Goal: Communication & Community: Answer question/provide support

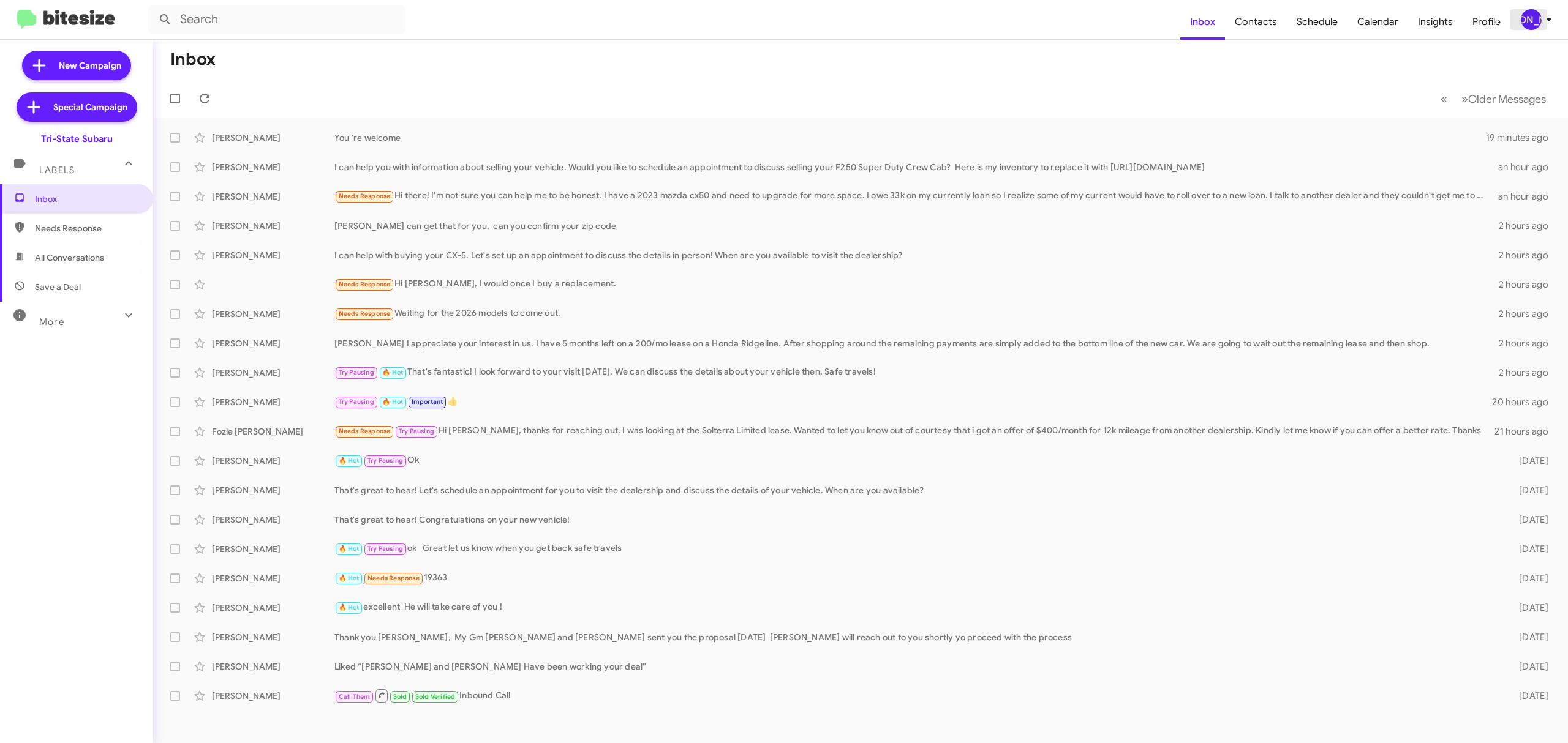
click at [1535, 22] on div "[PERSON_NAME]" at bounding box center [1531, 19] width 21 height 21
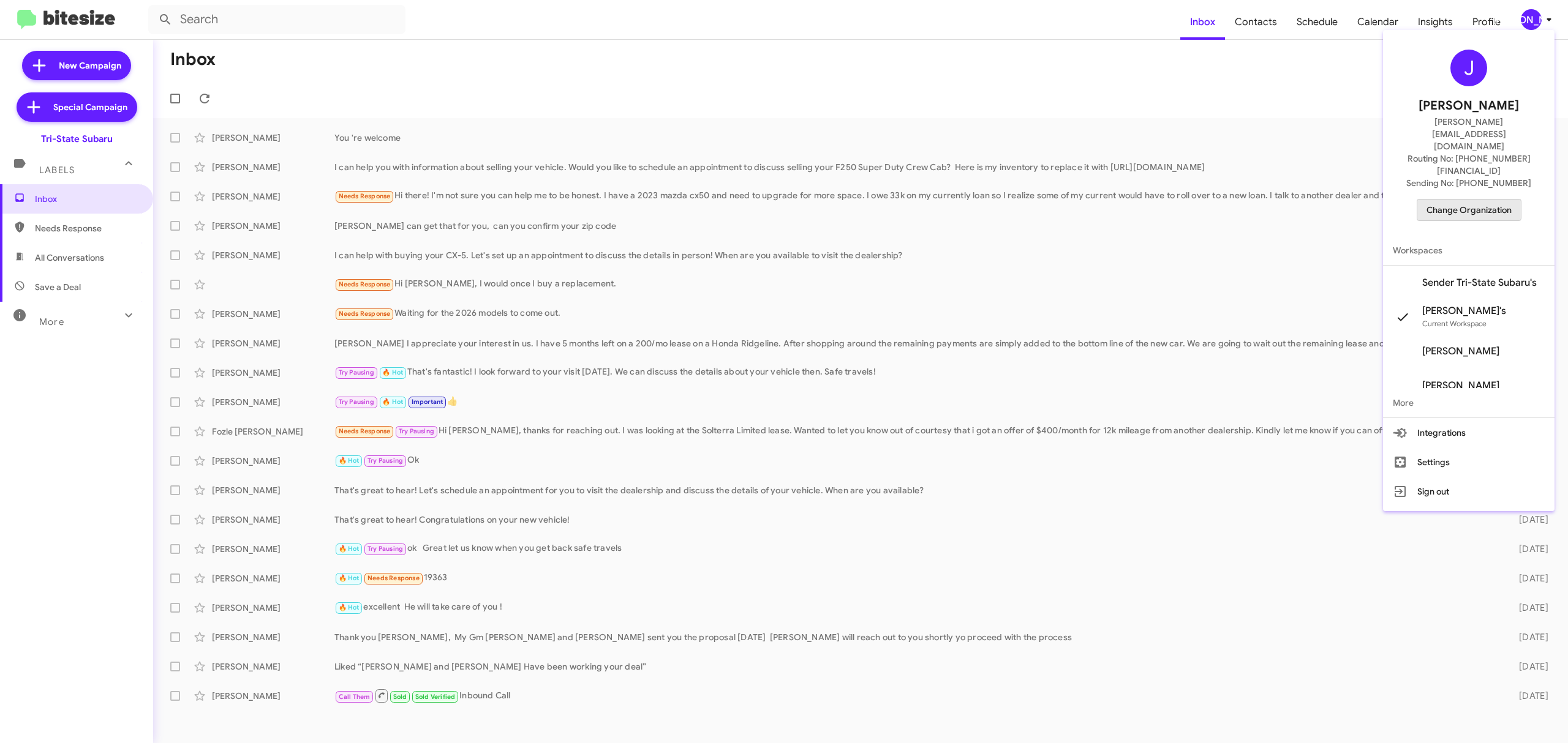
click at [1463, 200] on span "Change Organization" at bounding box center [1469, 210] width 85 height 21
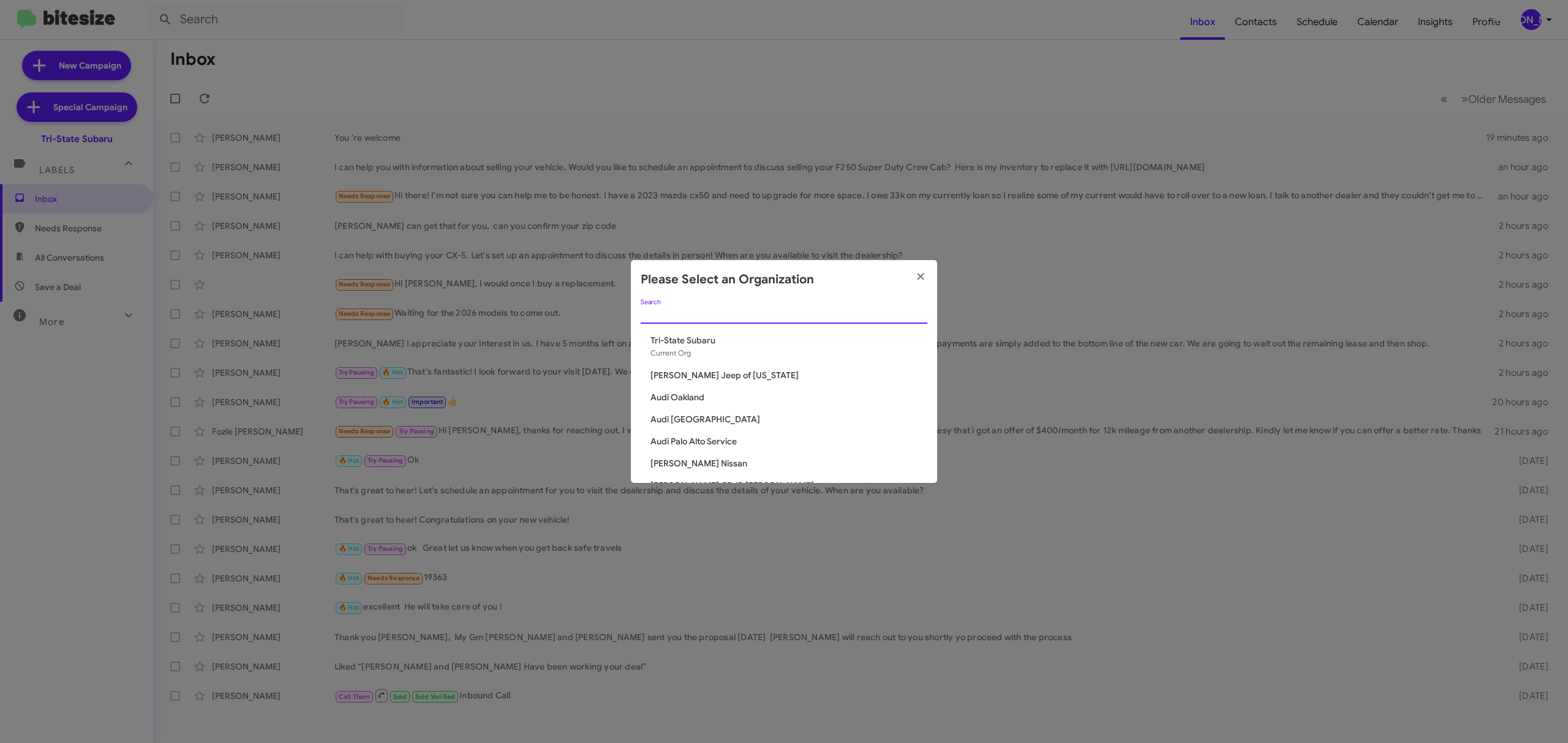
click at [722, 305] on div "Search" at bounding box center [784, 311] width 287 height 24
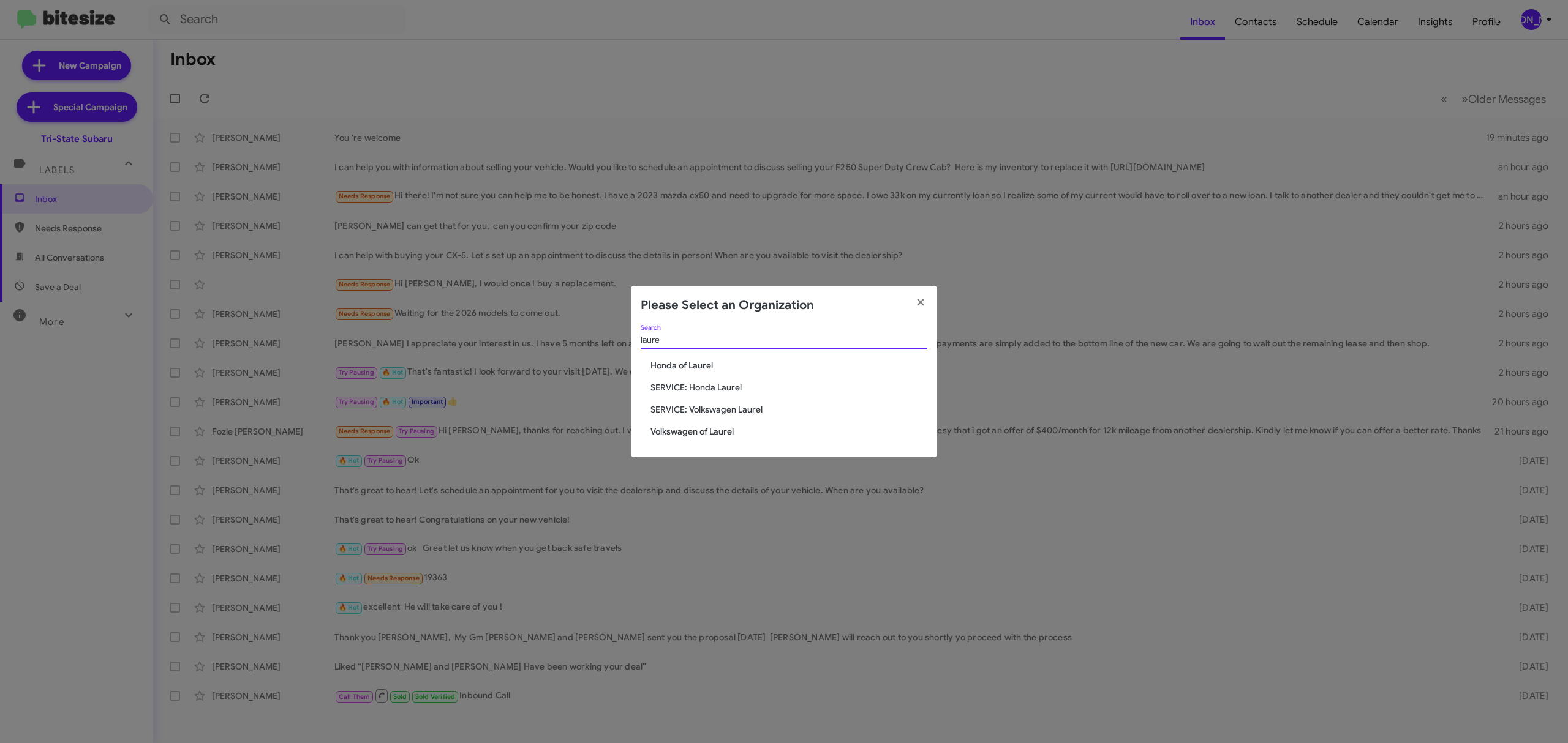
type input "laure"
click at [734, 433] on span "Volkswagen of Laurel" at bounding box center [788, 432] width 277 height 12
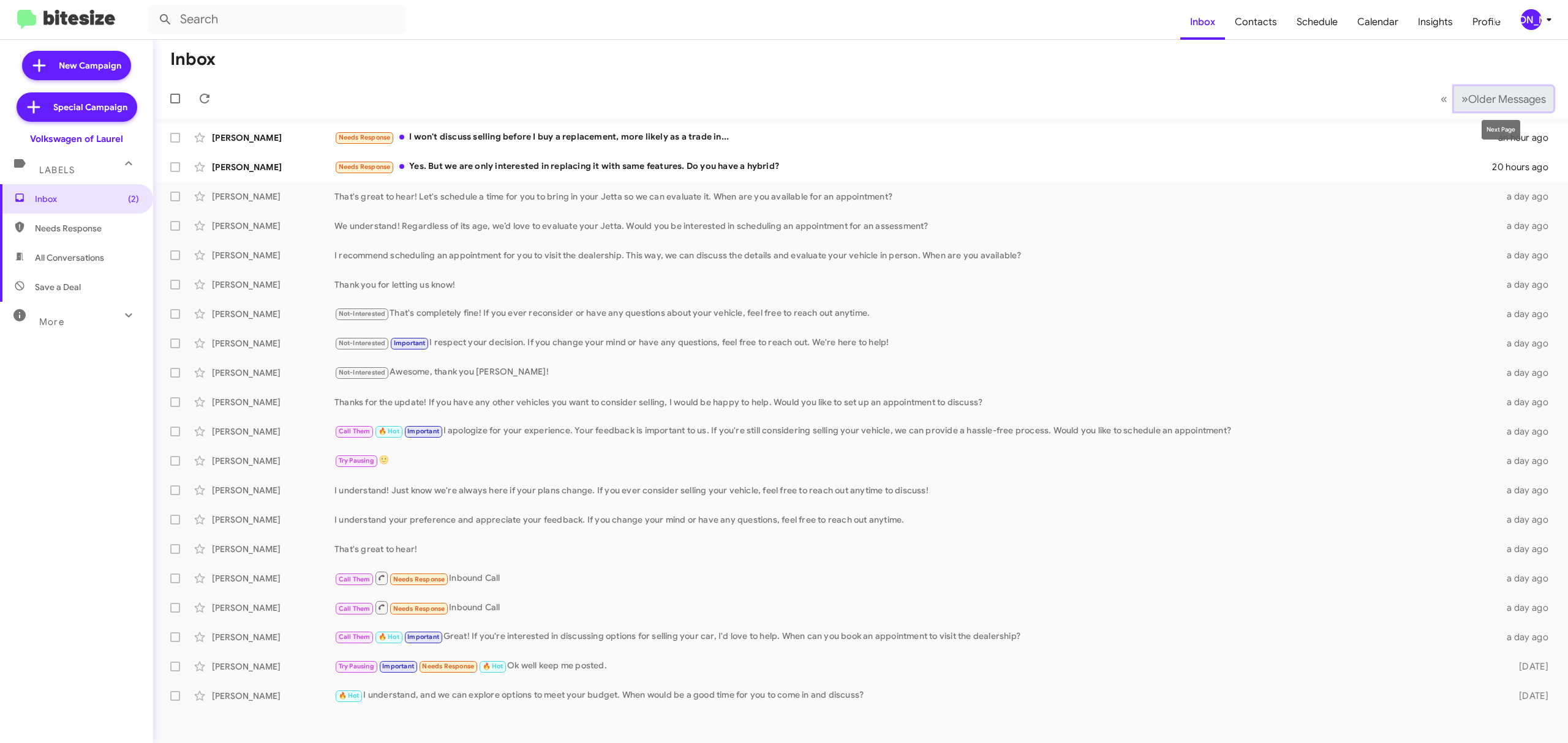
click at [1500, 95] on span "Older Messages" at bounding box center [1507, 98] width 78 height 13
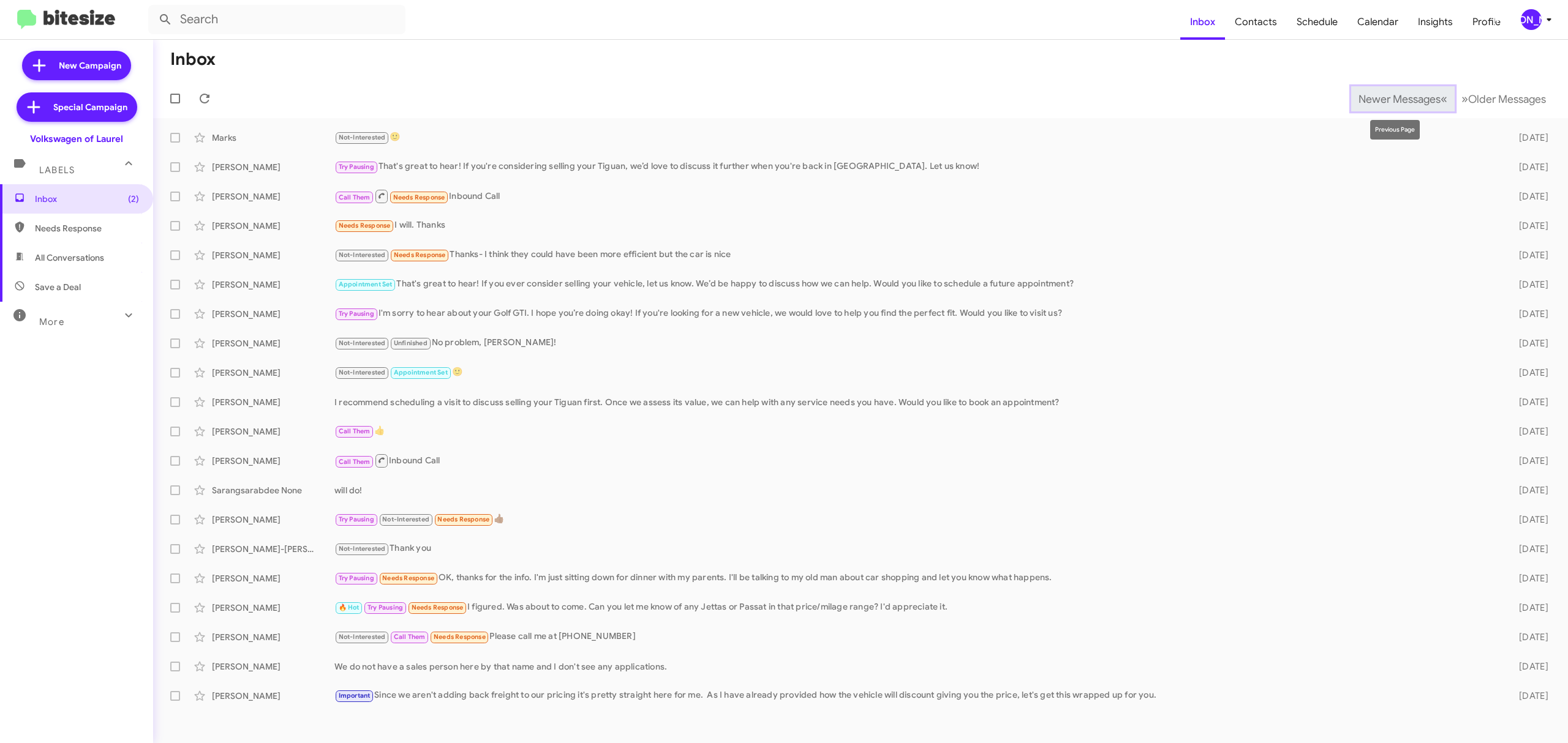
click at [1373, 101] on span "Newer Messages" at bounding box center [1400, 98] width 82 height 13
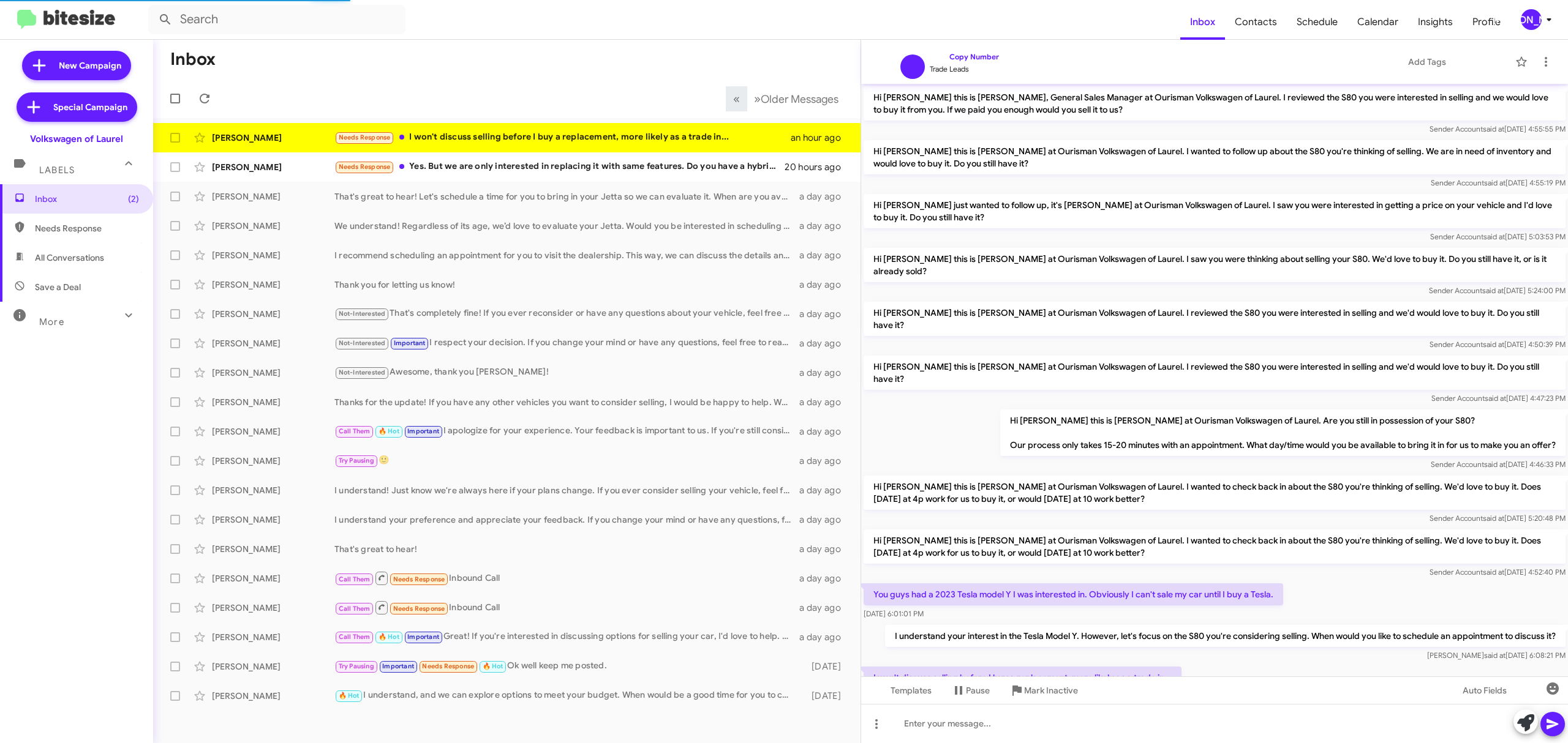
scroll to position [29, 0]
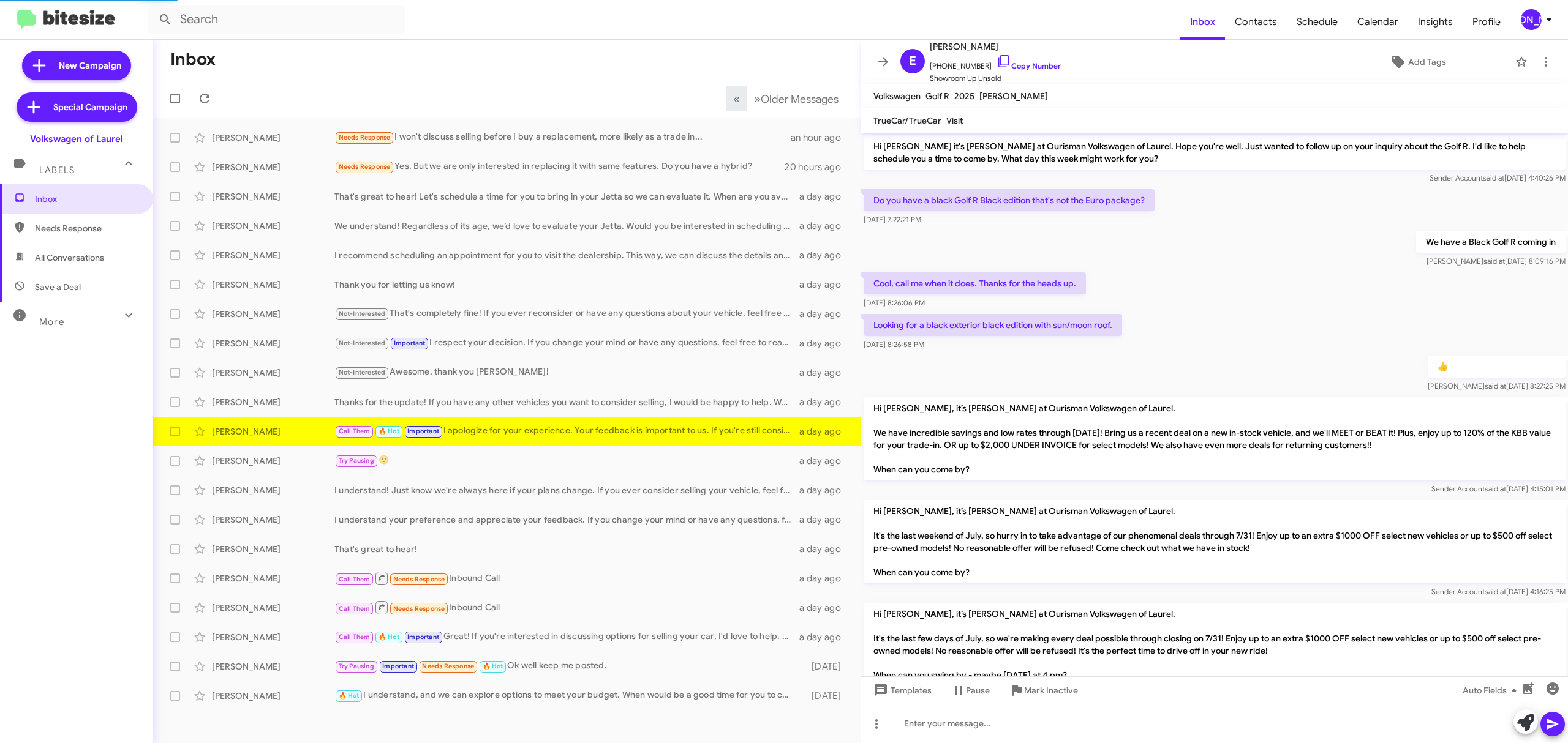
scroll to position [791, 0]
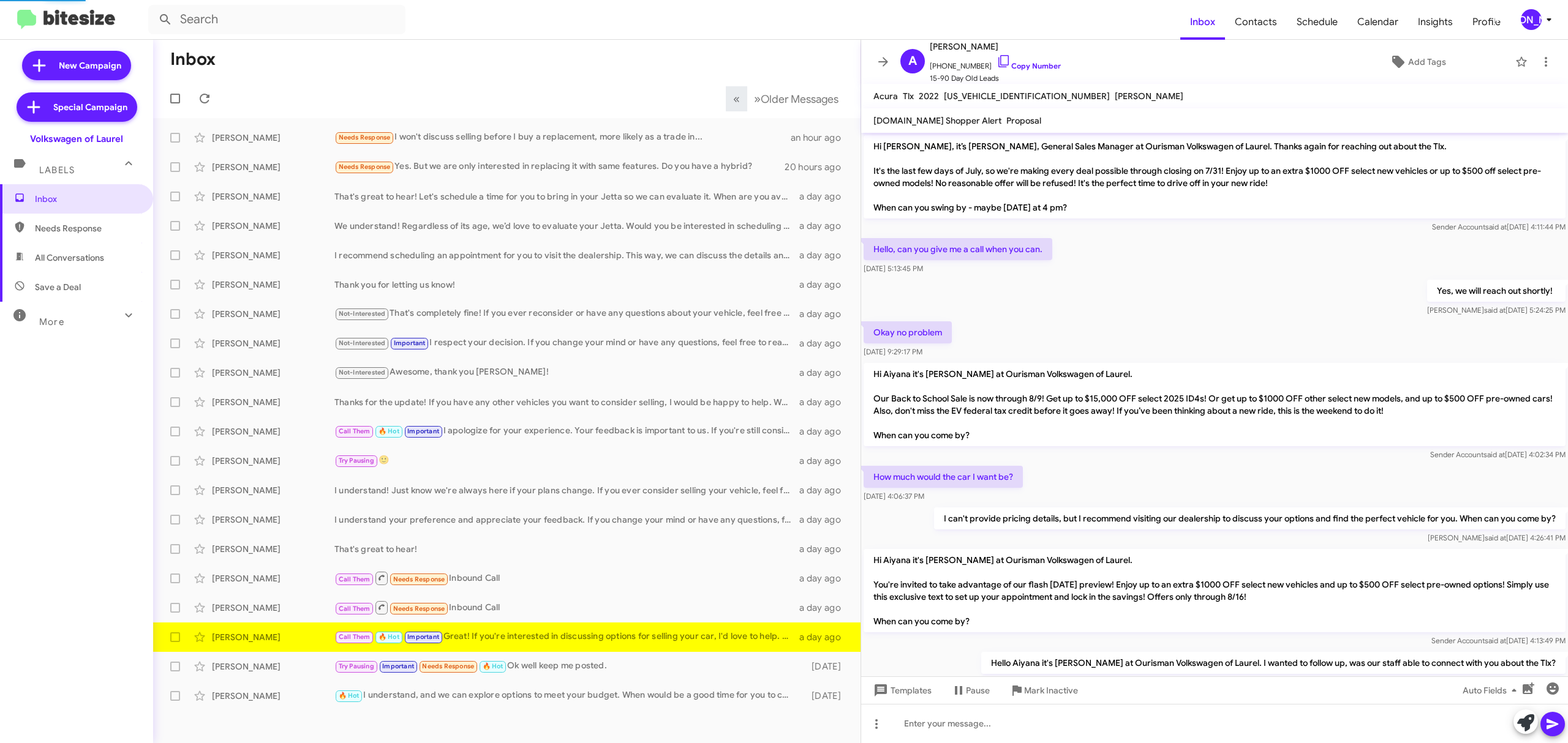
scroll to position [177, 0]
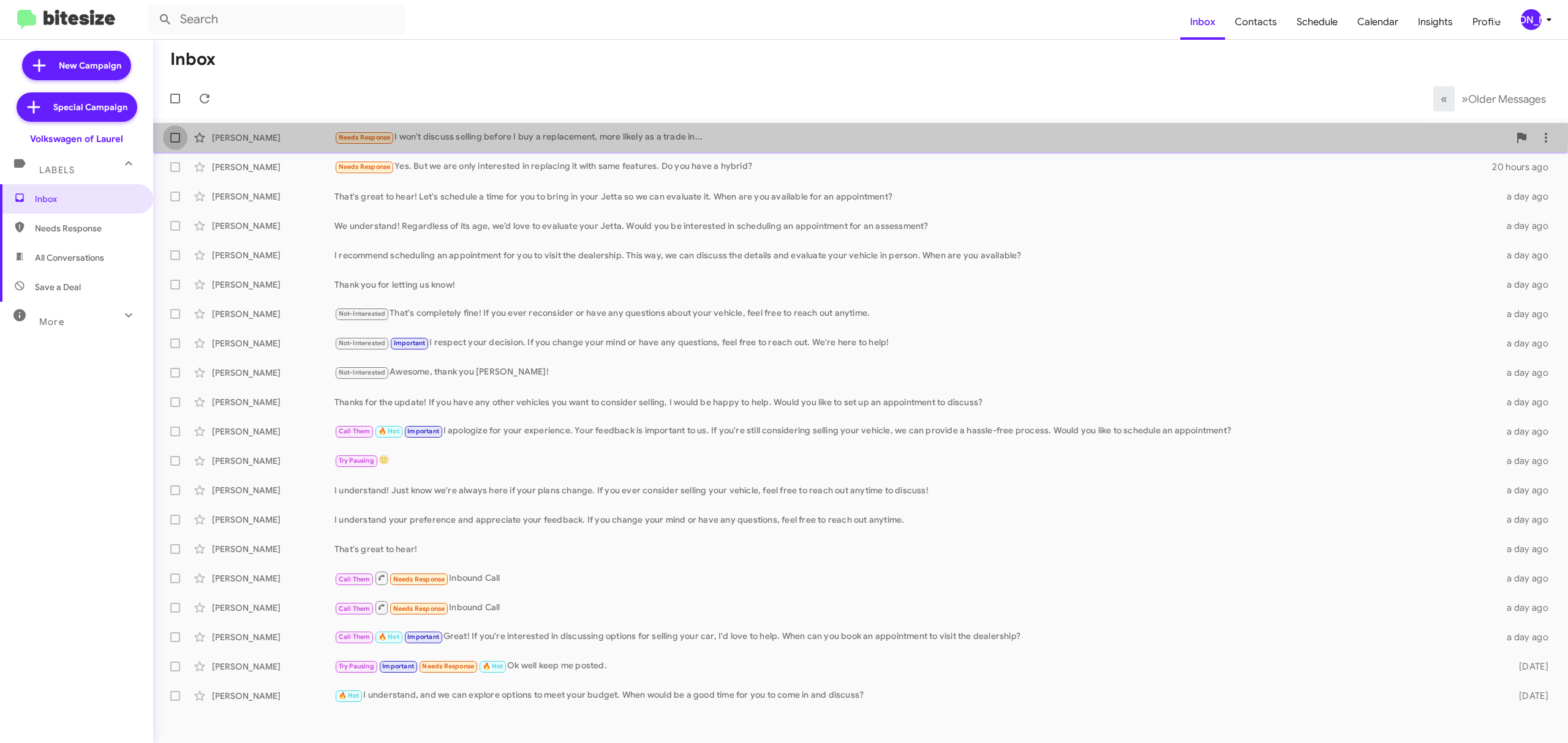
click at [174, 135] on span at bounding box center [175, 137] width 10 height 10
click at [174, 143] on input "checkbox" at bounding box center [174, 143] width 1 height 1
checkbox input "true"
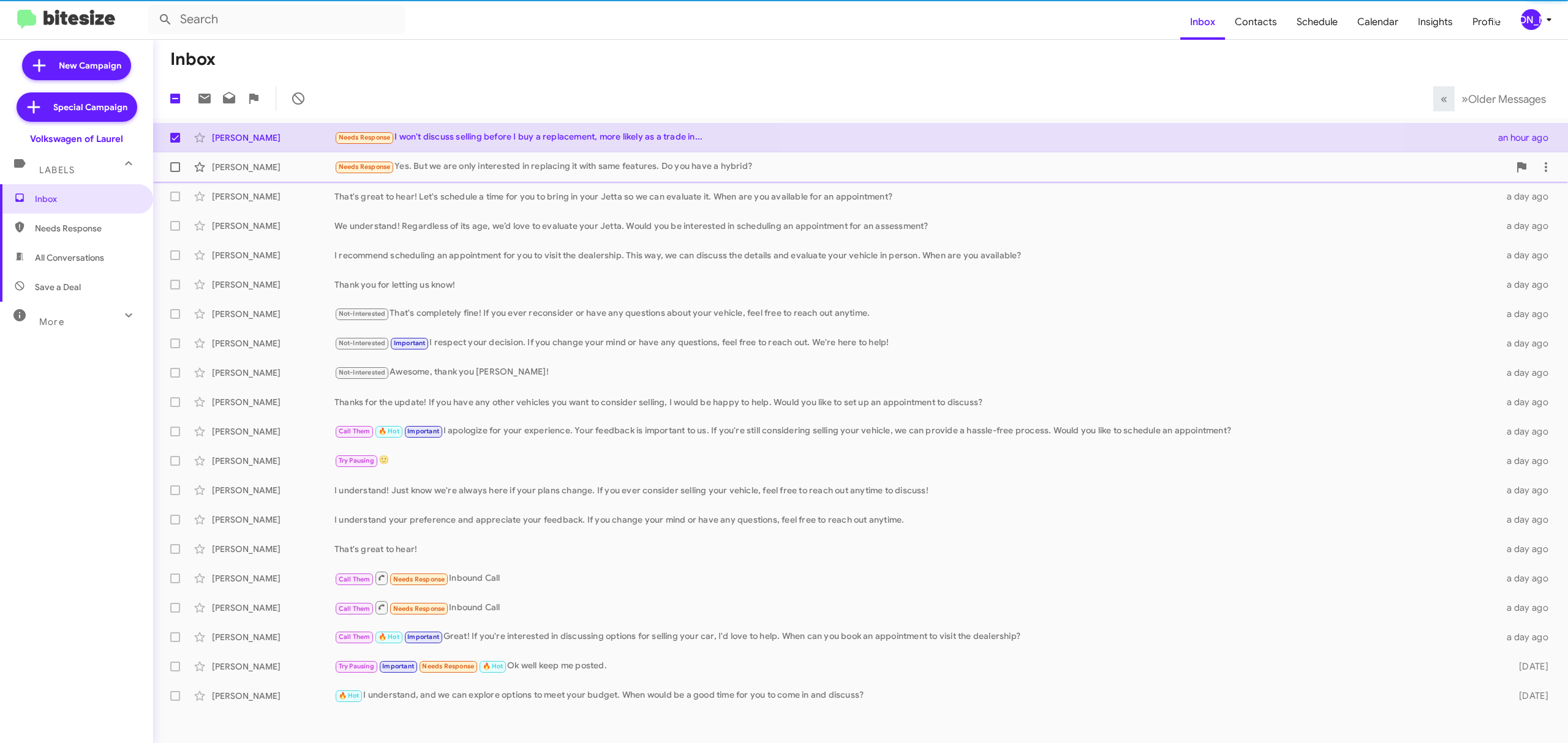
click at [171, 167] on span at bounding box center [175, 167] width 10 height 10
click at [174, 172] on input "checkbox" at bounding box center [174, 172] width 1 height 1
checkbox input "true"
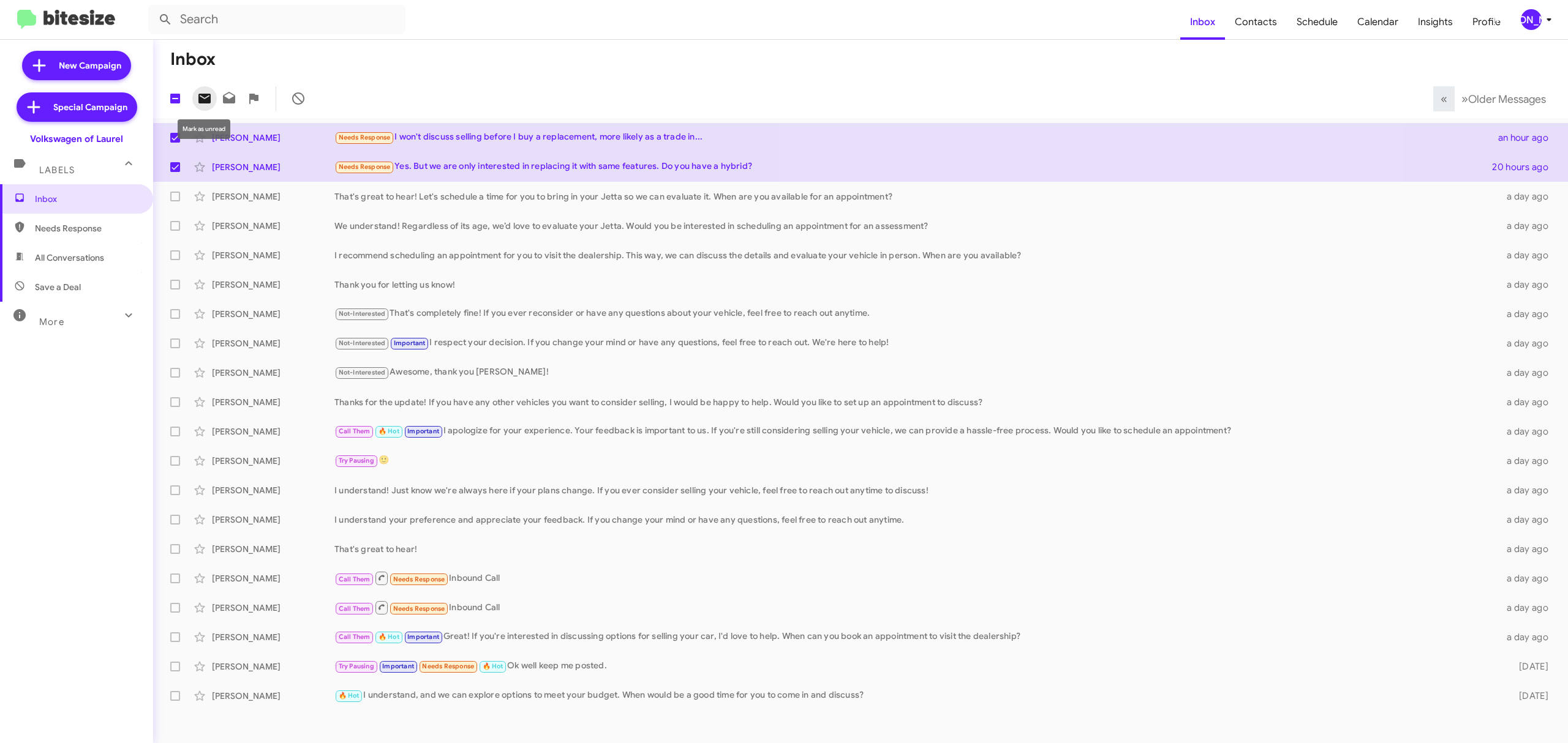
click at [205, 95] on icon at bounding box center [205, 98] width 12 height 10
click at [1520, 27] on span "[PERSON_NAME]" at bounding box center [1538, 19] width 36 height 21
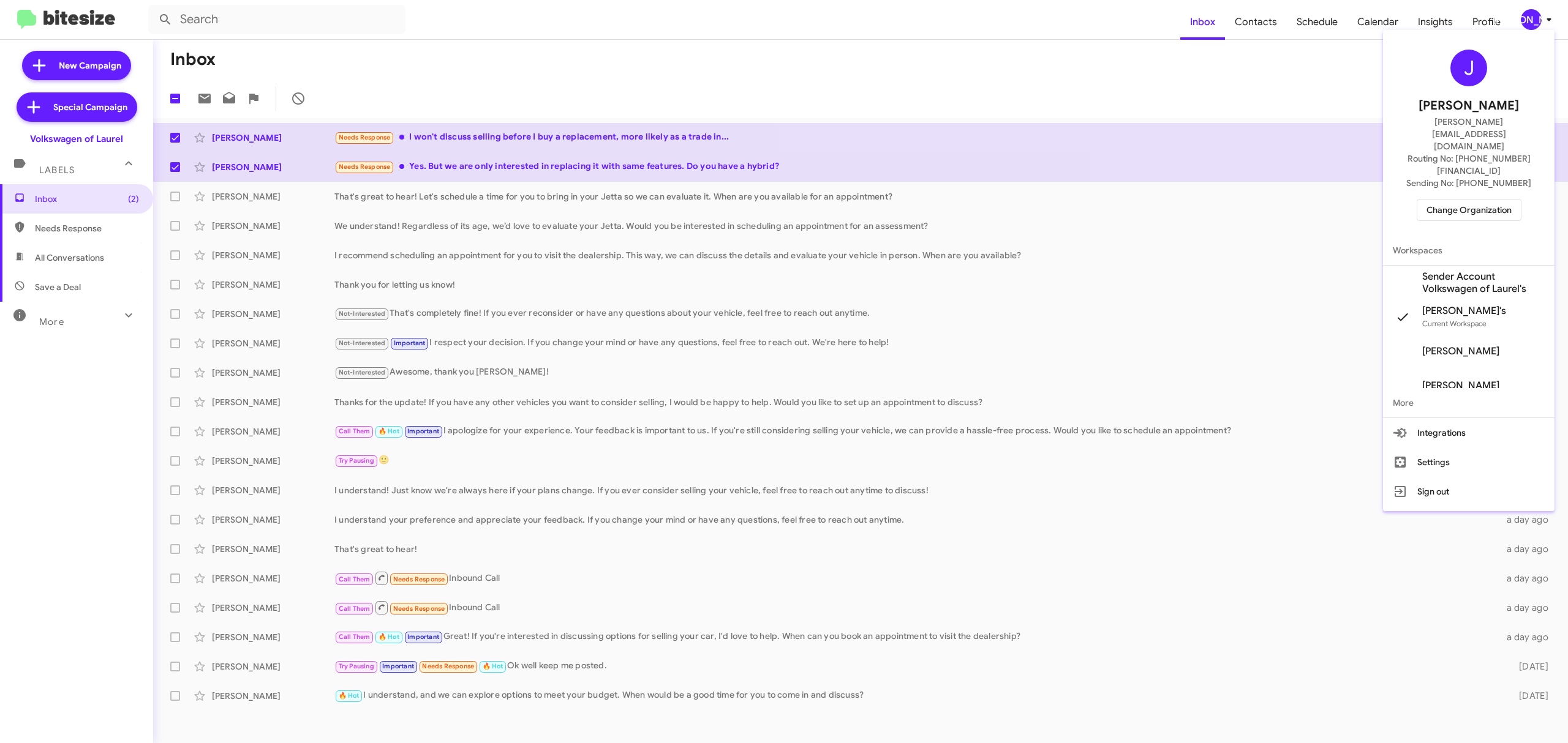
click at [1467, 200] on span "Change Organization" at bounding box center [1469, 210] width 85 height 21
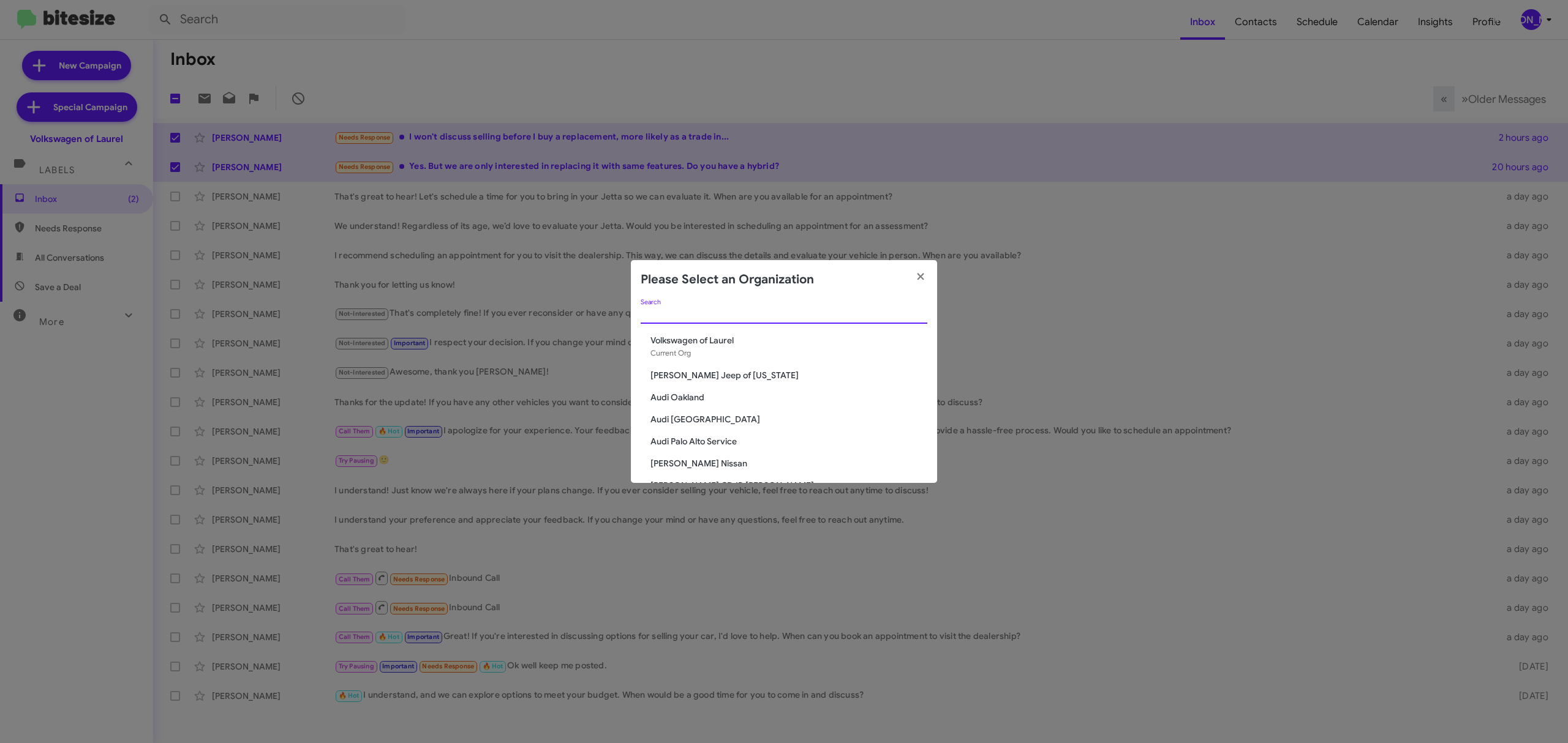
click at [817, 319] on input "Search" at bounding box center [784, 315] width 287 height 10
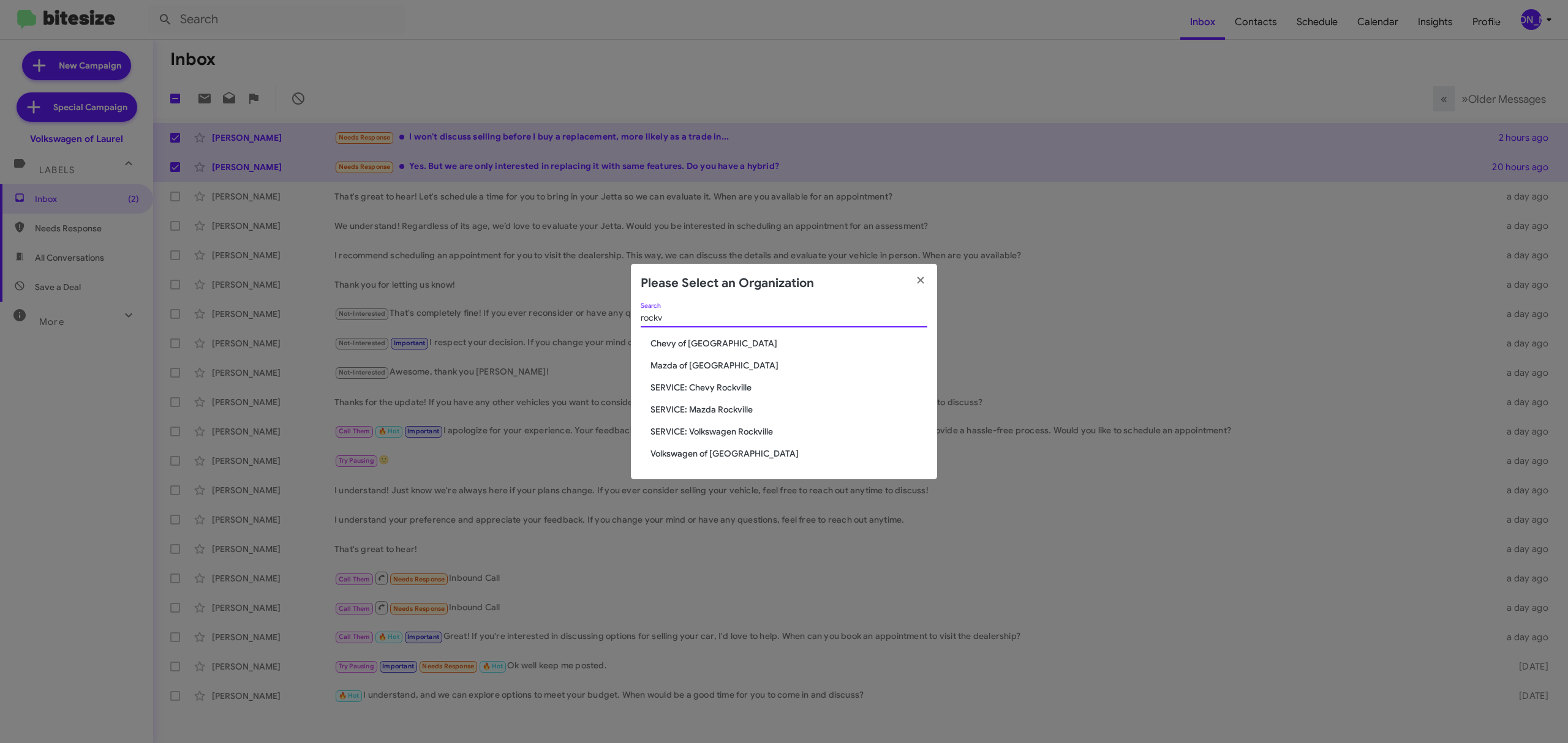
type input "rockv"
click at [694, 356] on div "rockv Search Chevy of Rockville Mazda of Rockville SERVICE: Chevy Rockville SER…" at bounding box center [784, 391] width 306 height 177
click at [694, 360] on span "Mazda of [GEOGRAPHIC_DATA]" at bounding box center [788, 366] width 277 height 12
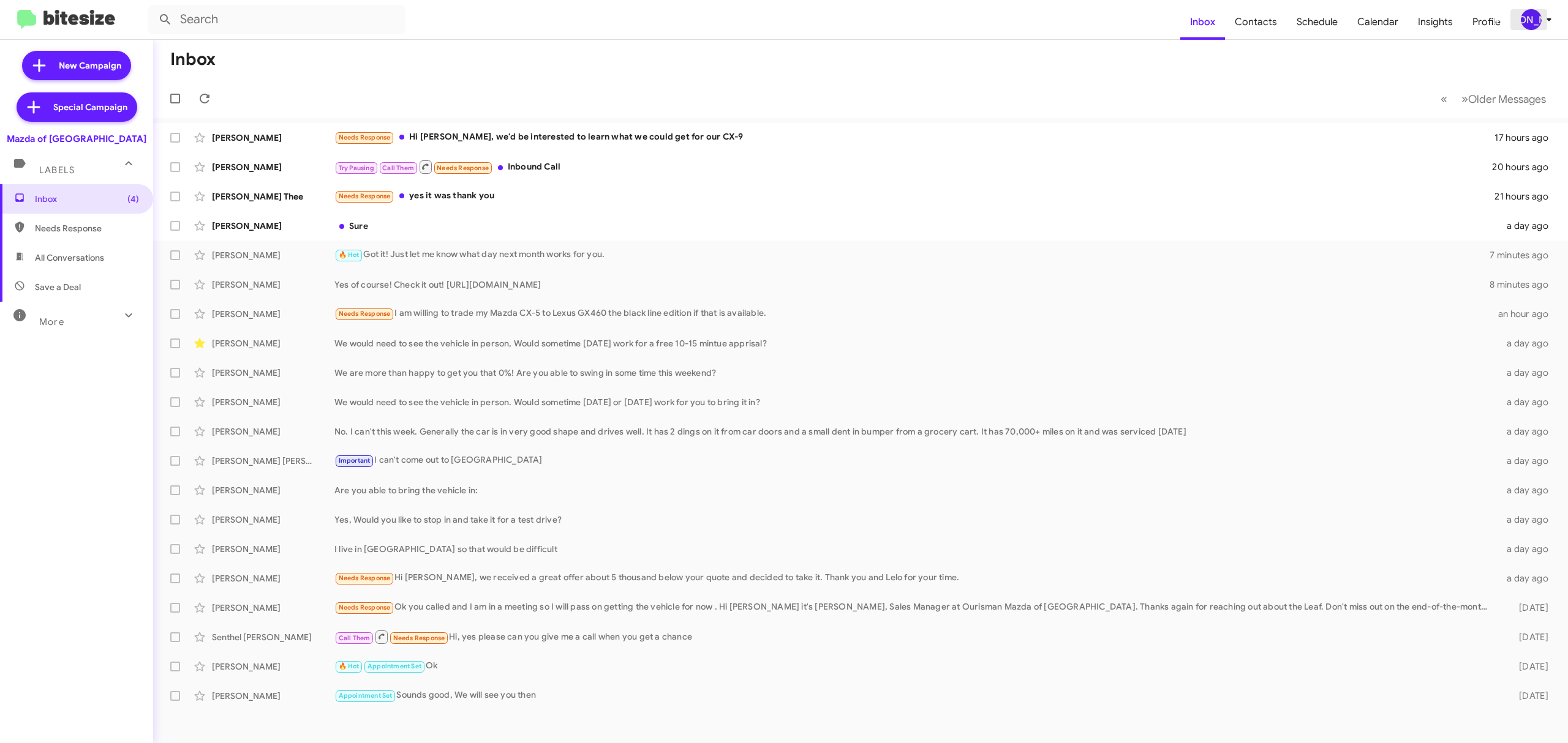
click at [1542, 17] on icon at bounding box center [1549, 19] width 15 height 15
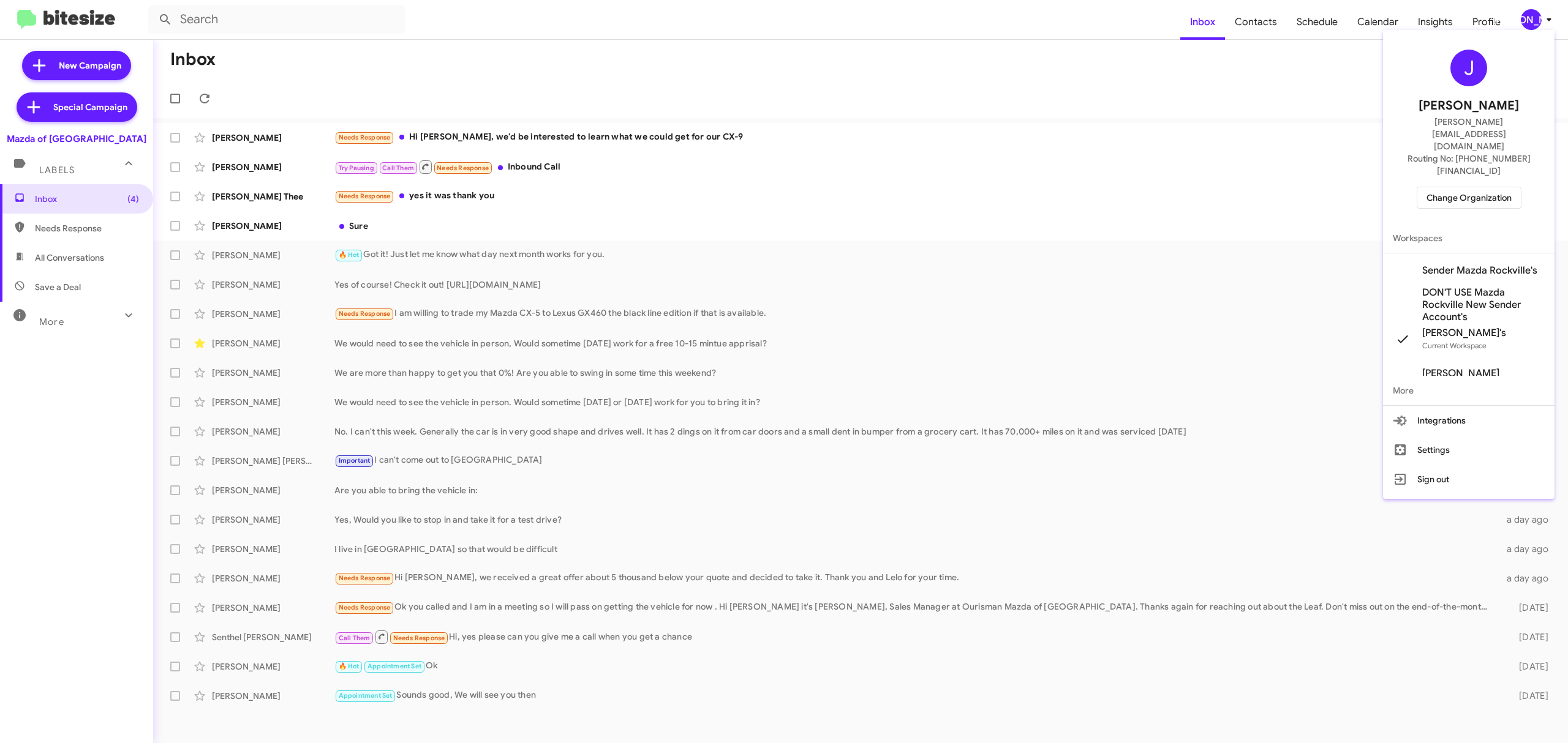
click at [1467, 187] on span "Change Organization" at bounding box center [1469, 198] width 85 height 21
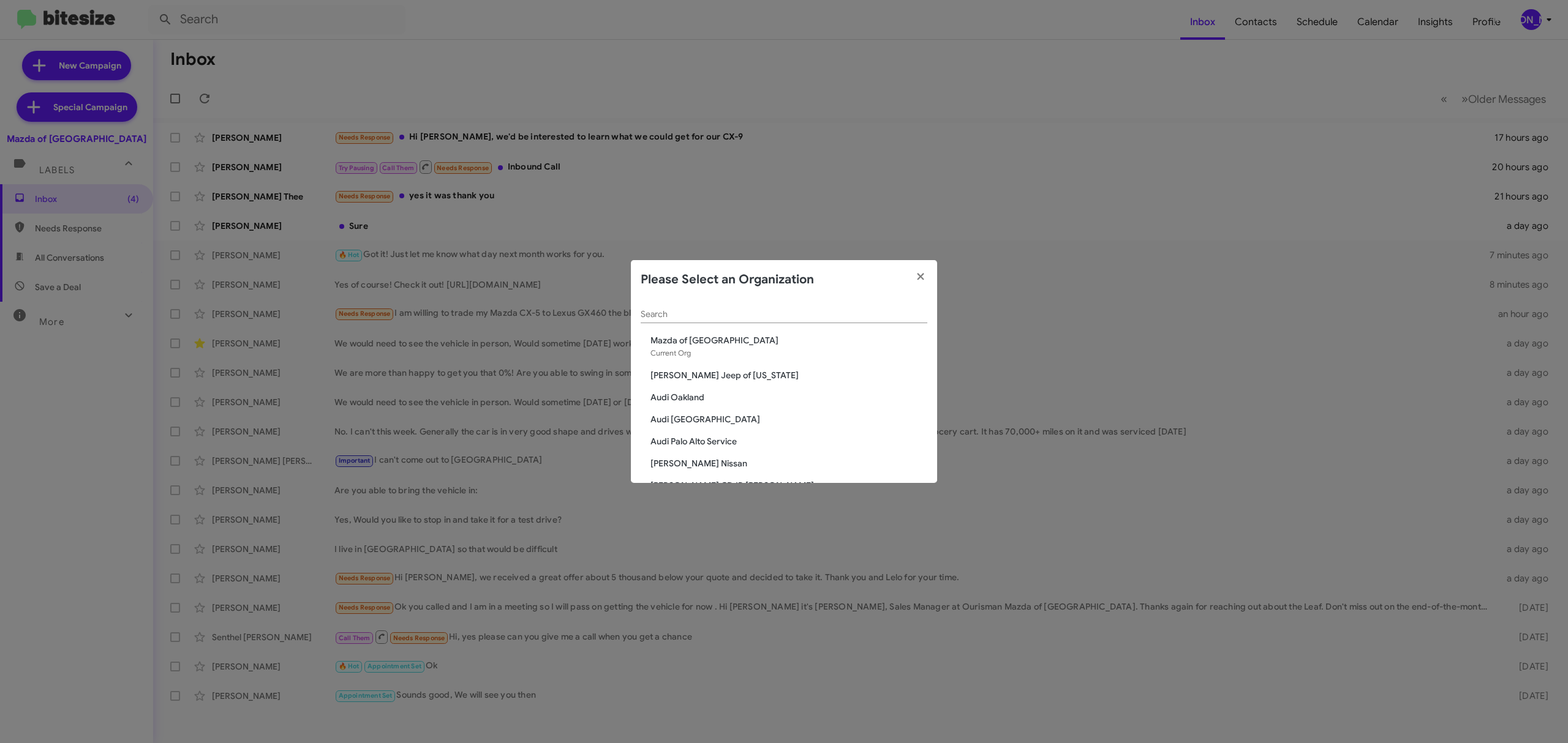
click at [808, 316] on input "Search" at bounding box center [784, 315] width 287 height 10
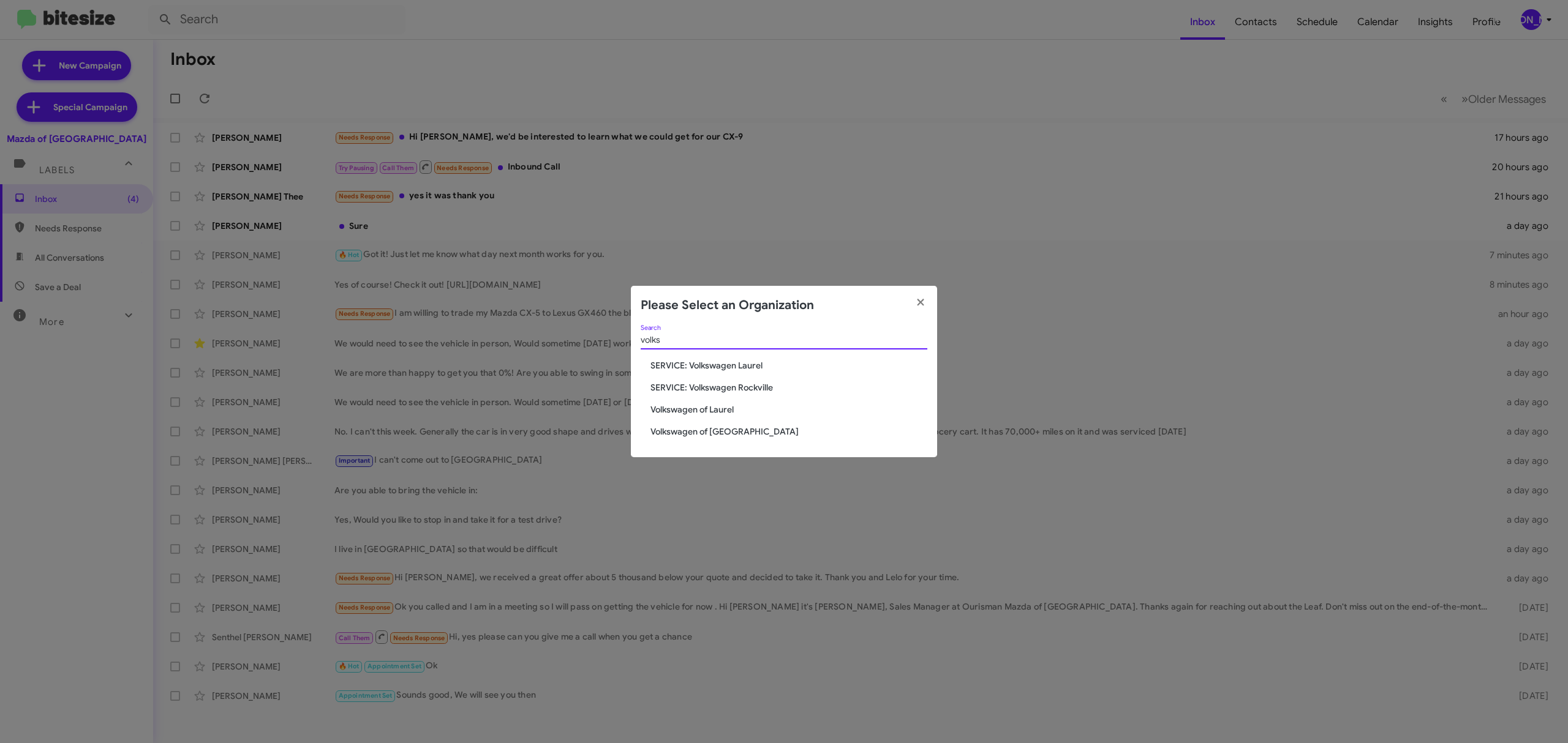
type input "volks"
click at [723, 432] on span "Volkswagen of [GEOGRAPHIC_DATA]" at bounding box center [788, 432] width 277 height 12
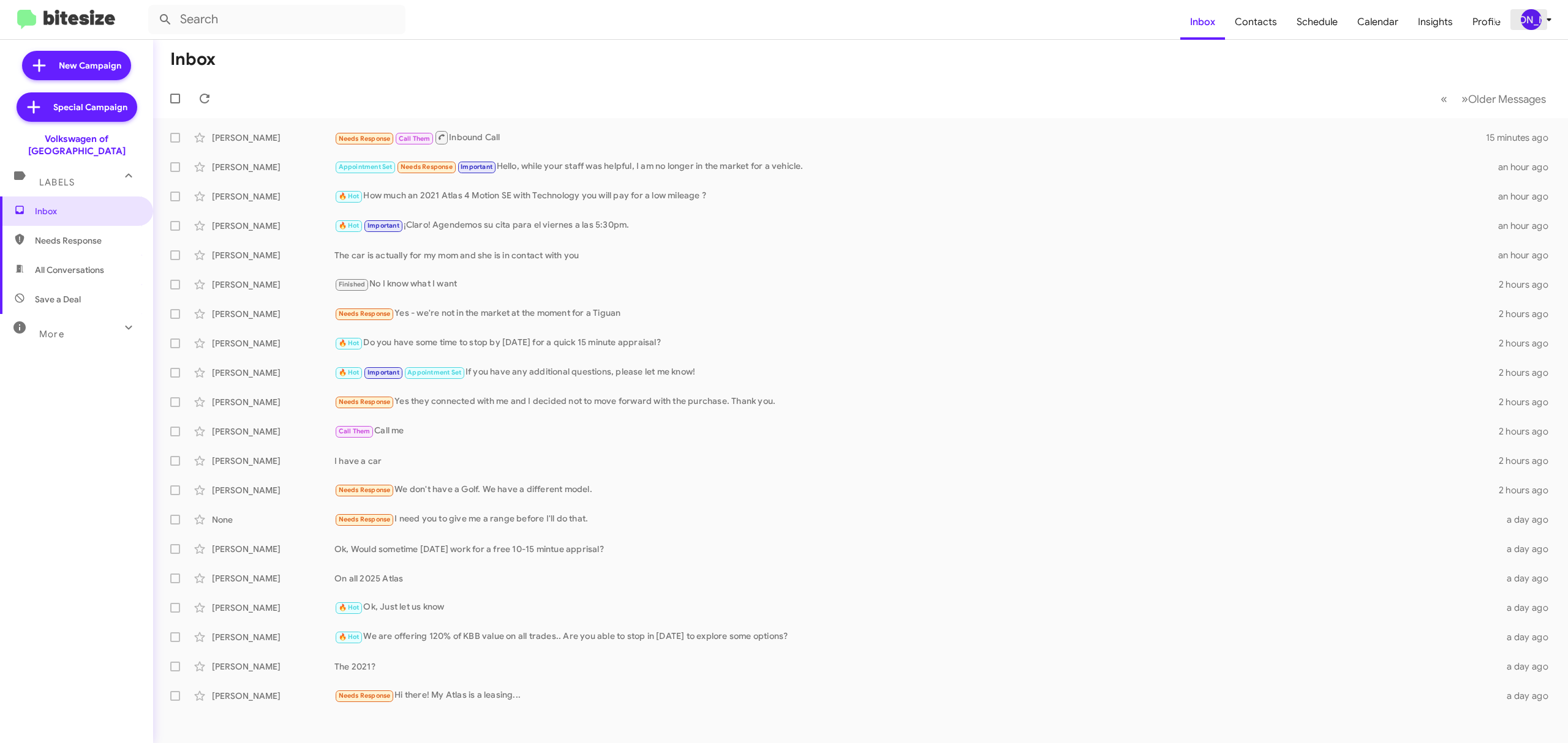
click div "[PERSON_NAME]"
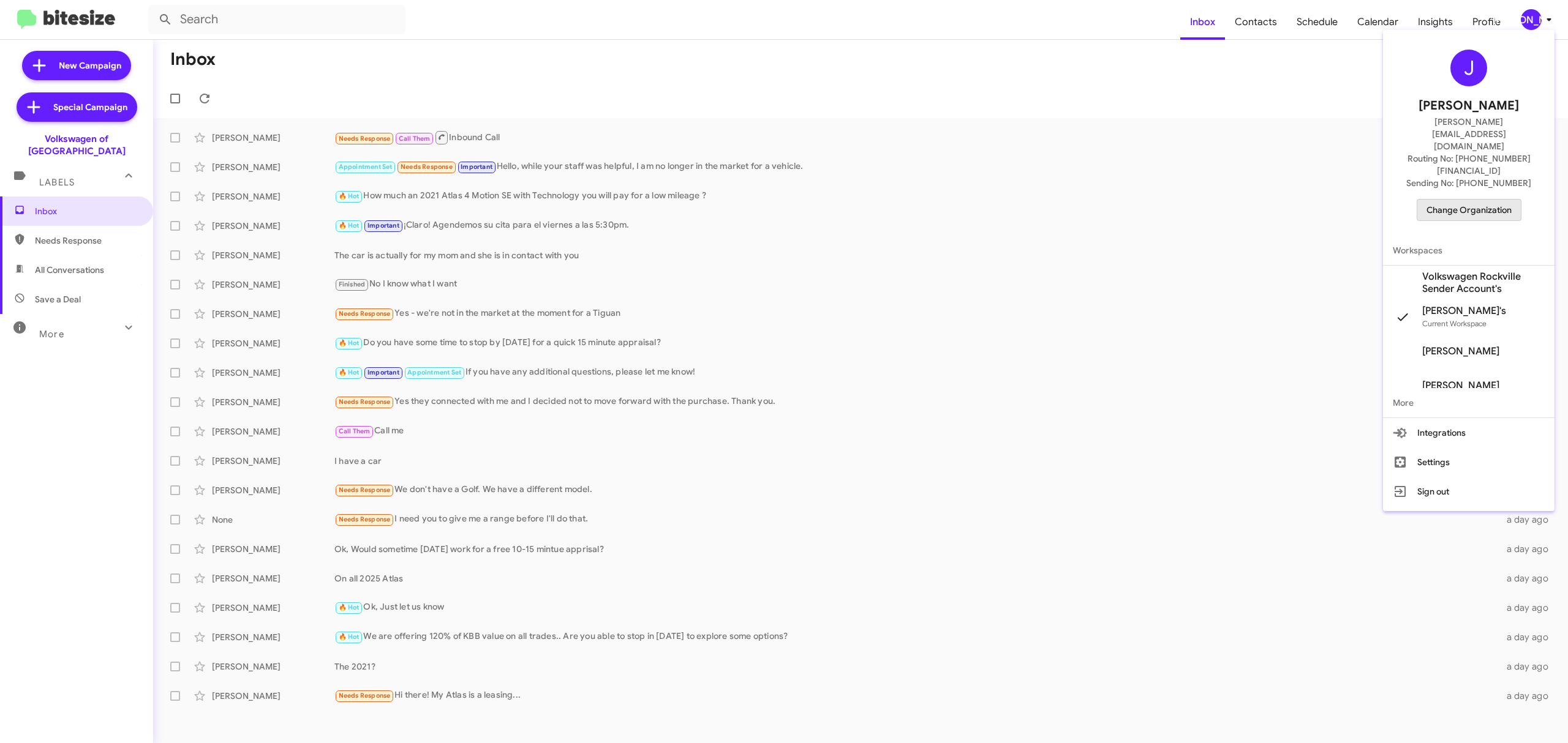
click span "Change Organization"
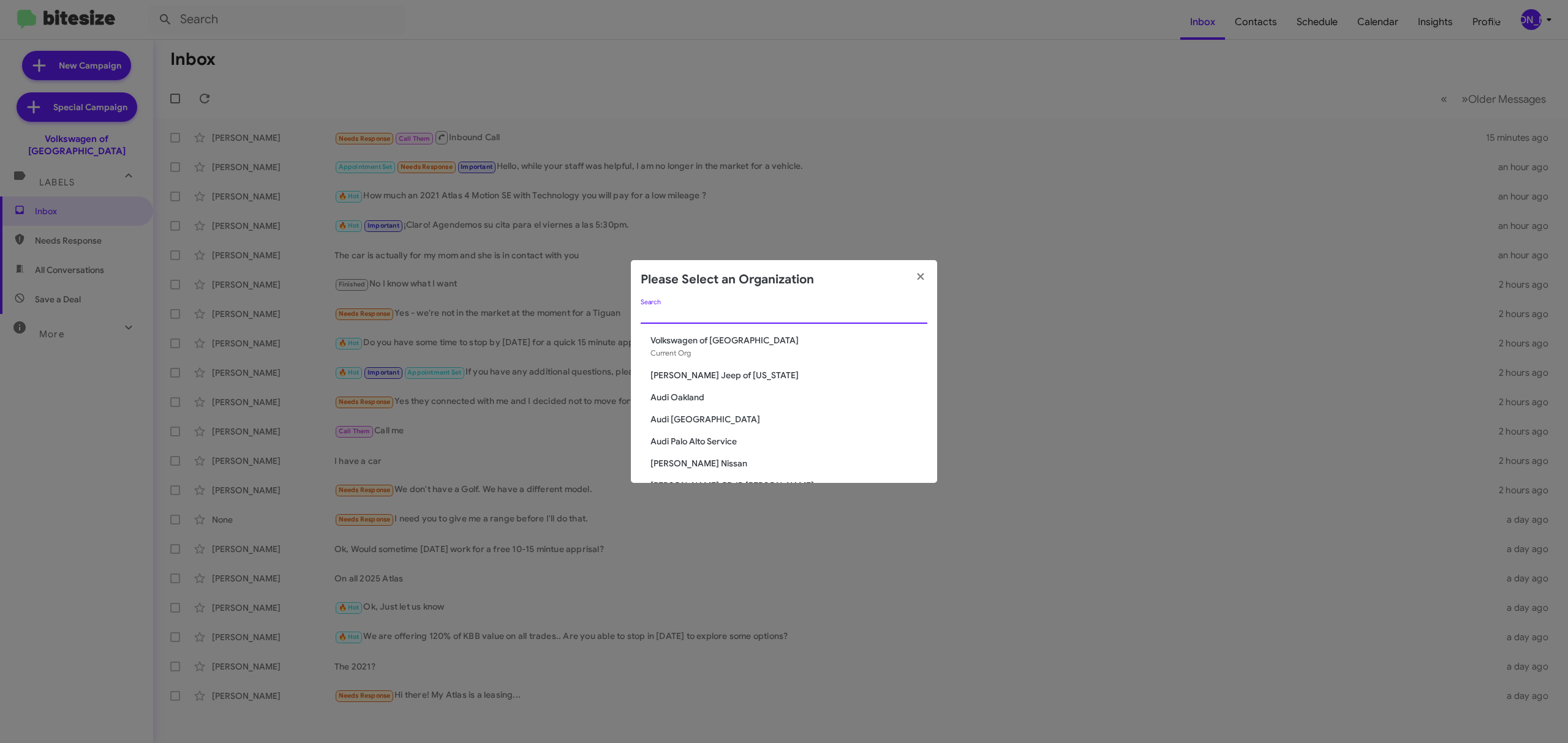
click input "Search"
type input "de"
click span "[PERSON_NAME] Chevrolet"
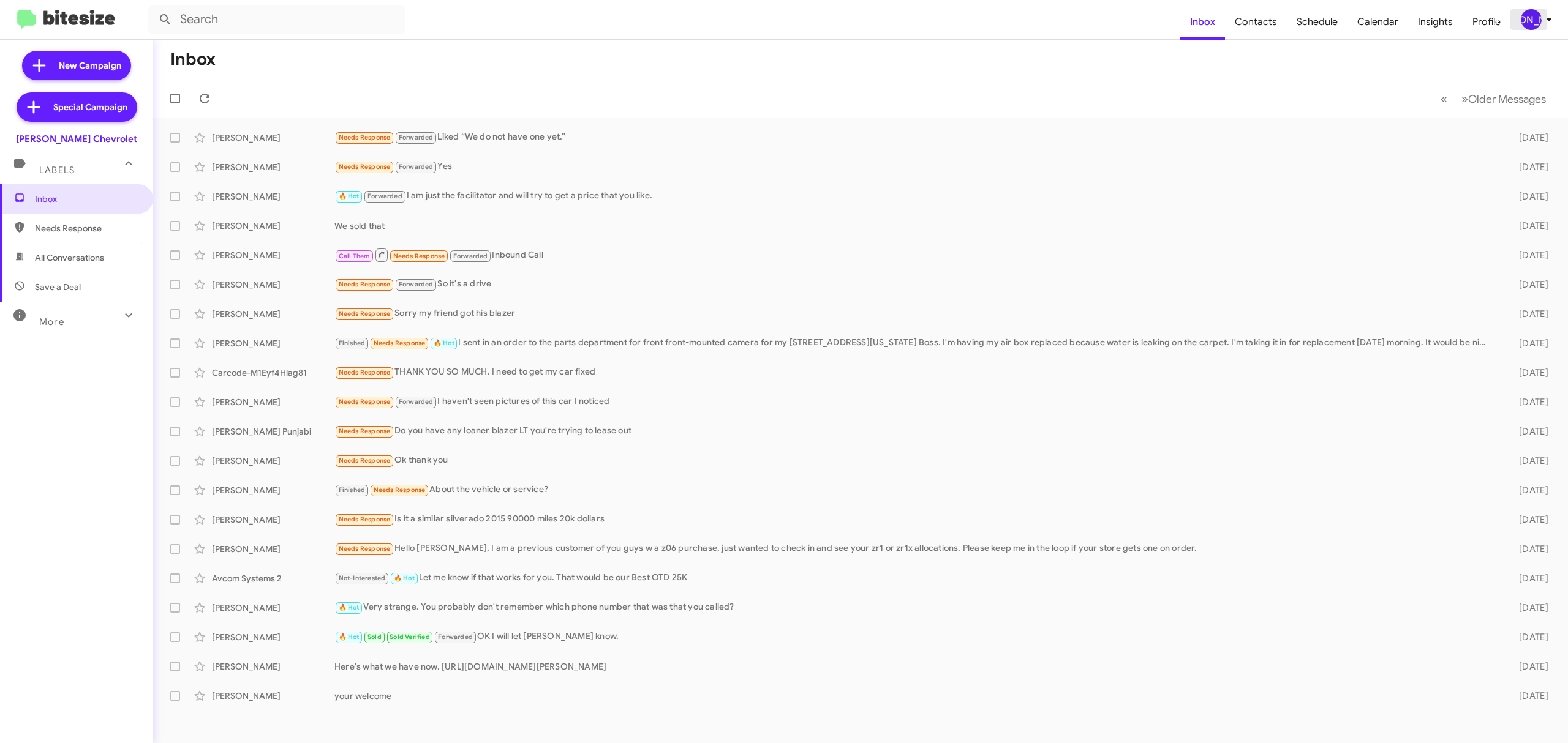
click at [1523, 18] on div "[PERSON_NAME]" at bounding box center [1531, 19] width 21 height 21
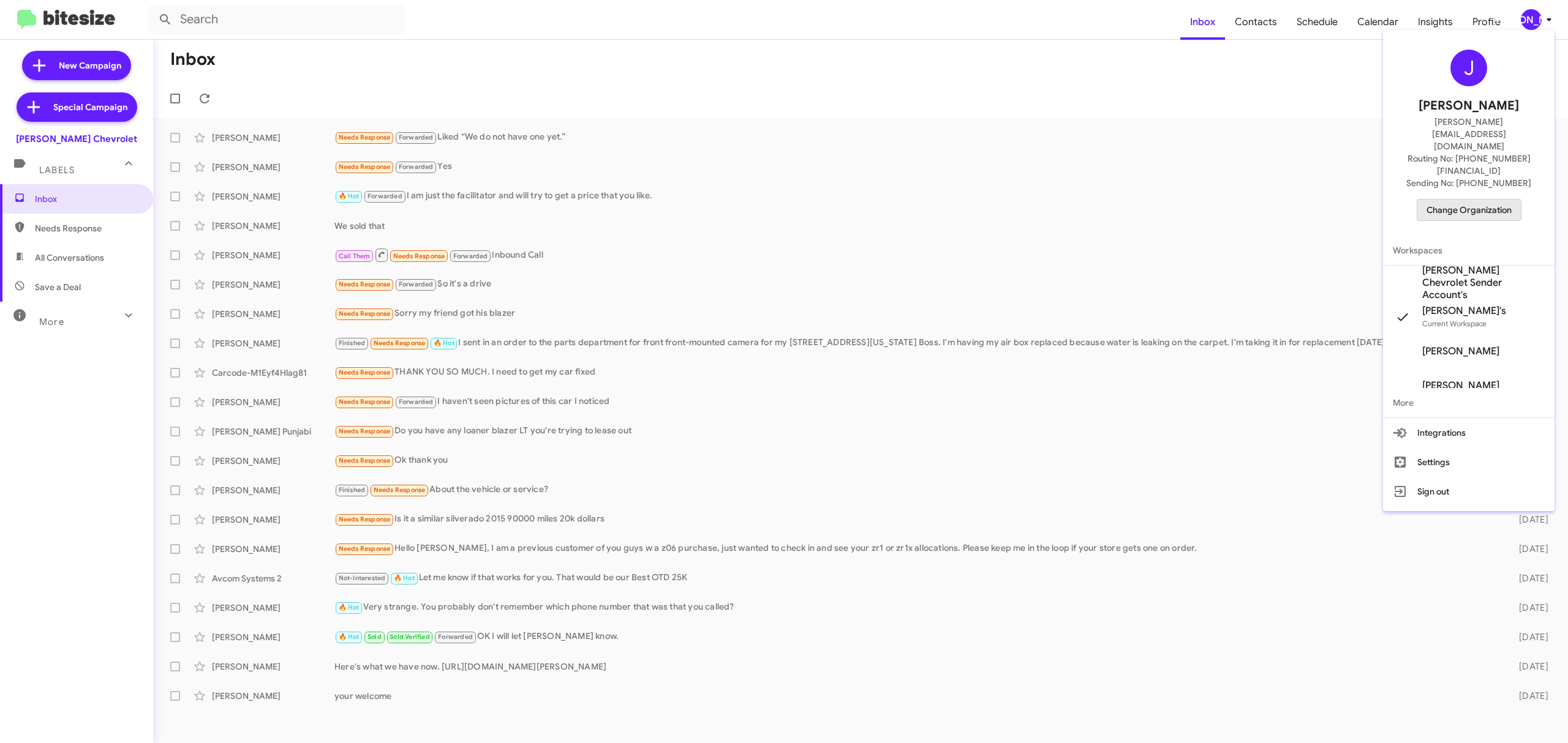
click at [1453, 200] on span "Change Organization" at bounding box center [1469, 210] width 85 height 21
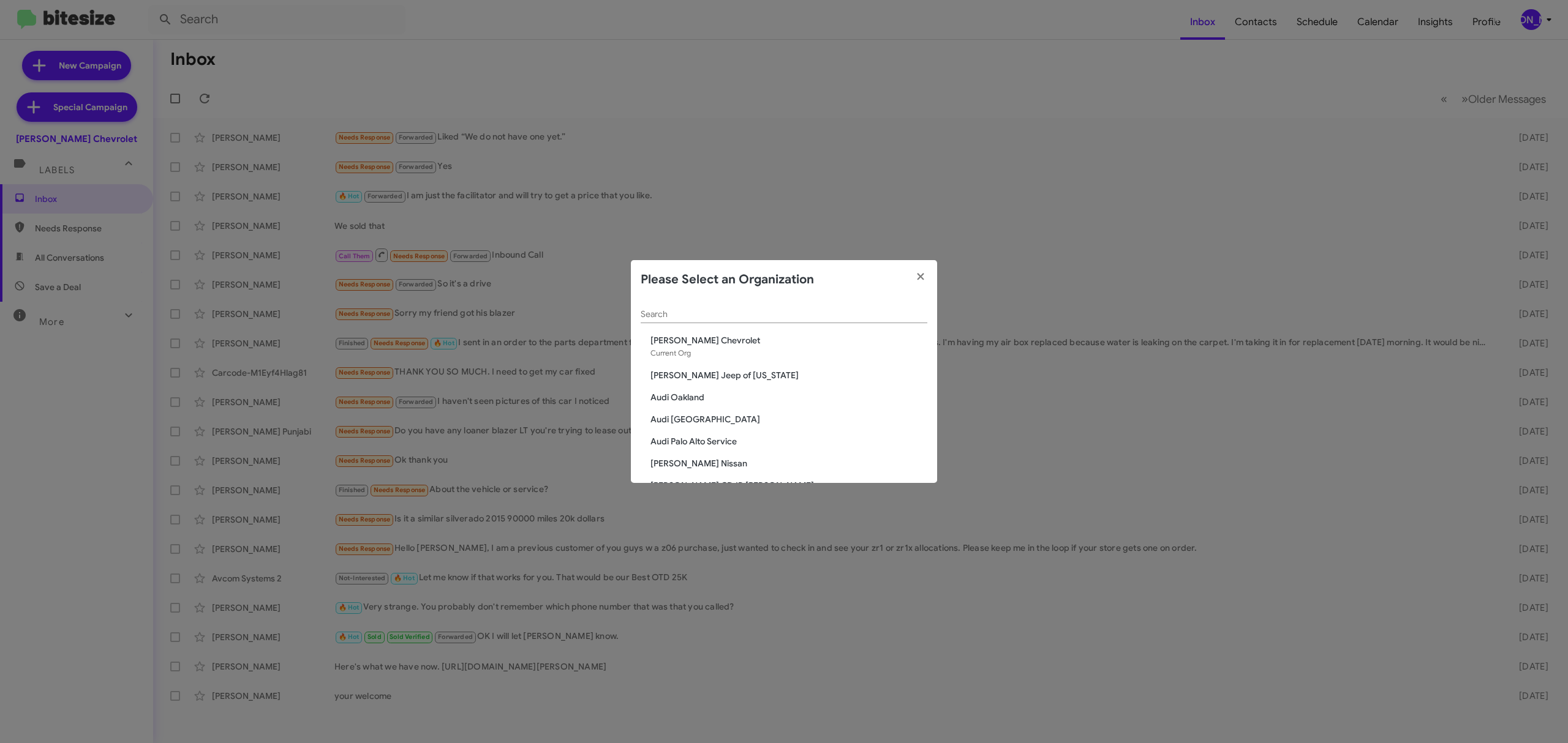
click at [794, 306] on div "Search" at bounding box center [784, 311] width 287 height 24
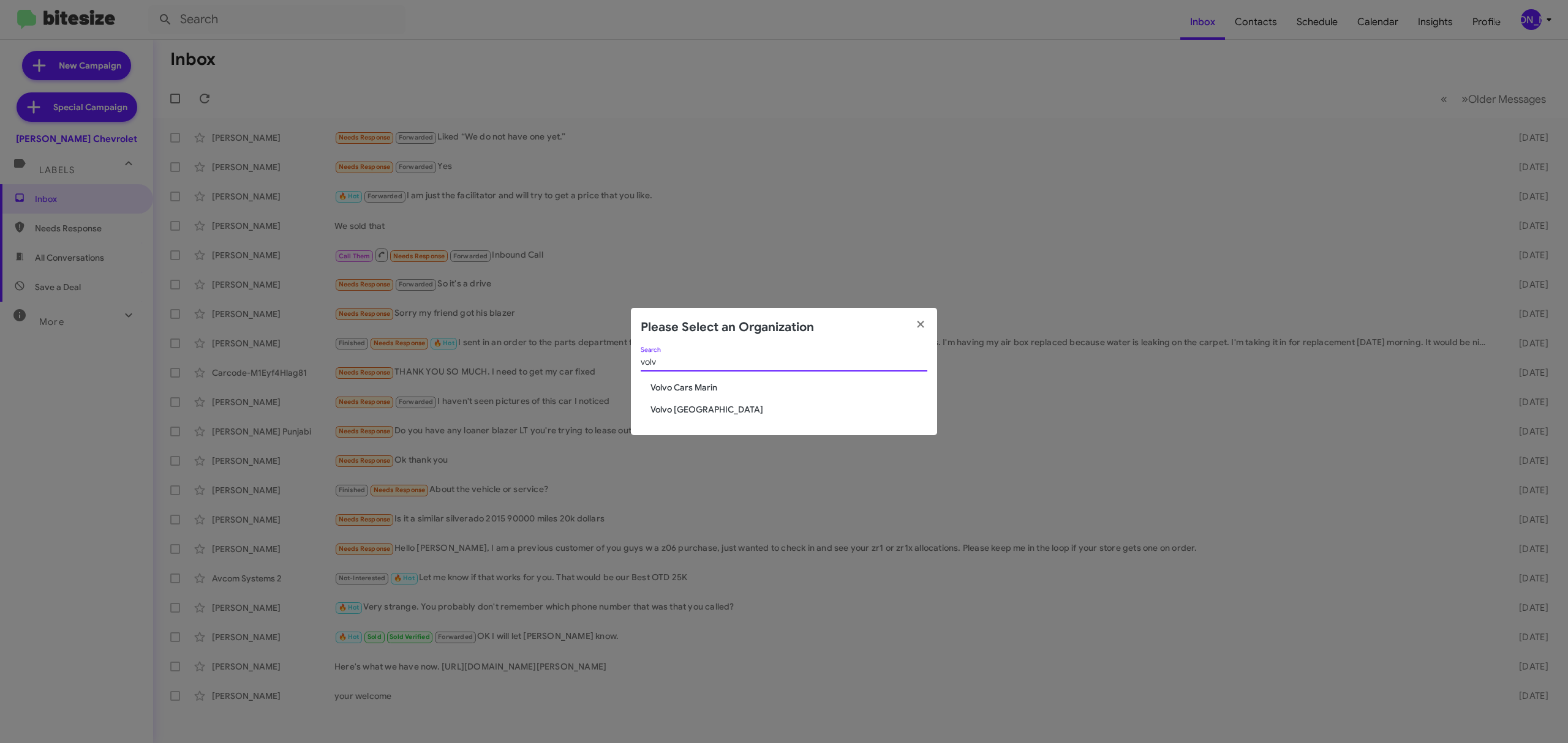
type input "volv"
click at [686, 407] on span "Volvo [GEOGRAPHIC_DATA]" at bounding box center [788, 410] width 277 height 12
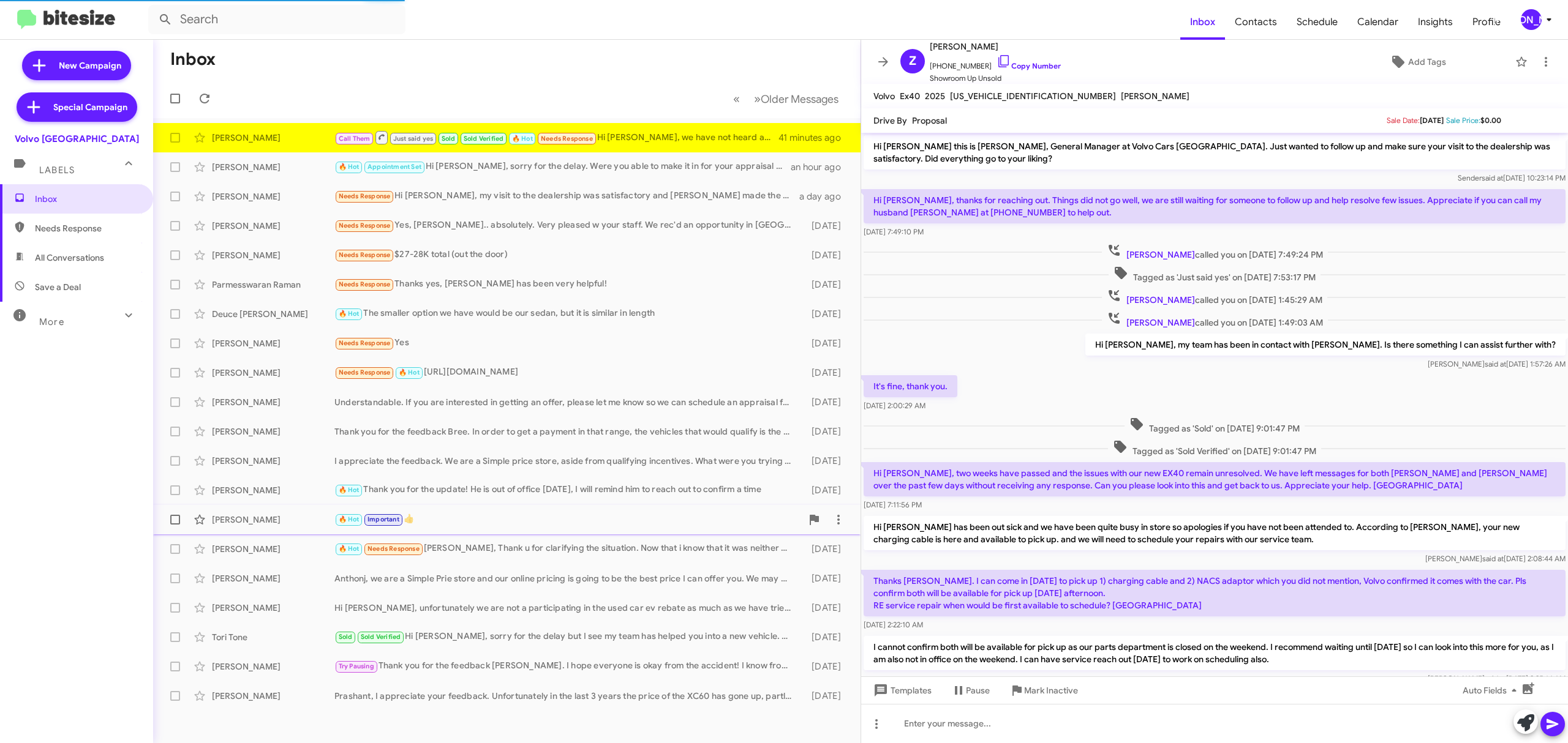
scroll to position [108, 0]
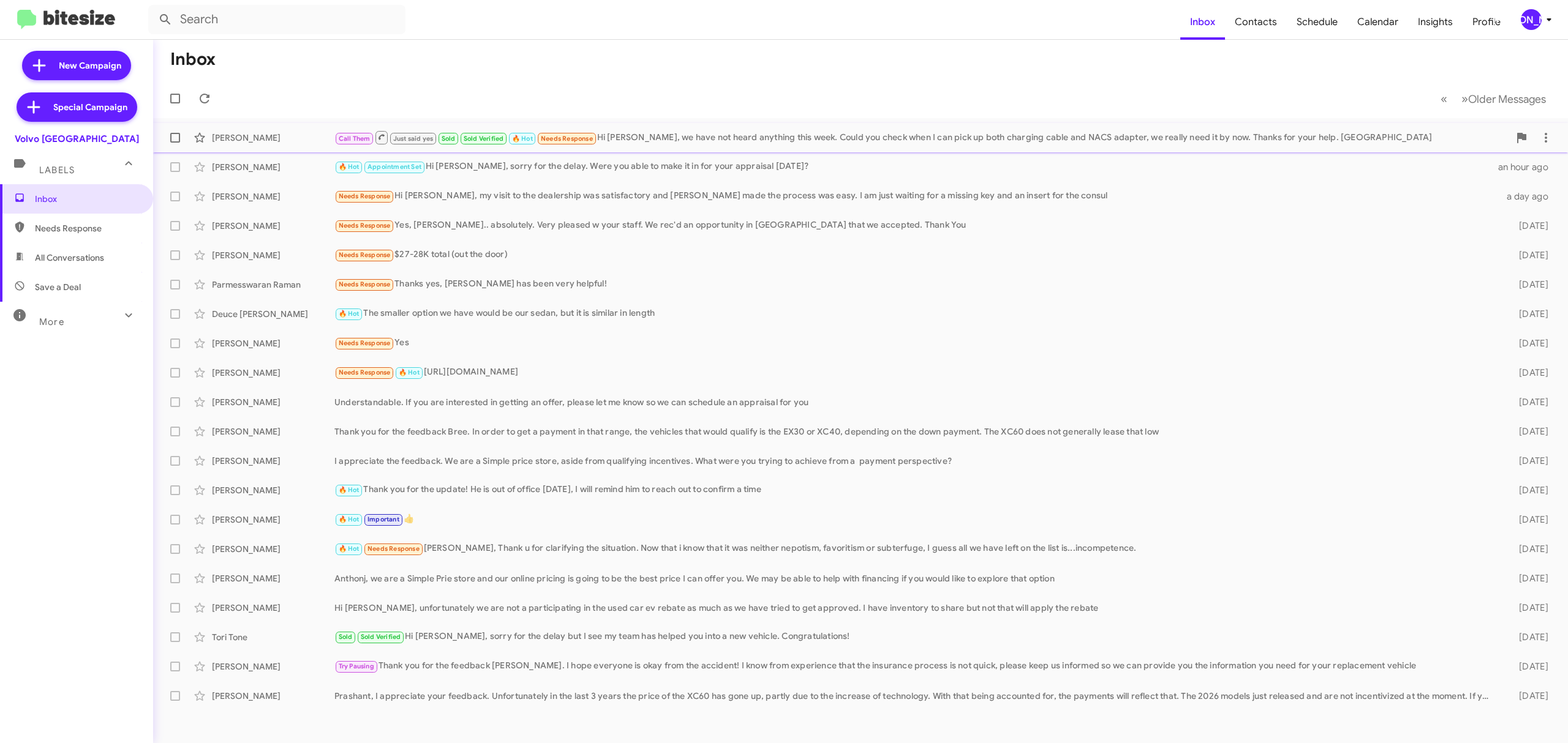
click at [180, 135] on span at bounding box center [175, 137] width 10 height 10
click at [175, 143] on input "checkbox" at bounding box center [174, 143] width 1 height 1
checkbox input "true"
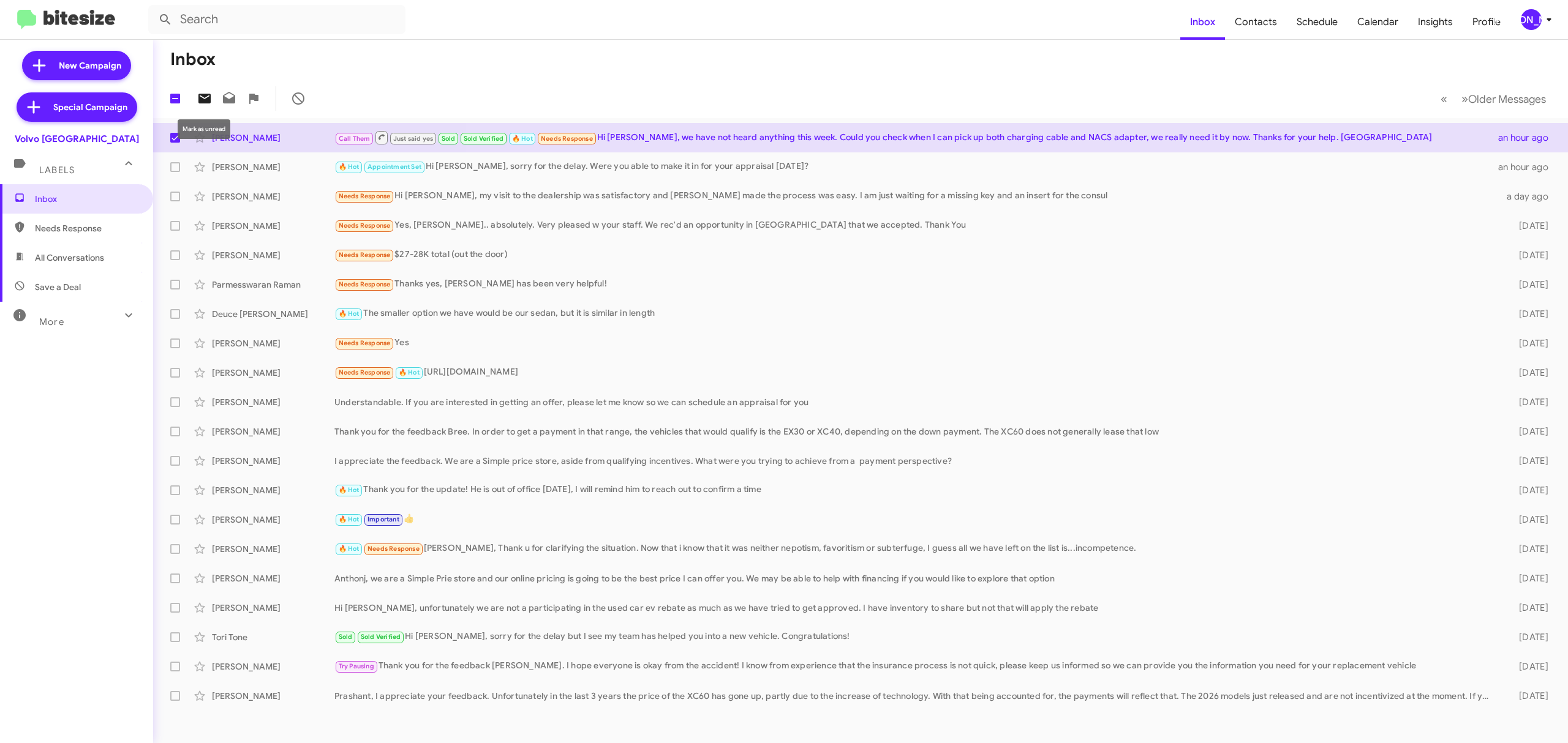
click at [206, 101] on icon at bounding box center [205, 98] width 12 height 10
click at [1526, 28] on div "[PERSON_NAME]" at bounding box center [1531, 19] width 21 height 21
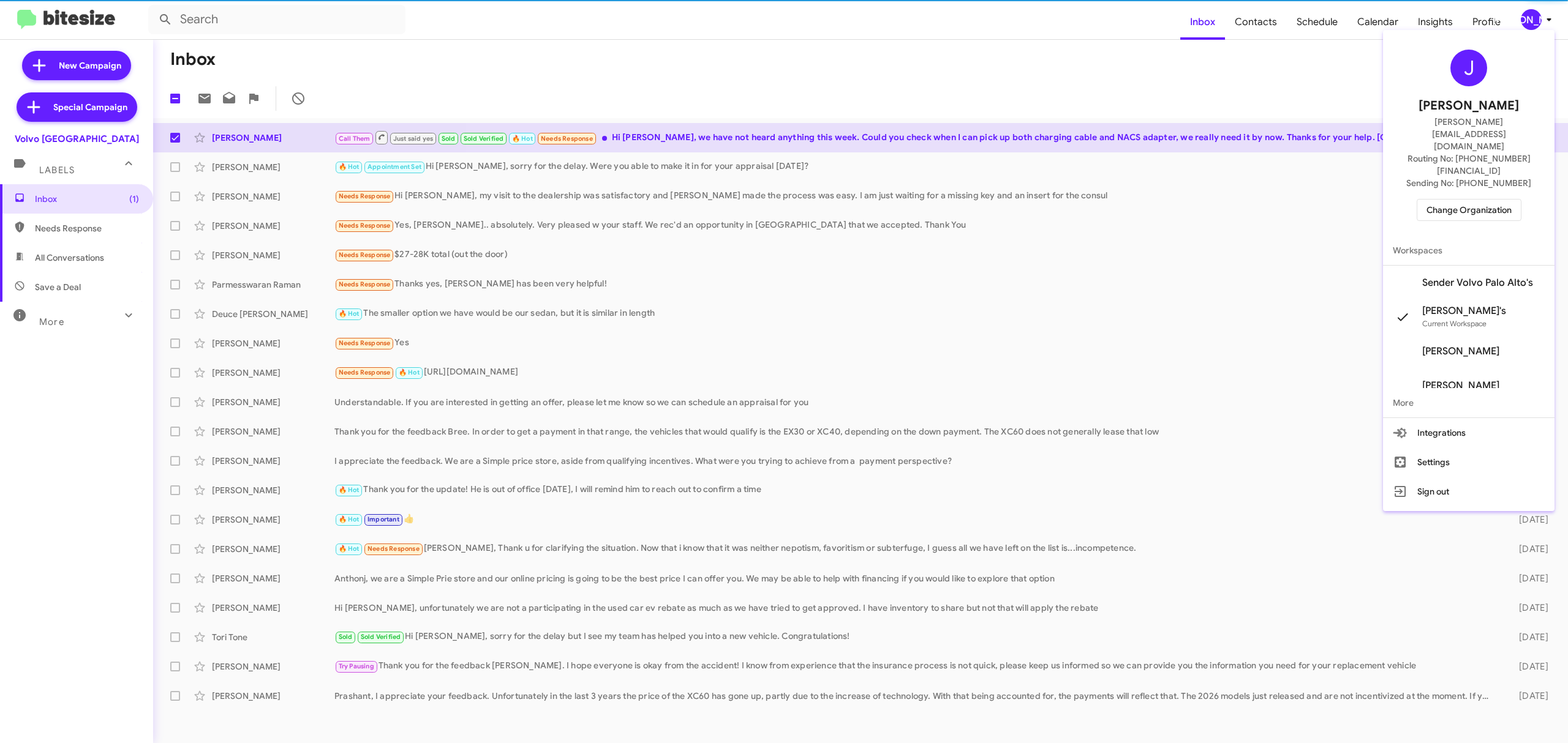
click at [1468, 200] on span "Change Organization" at bounding box center [1469, 210] width 85 height 21
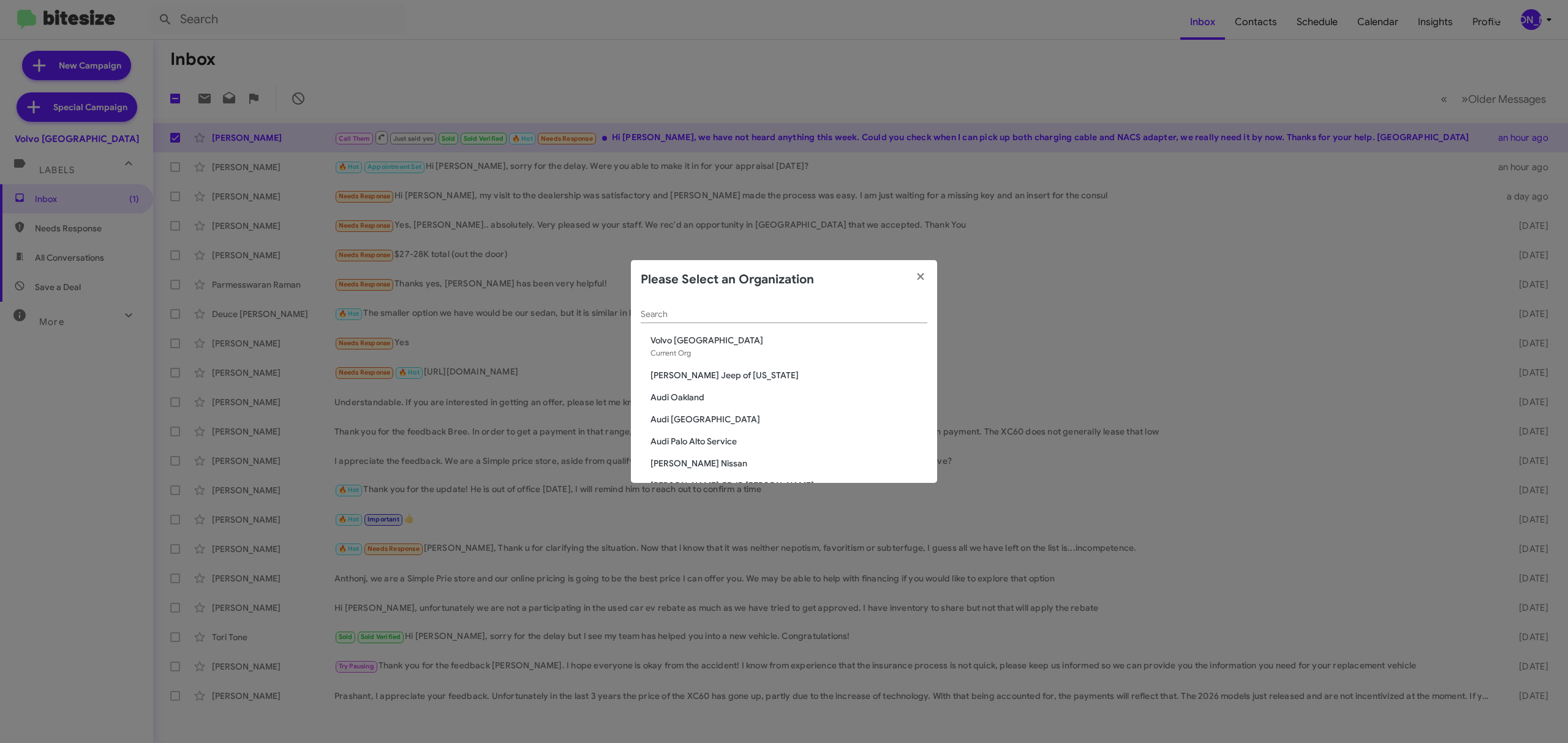
drag, startPoint x: 855, startPoint y: 323, endPoint x: 856, endPoint y: 314, distance: 9.1
click at [856, 314] on div "Search" at bounding box center [784, 311] width 287 height 24
click at [856, 314] on input "Search" at bounding box center [784, 315] width 287 height 10
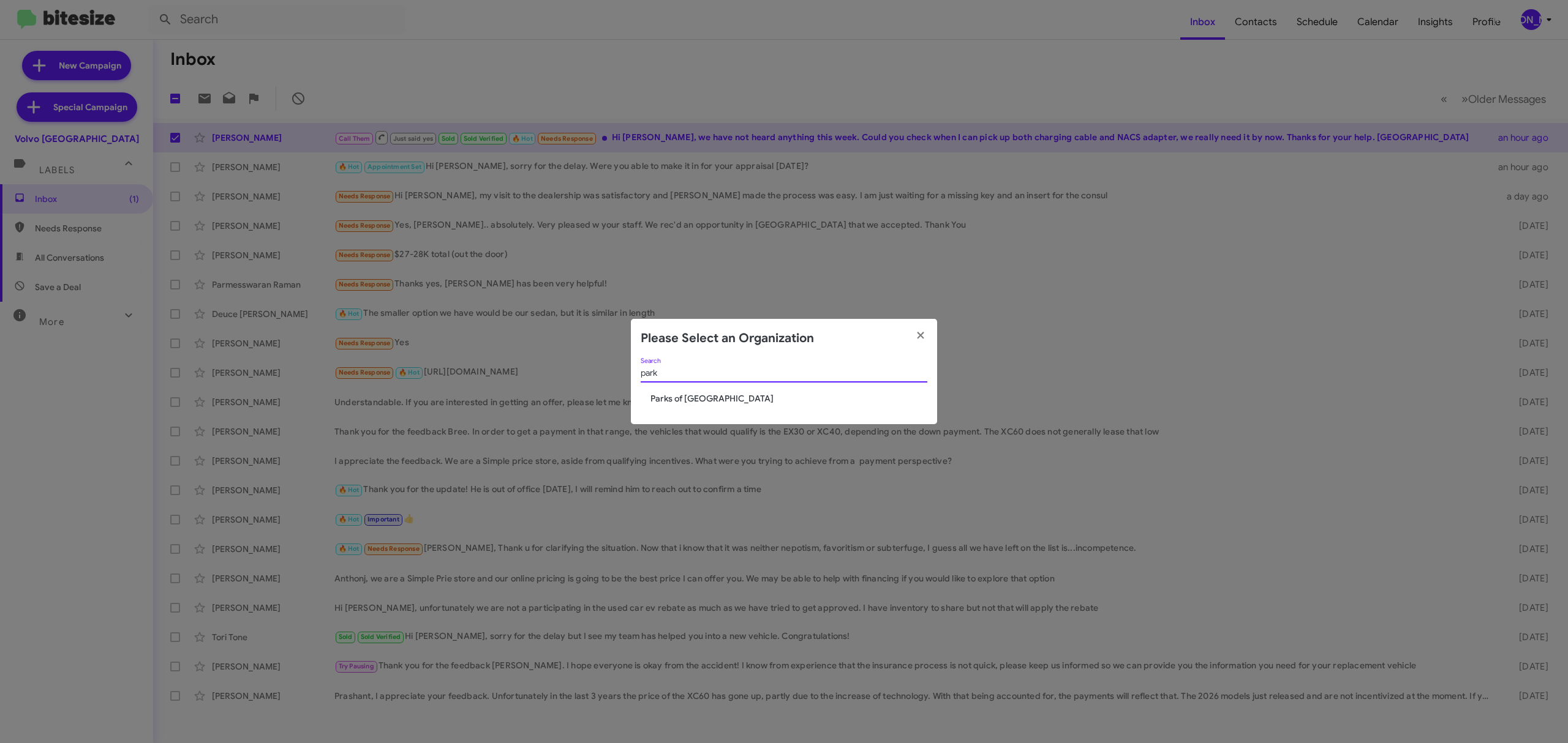
type input "park"
click at [697, 390] on div "park Search" at bounding box center [784, 375] width 287 height 35
click at [713, 401] on span "Parks of [GEOGRAPHIC_DATA]" at bounding box center [788, 399] width 277 height 12
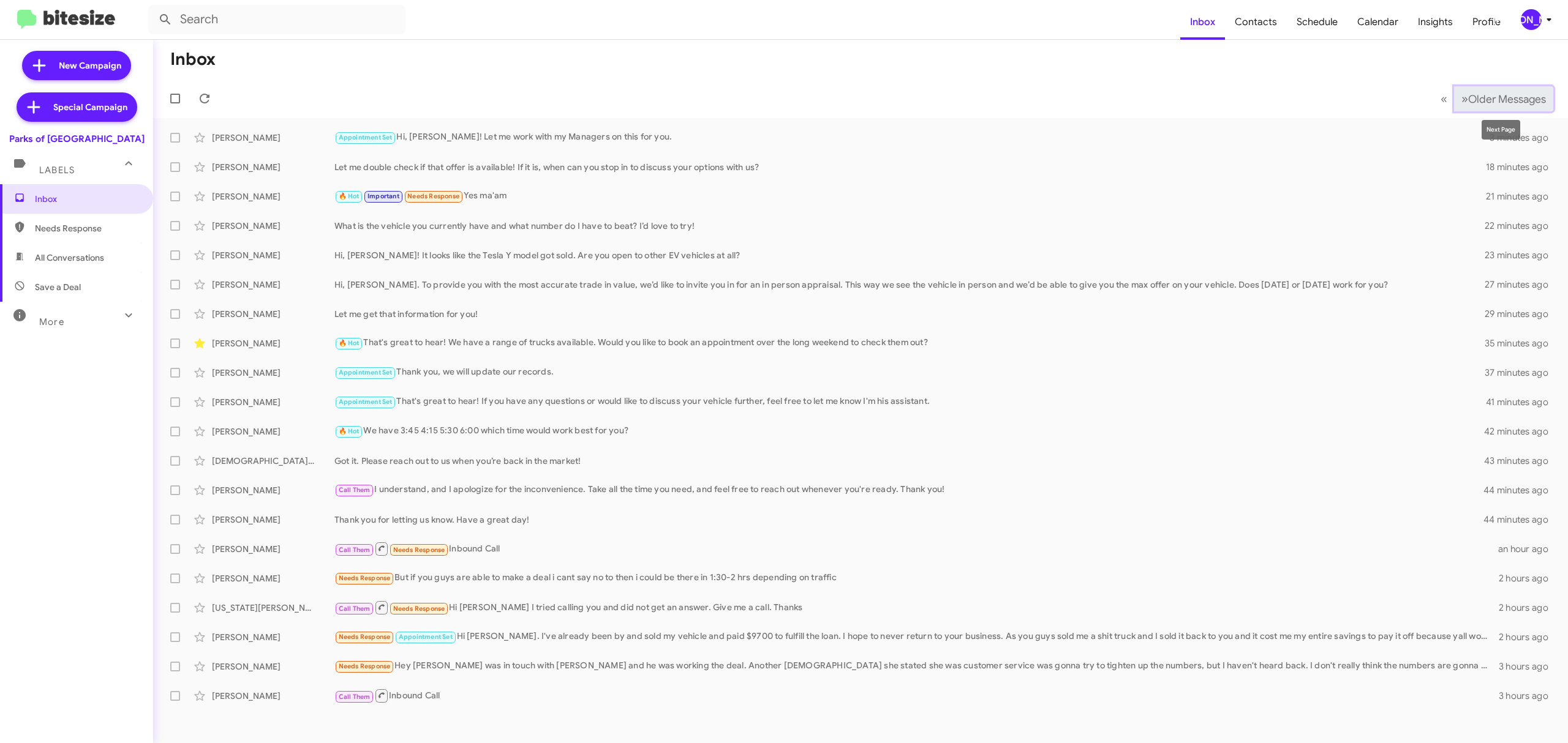
click at [1532, 95] on span "Older Messages" at bounding box center [1507, 98] width 78 height 13
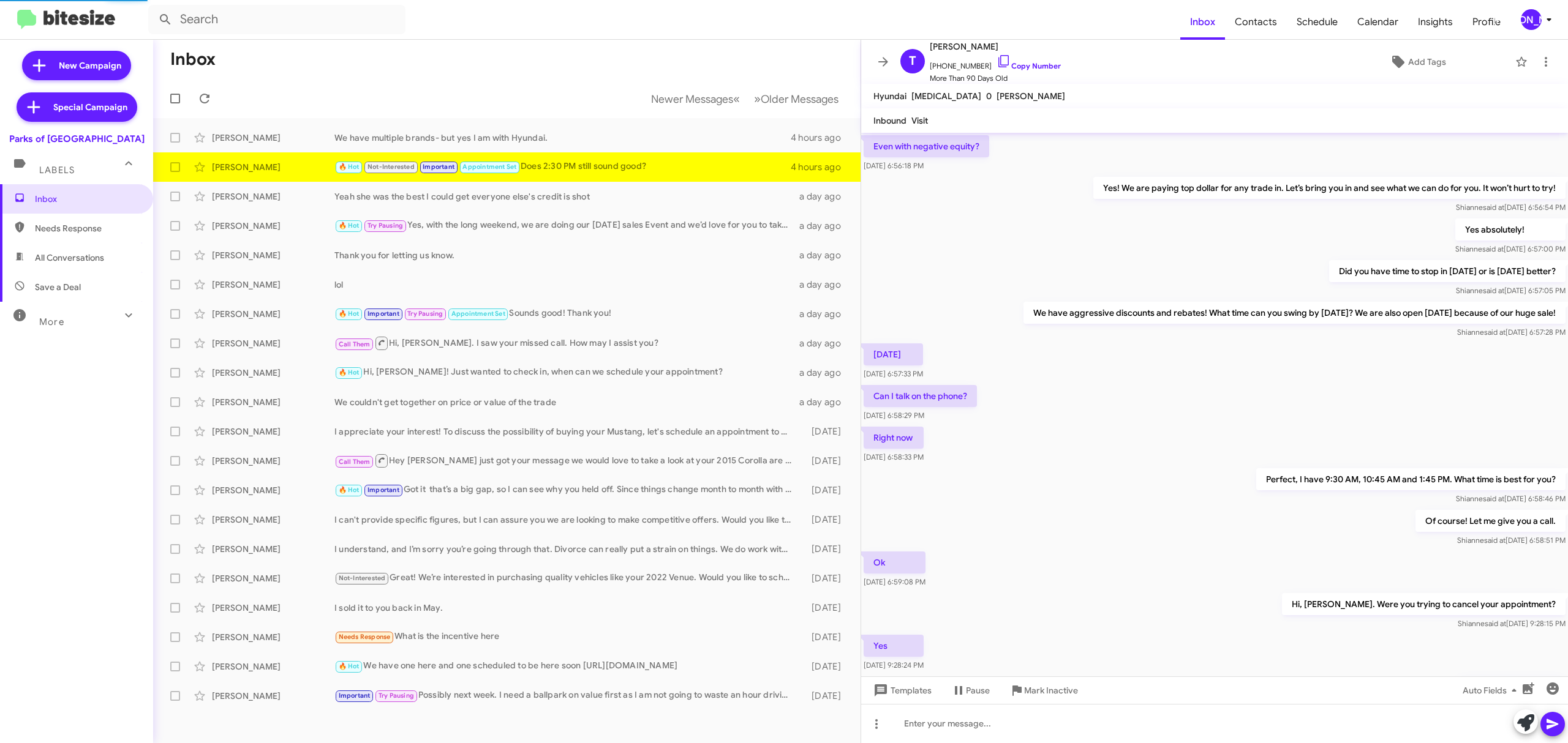
scroll to position [368, 0]
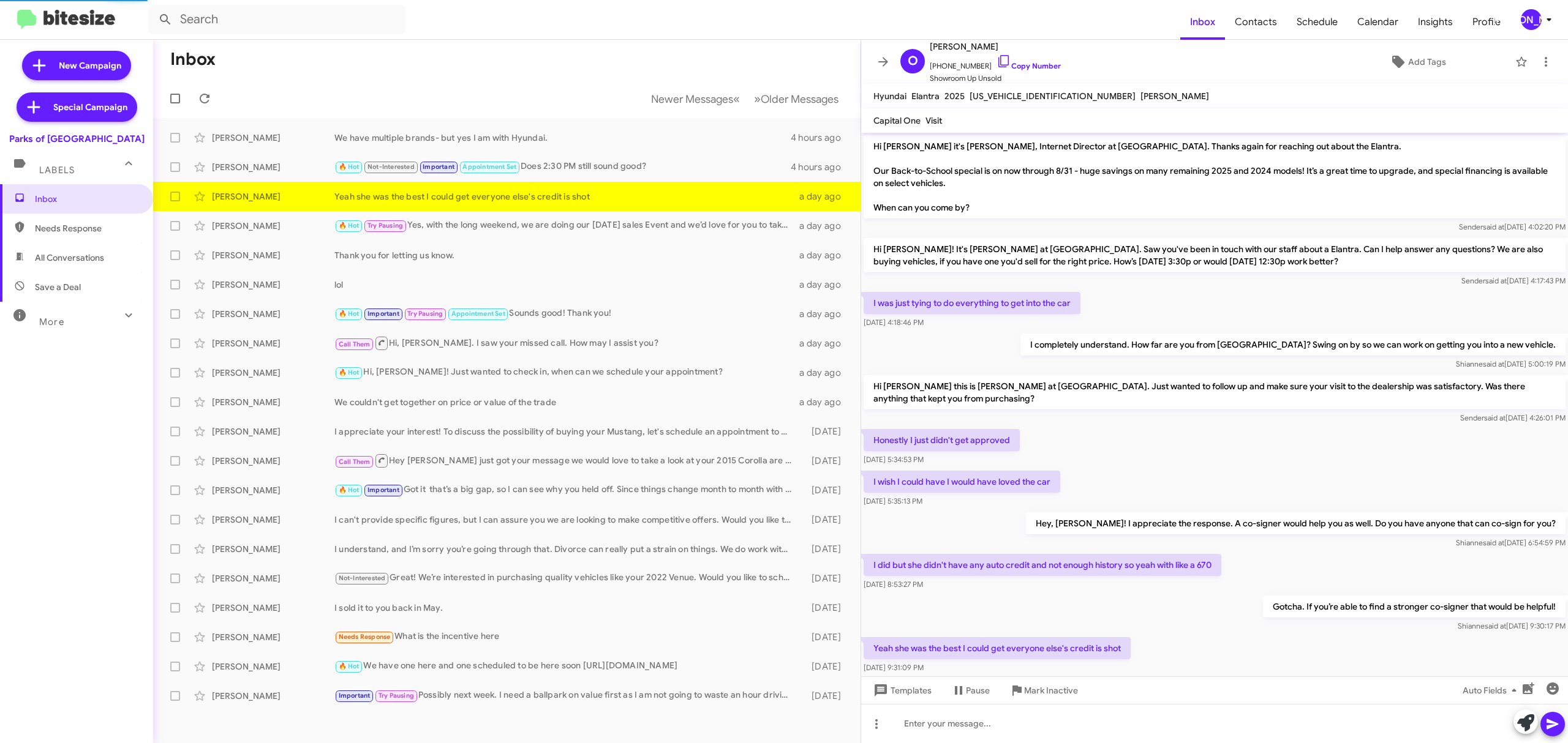
scroll to position [33, 0]
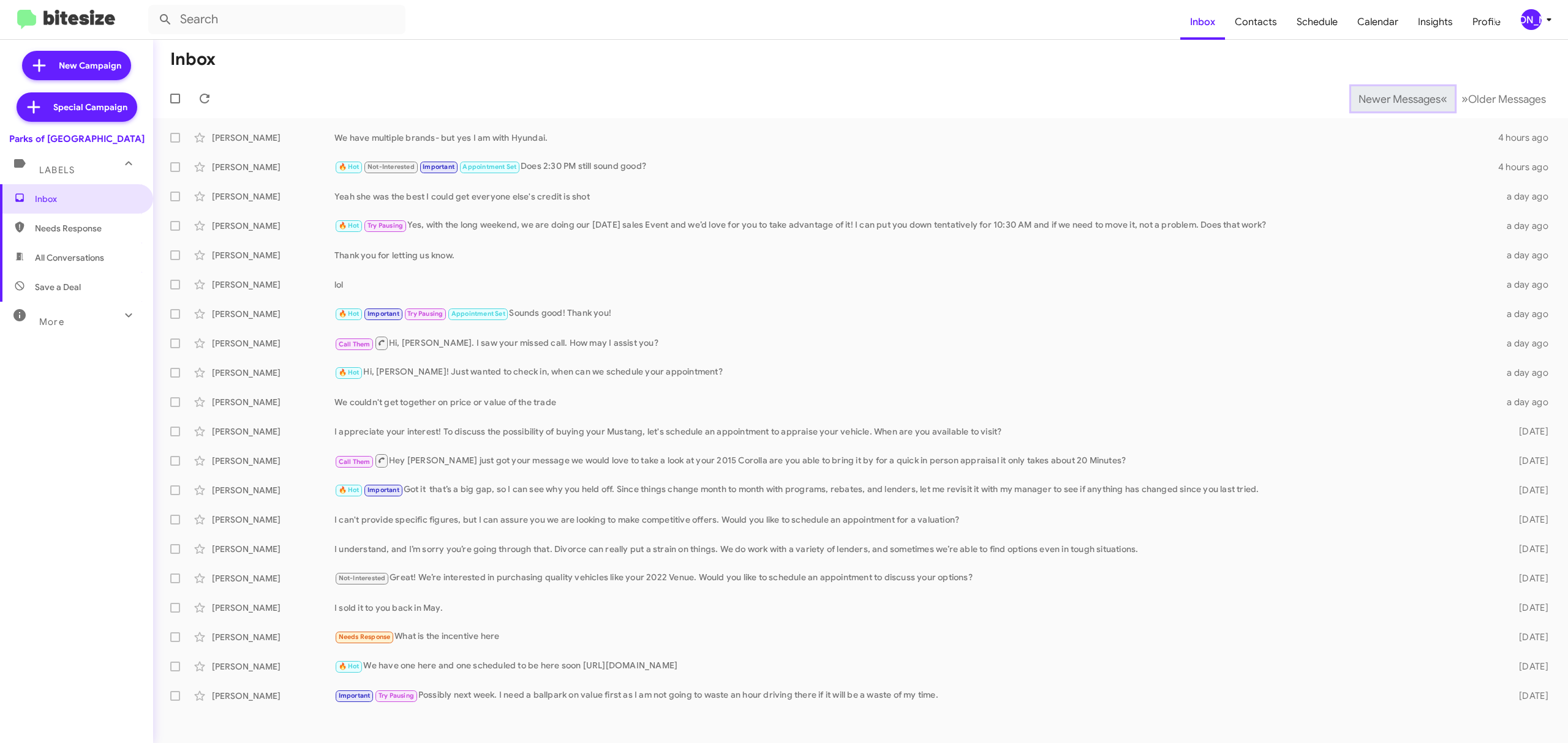
click at [1390, 98] on span "Newer Messages" at bounding box center [1400, 98] width 82 height 13
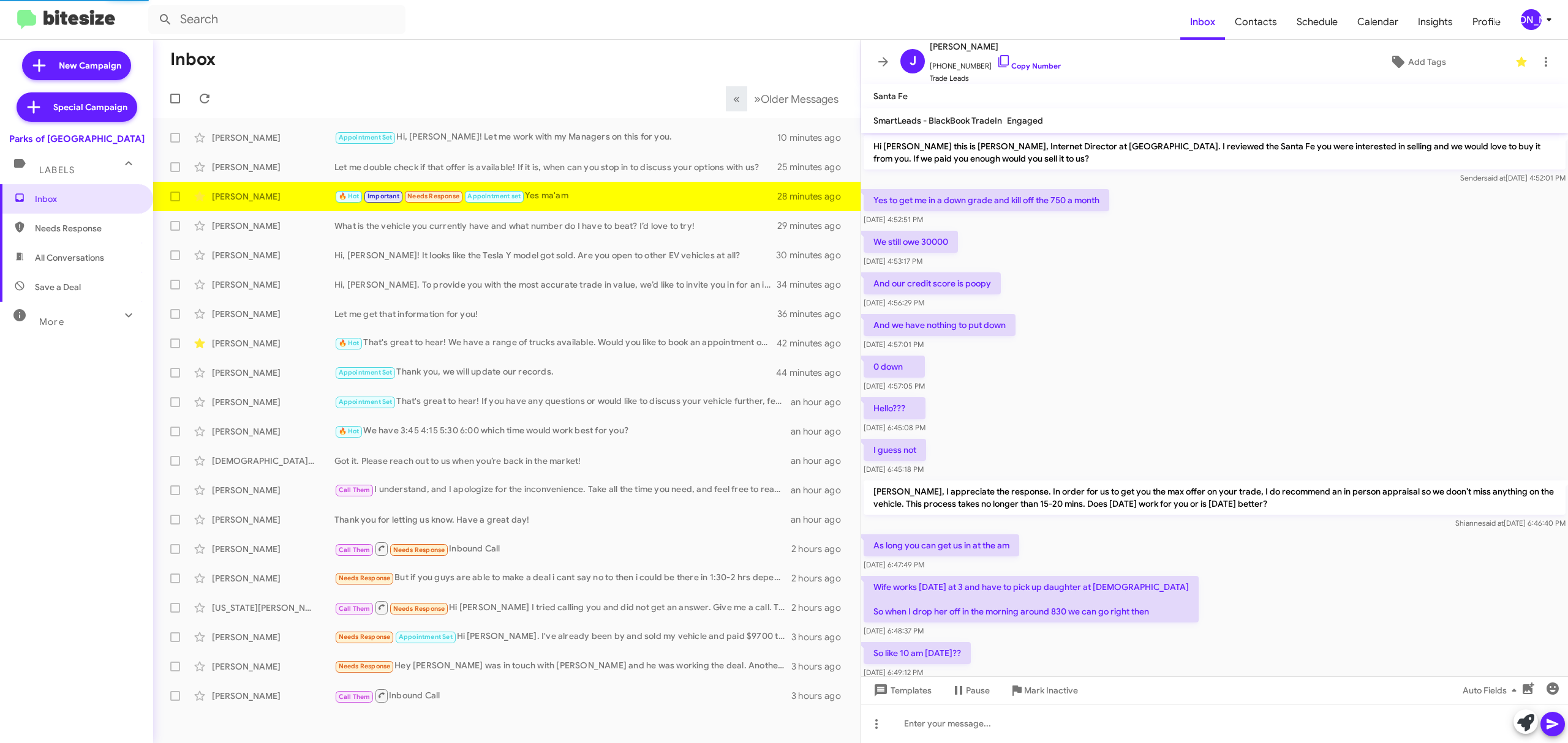
scroll to position [208, 0]
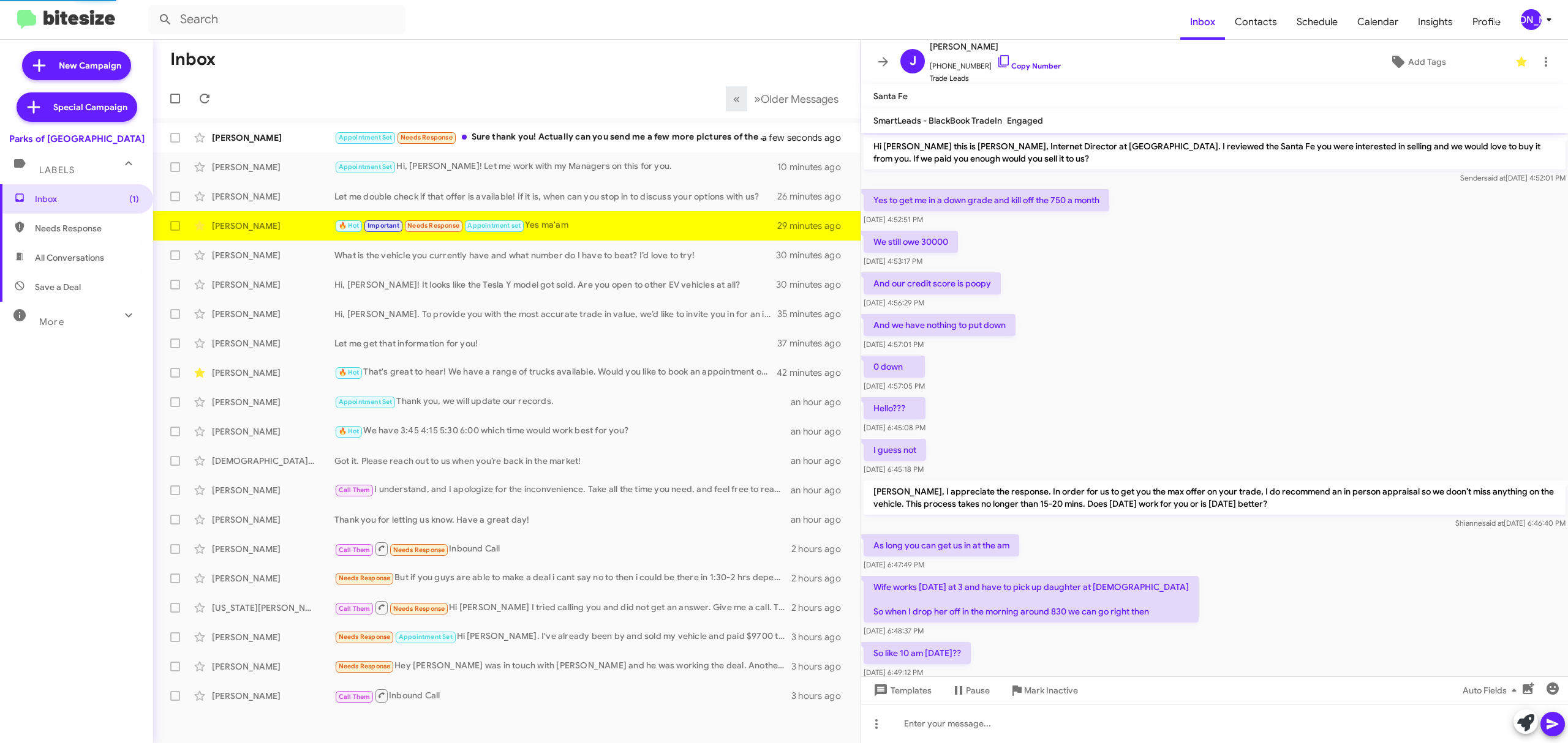
scroll to position [208, 0]
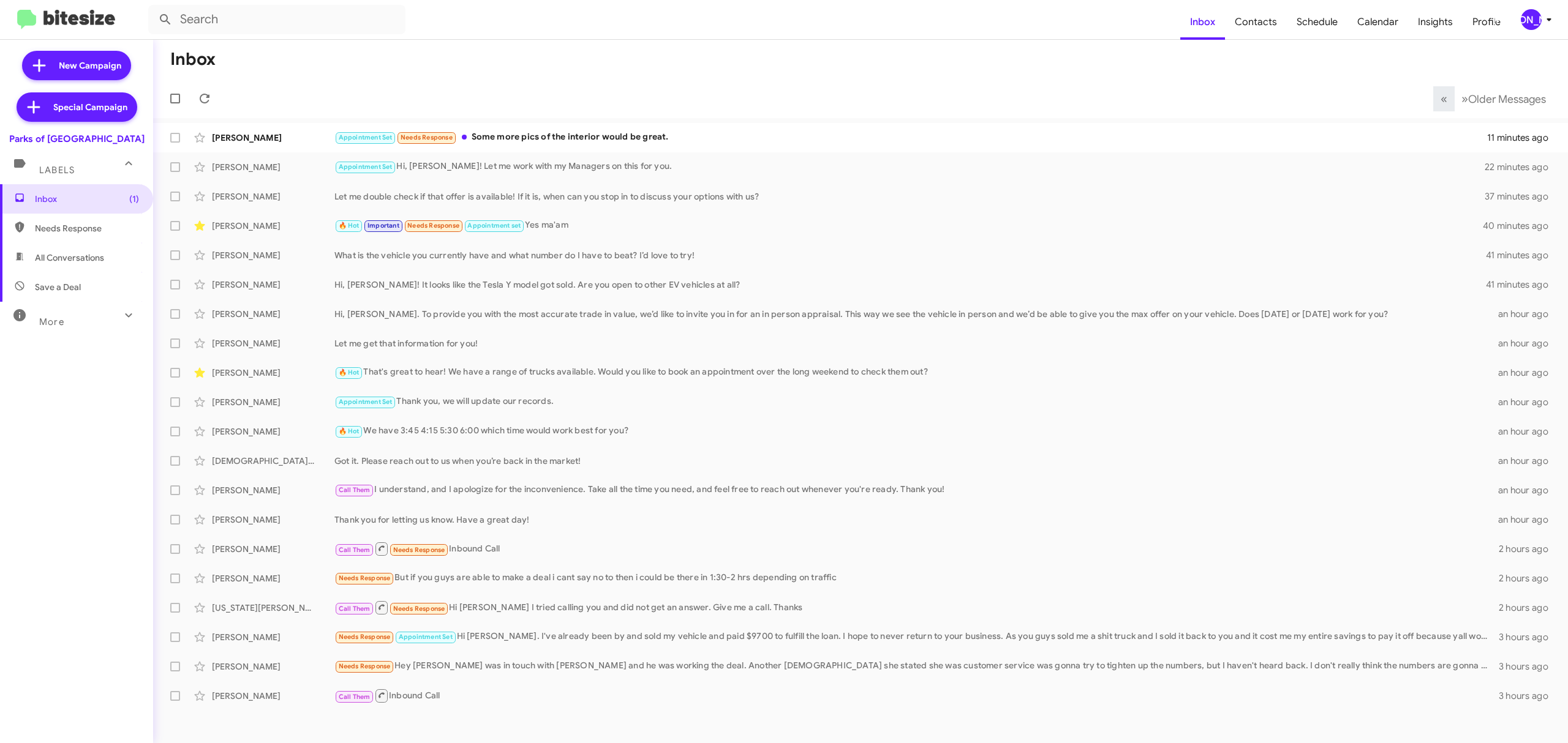
click at [1528, 13] on div "[PERSON_NAME]" at bounding box center [1531, 19] width 21 height 21
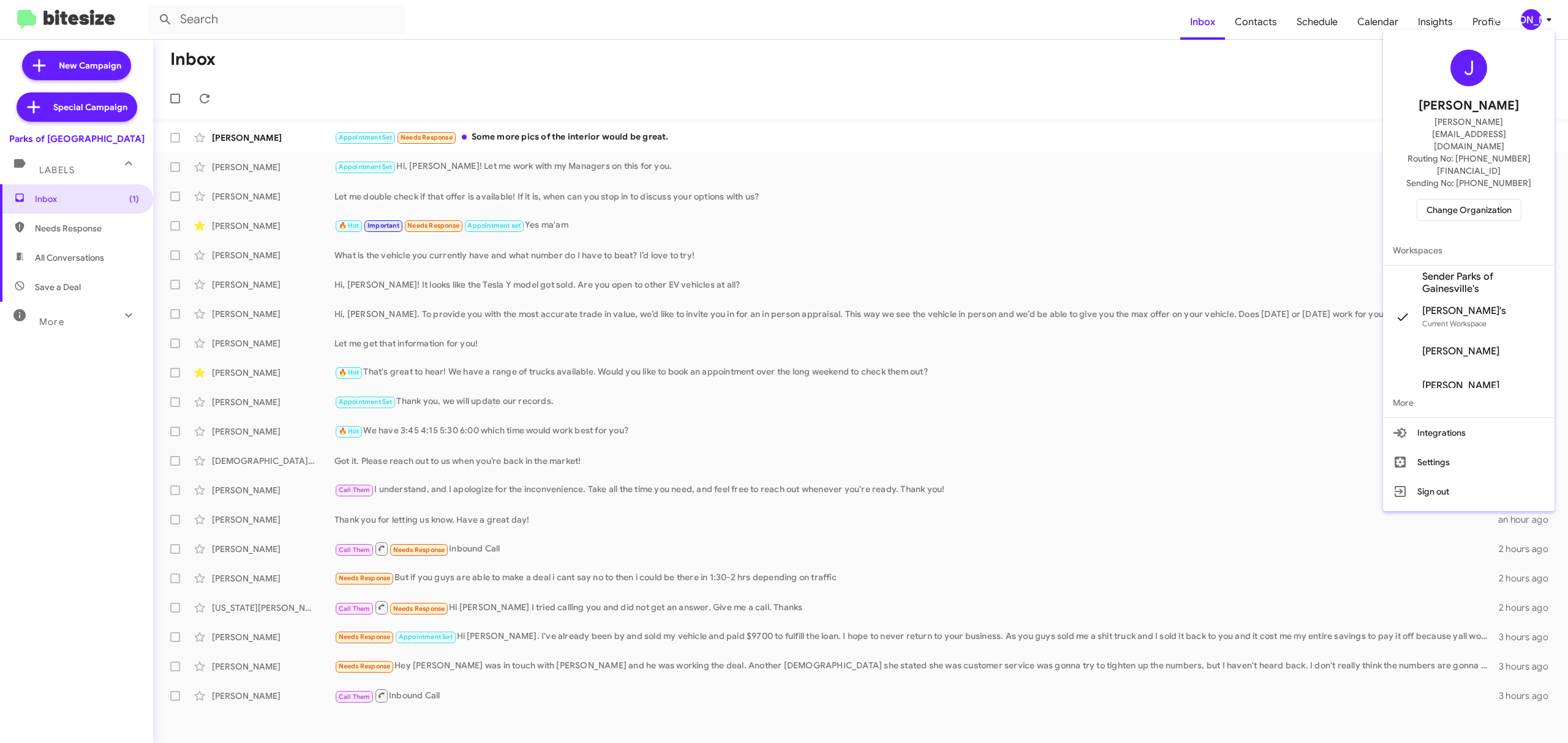
click at [1528, 22] on div at bounding box center [784, 371] width 1568 height 743
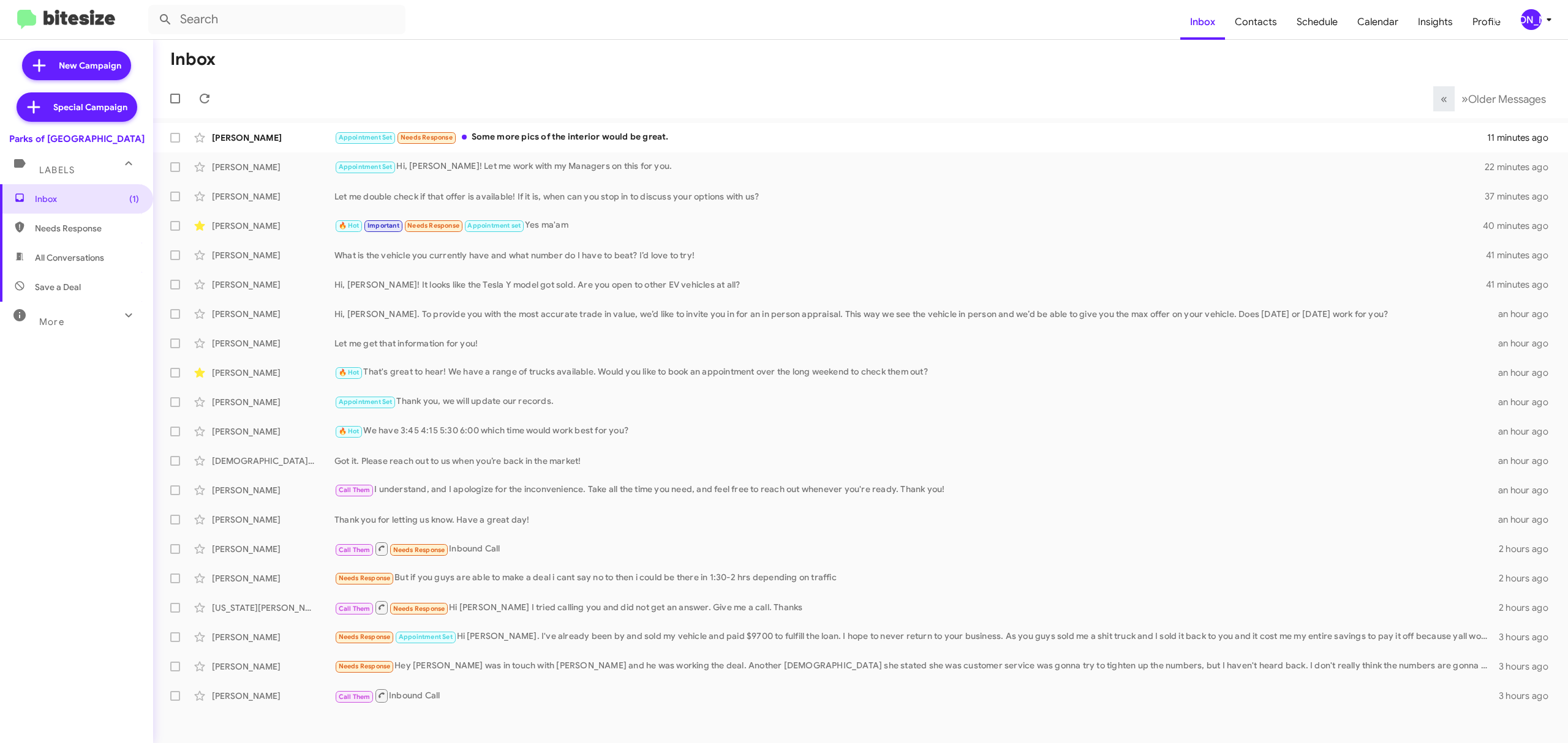
click at [1520, 23] on span "[PERSON_NAME]" at bounding box center [1538, 19] width 36 height 21
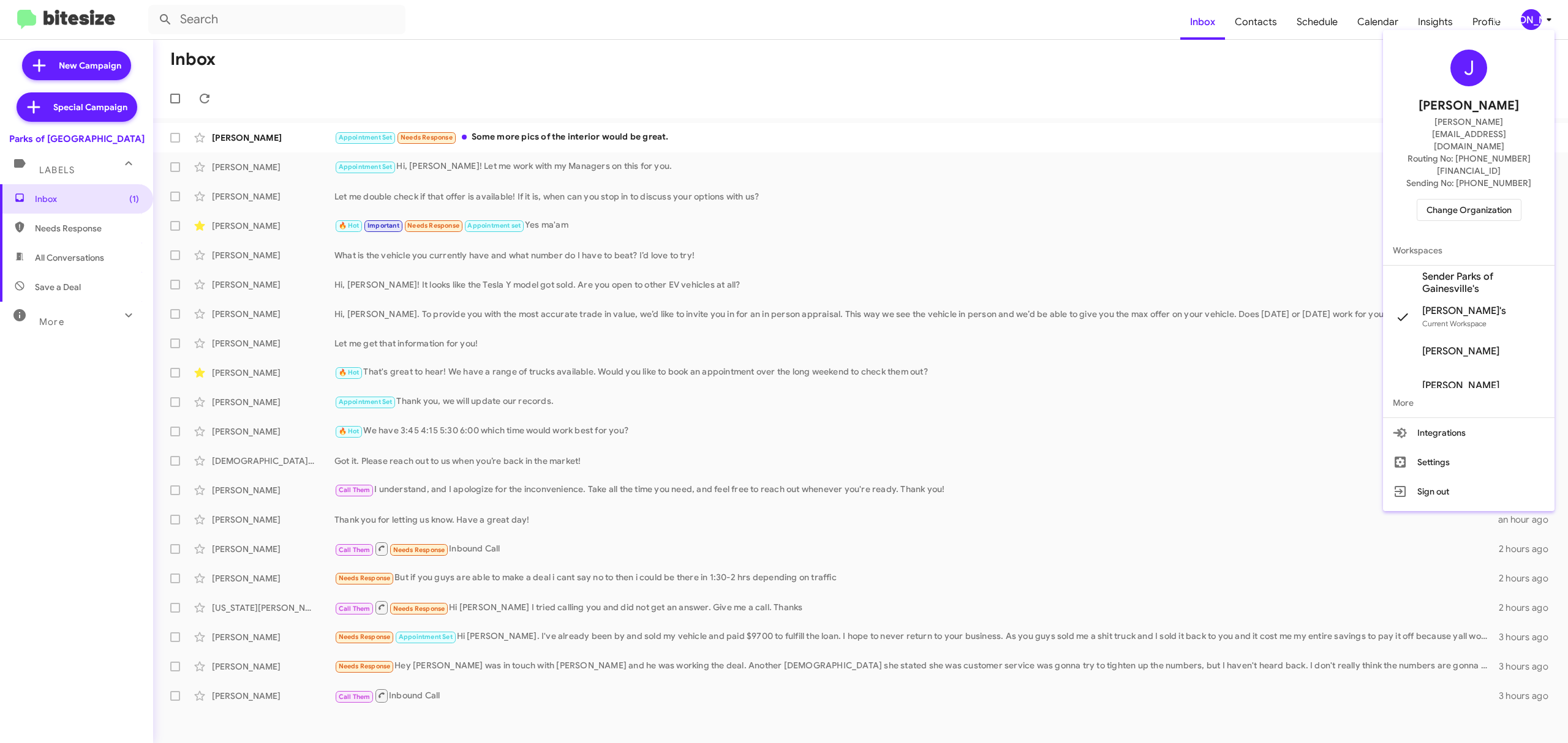
click at [1469, 200] on span "Change Organization" at bounding box center [1469, 210] width 85 height 21
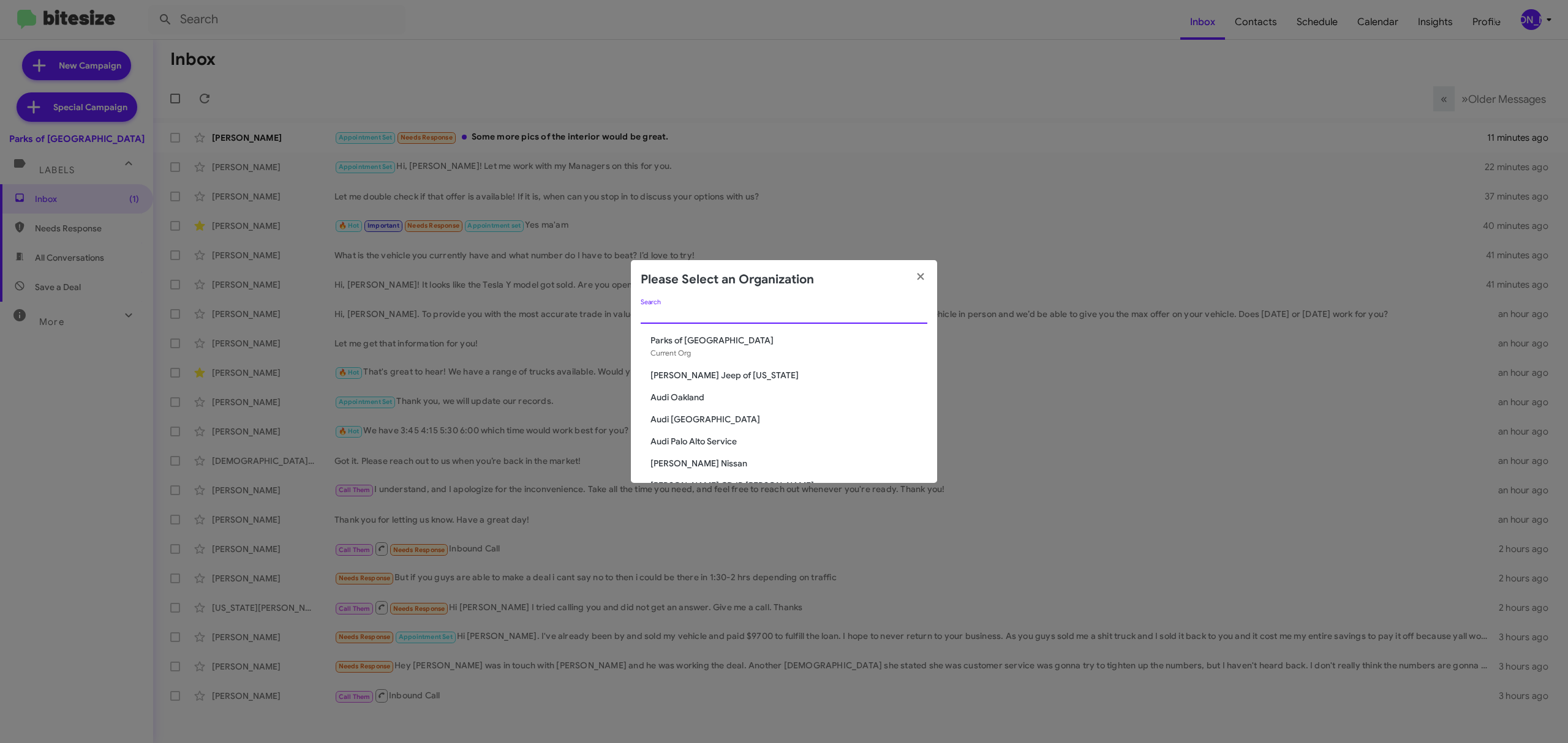
click at [724, 317] on input "Search" at bounding box center [784, 315] width 287 height 10
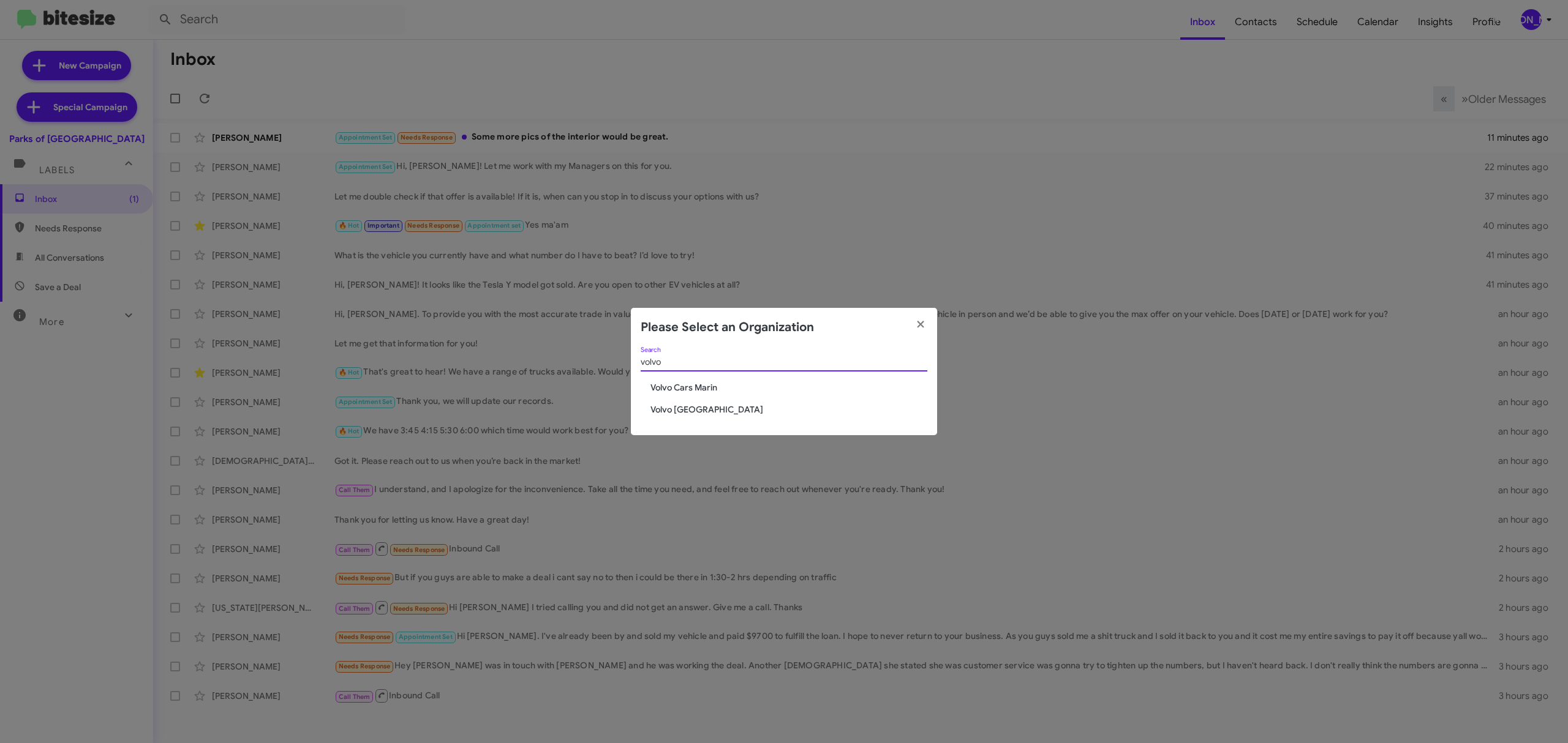
type input "volvo"
click at [716, 387] on span "Volvo Cars Marin" at bounding box center [788, 387] width 277 height 12
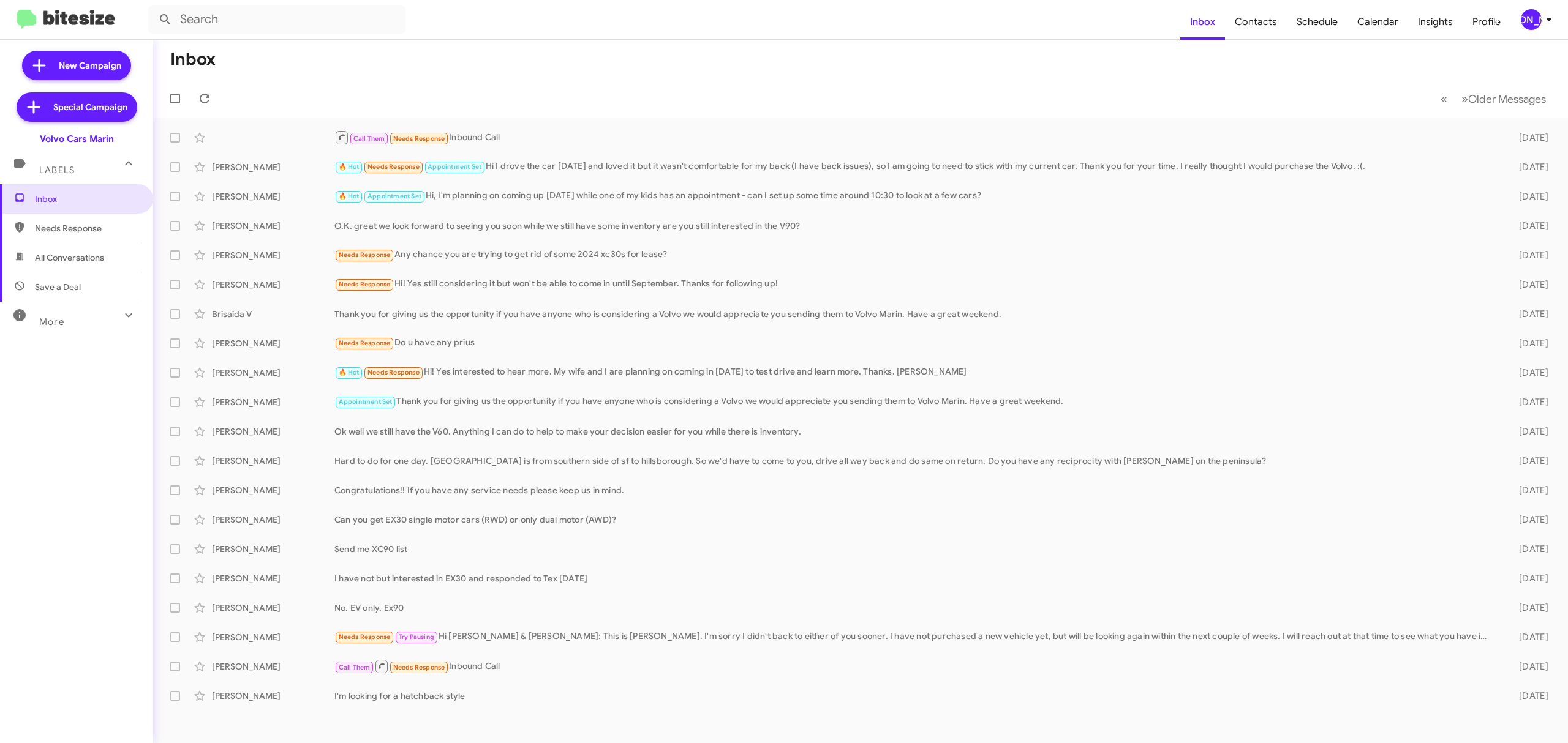
click at [1523, 19] on div "[PERSON_NAME]" at bounding box center [1531, 19] width 21 height 21
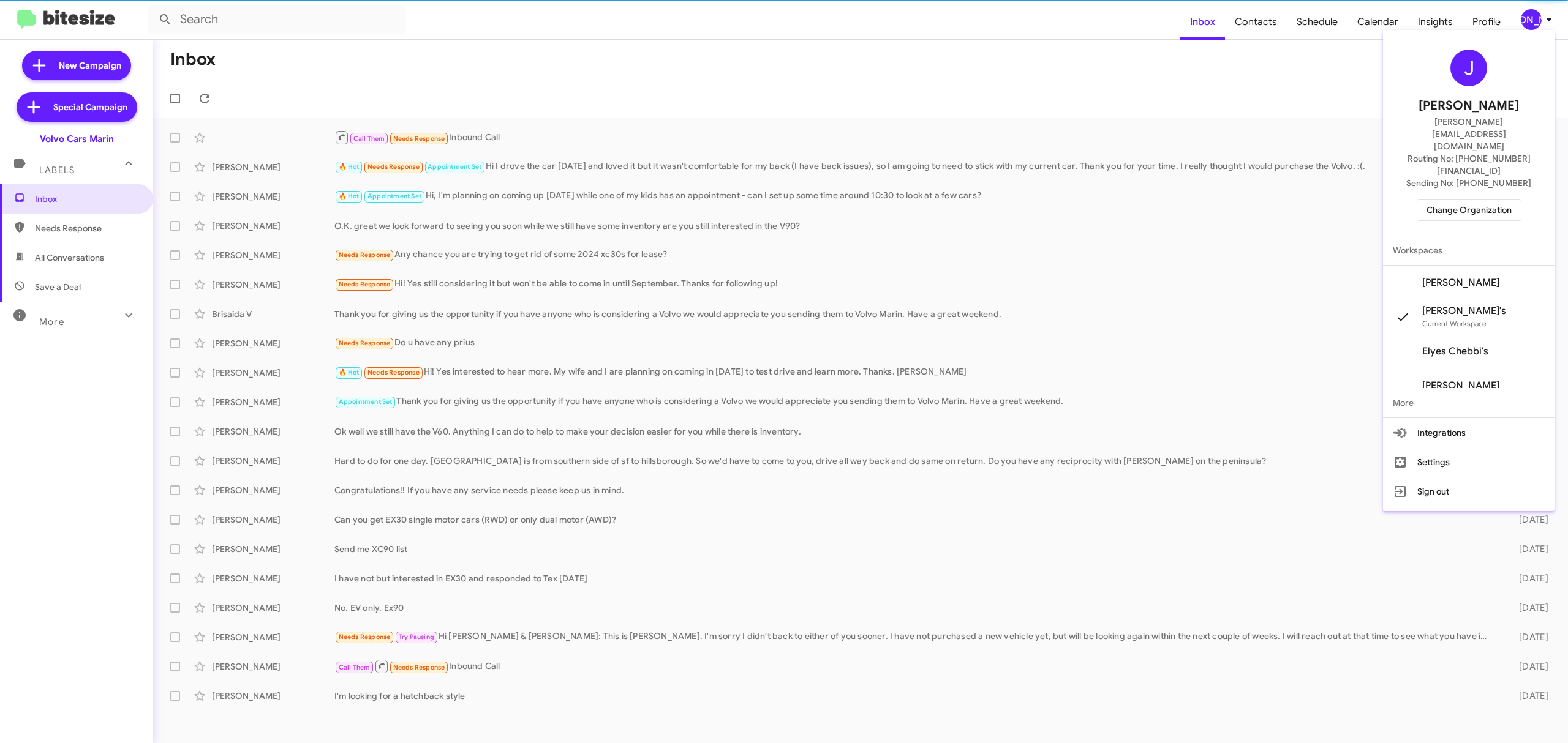
click at [1463, 200] on span "Change Organization" at bounding box center [1469, 210] width 85 height 21
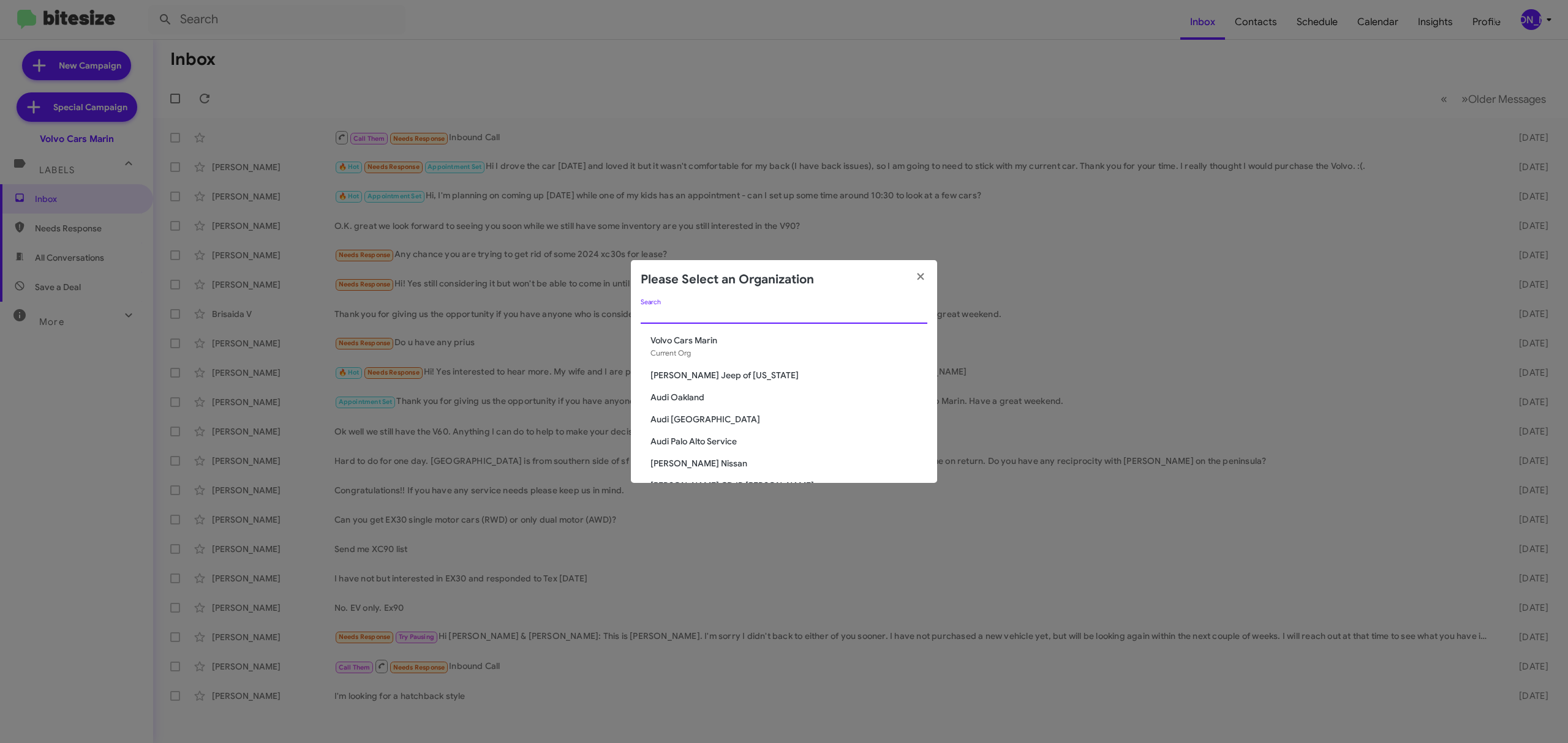
click at [773, 314] on input "Search" at bounding box center [784, 315] width 287 height 10
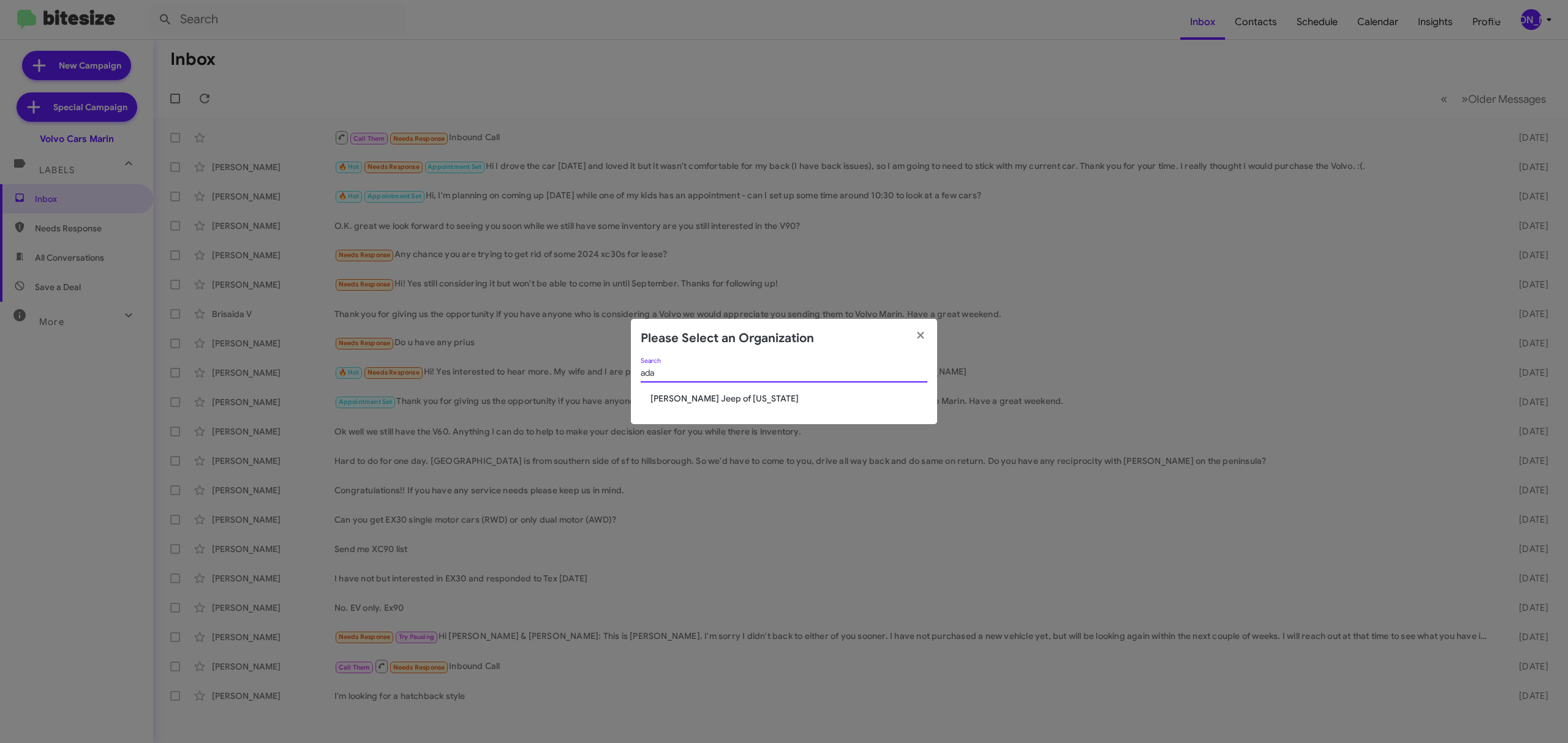
type input "ada"
click at [719, 403] on span "[PERSON_NAME] Jeep of [US_STATE]" at bounding box center [788, 399] width 277 height 12
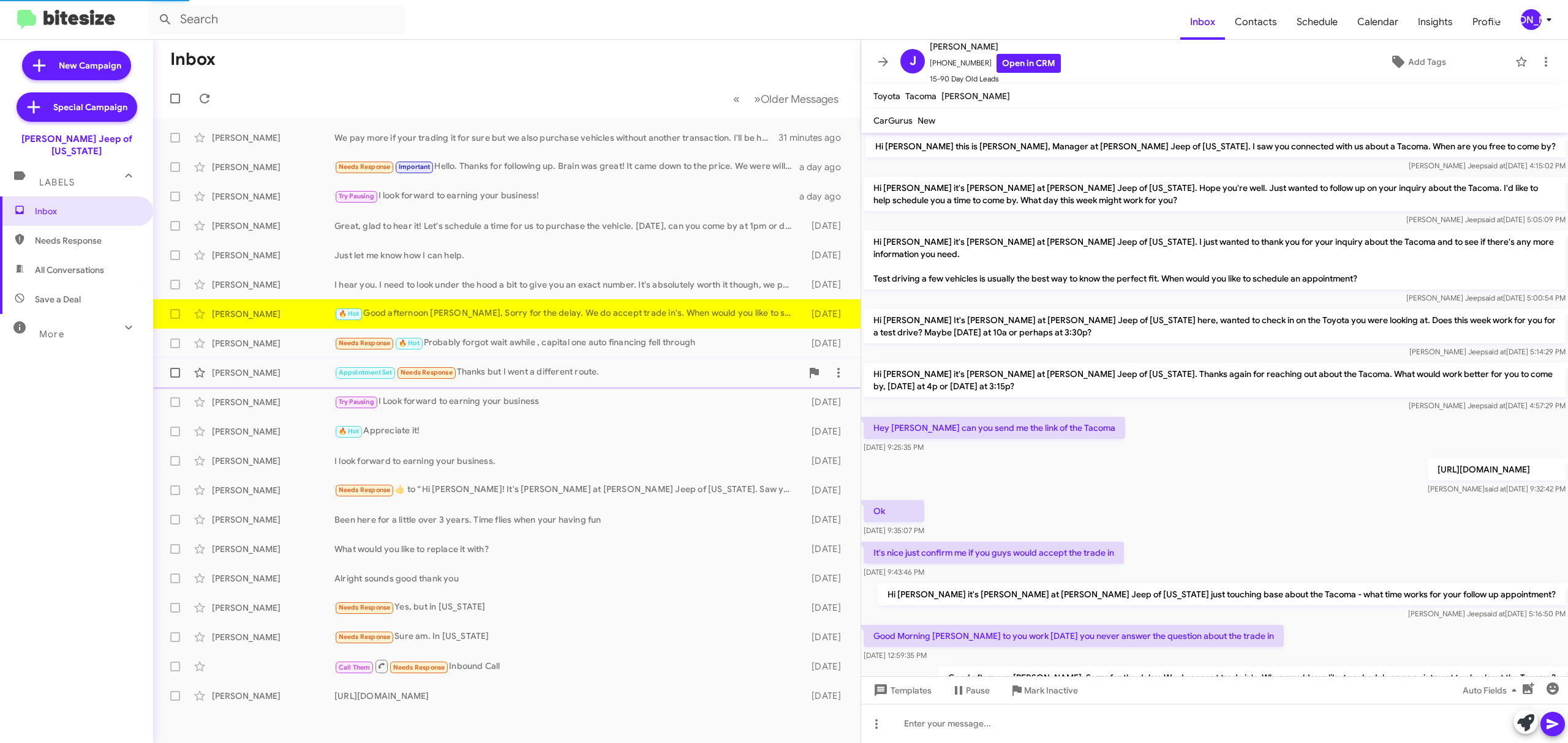
scroll to position [54, 0]
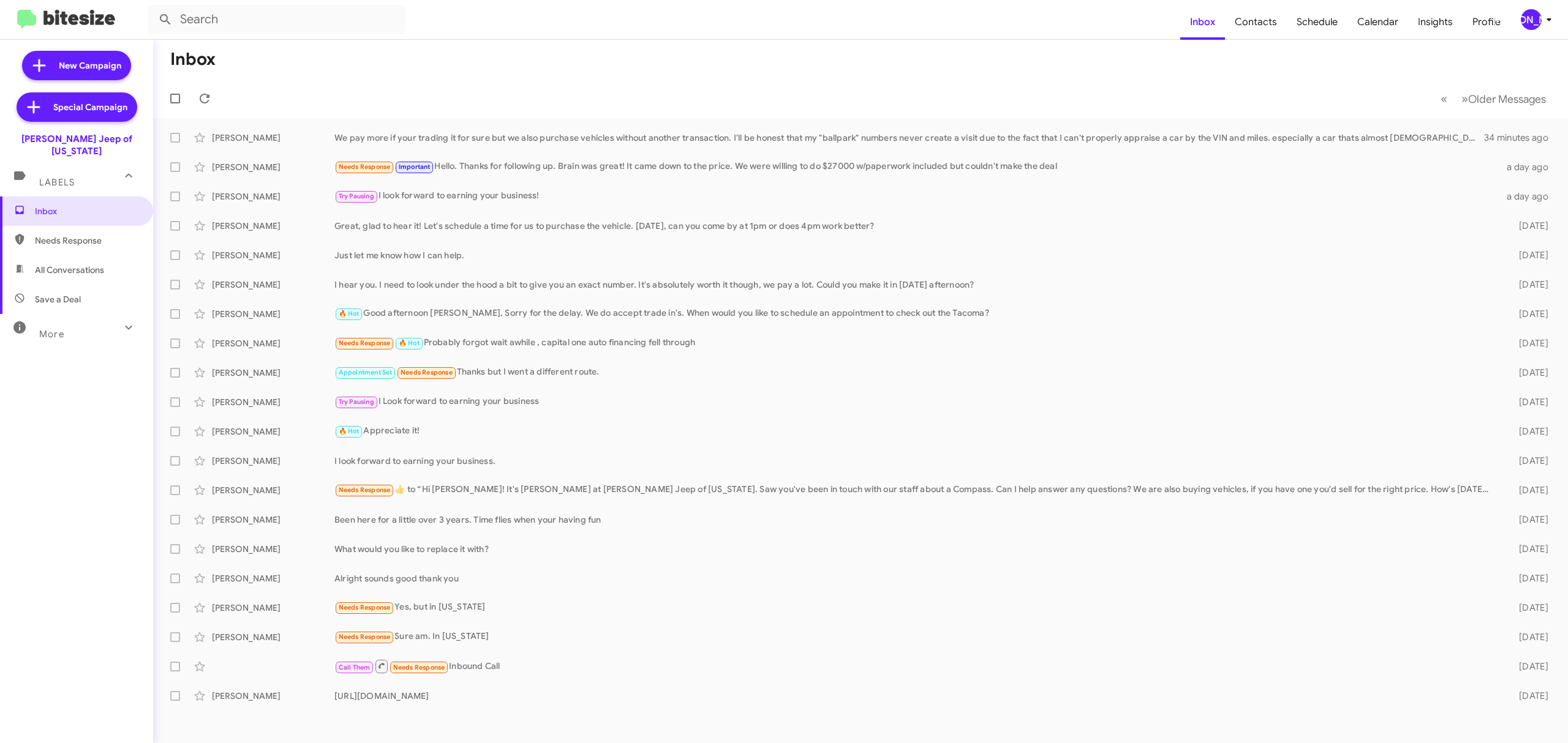
click at [1521, 22] on div "[PERSON_NAME]" at bounding box center [1531, 19] width 21 height 21
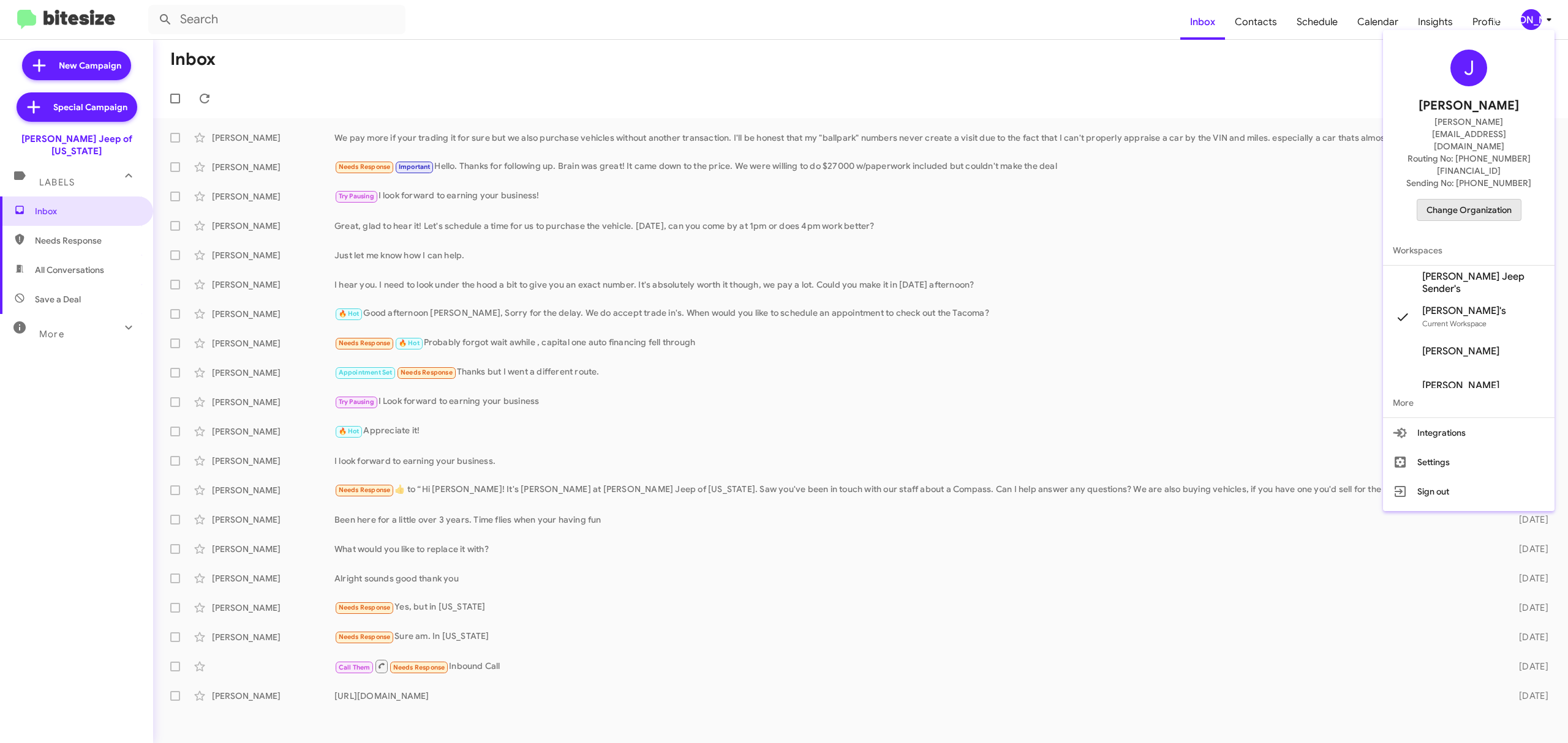
click at [1477, 200] on span "Change Organization" at bounding box center [1469, 210] width 85 height 21
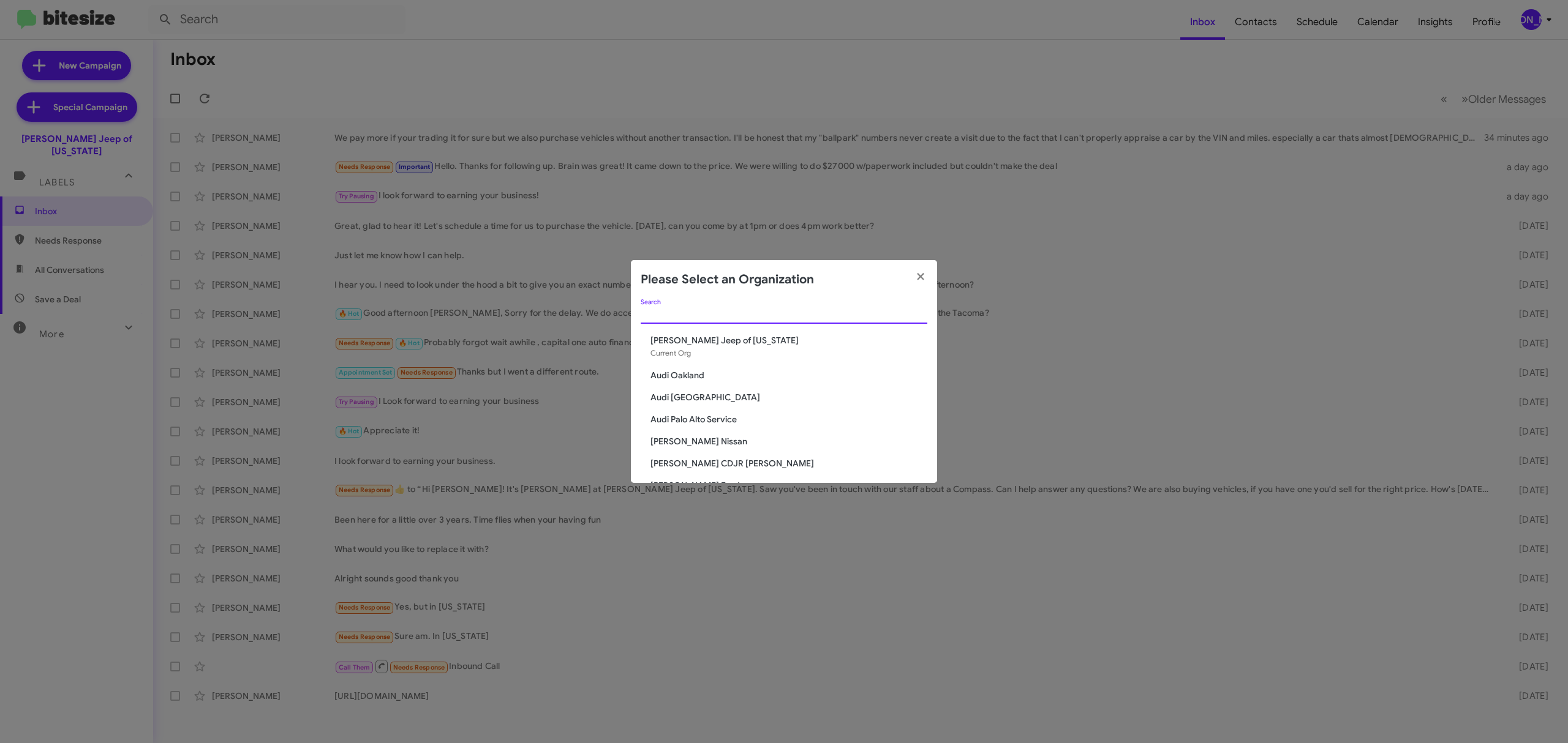
click at [838, 318] on input "Search" at bounding box center [784, 315] width 287 height 10
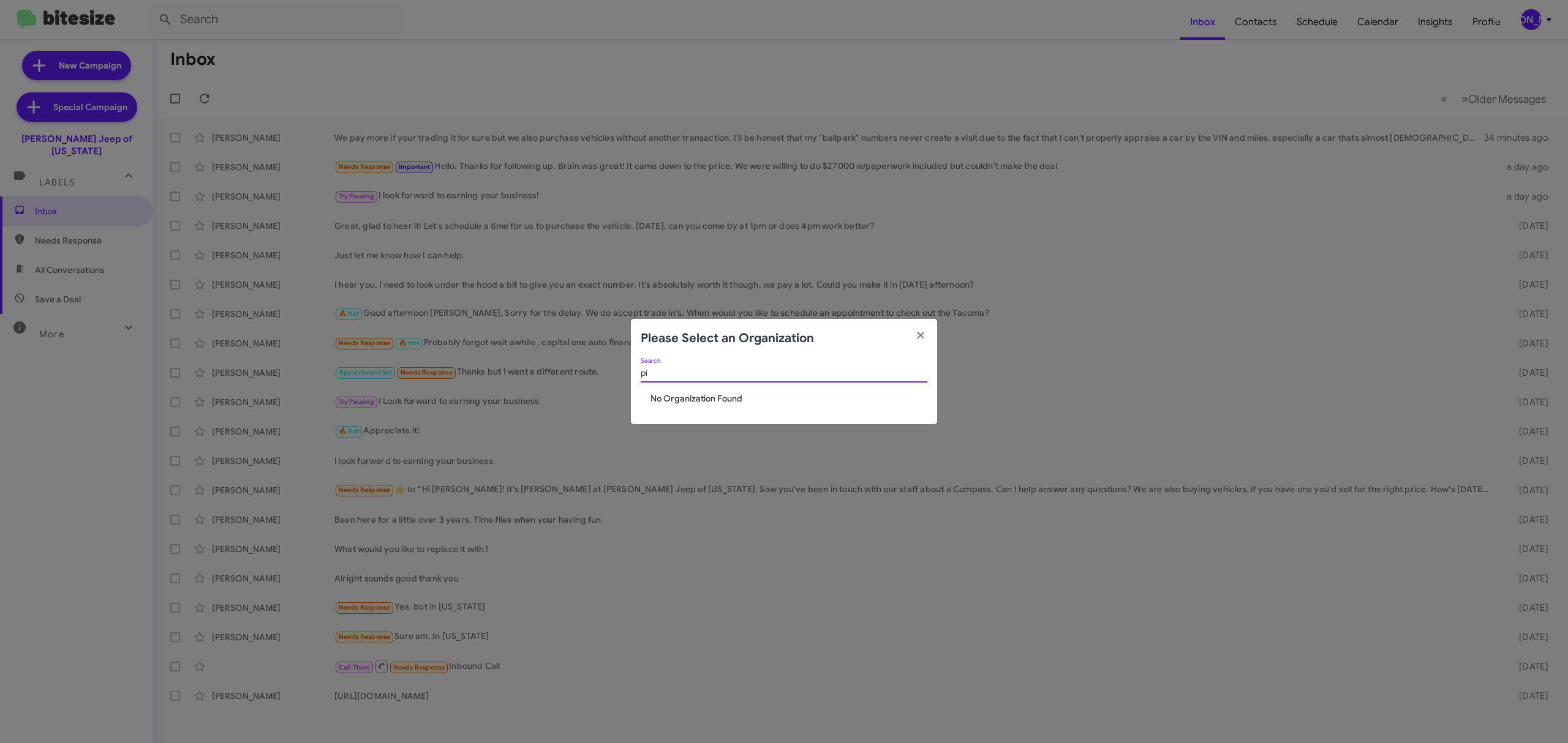
type input "p"
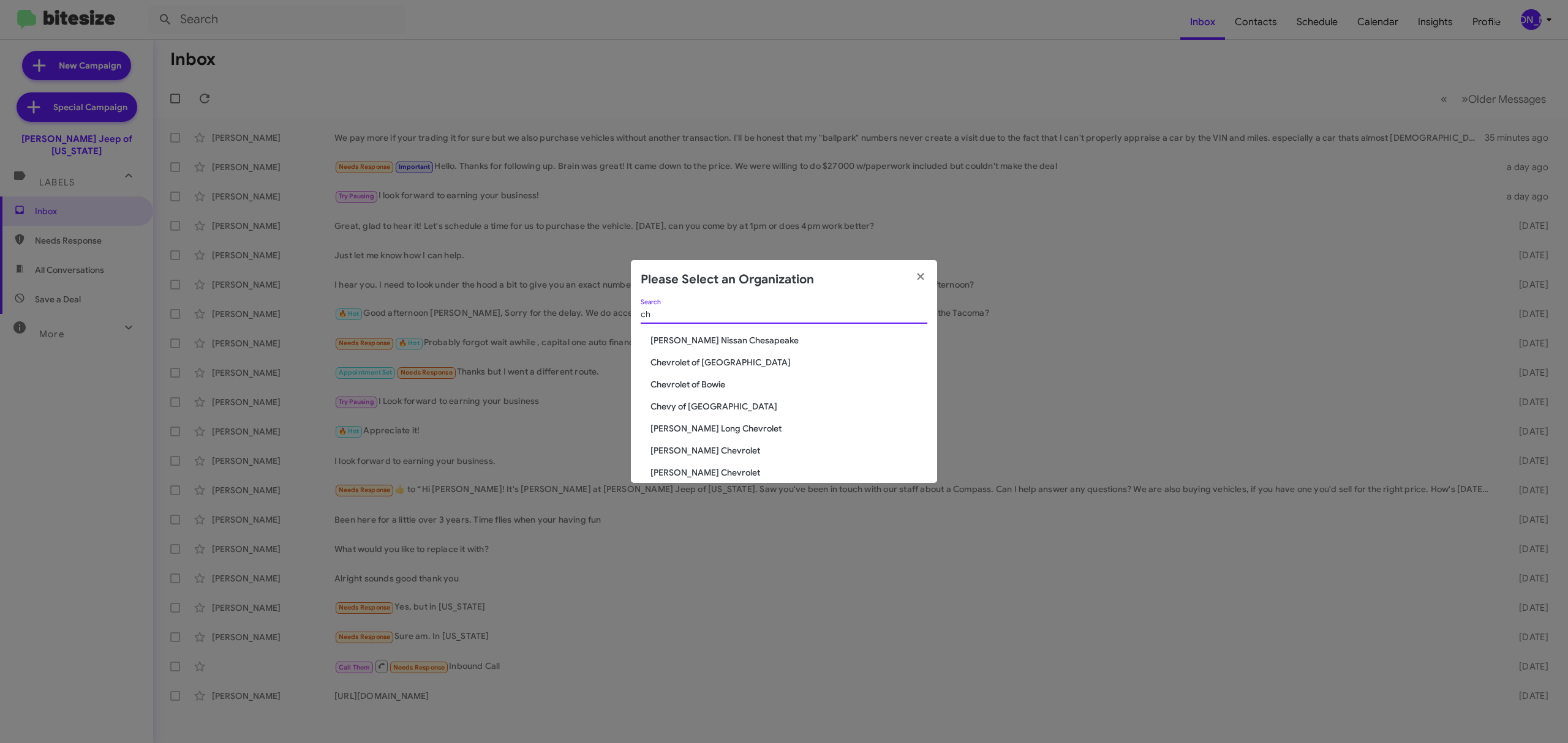
type input "c"
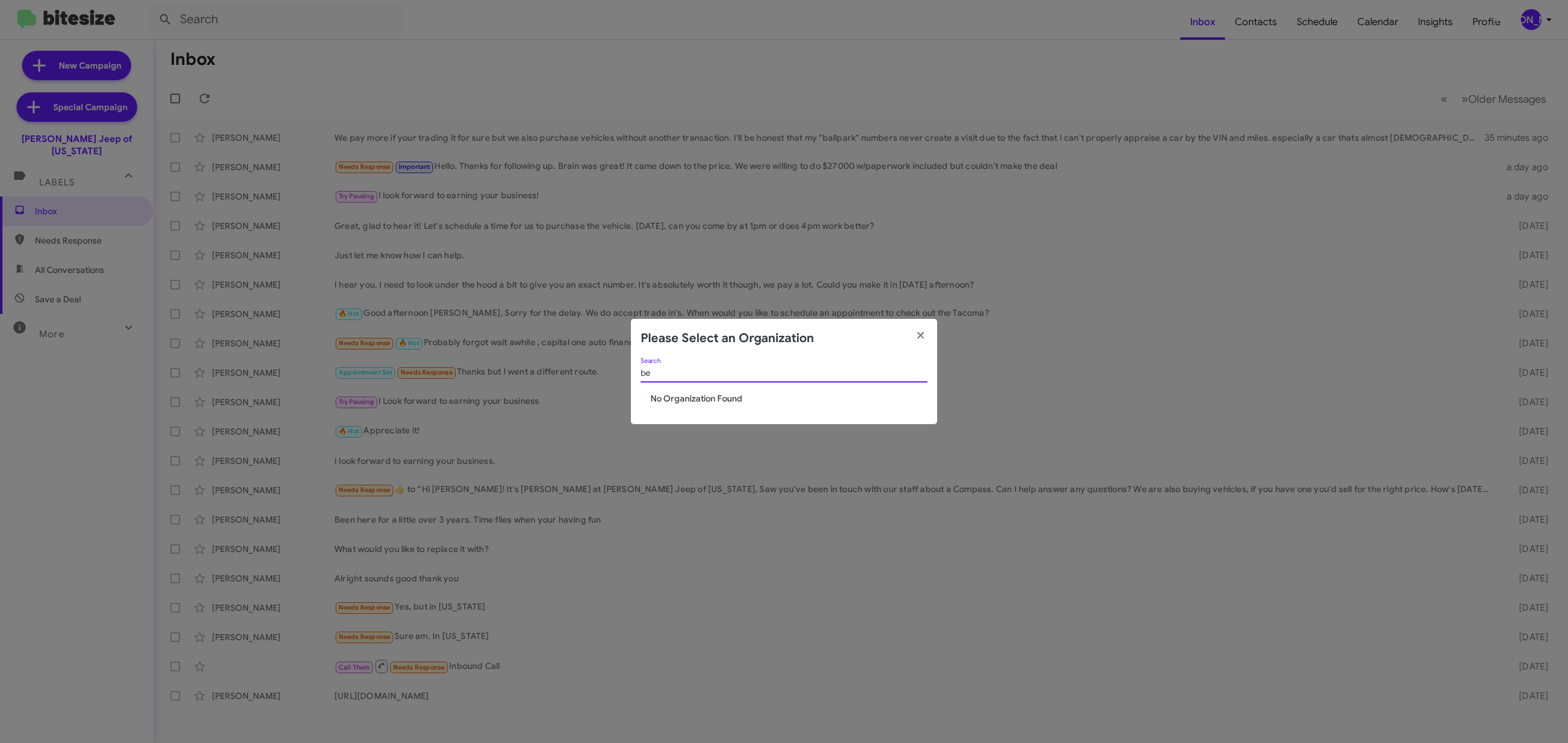
type input "b"
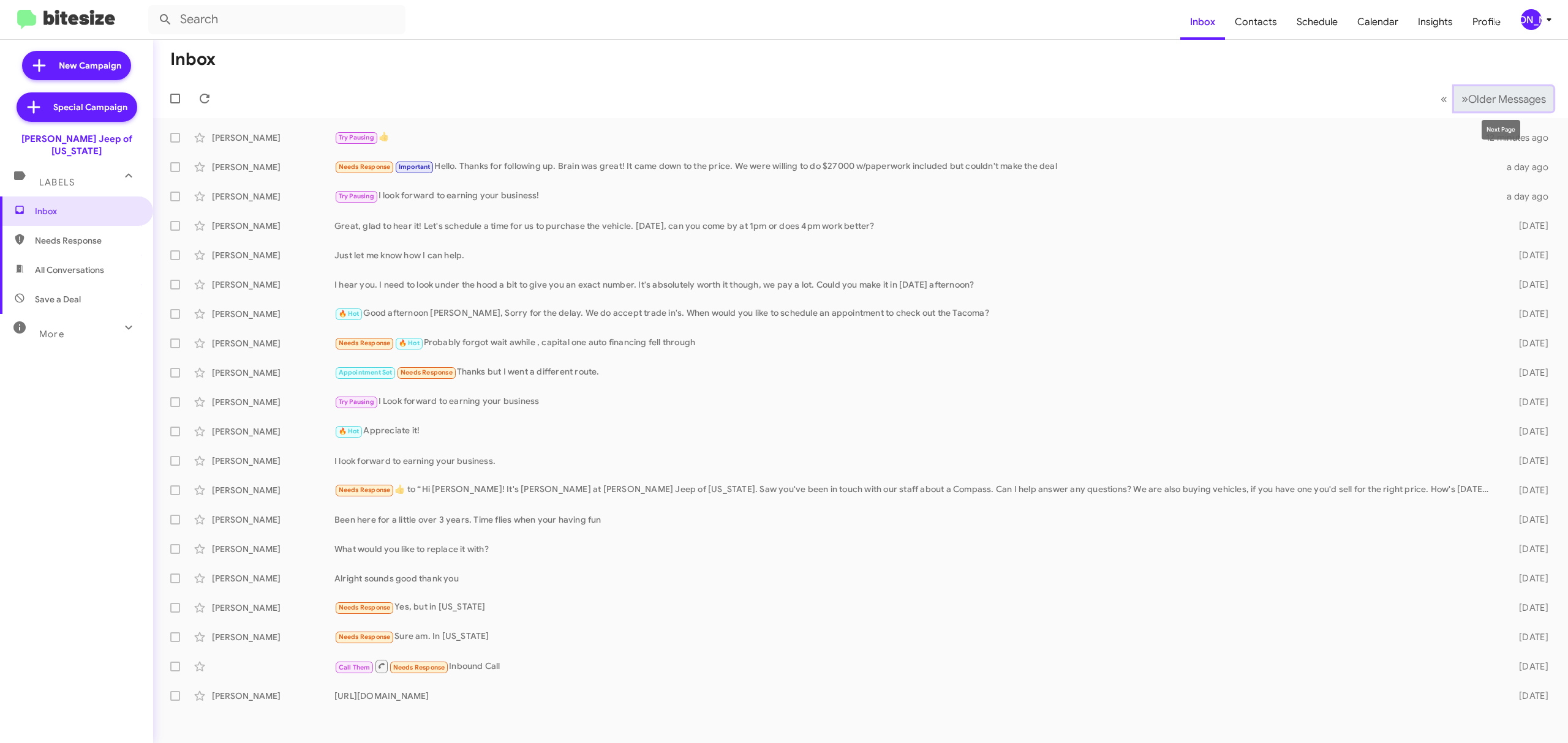
click at [1500, 104] on span "Older Messages" at bounding box center [1507, 98] width 78 height 13
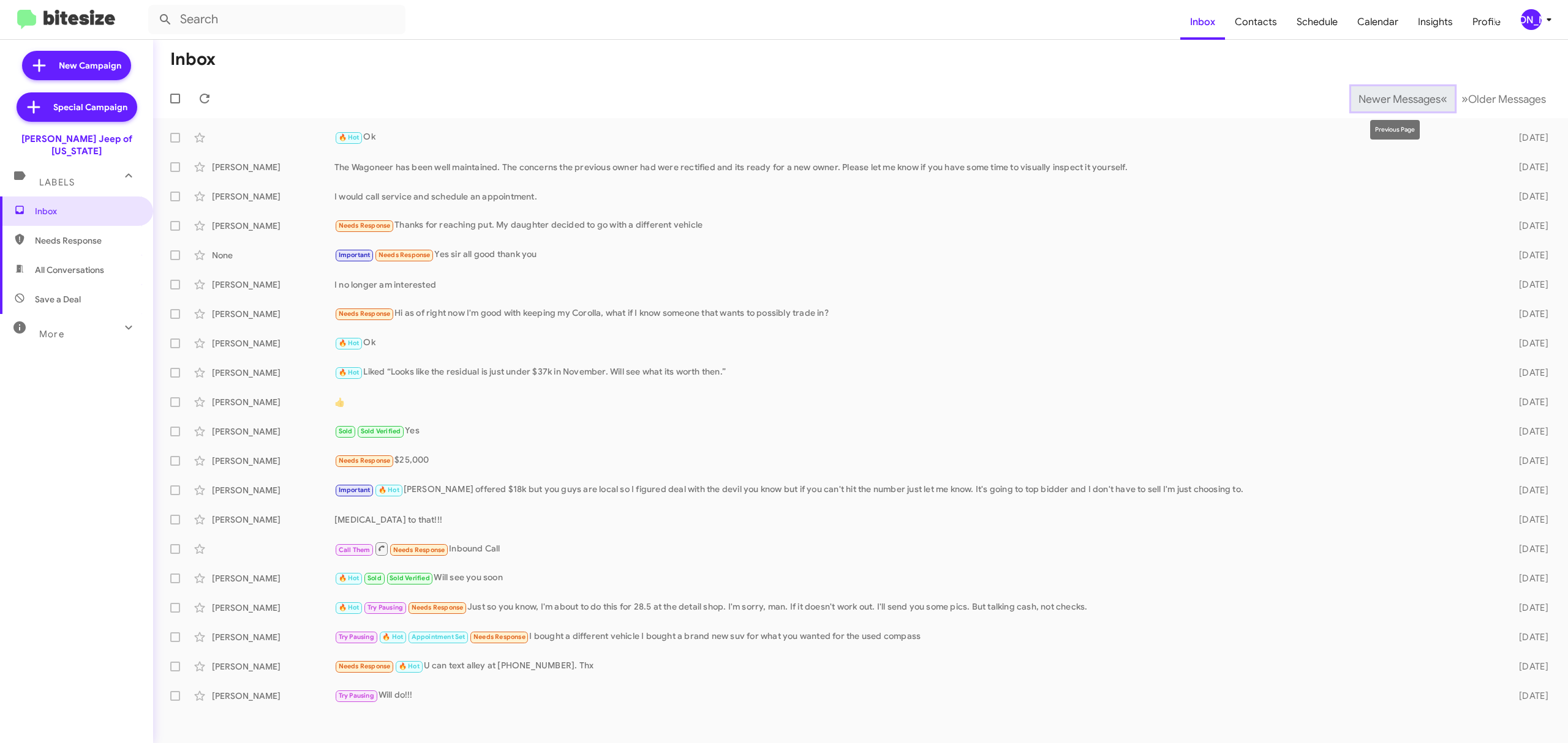
click at [1414, 101] on span "Newer Messages" at bounding box center [1400, 98] width 82 height 13
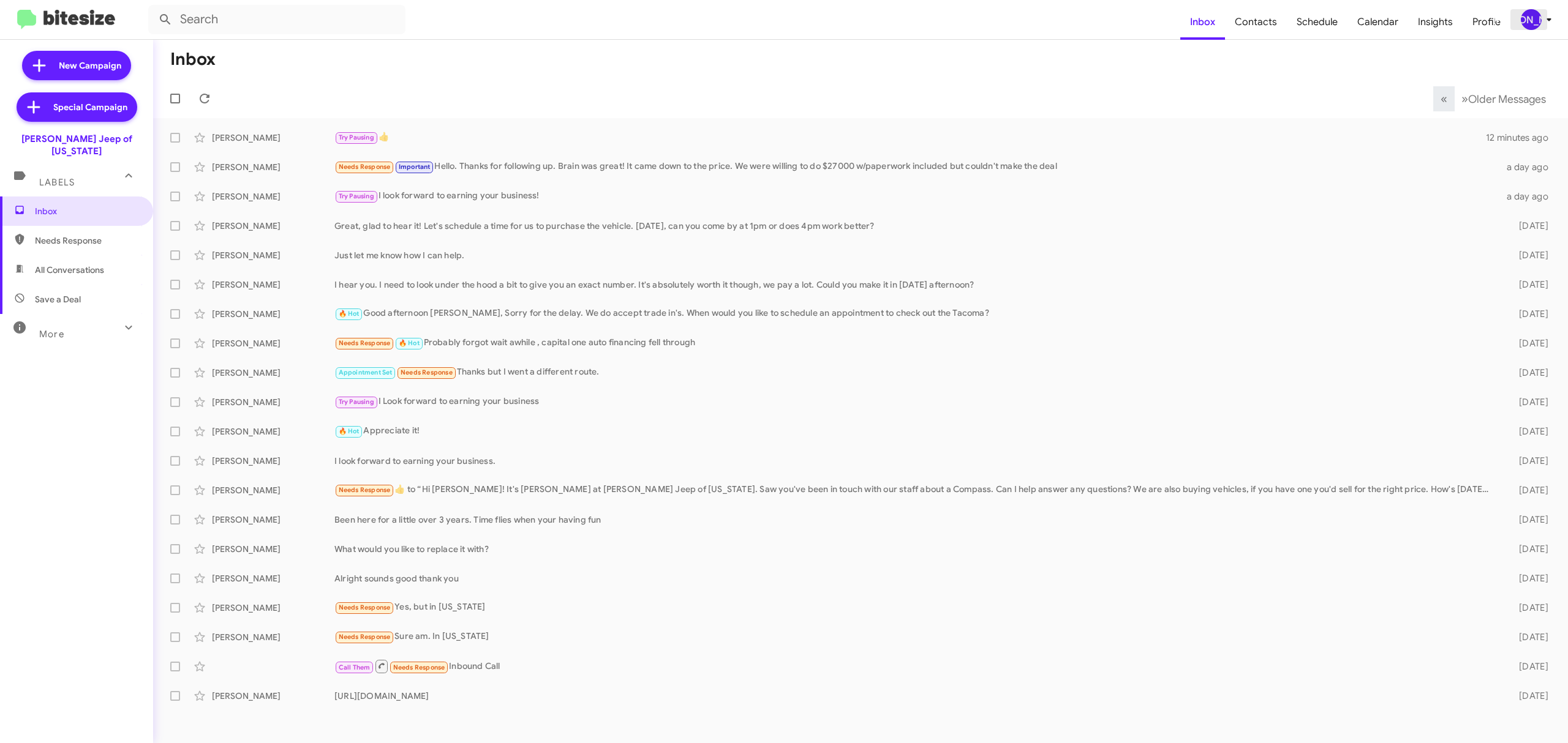
click at [1532, 25] on div "[PERSON_NAME]" at bounding box center [1531, 19] width 21 height 21
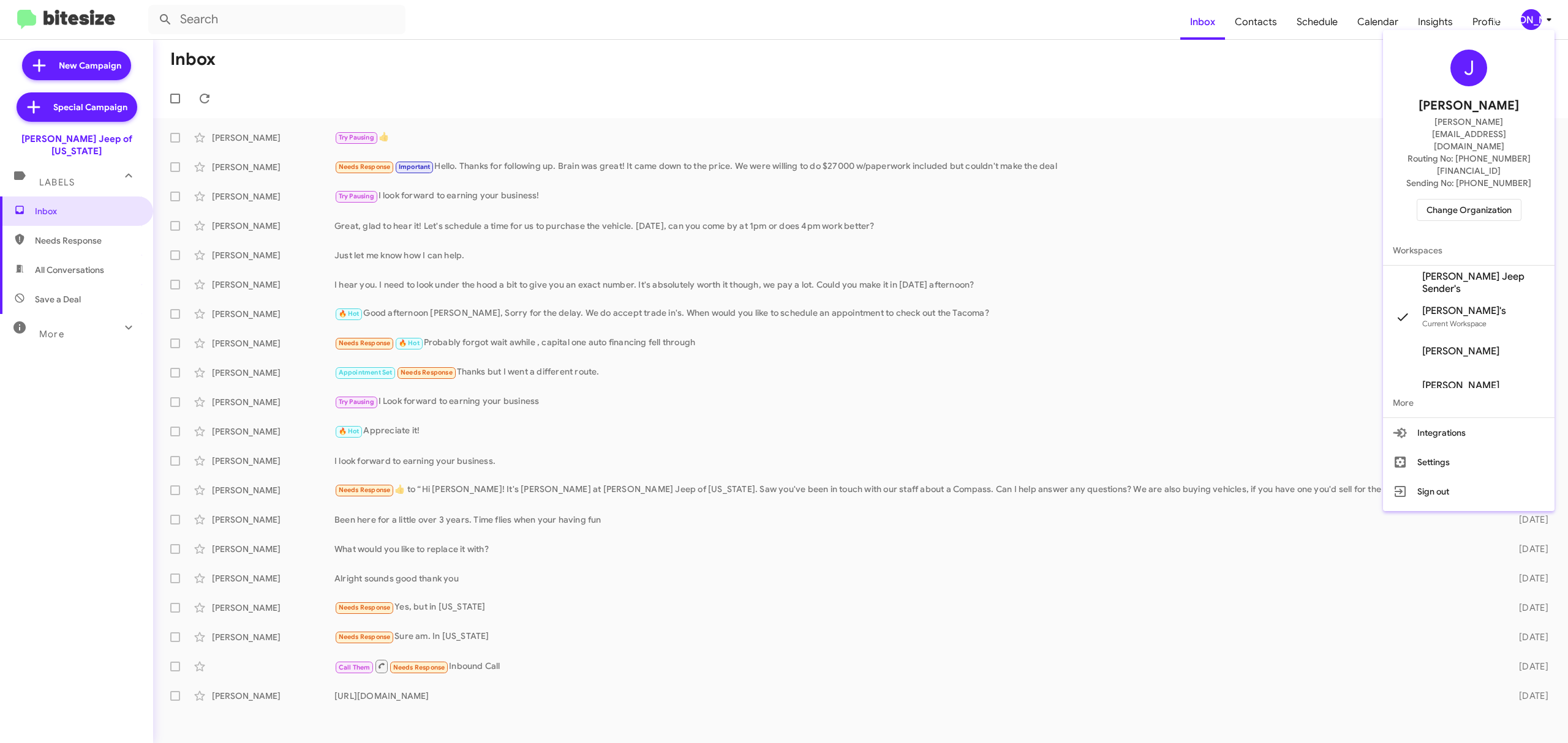
click at [1452, 200] on span "Change Organization" at bounding box center [1469, 210] width 85 height 21
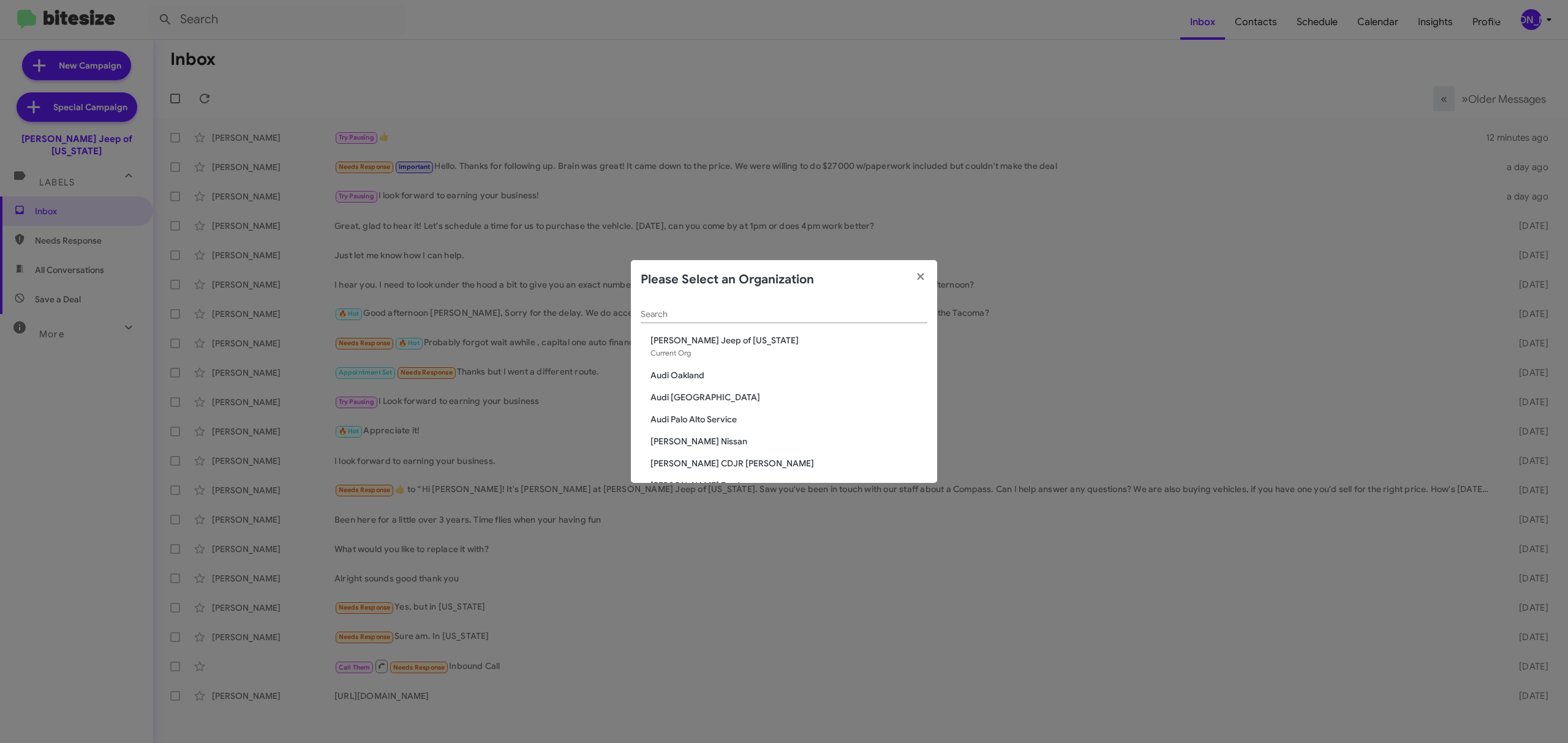
click at [486, 71] on modal-container "Please Select an Organization Search Adams Jeep of Maryland Current Org Audi Oa…" at bounding box center [784, 371] width 1568 height 743
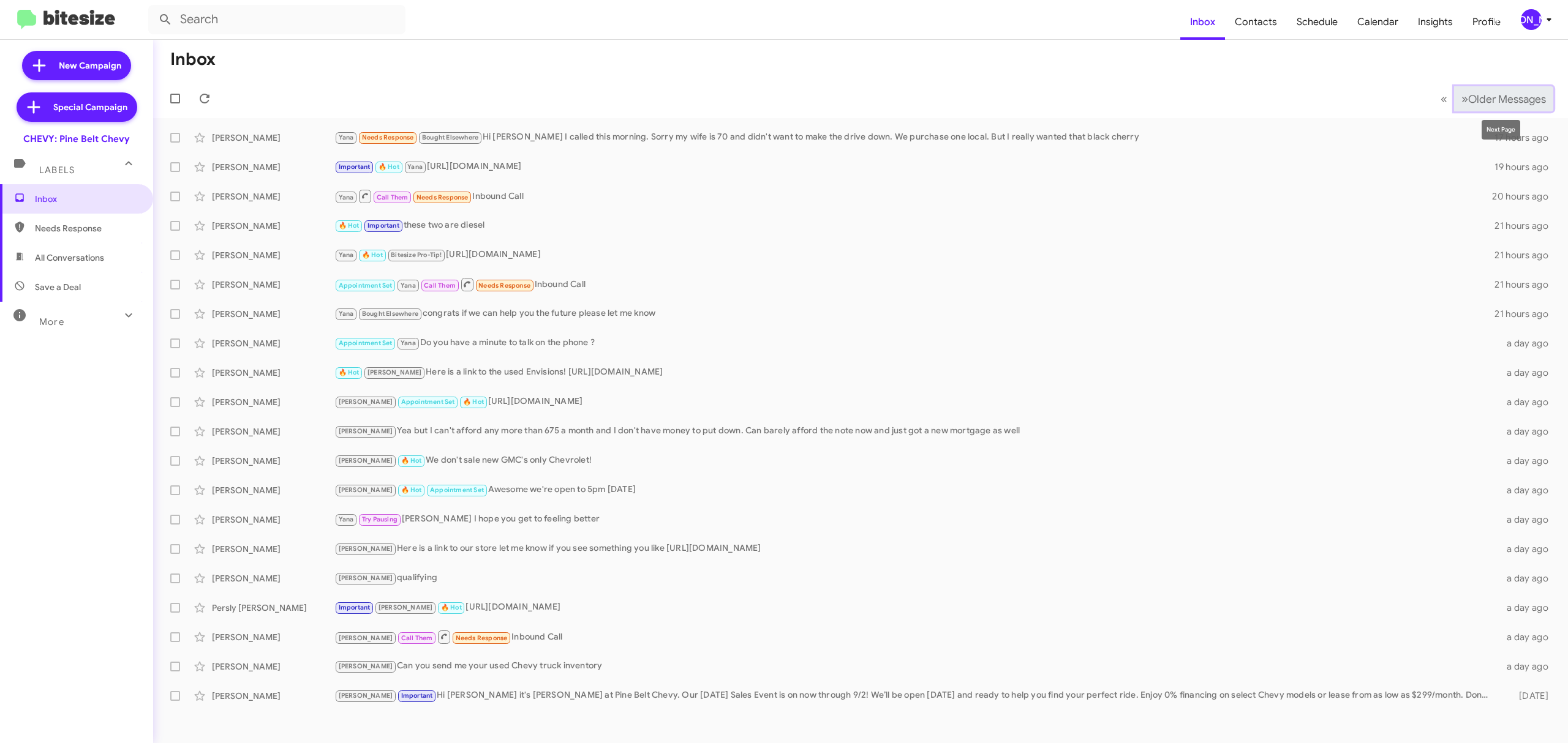
click at [1469, 104] on span "Older Messages" at bounding box center [1507, 98] width 78 height 13
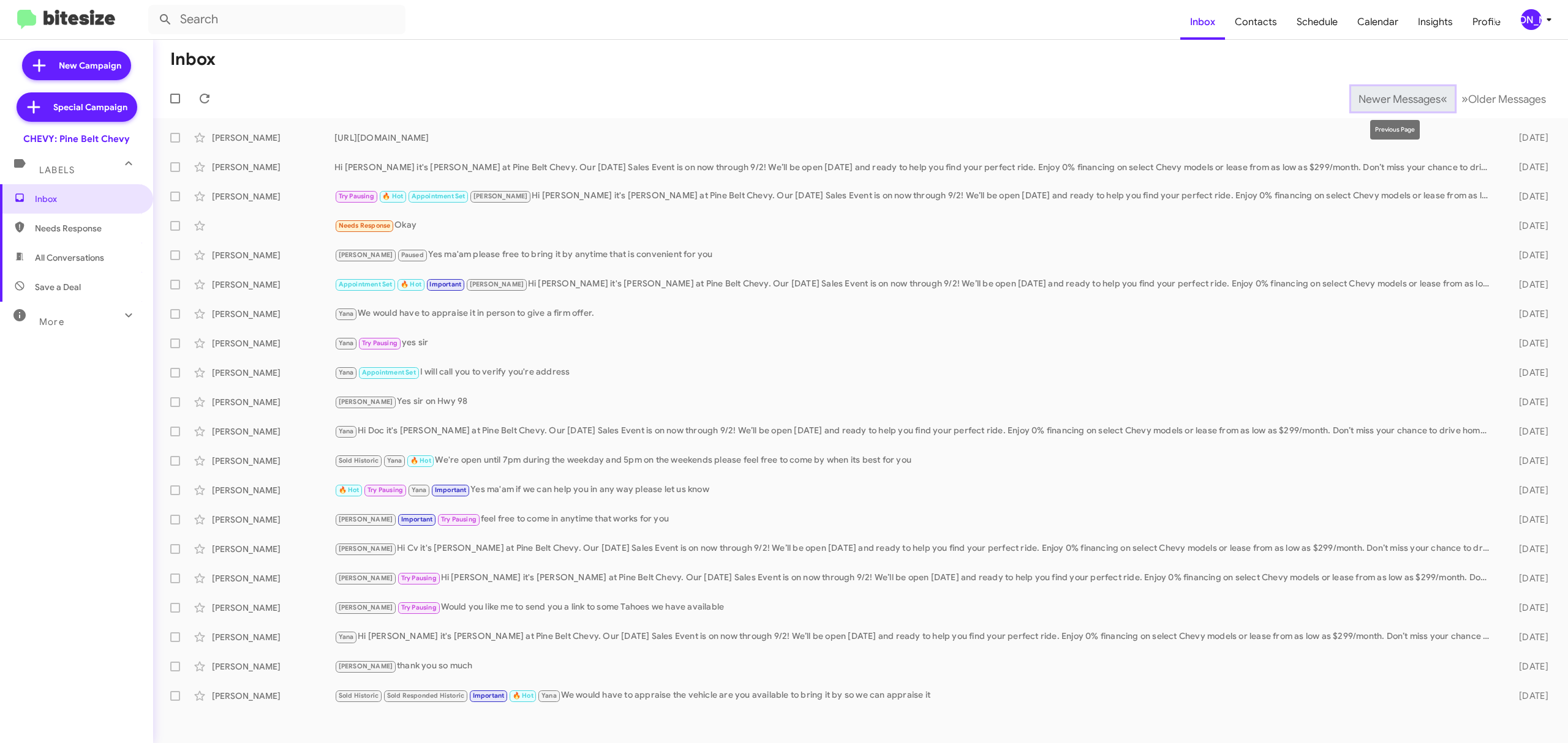
click at [1404, 104] on span "Newer Messages" at bounding box center [1400, 98] width 82 height 13
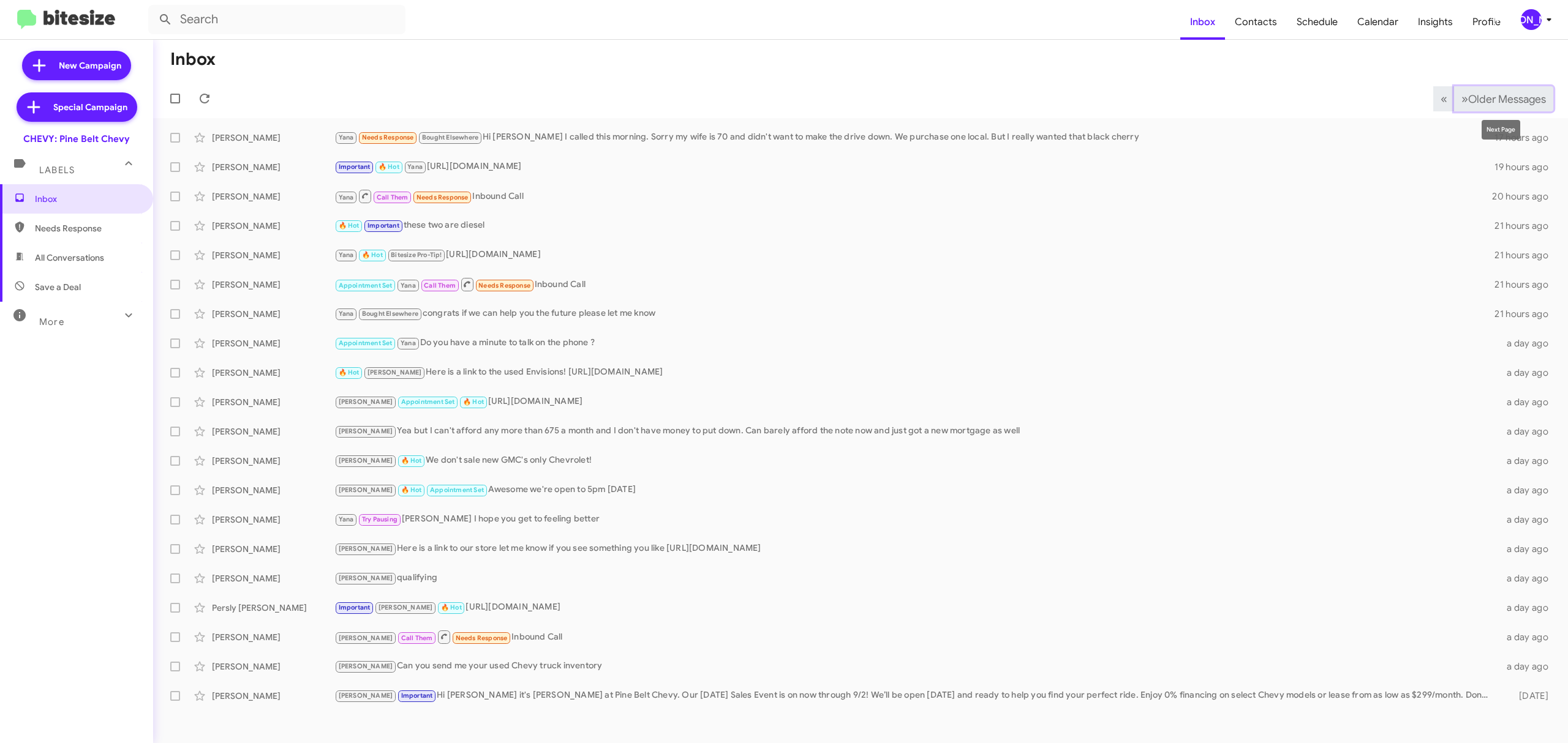
click at [1507, 104] on span "Older Messages" at bounding box center [1507, 98] width 78 height 13
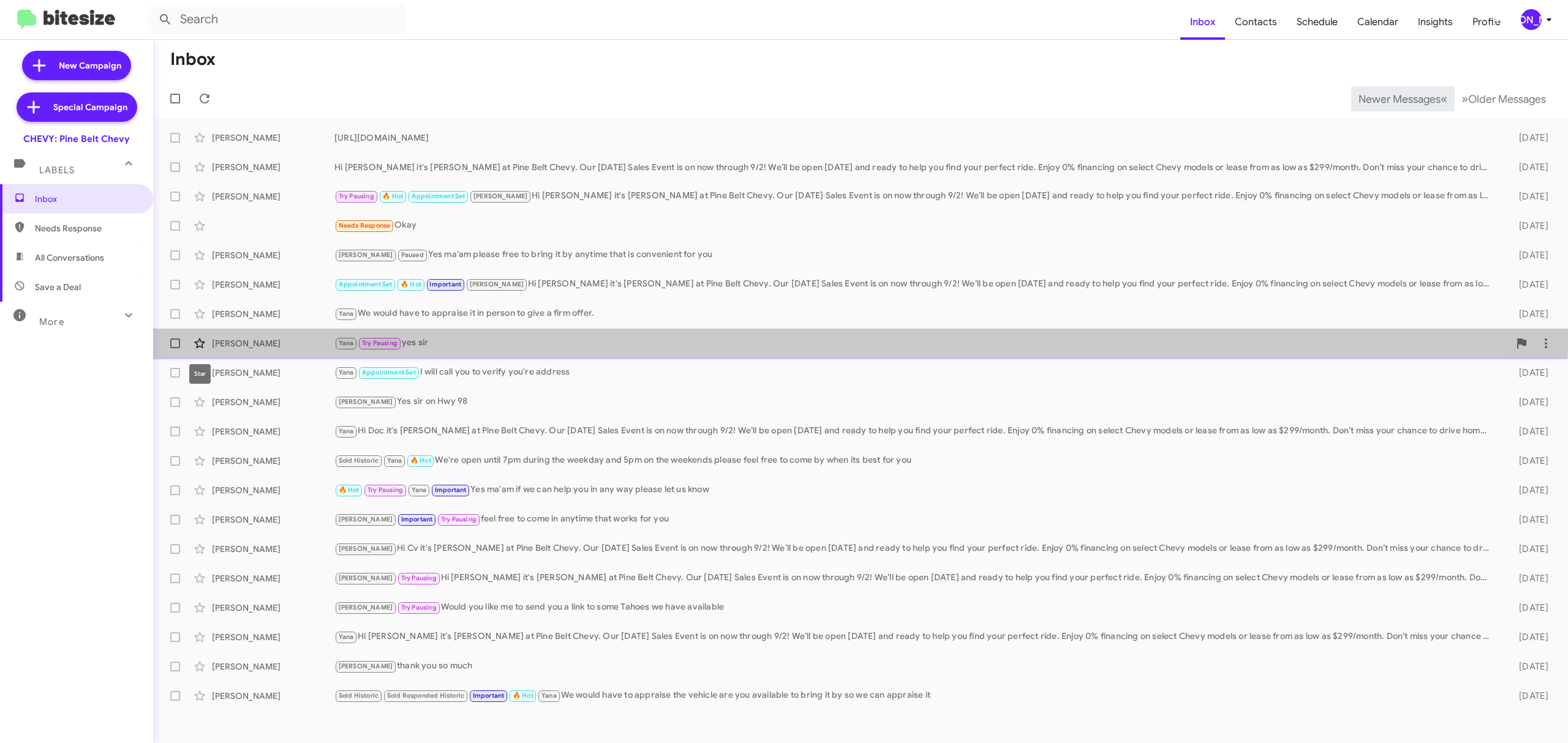
drag, startPoint x: 294, startPoint y: 343, endPoint x: 202, endPoint y: 338, distance: 92.1
click at [202, 338] on div "Jonathon Thomas Yana Try Pausing yes sir 8 days ago" at bounding box center [860, 344] width 1395 height 25
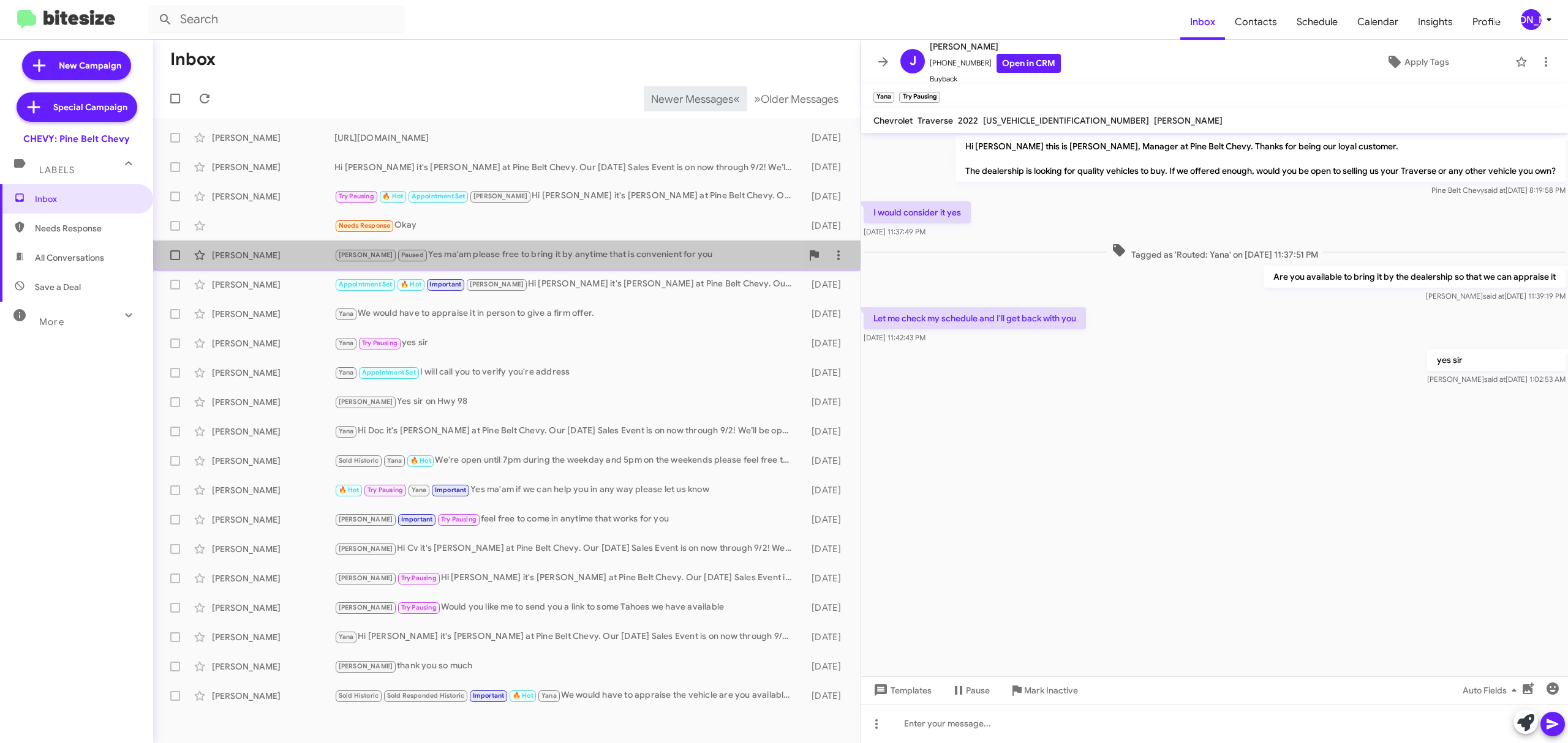
click at [288, 256] on div "Angelle Welborn" at bounding box center [273, 256] width 122 height 12
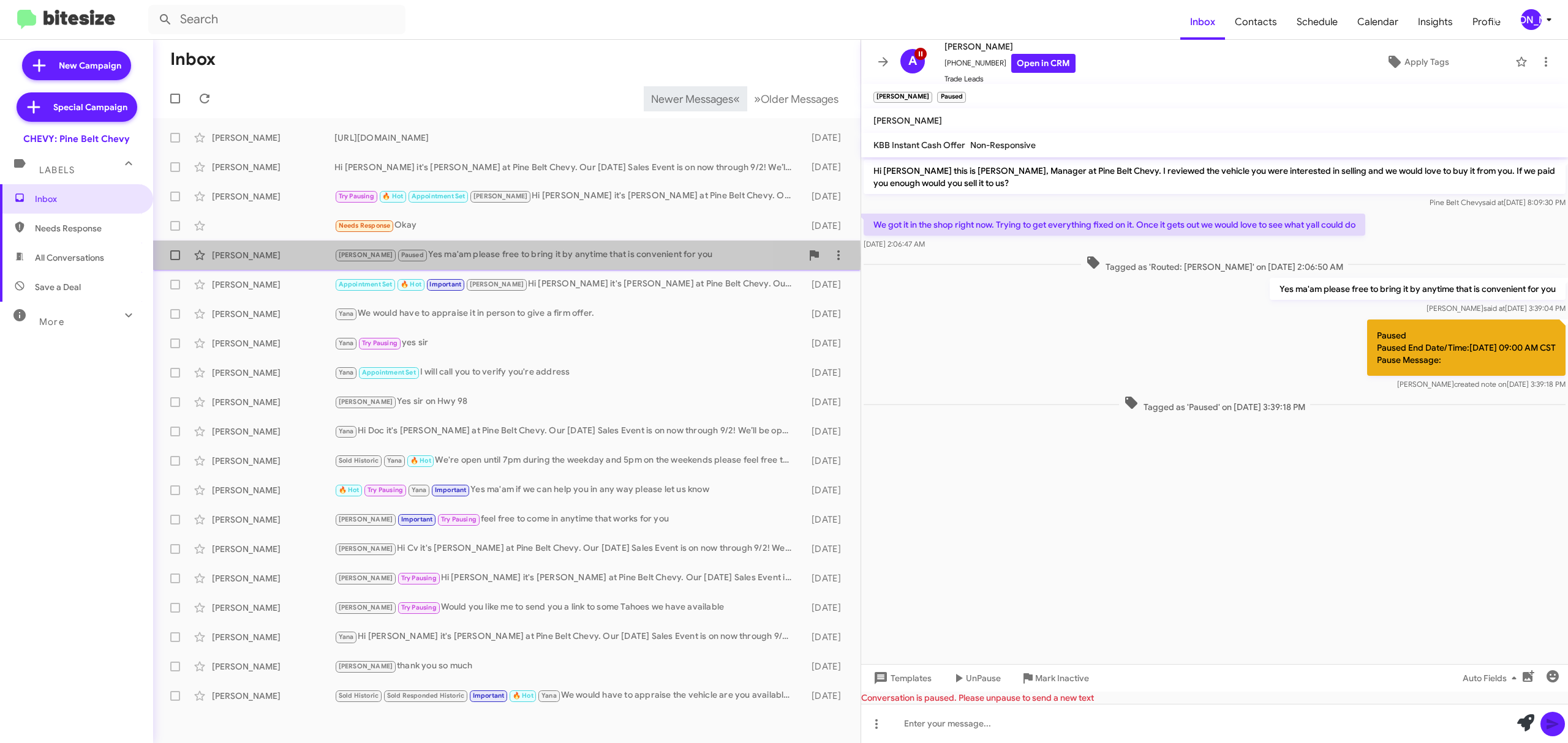
click at [272, 258] on div "Angelle Welborn" at bounding box center [273, 256] width 122 height 12
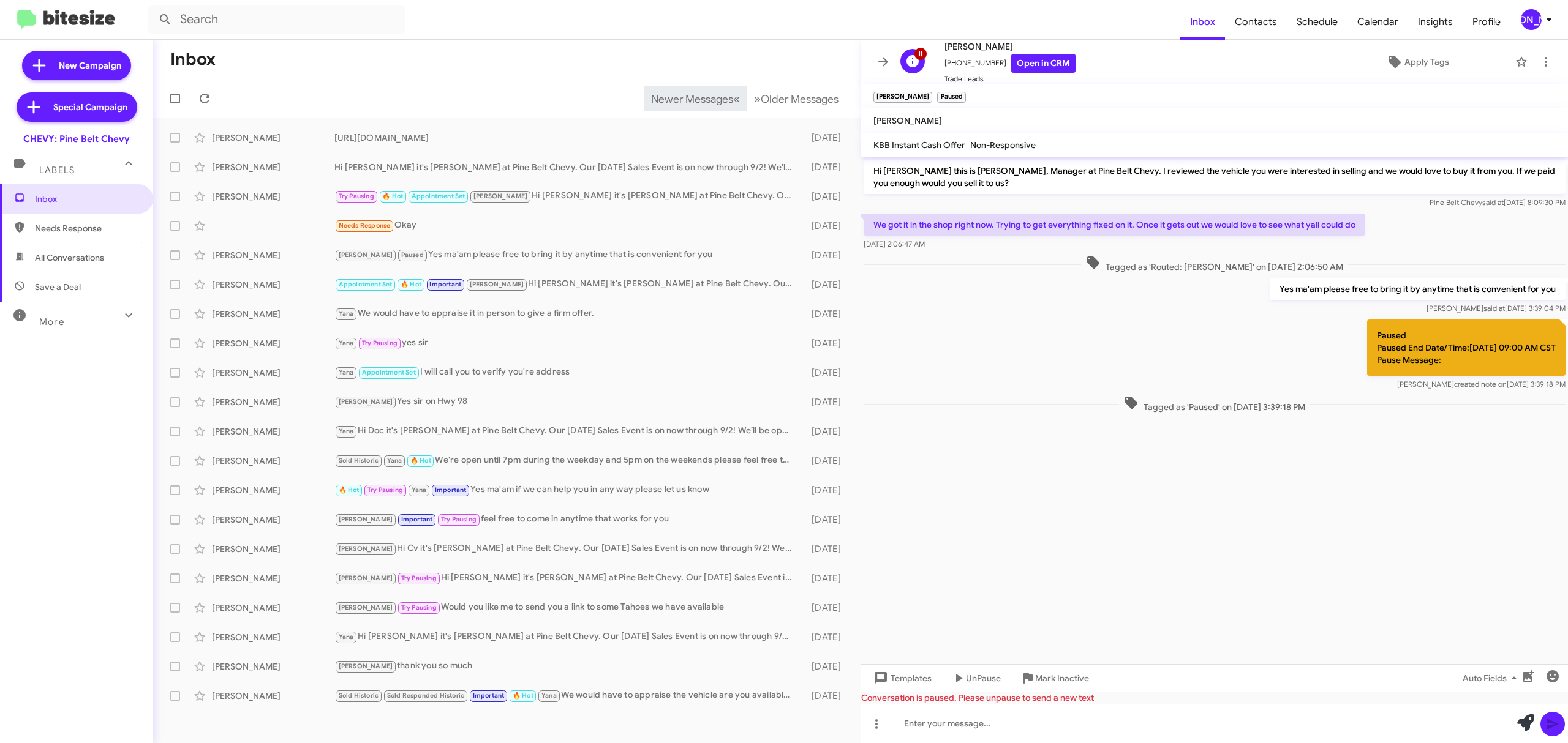
drag, startPoint x: 1015, startPoint y: 46, endPoint x: 937, endPoint y: 43, distance: 78.1
click at [937, 43] on div "A background Layer 1 Angelle Welborn +16014703217 Open in CRM Trade Leads" at bounding box center [985, 62] width 180 height 46
copy span "Angelle Welborn"
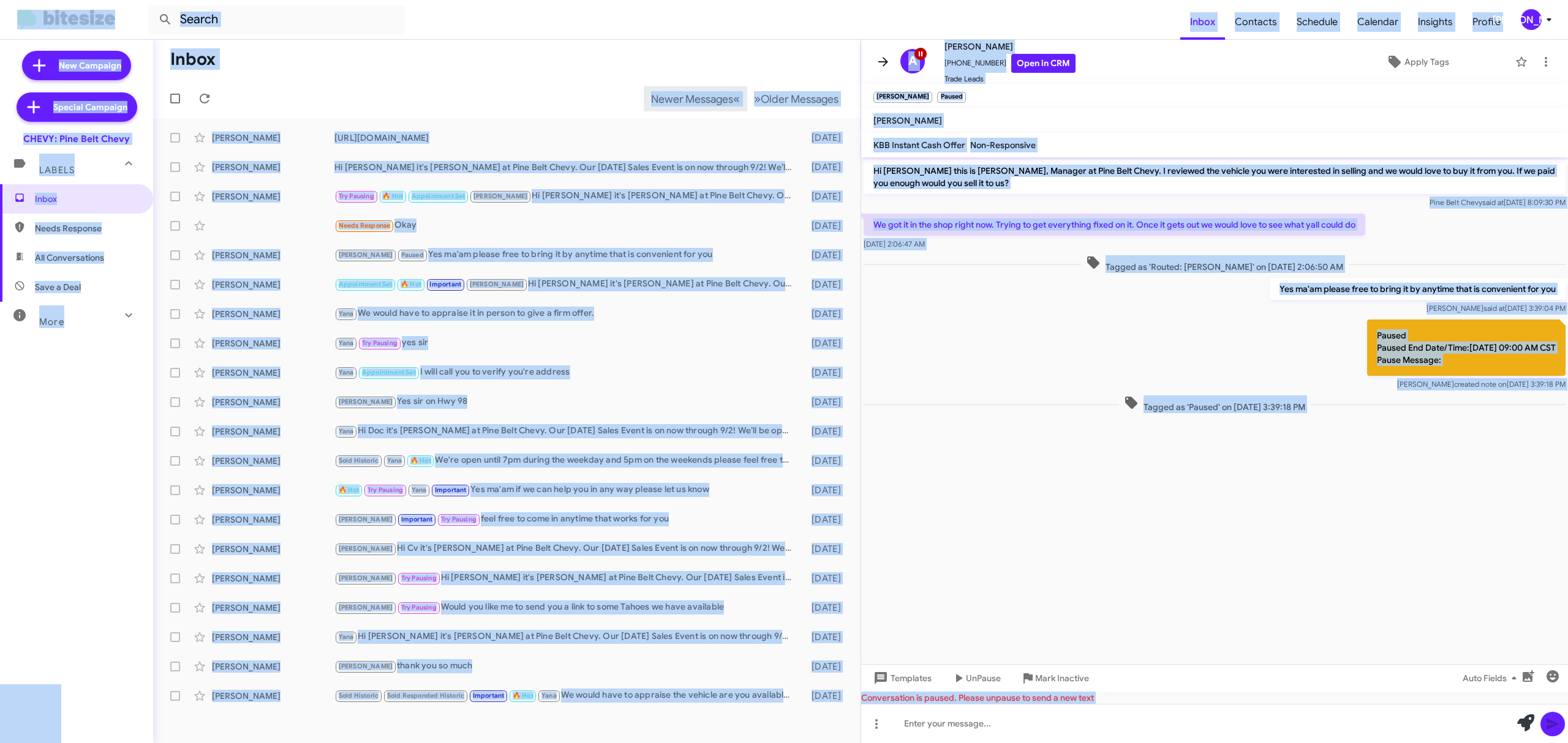
click at [885, 57] on icon at bounding box center [883, 61] width 15 height 15
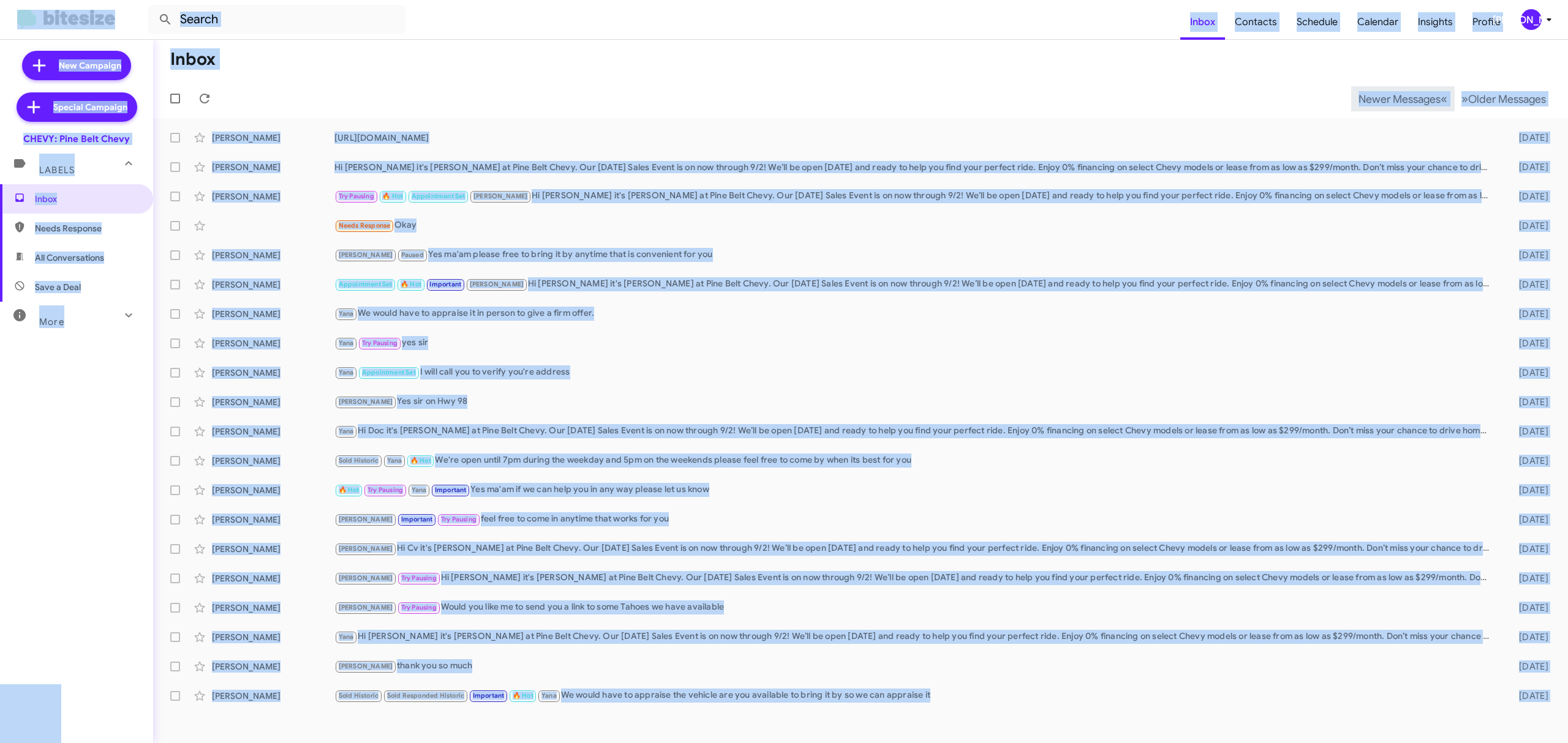
click at [736, 40] on mat-toolbar-row "Inbox" at bounding box center [860, 59] width 1415 height 40
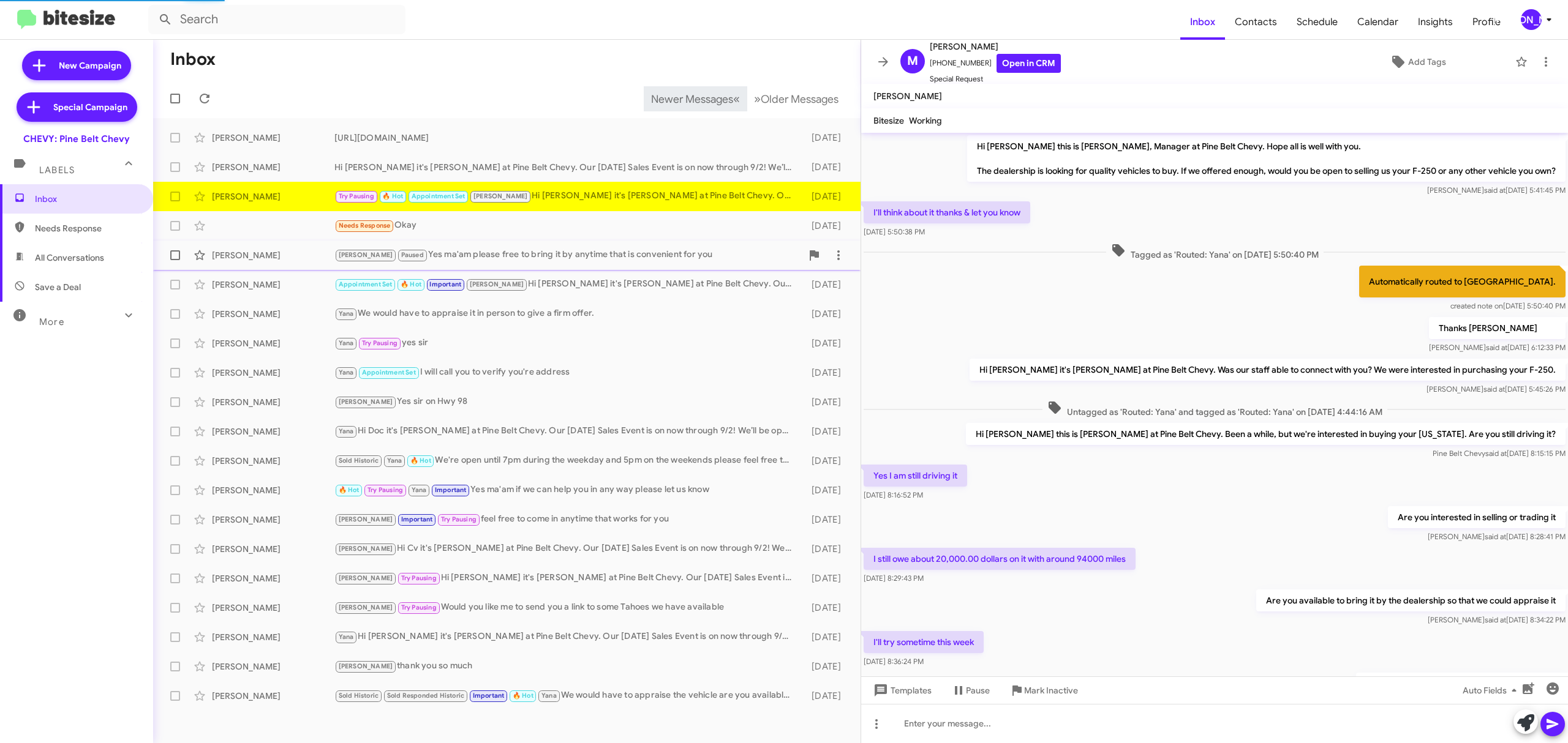
scroll to position [277, 0]
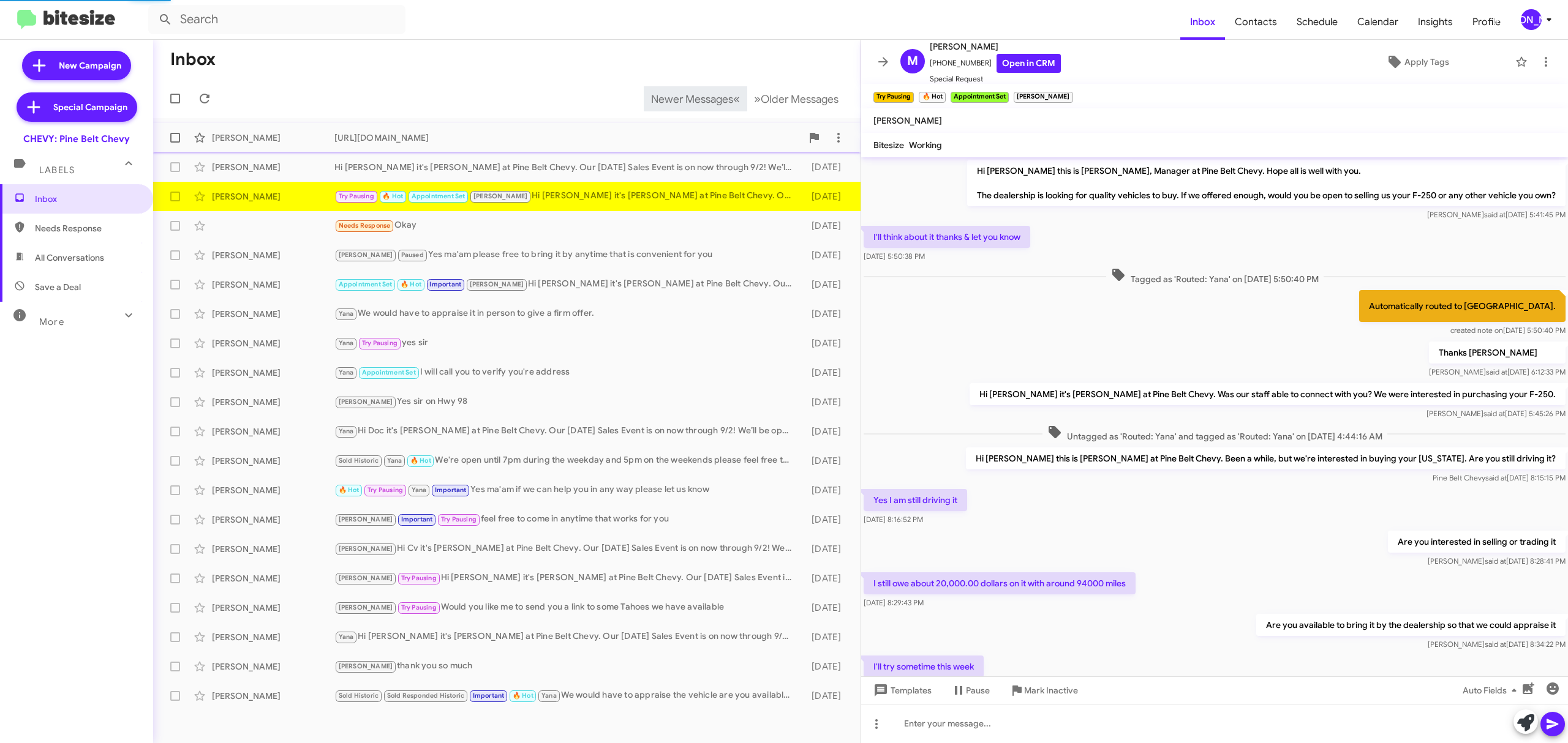
scroll to position [325, 0]
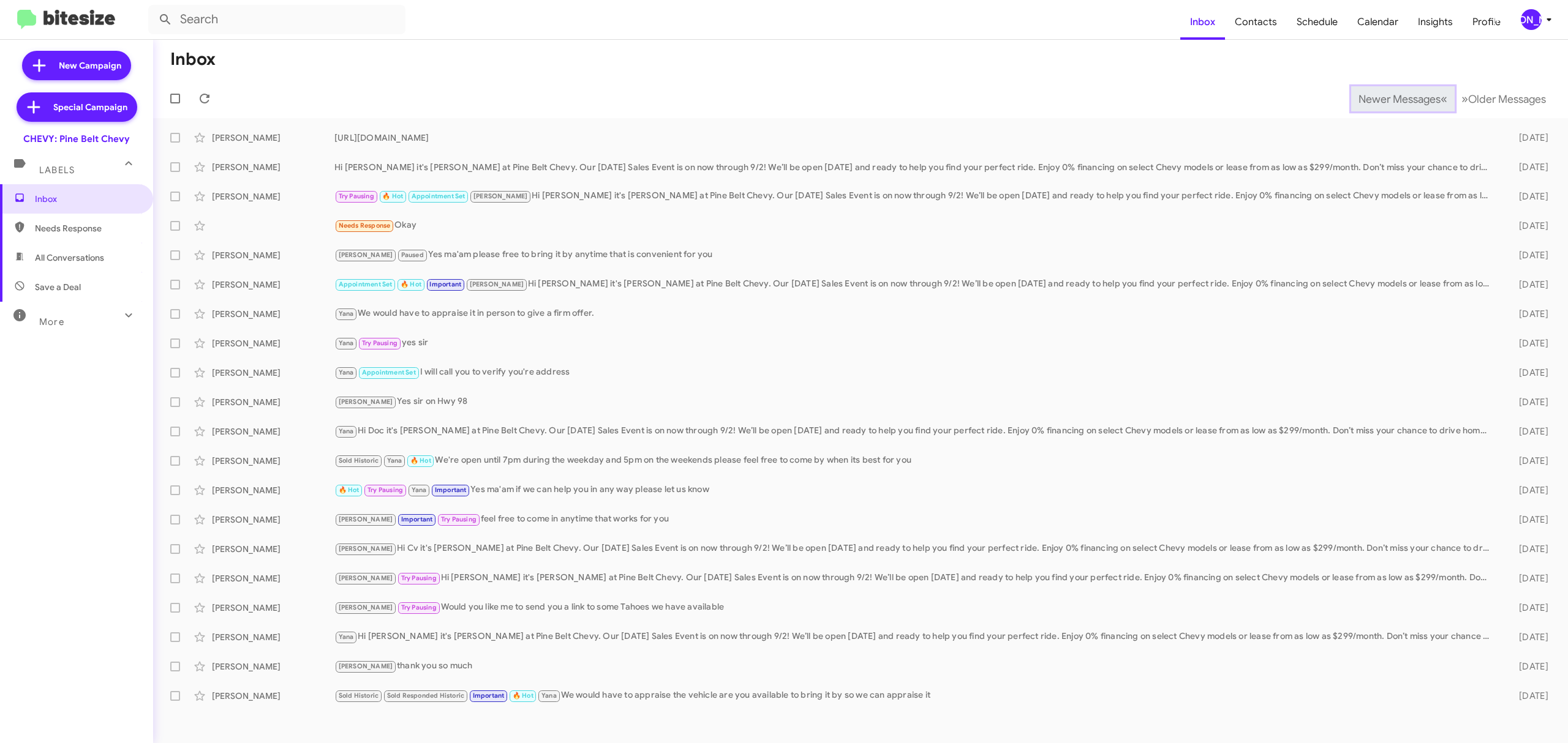
click at [1390, 98] on span "Newer Messages" at bounding box center [1400, 98] width 82 height 13
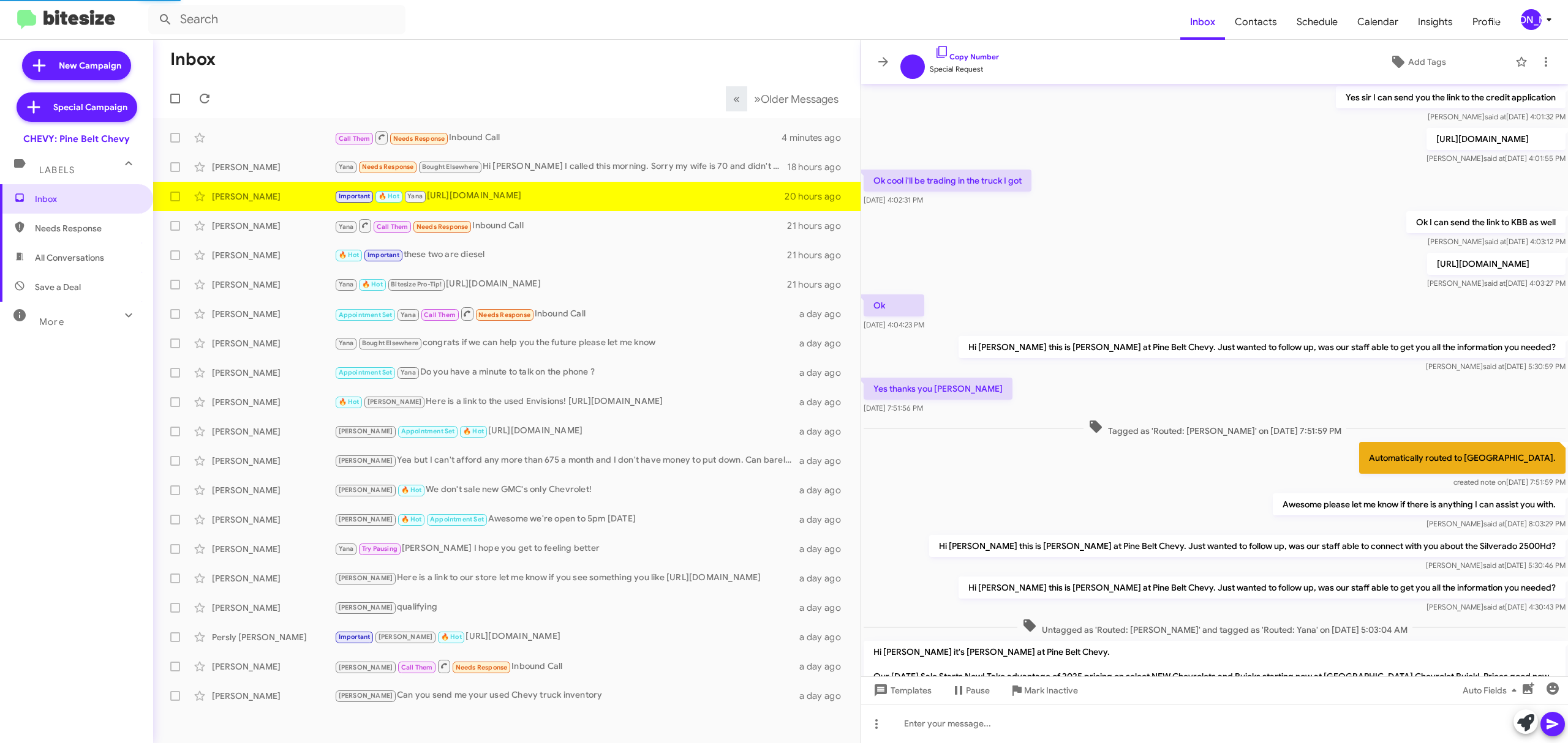
scroll to position [432, 0]
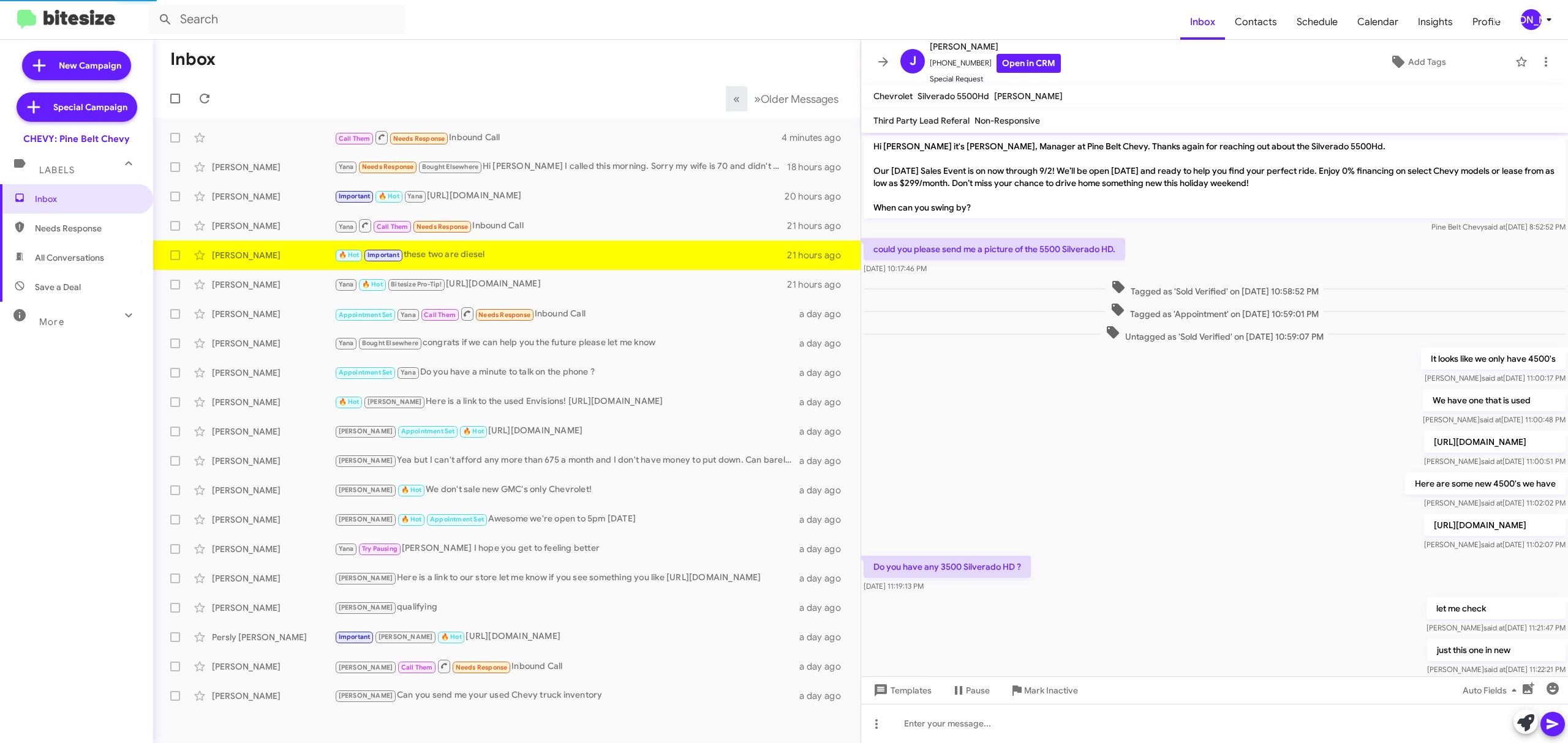
scroll to position [428, 0]
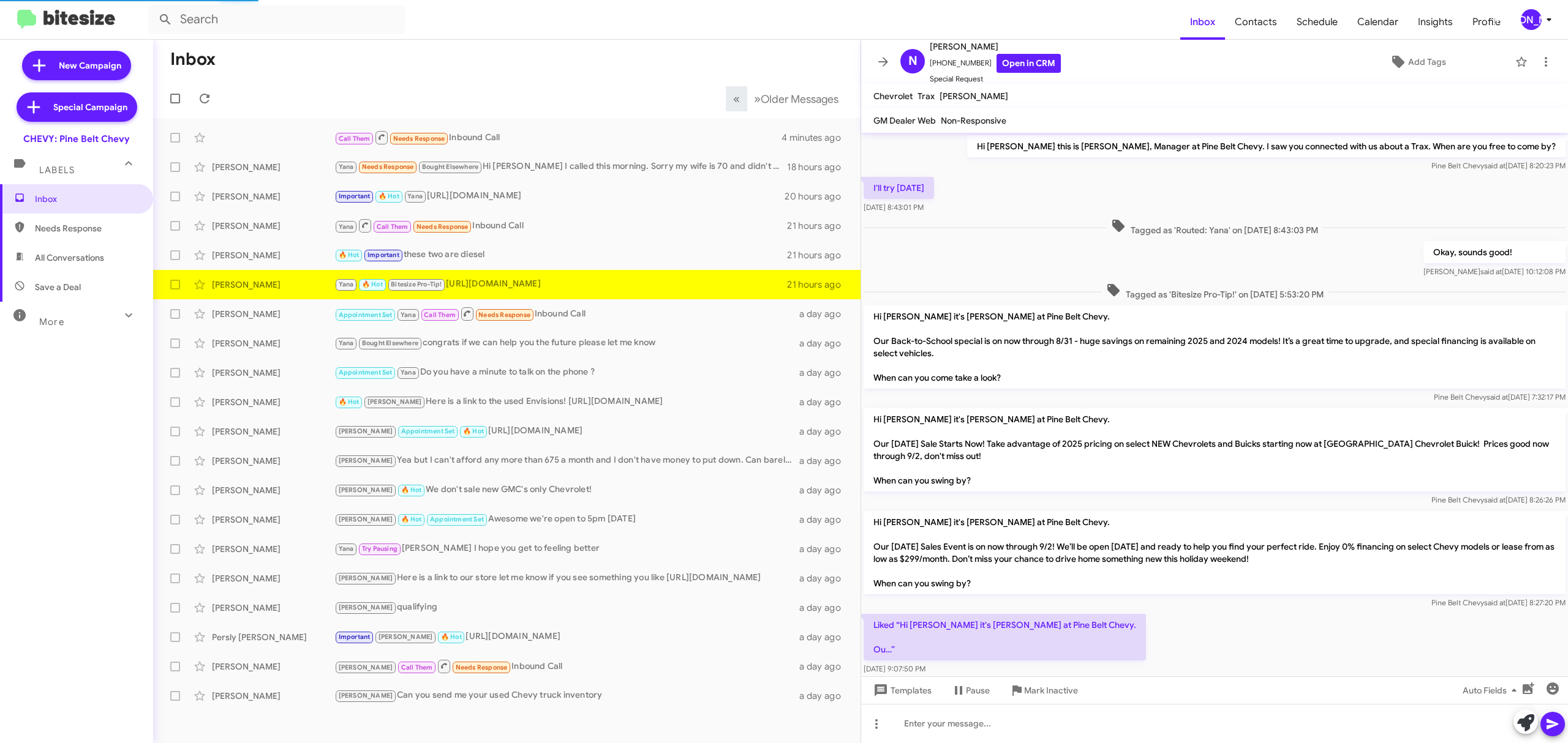
scroll to position [277, 0]
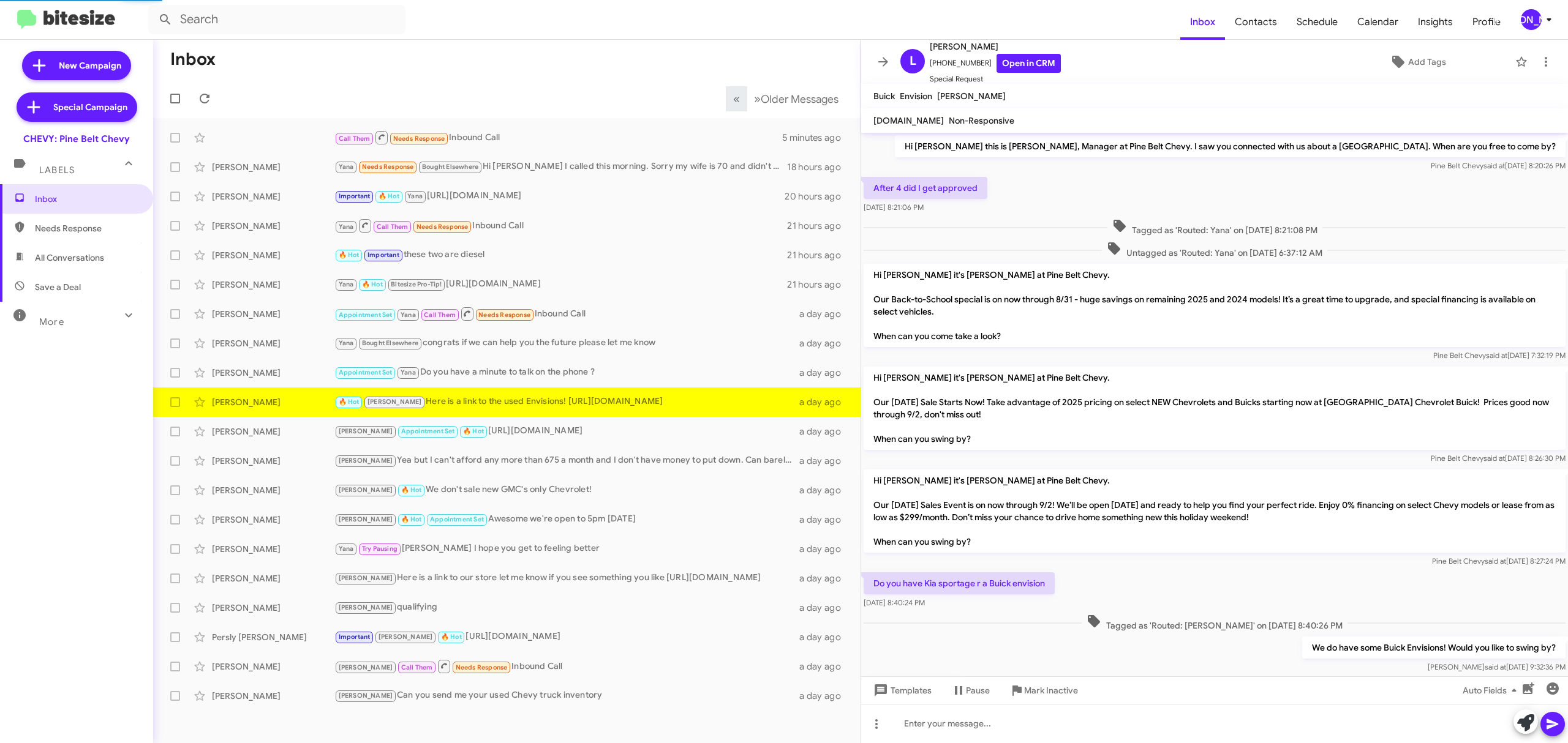
scroll to position [266, 0]
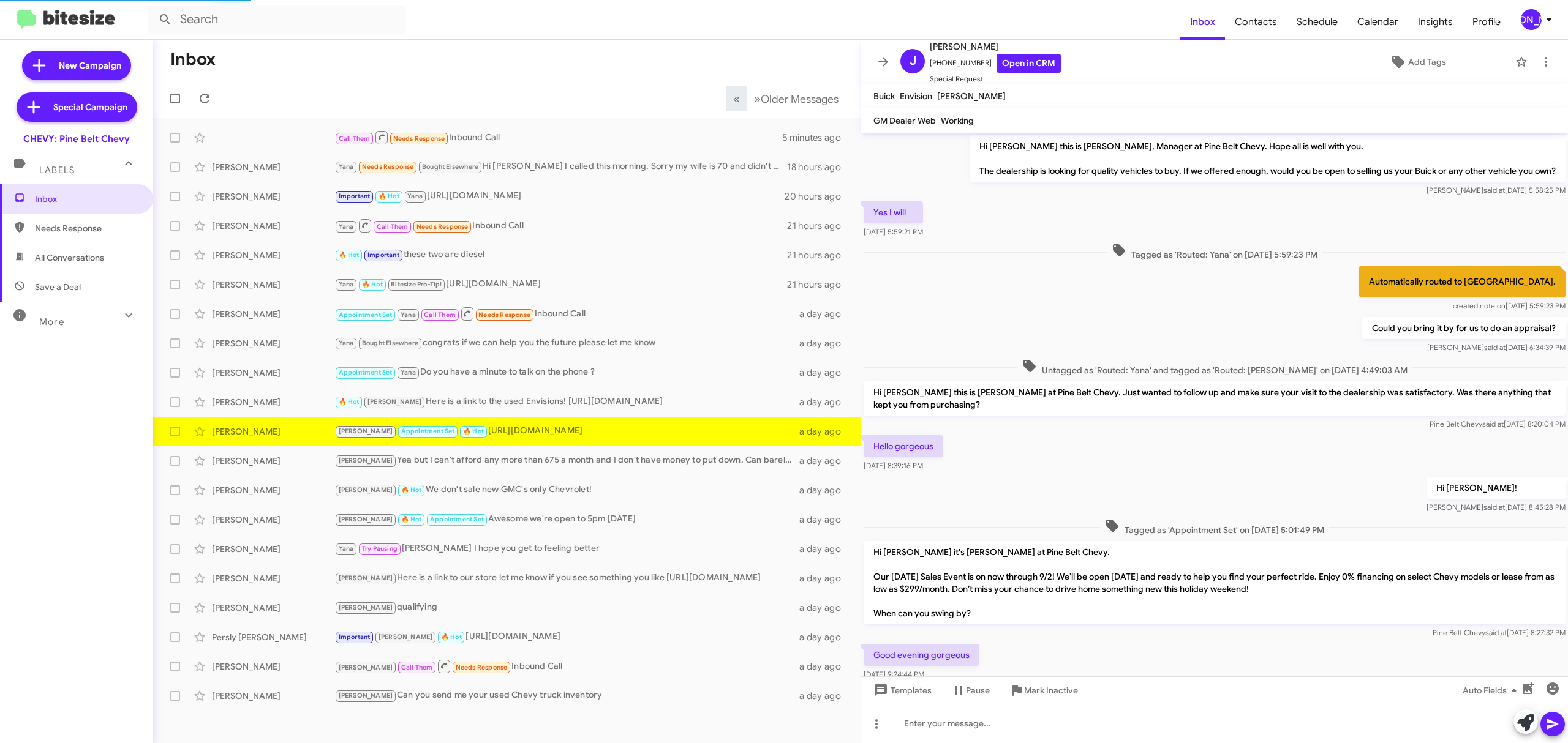
scroll to position [190, 0]
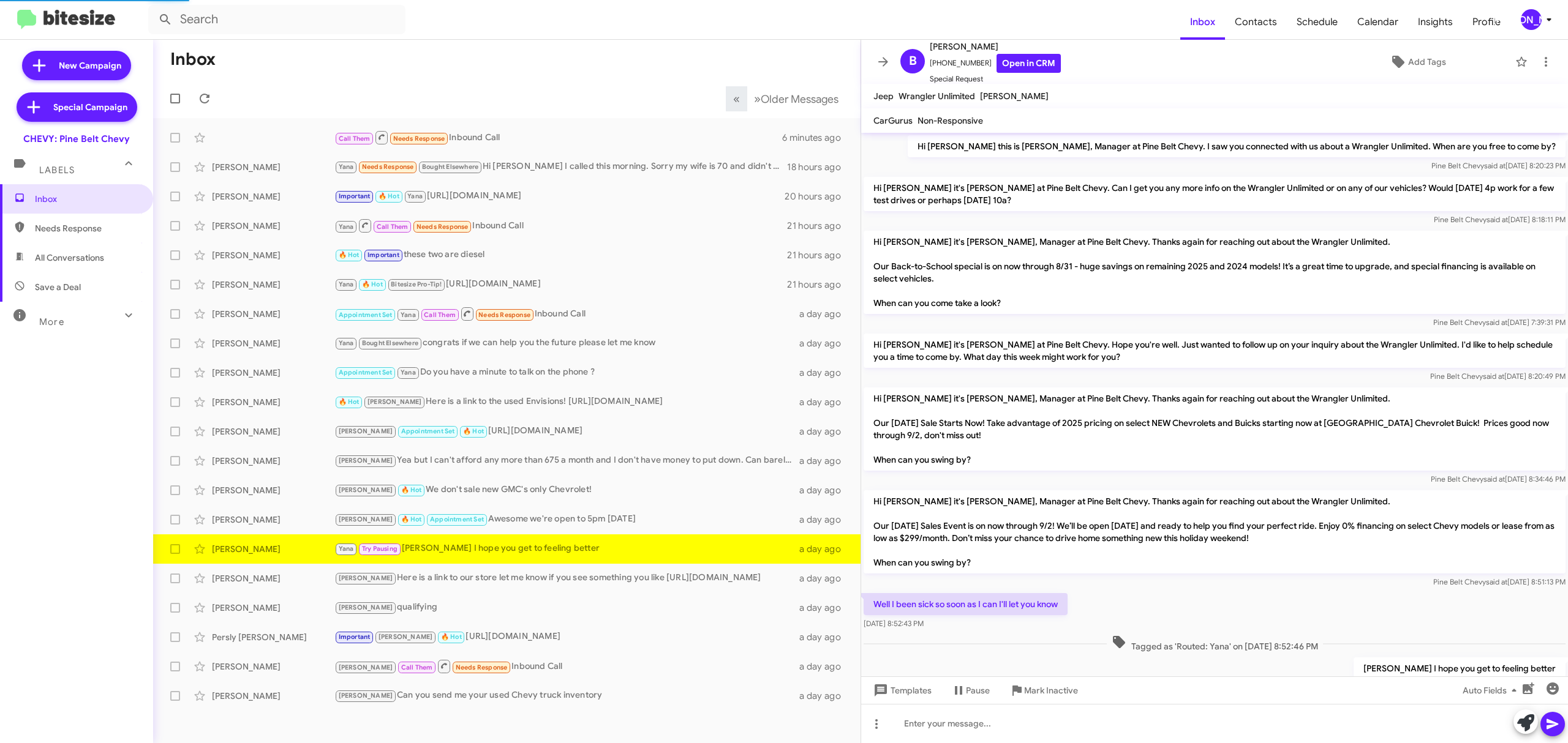
scroll to position [48, 0]
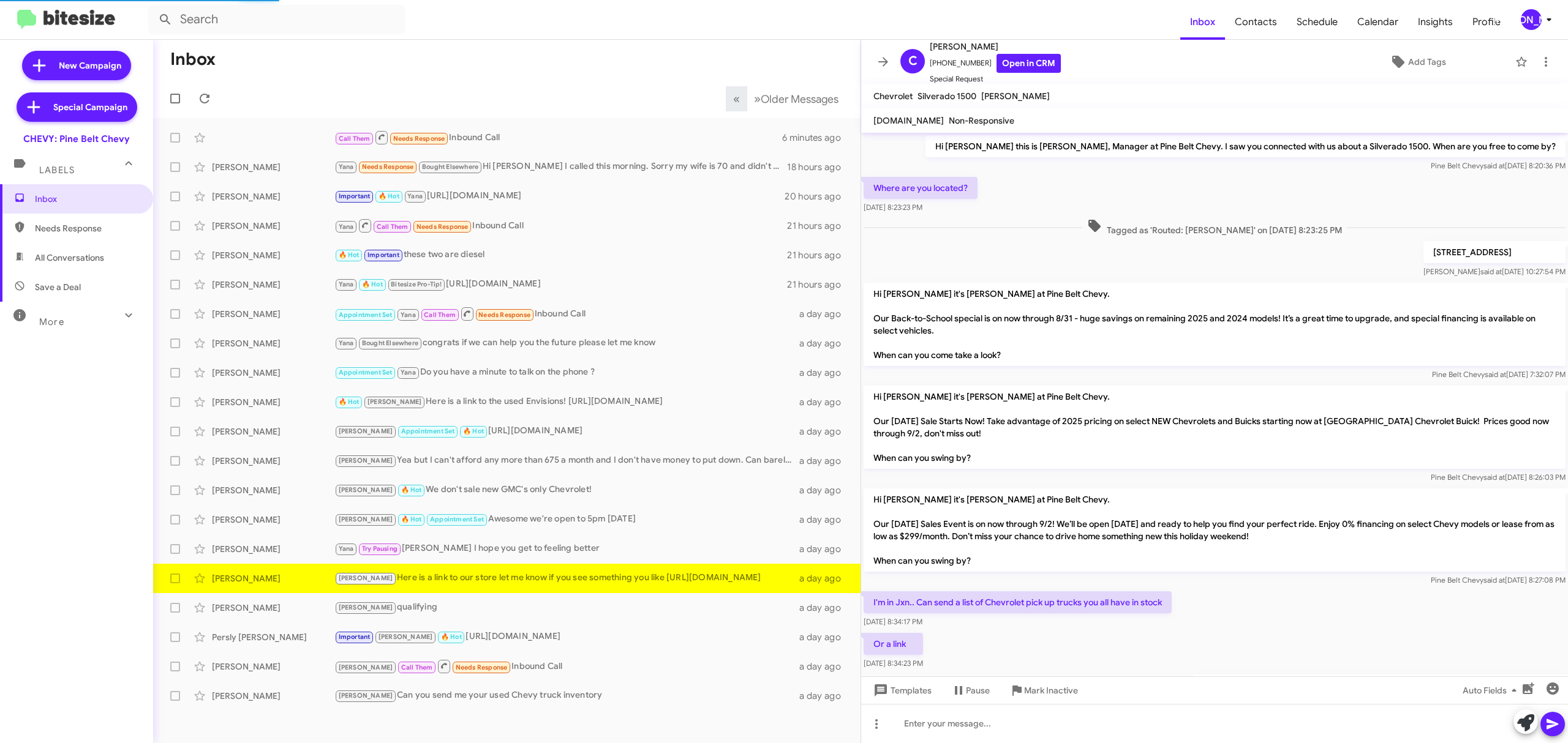
scroll to position [67, 0]
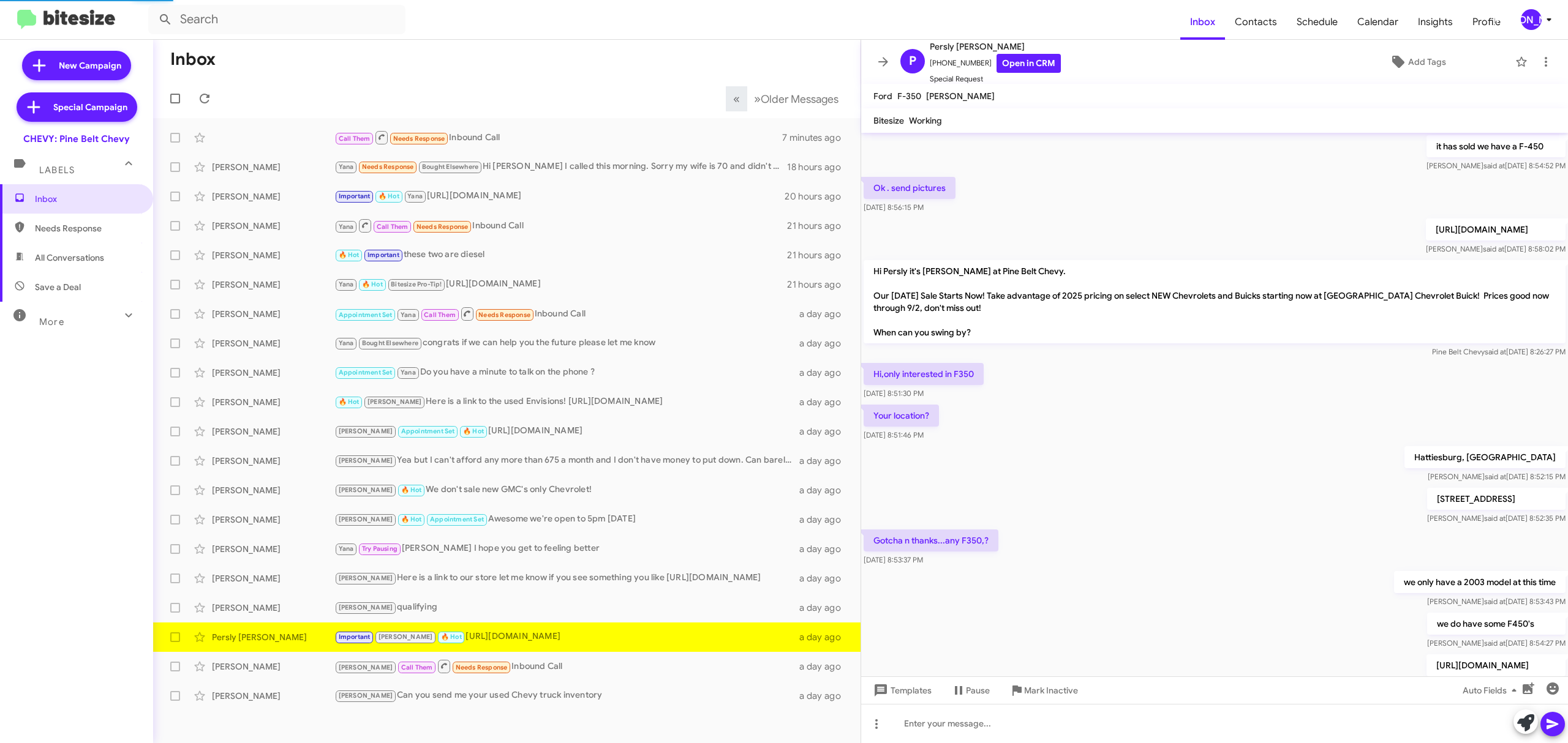
scroll to position [497, 0]
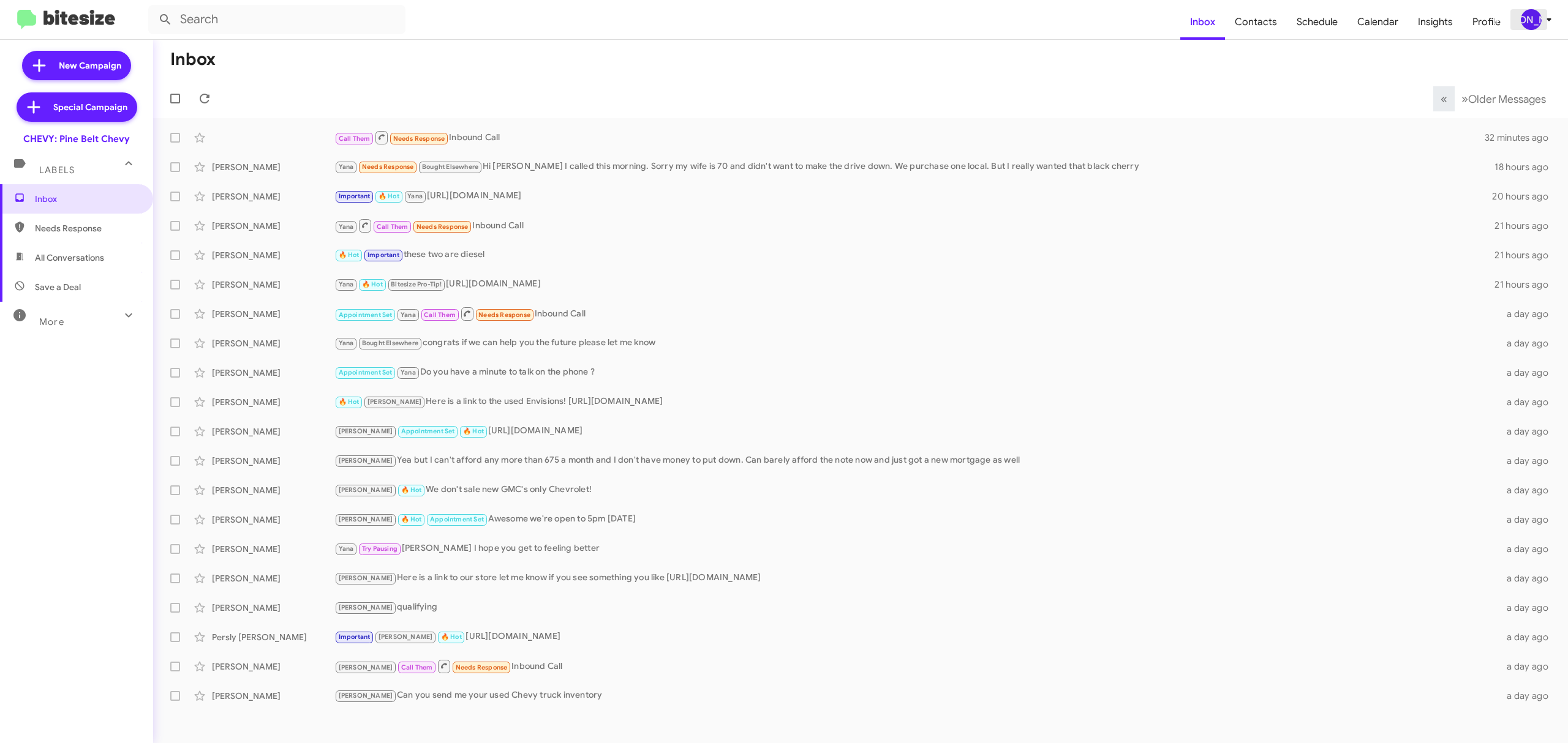
click at [1515, 20] on button "[PERSON_NAME]" at bounding box center [1532, 19] width 44 height 21
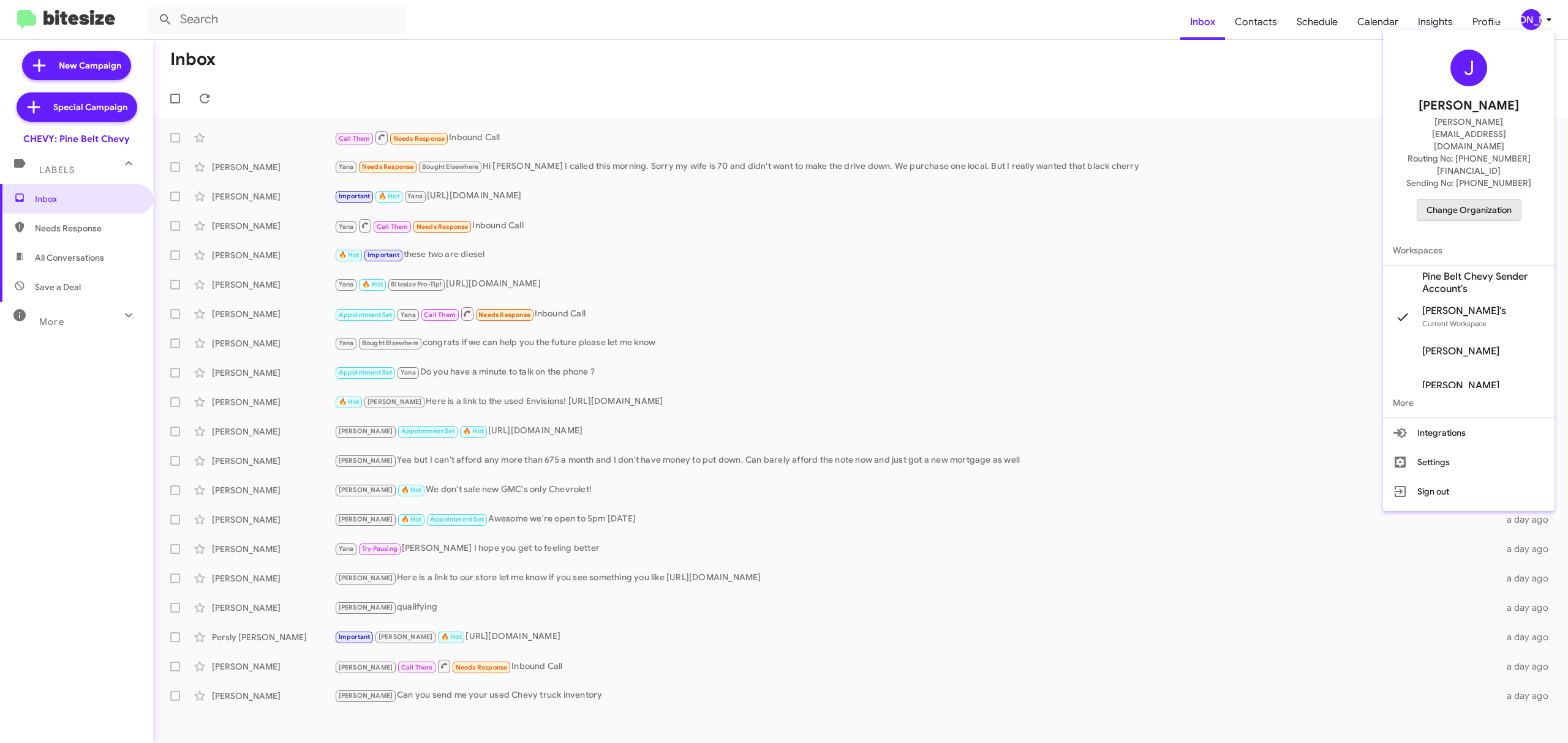
click at [1473, 200] on span "Change Organization" at bounding box center [1469, 210] width 85 height 21
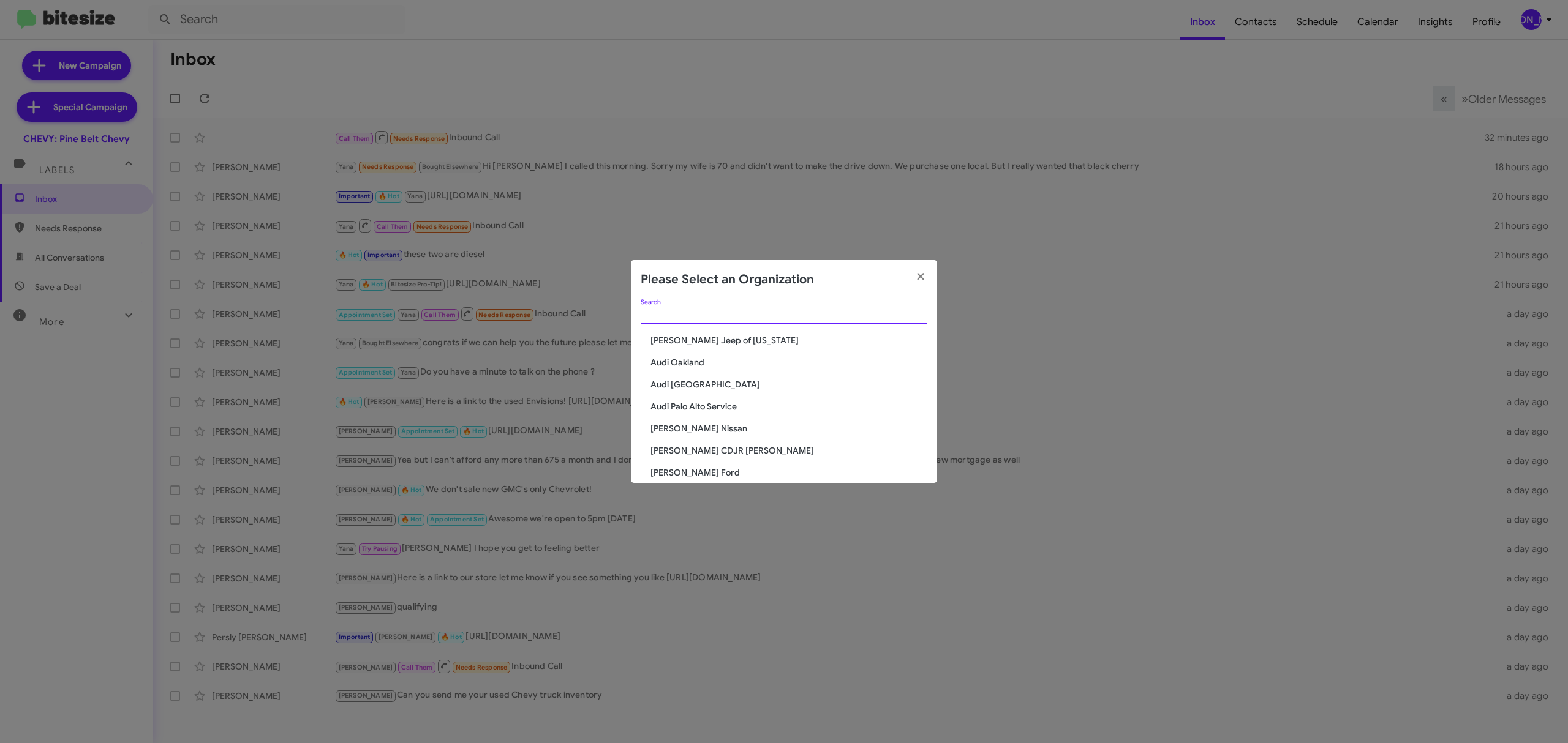
click at [861, 316] on input "Search" at bounding box center [784, 315] width 287 height 10
paste input "SERVICE: Toyota 40"
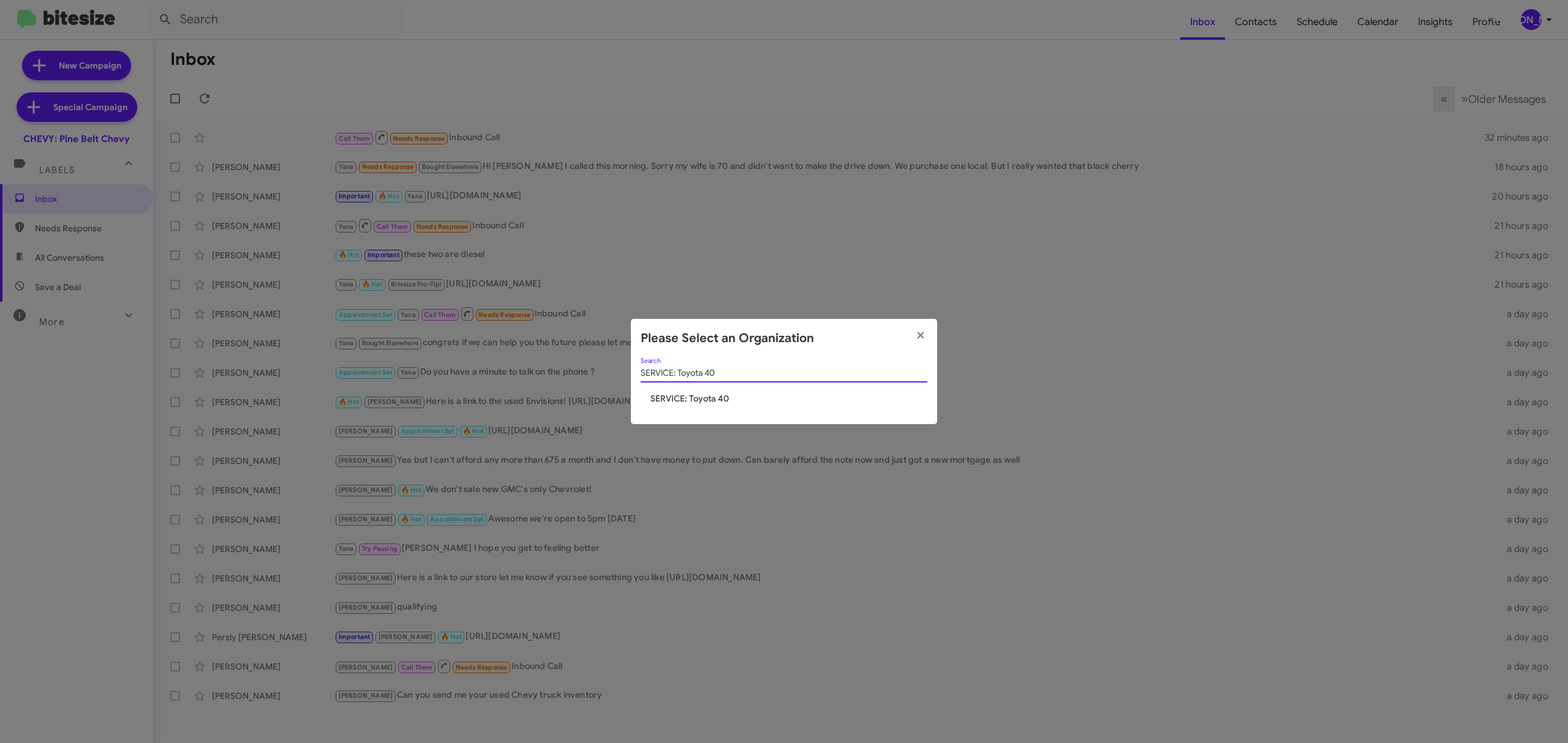
type input "SERVICE: Toyota 40"
click at [702, 402] on span "SERVICE: Toyota 40" at bounding box center [788, 399] width 277 height 12
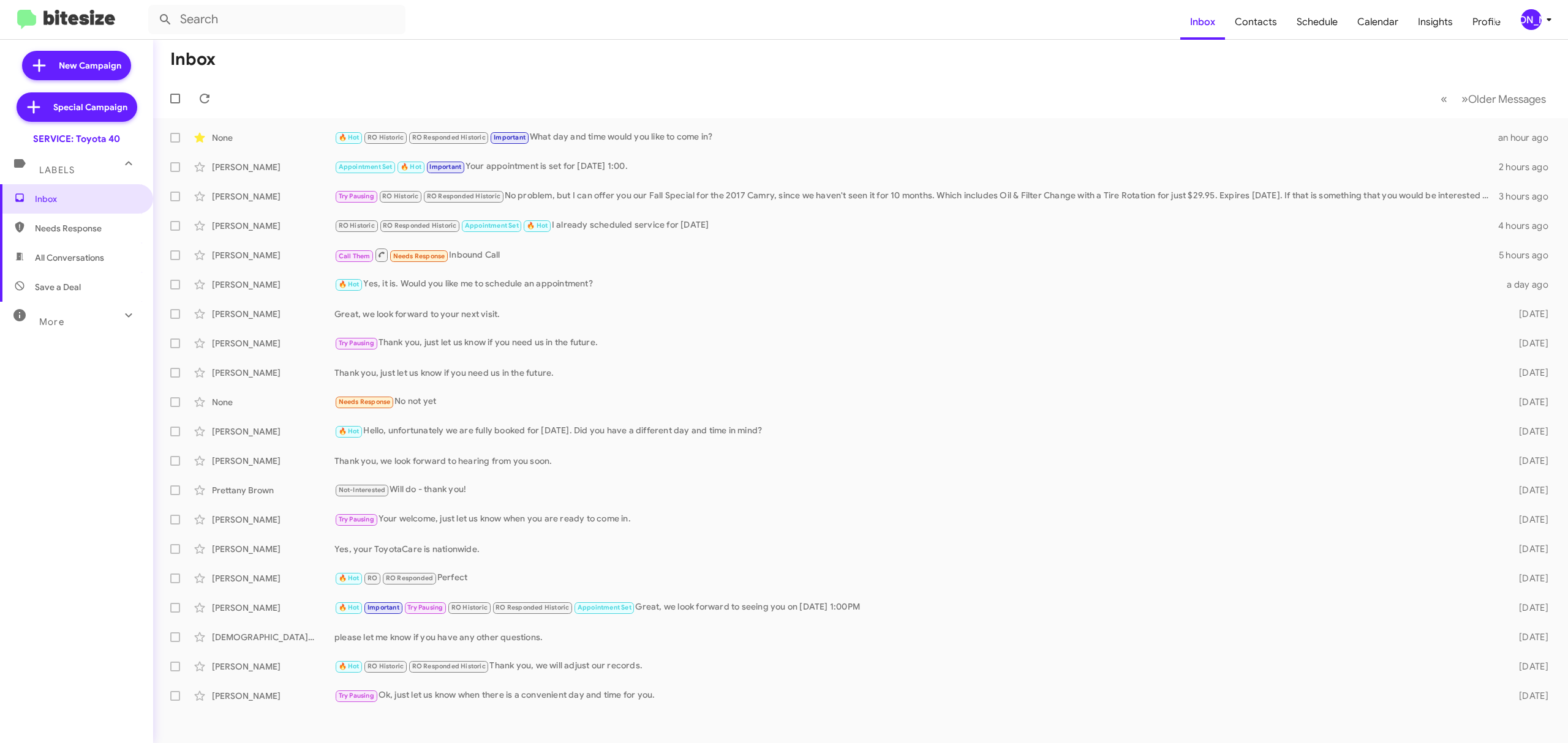
click at [1535, 16] on div "[PERSON_NAME]" at bounding box center [1531, 19] width 21 height 21
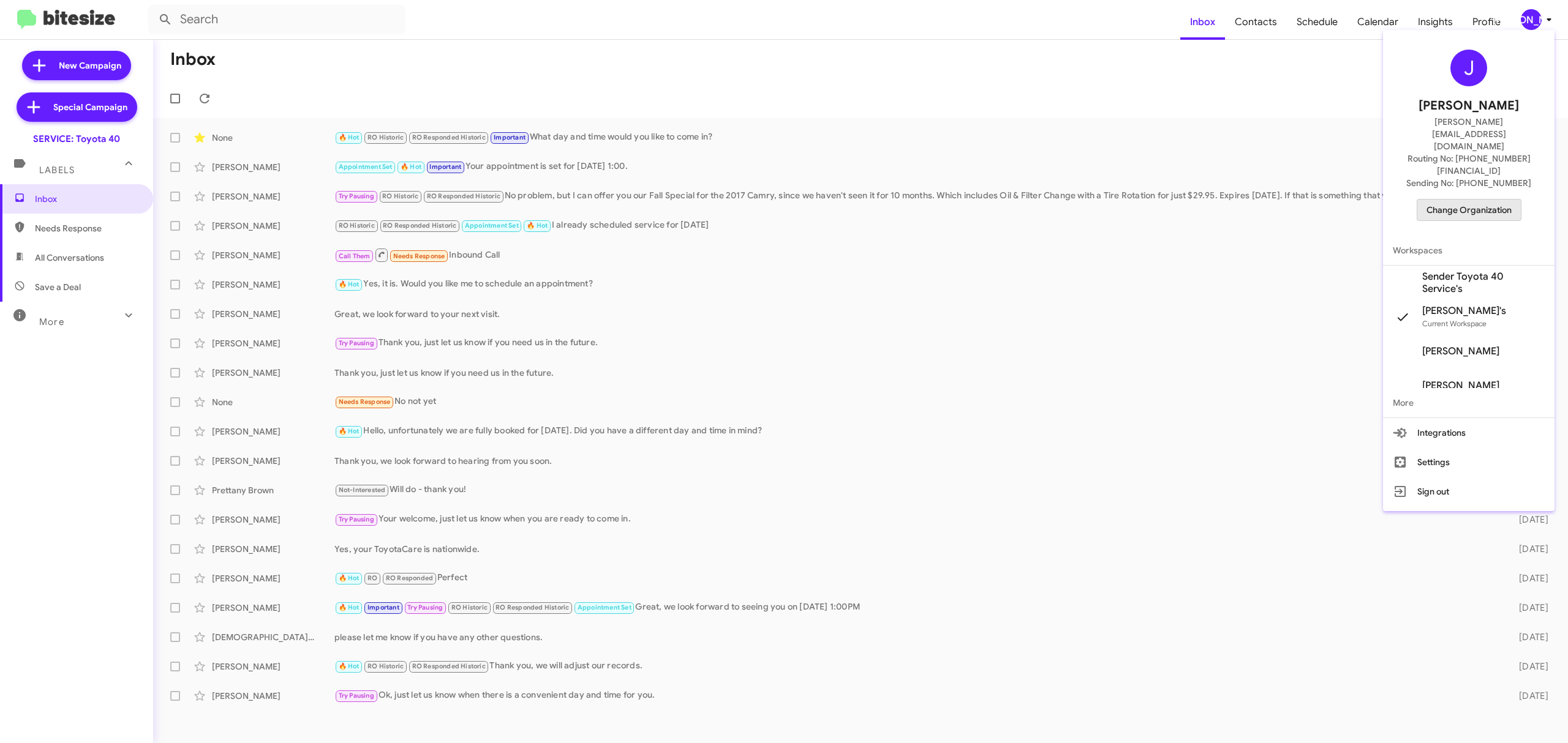
click at [1471, 200] on span "Change Organization" at bounding box center [1469, 210] width 85 height 21
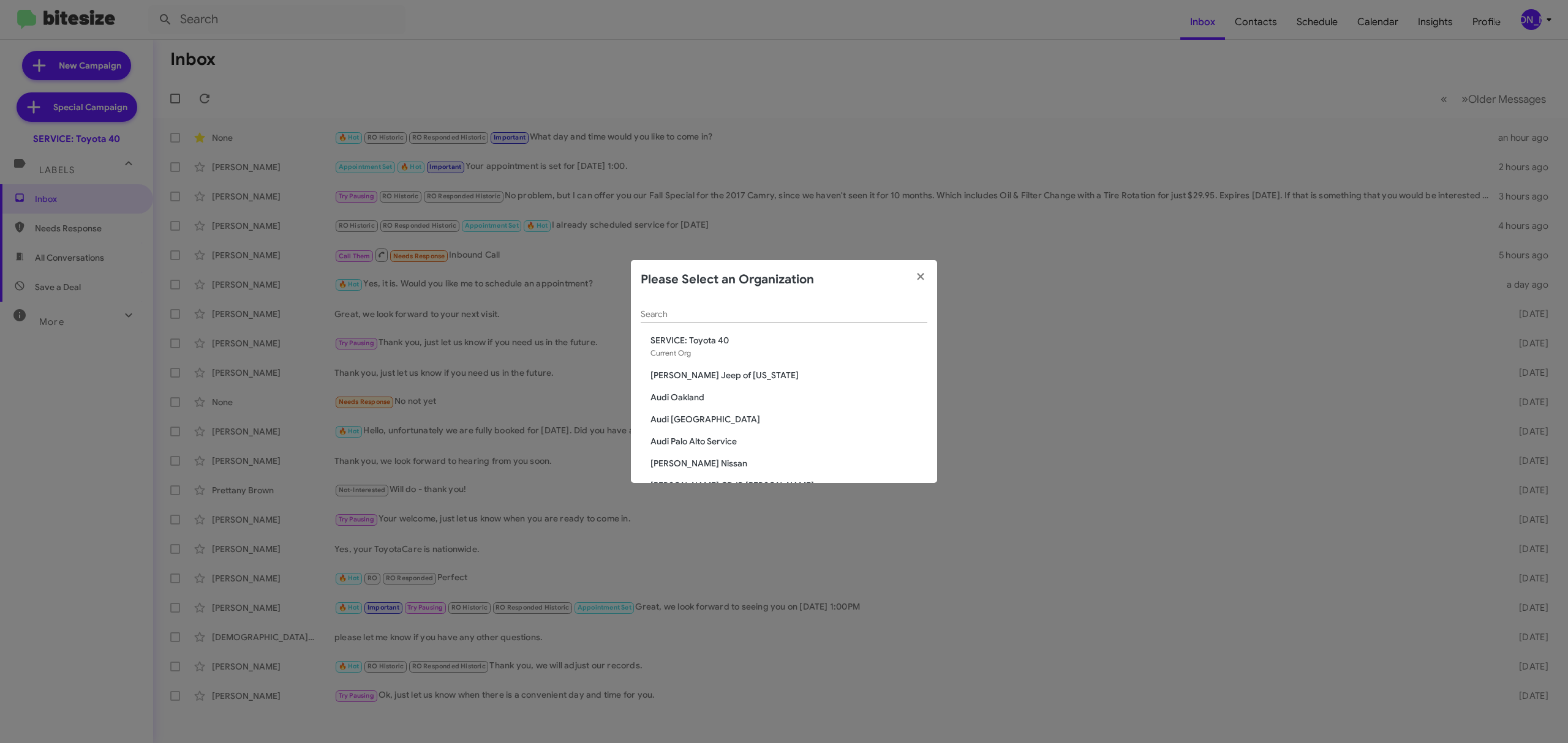
drag, startPoint x: 880, startPoint y: 300, endPoint x: 869, endPoint y: 307, distance: 13.0
click at [869, 307] on div "Search" at bounding box center [784, 311] width 287 height 24
paste input "SERVICE: Honda Laurel"
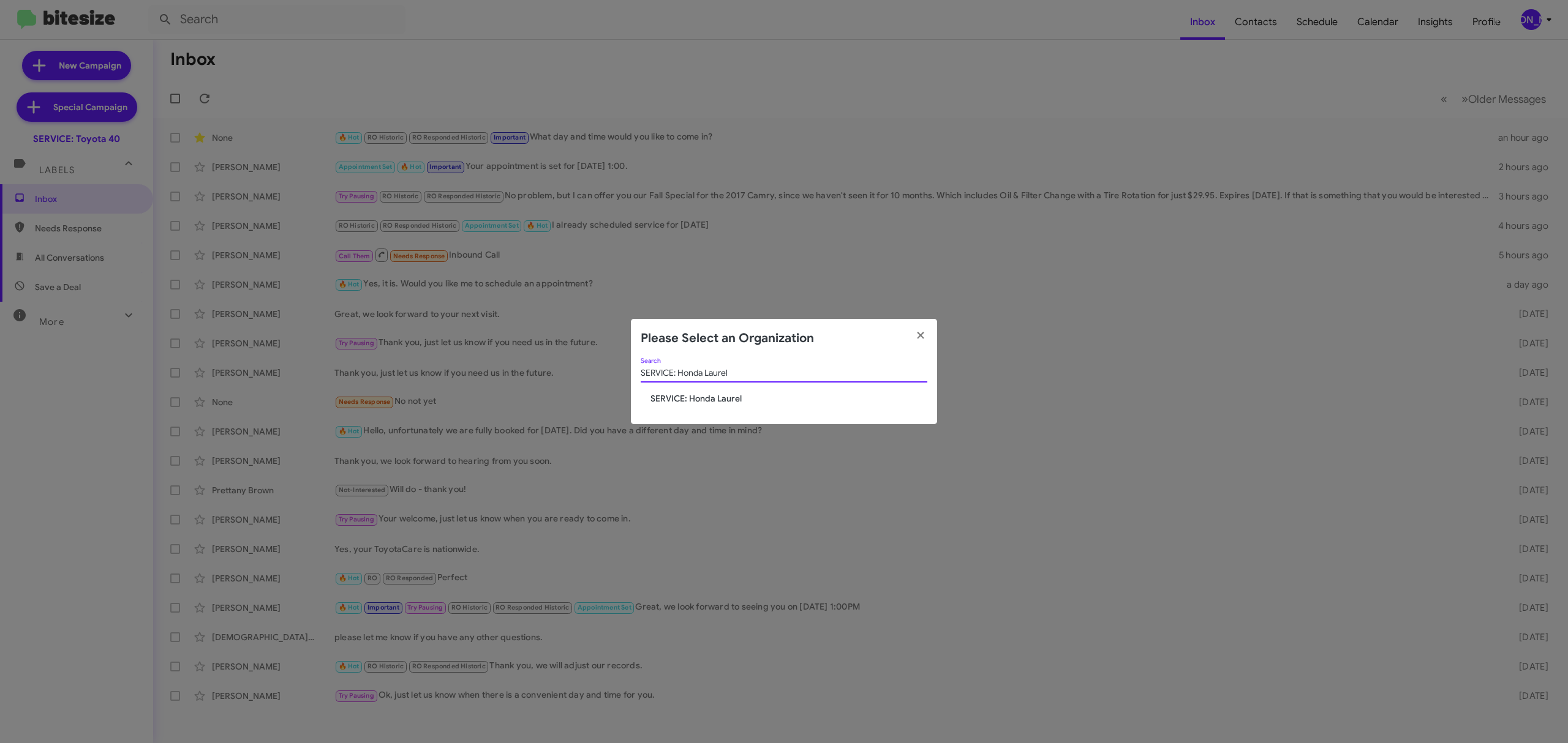
type input "SERVICE: Honda Laurel"
click at [705, 402] on span "SERVICE: Honda Laurel" at bounding box center [788, 399] width 277 height 12
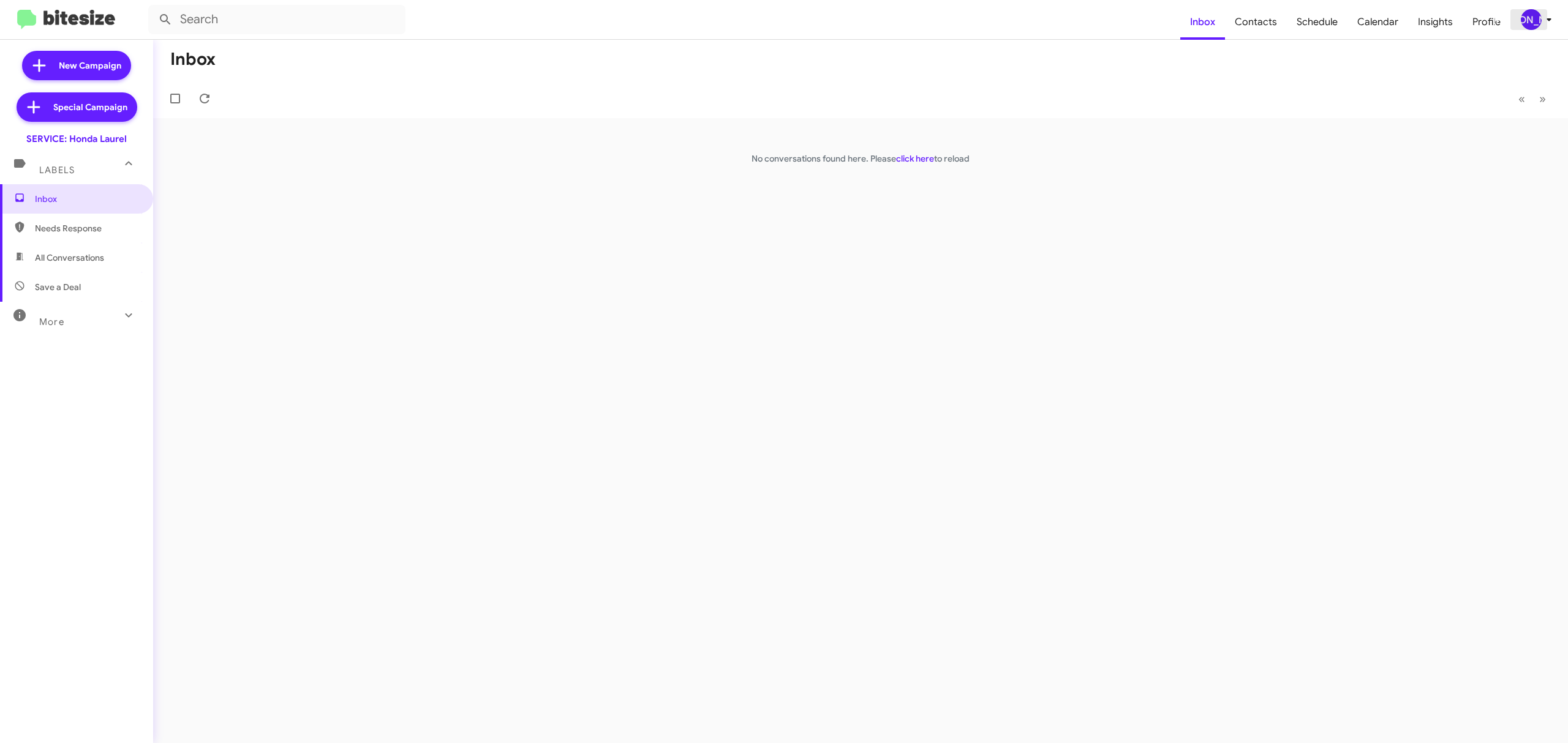
click at [1523, 17] on div "[PERSON_NAME]" at bounding box center [1531, 19] width 21 height 21
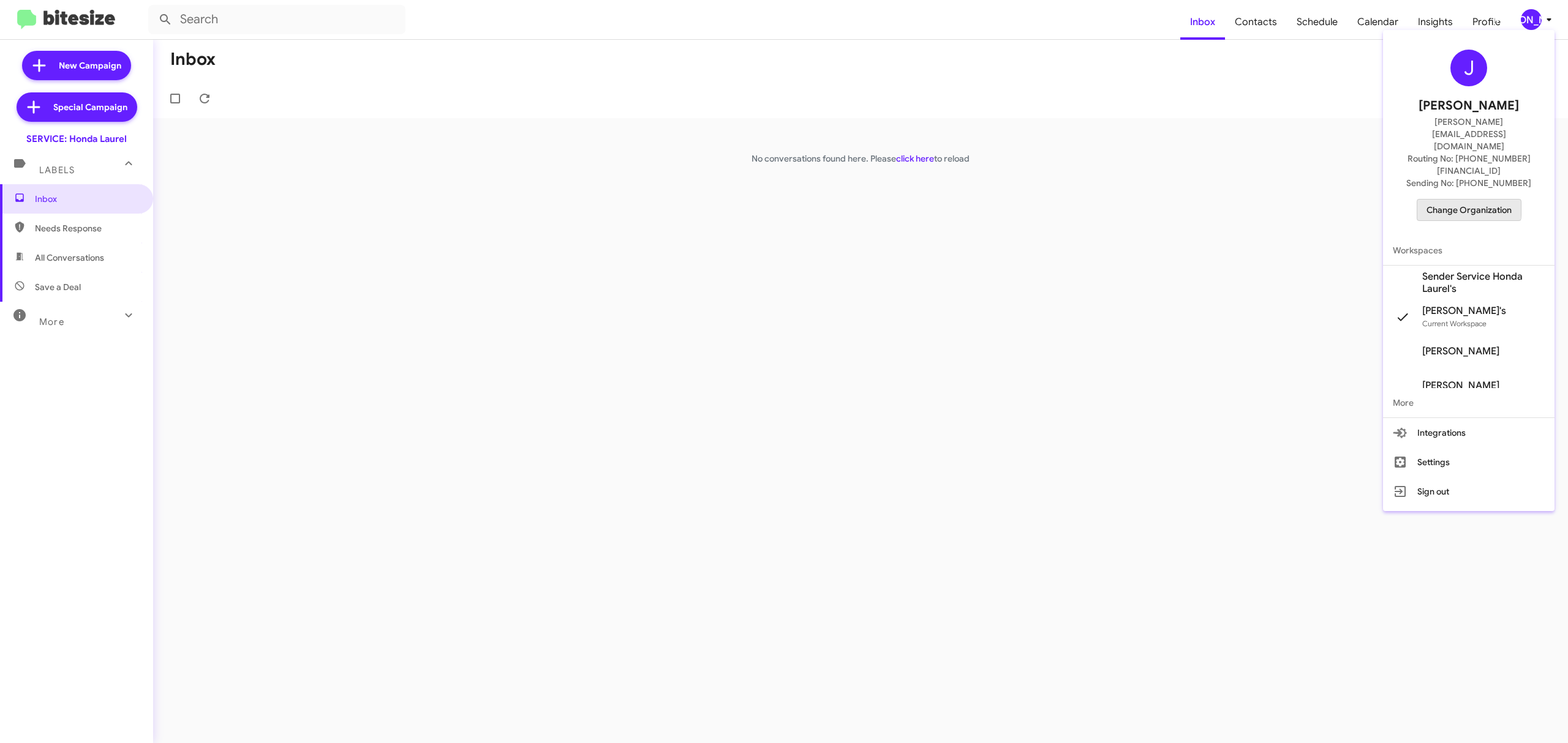
click at [1435, 200] on span "Change Organization" at bounding box center [1469, 210] width 85 height 21
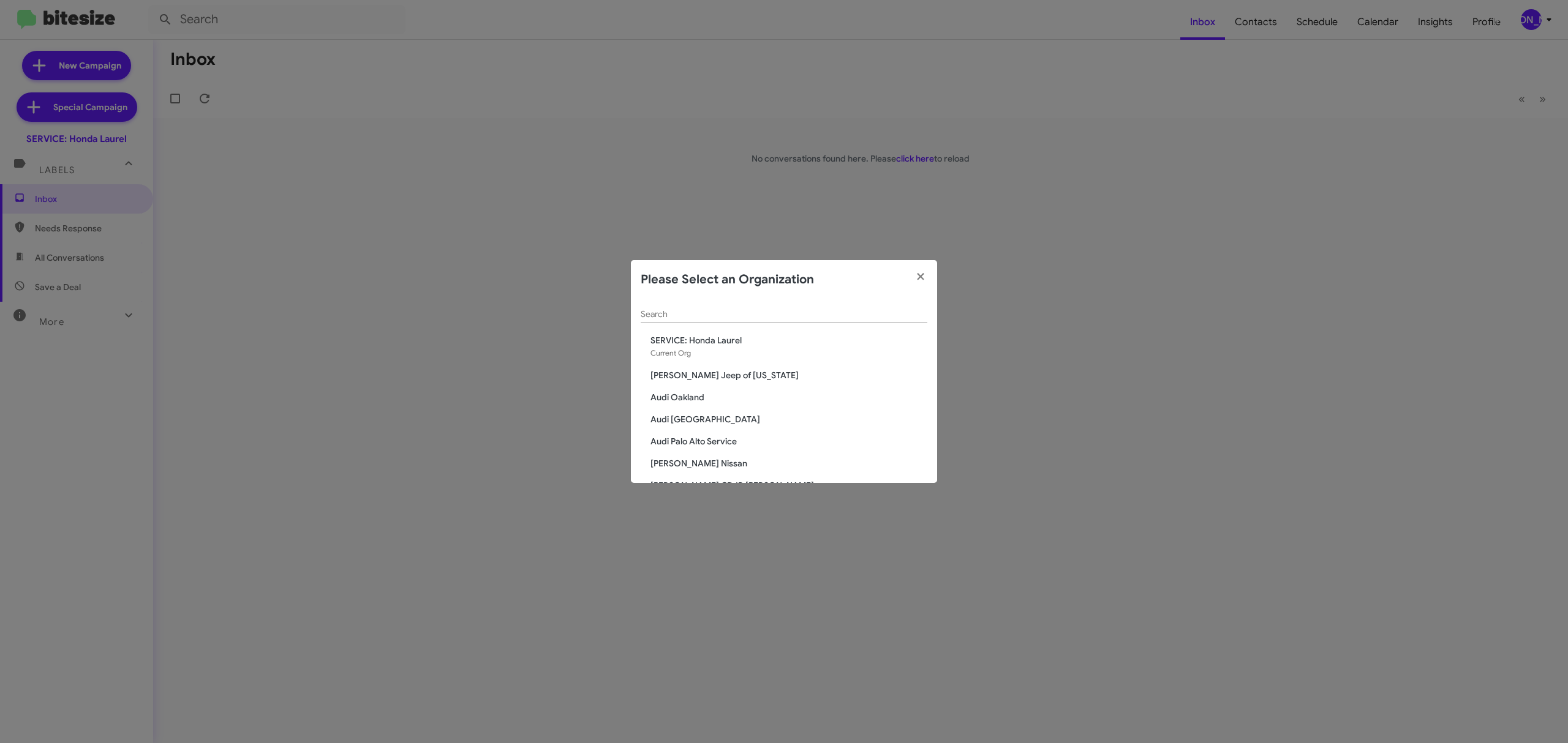
paste input "Service: Tri-State Ford"
click at [865, 316] on modal-container "Please Select an Organization Service: Tri-State Ford Search SERVICE: Honda Lau…" at bounding box center [784, 371] width 1568 height 743
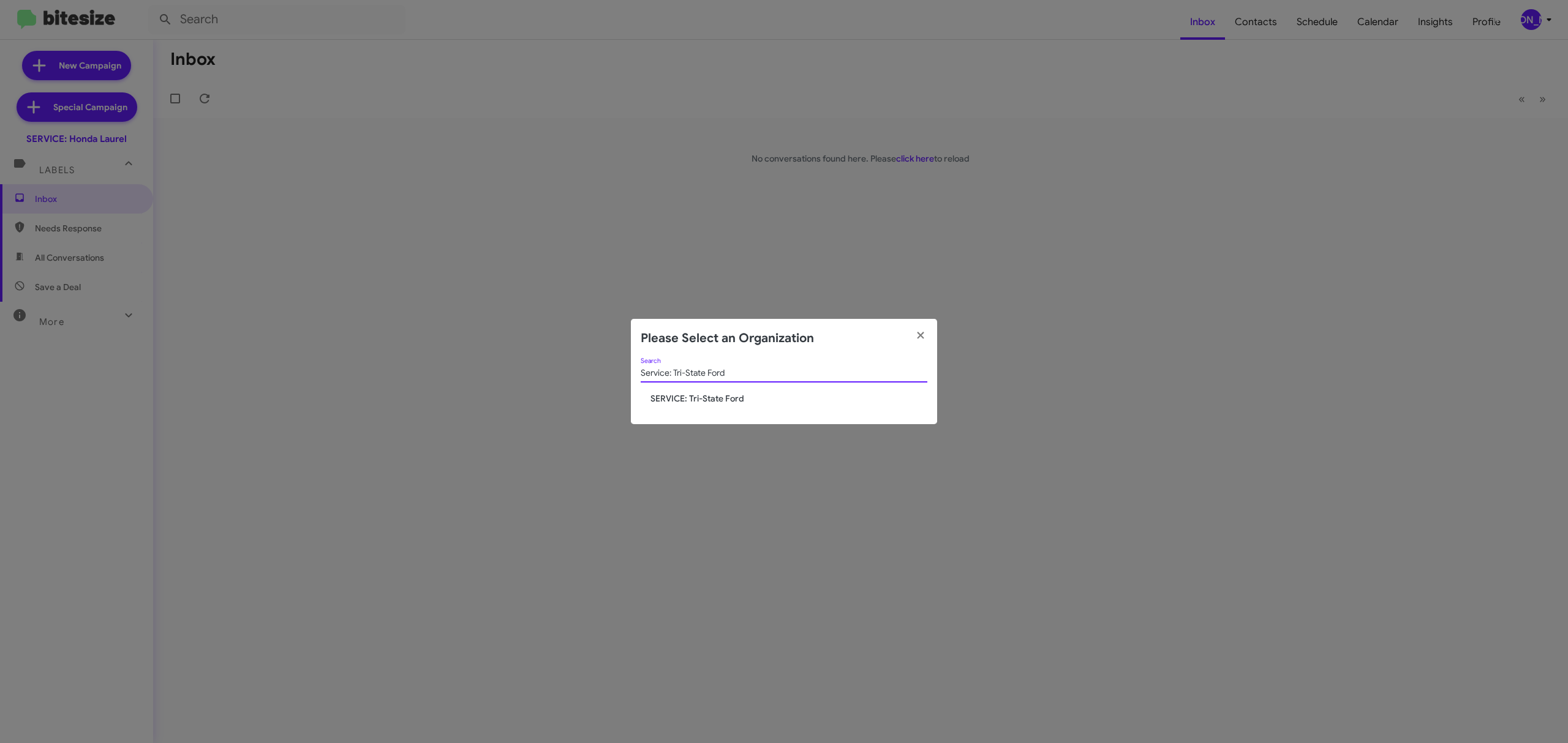
type input "Service: Tri-State Ford"
click at [703, 399] on span "SERVICE: Tri-State Ford" at bounding box center [788, 399] width 277 height 12
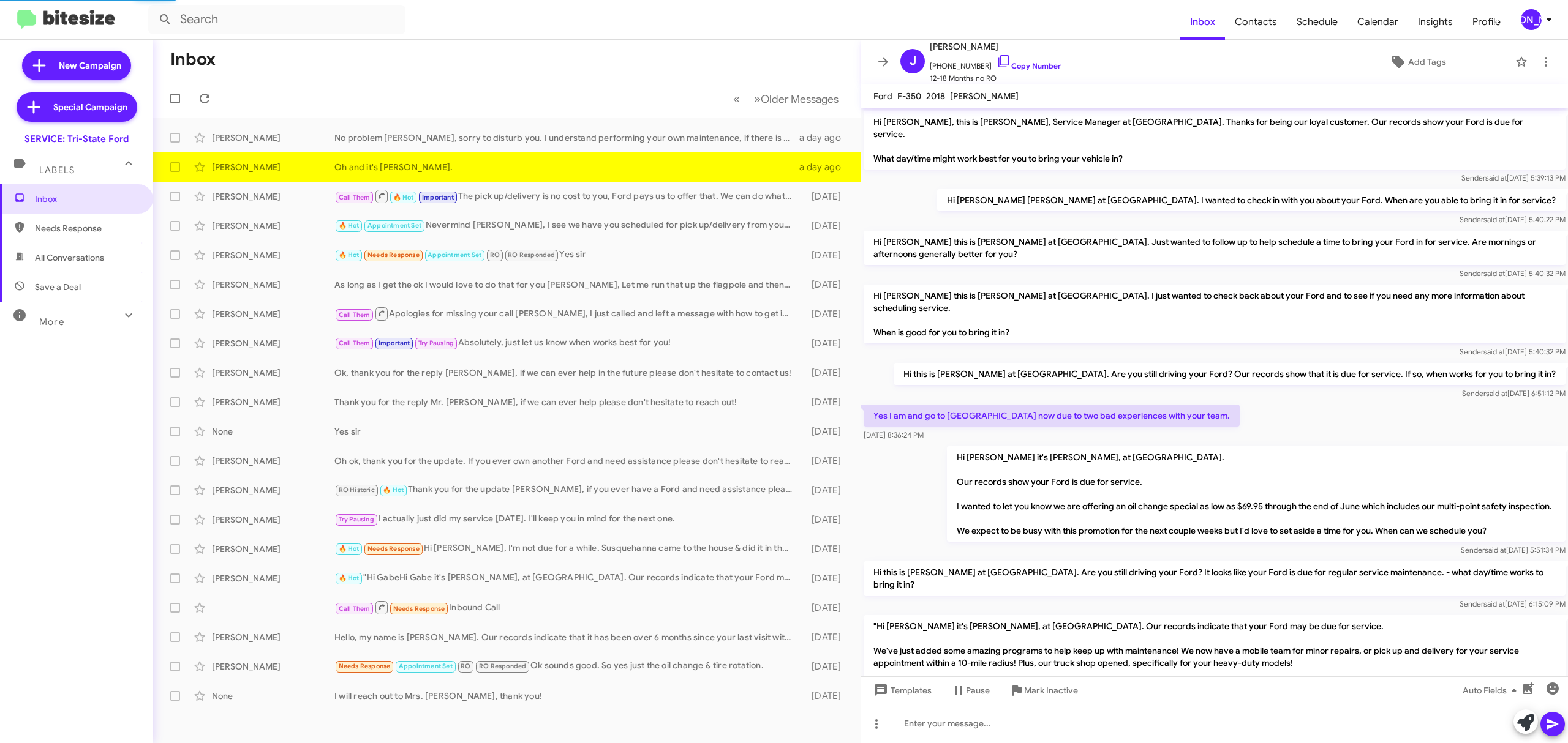
scroll to position [188, 0]
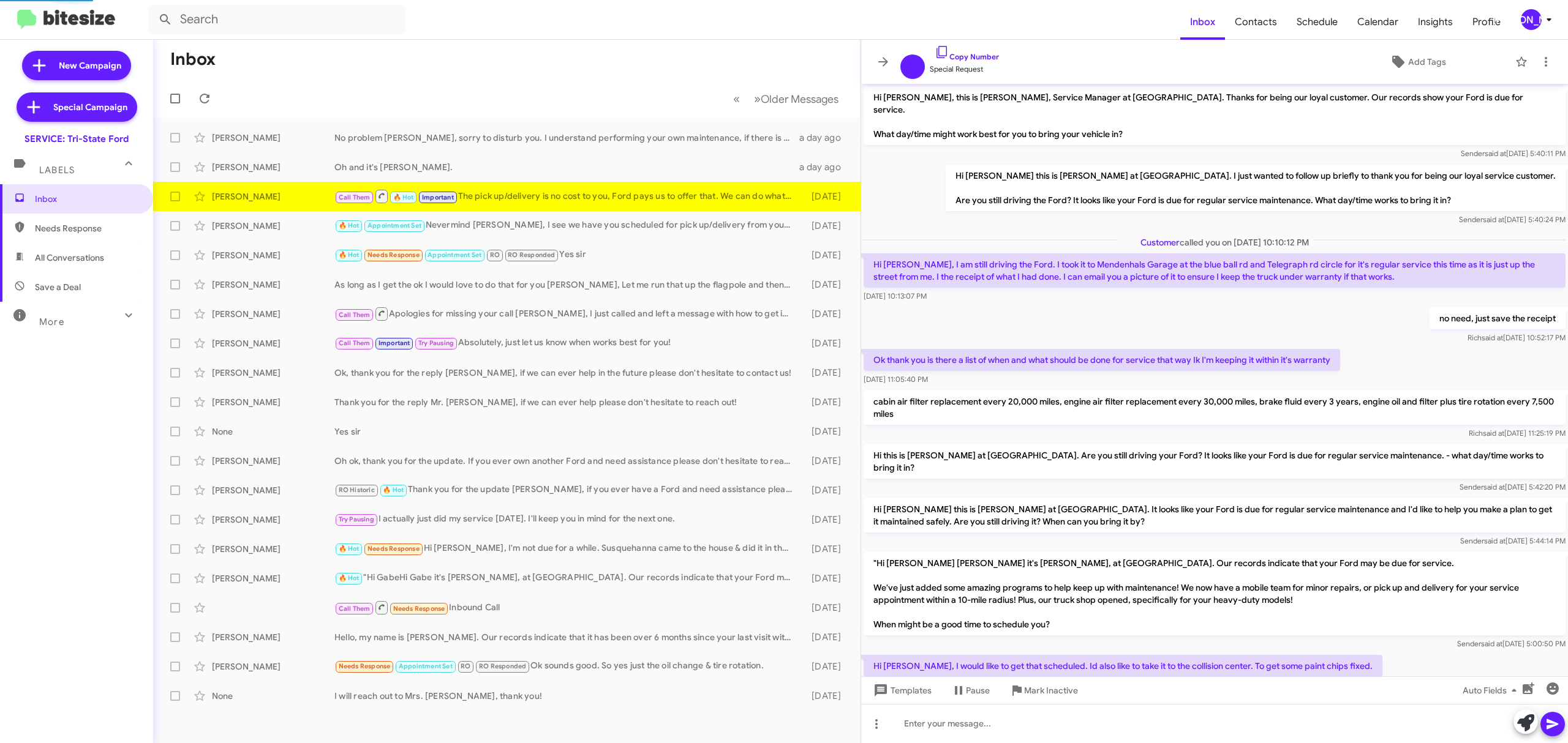
scroll to position [197, 0]
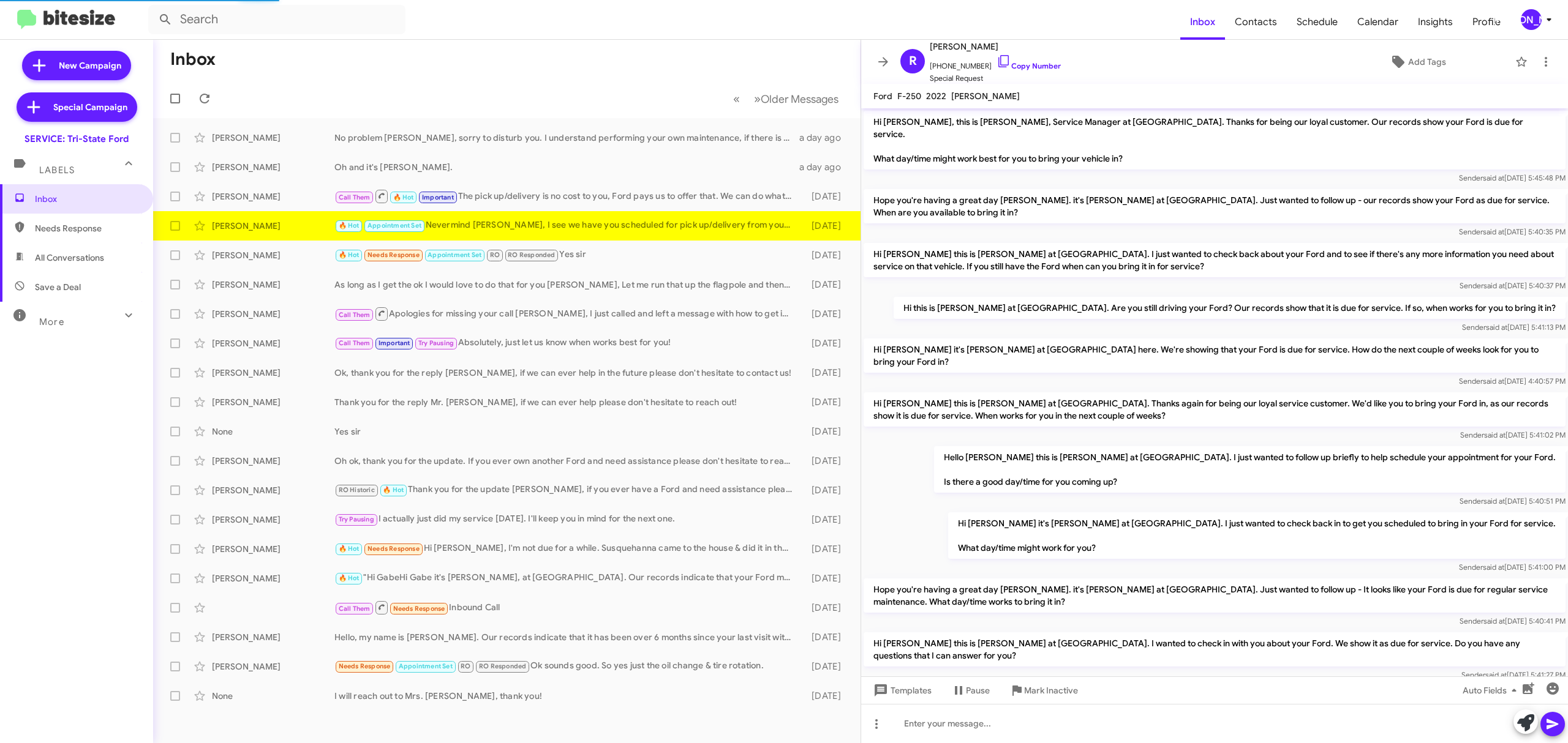
scroll to position [437, 0]
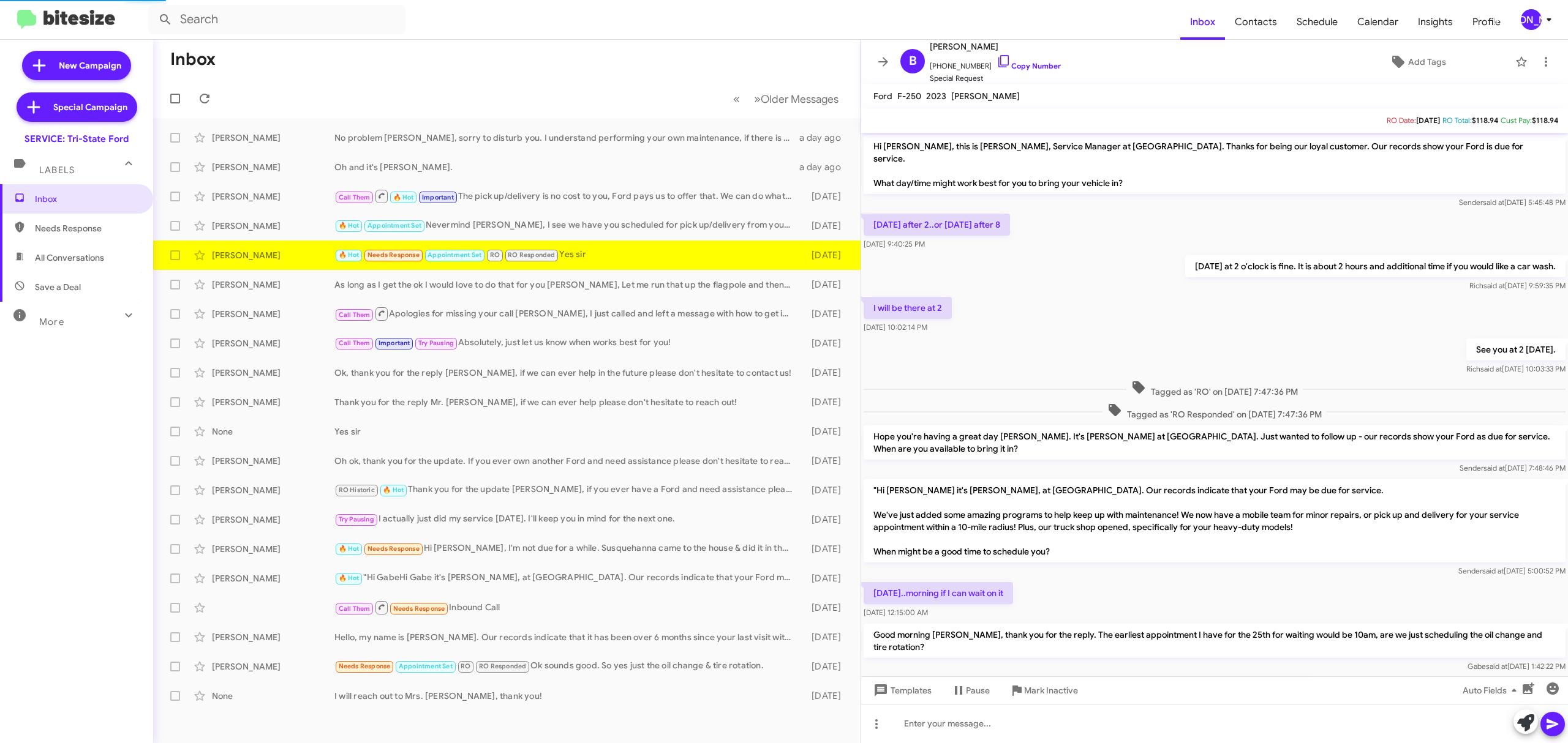
scroll to position [358, 0]
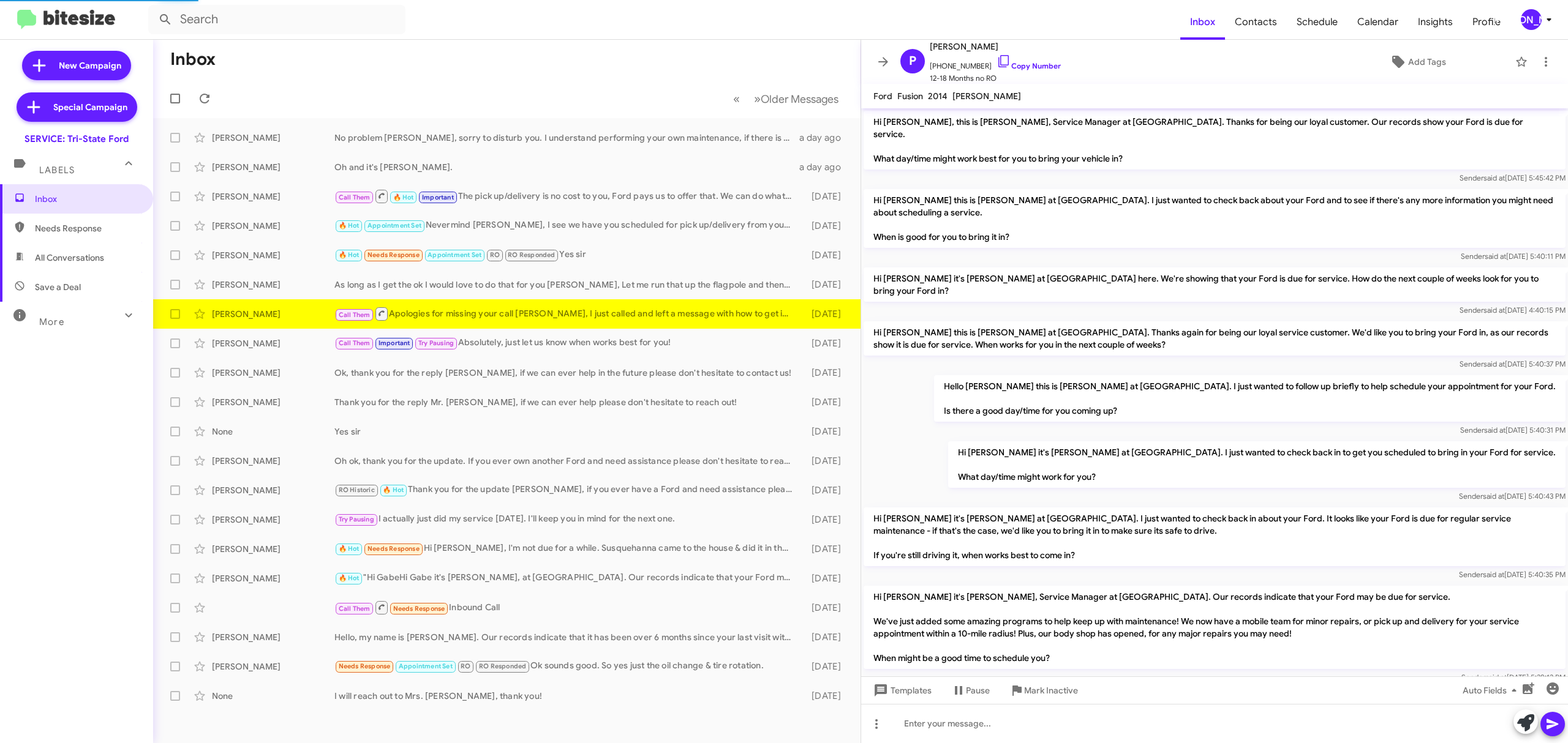
scroll to position [119, 0]
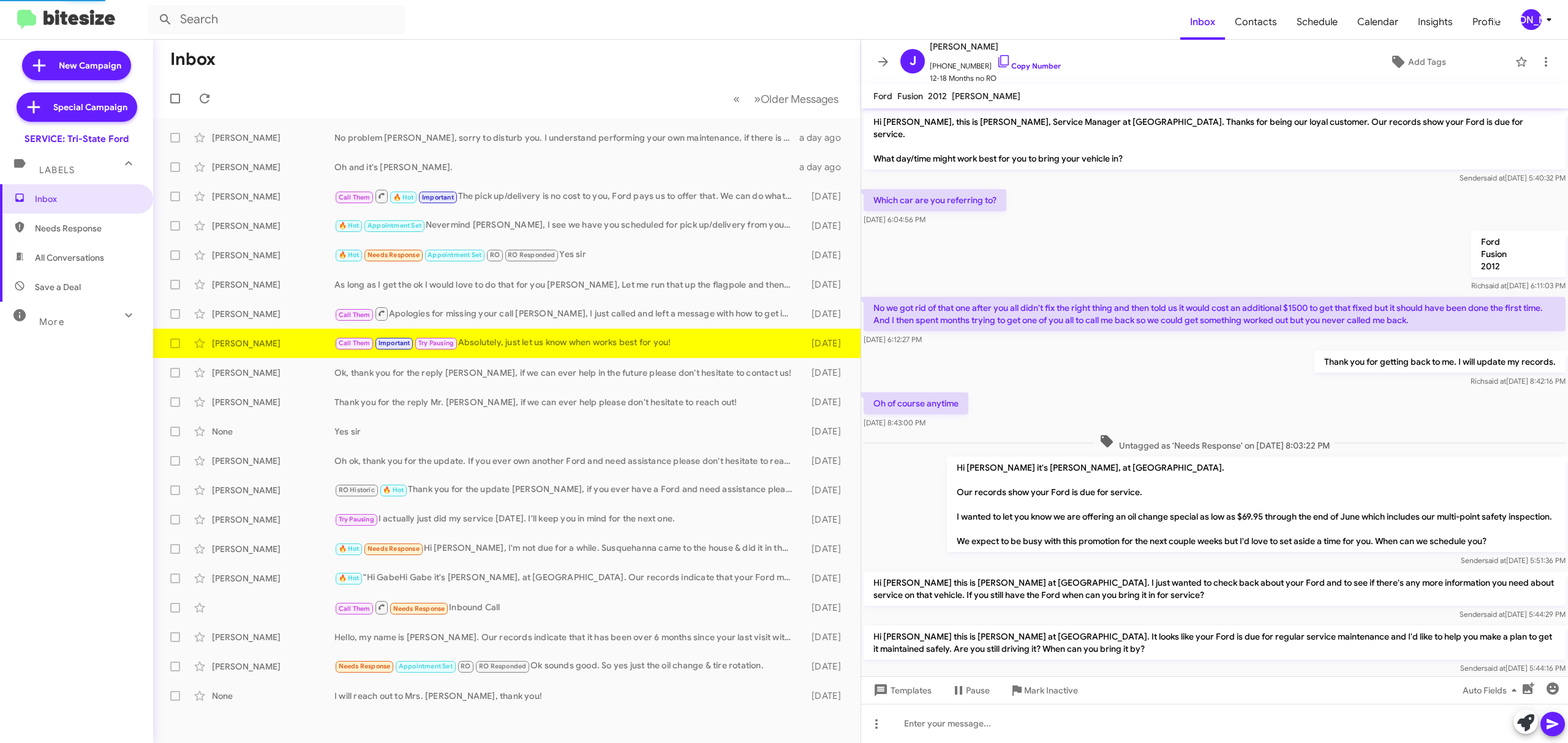
scroll to position [226, 0]
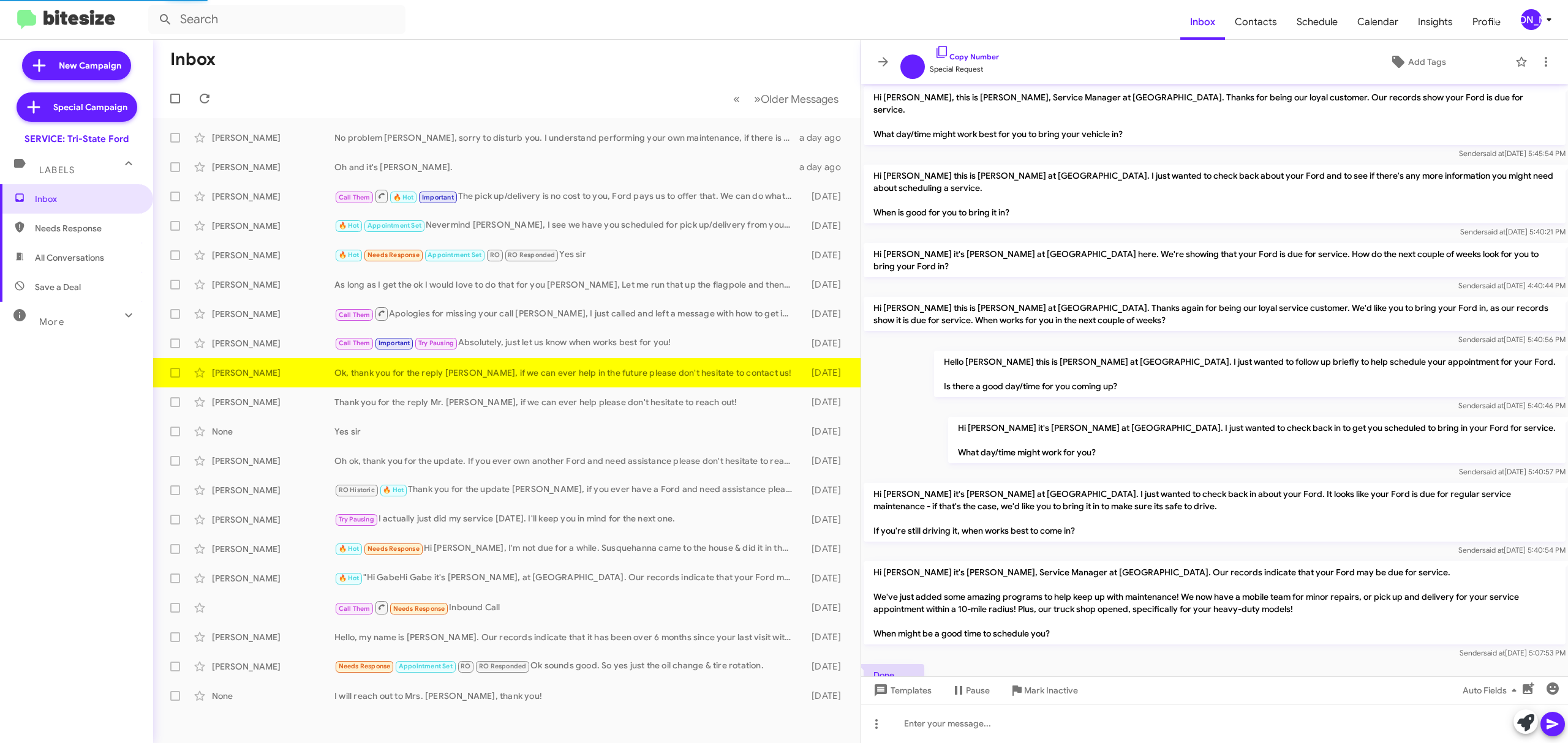
scroll to position [74, 0]
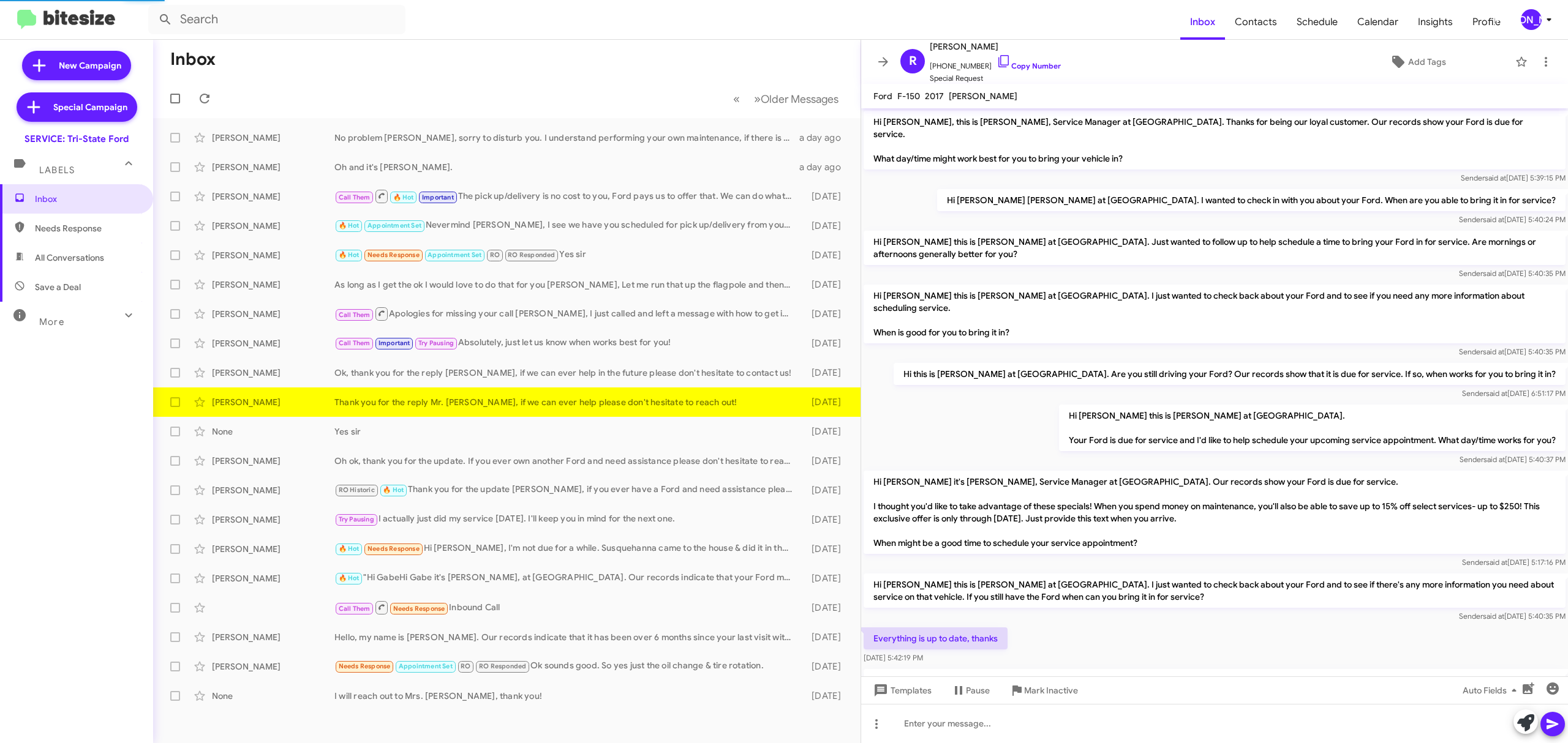
scroll to position [164, 0]
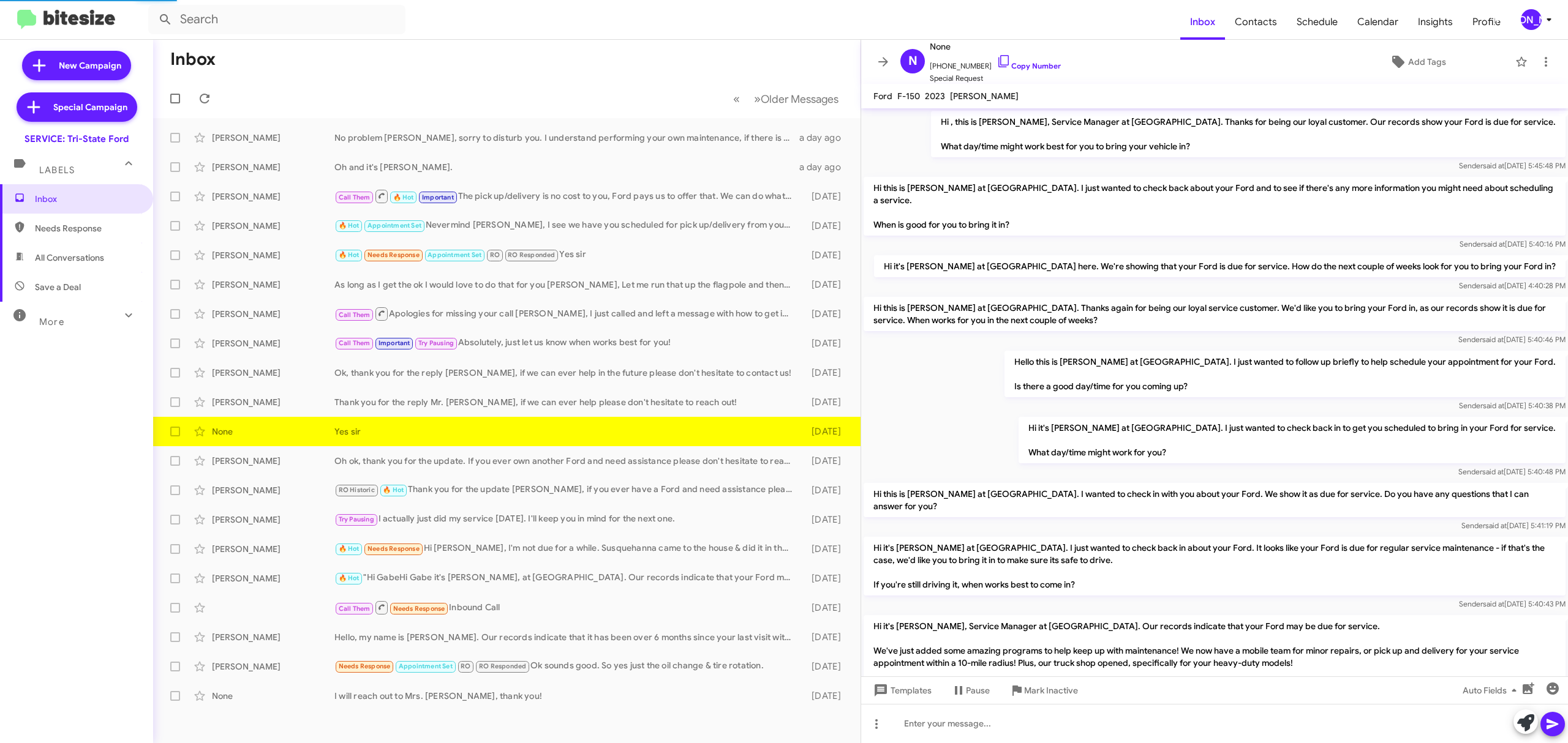
scroll to position [201, 0]
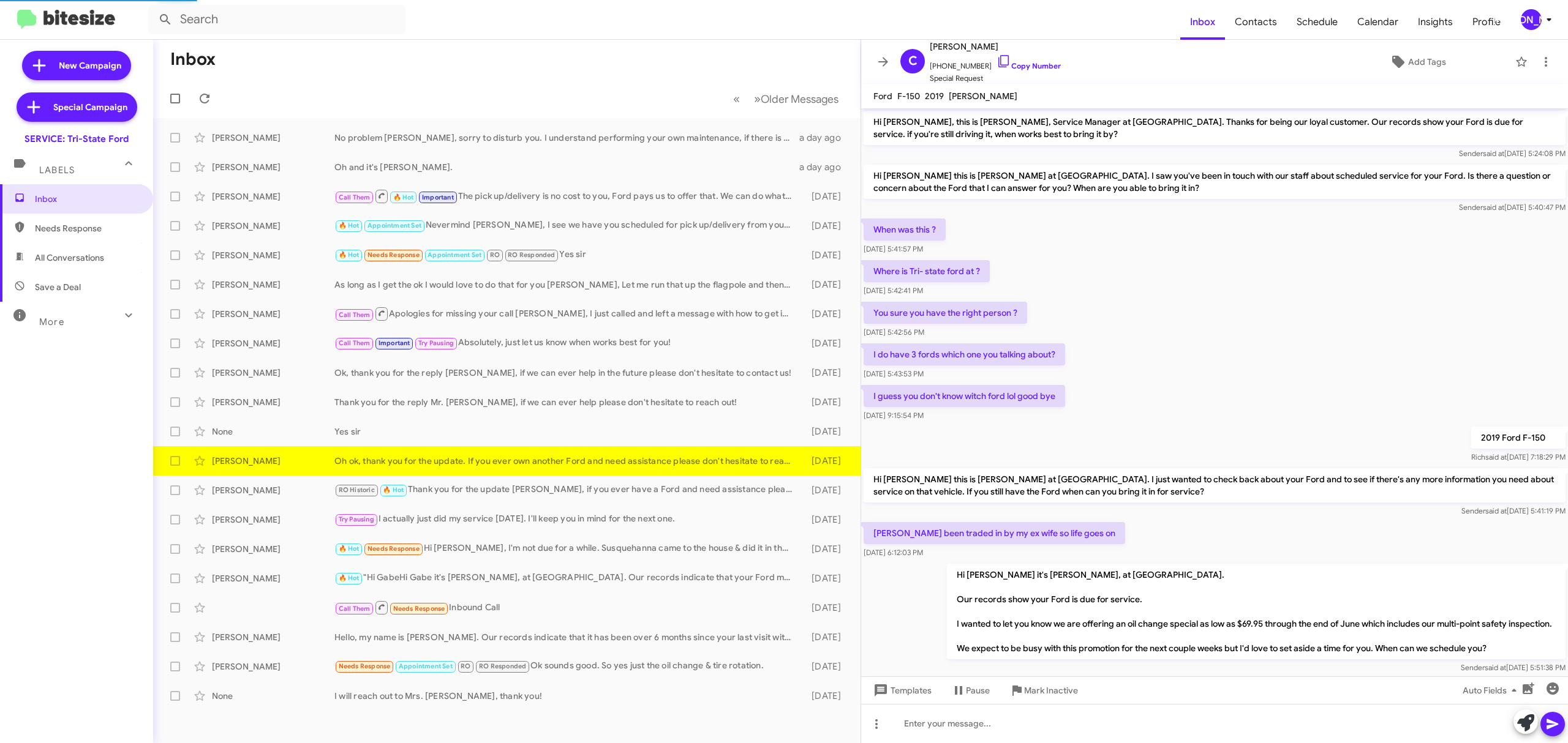
scroll to position [205, 0]
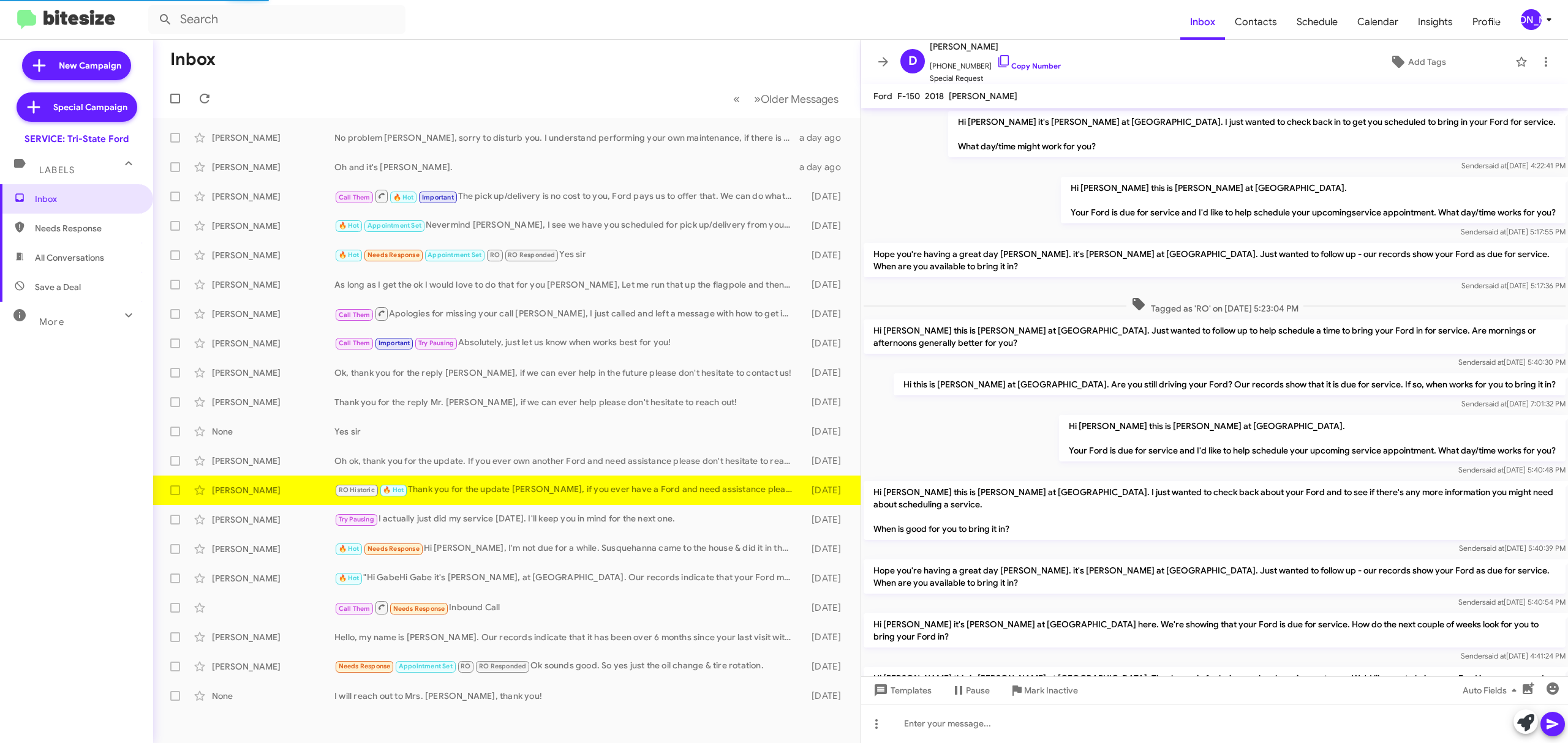
scroll to position [674, 0]
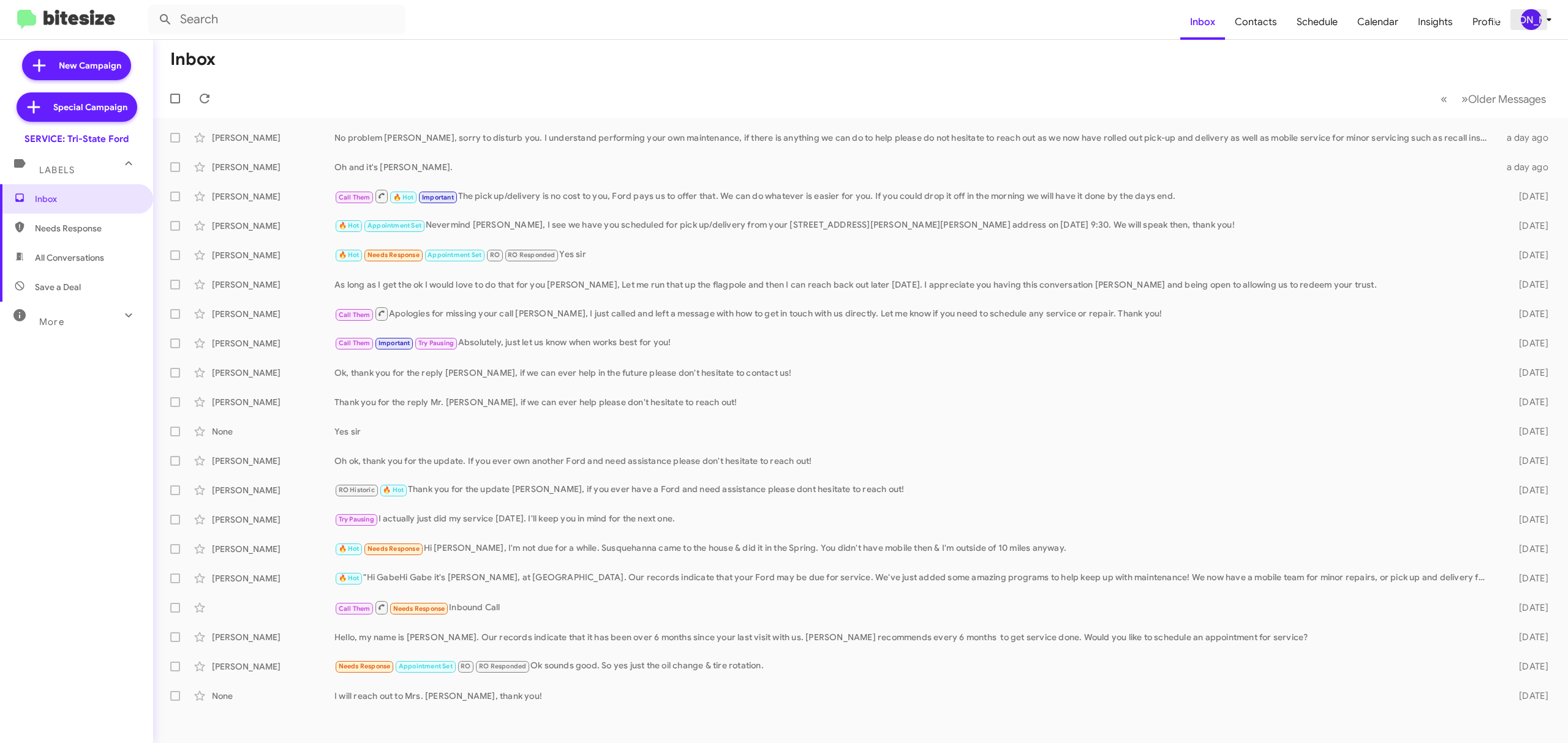
click at [1547, 15] on icon at bounding box center [1549, 19] width 15 height 15
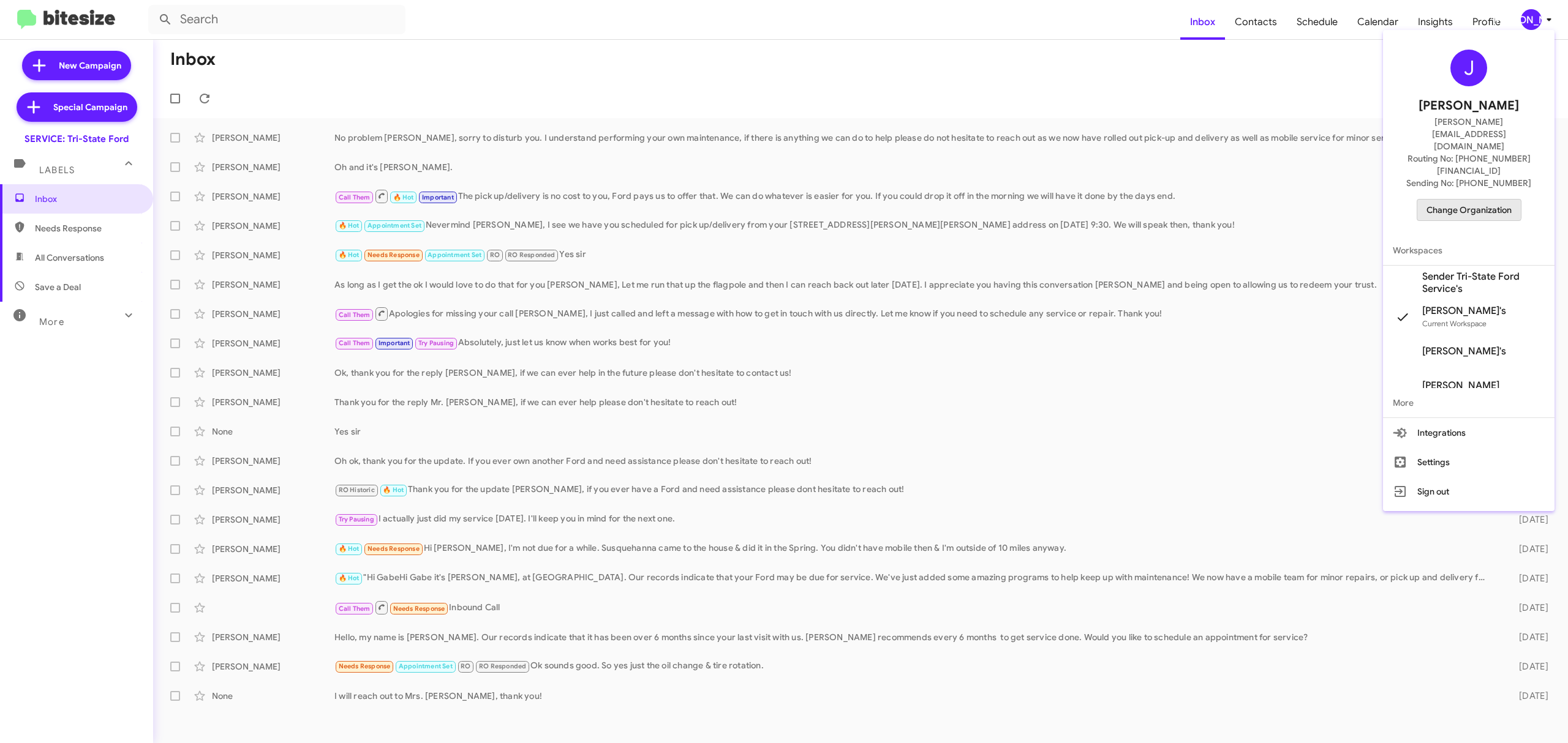
click at [1463, 200] on span "Change Organization" at bounding box center [1469, 210] width 85 height 21
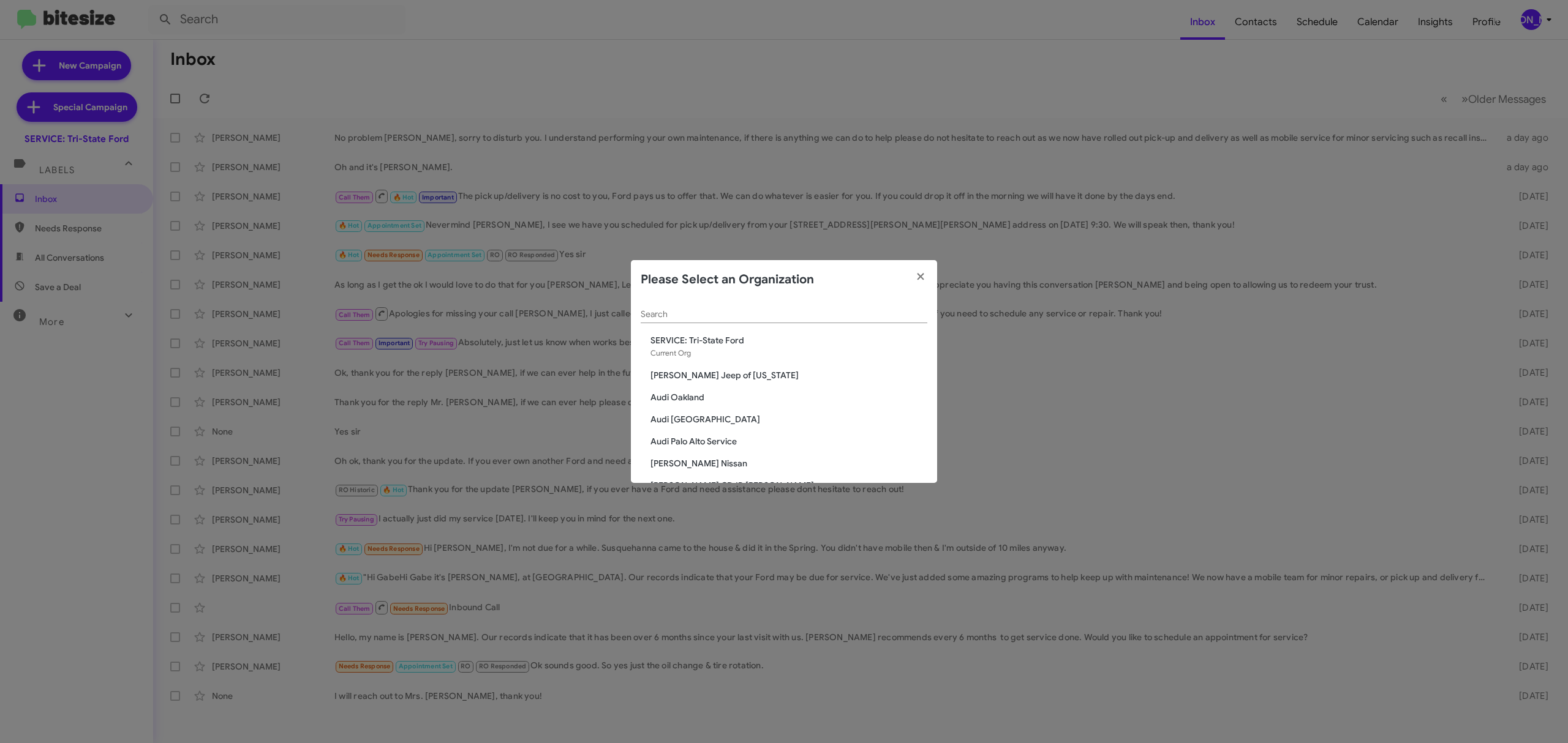
click at [686, 397] on span "Audi Oakland" at bounding box center [788, 397] width 277 height 12
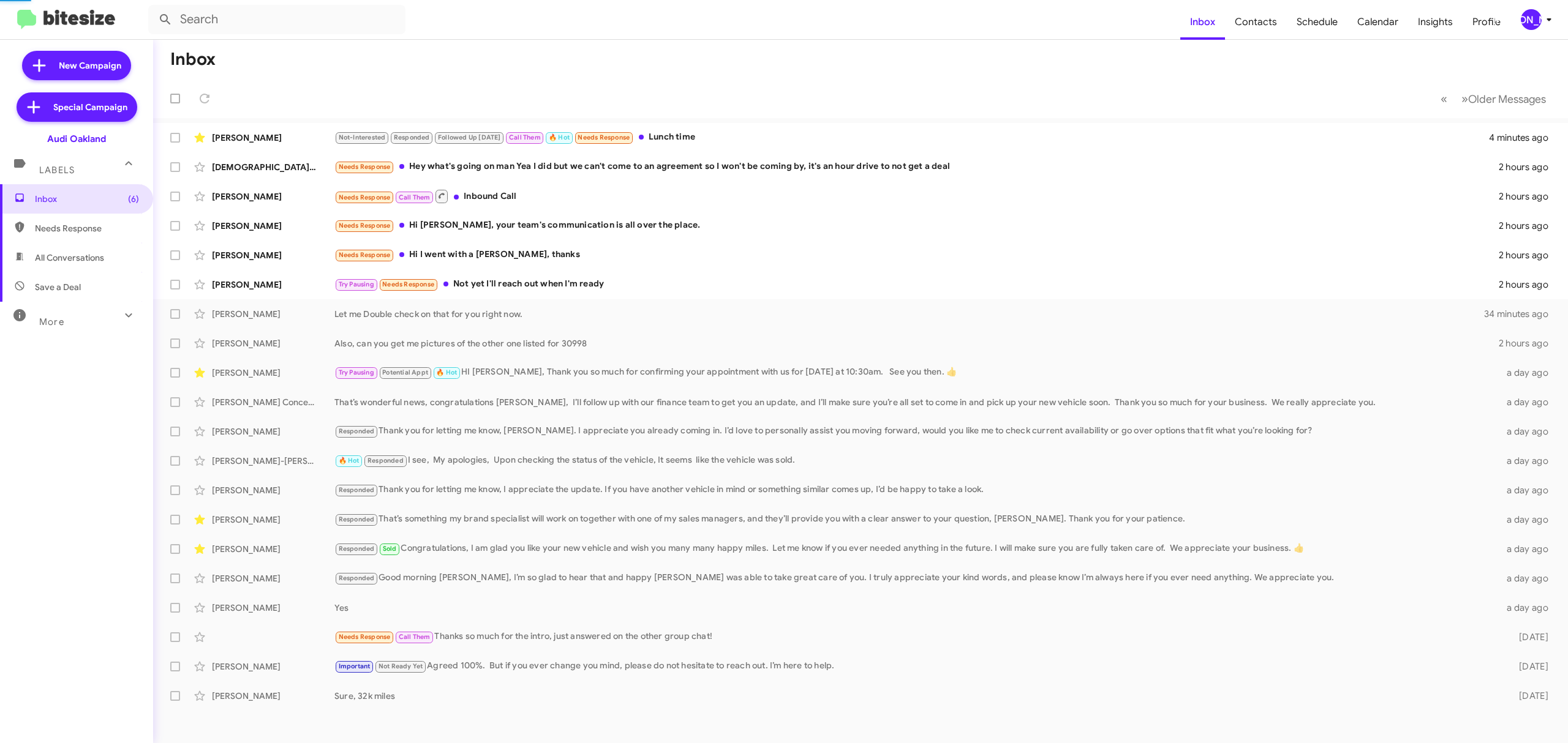
click at [1527, 34] on mat-toolbar "Inbox Contacts Schedule Calendar Insights Profile [PERSON_NAME]" at bounding box center [784, 19] width 1568 height 40
click at [1529, 27] on div "[PERSON_NAME]" at bounding box center [1531, 19] width 21 height 21
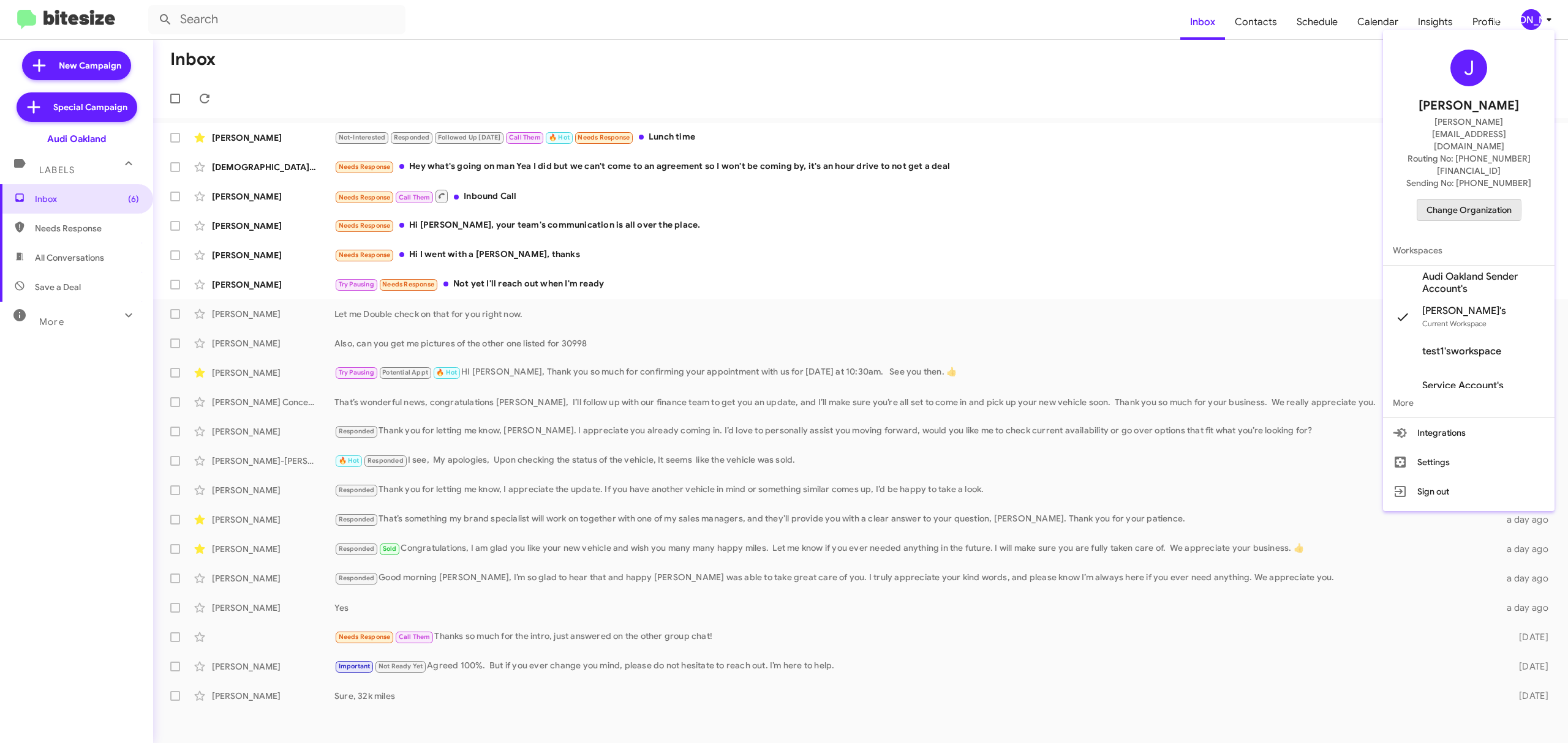
click at [1458, 200] on span "Change Organization" at bounding box center [1469, 210] width 85 height 21
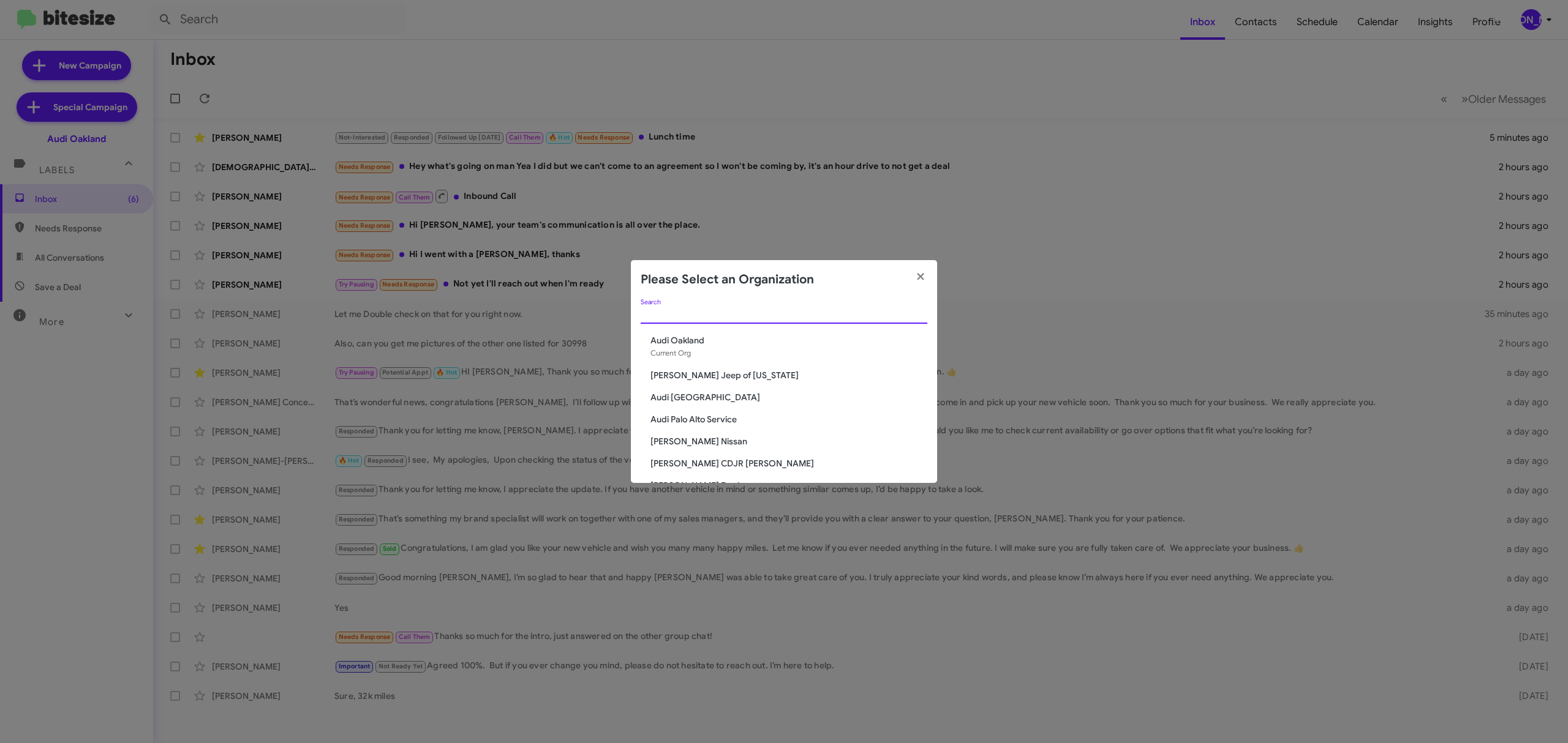
click at [884, 319] on input "Search" at bounding box center [784, 315] width 287 height 10
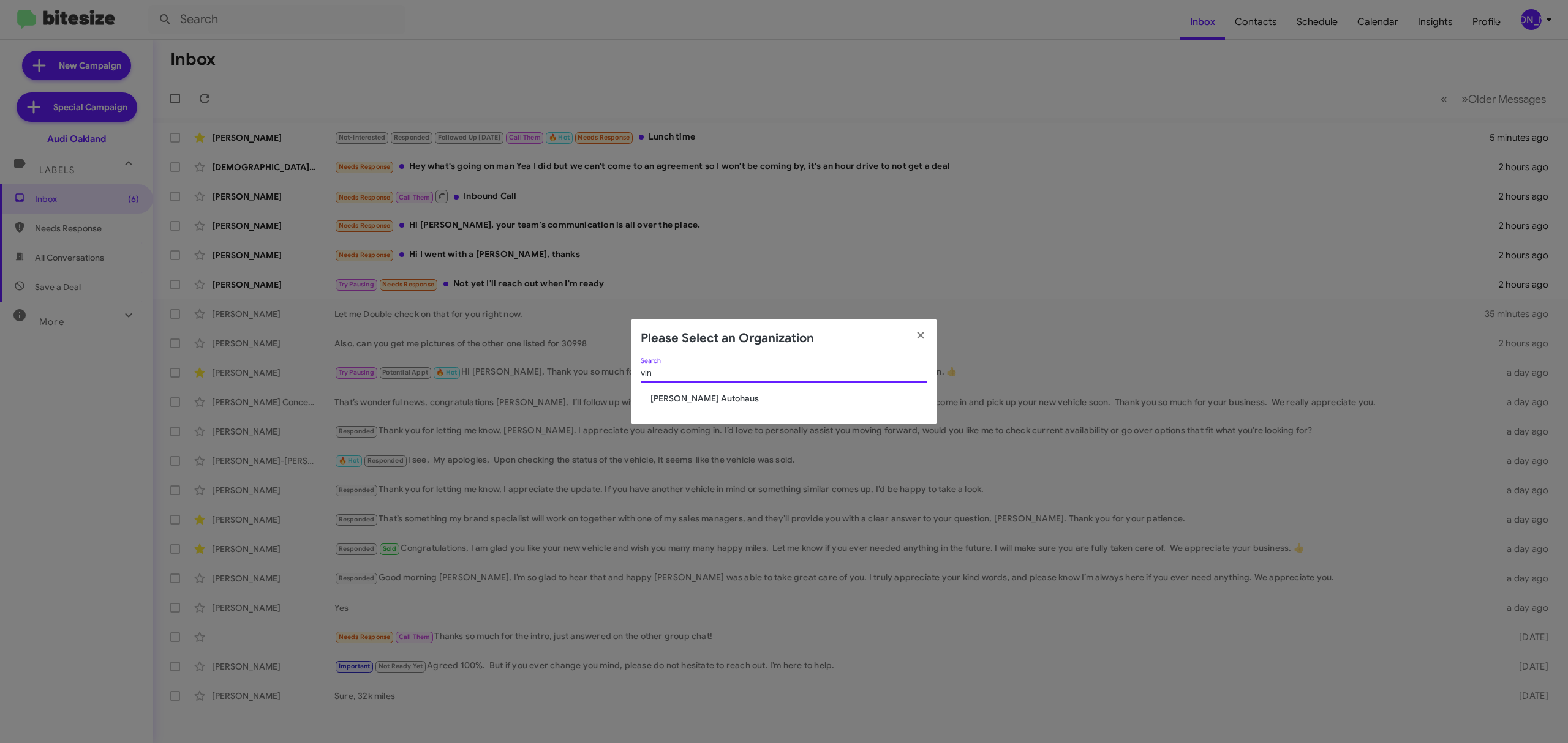
type input "vin"
click at [721, 400] on span "[PERSON_NAME] Autohaus" at bounding box center [788, 399] width 277 height 12
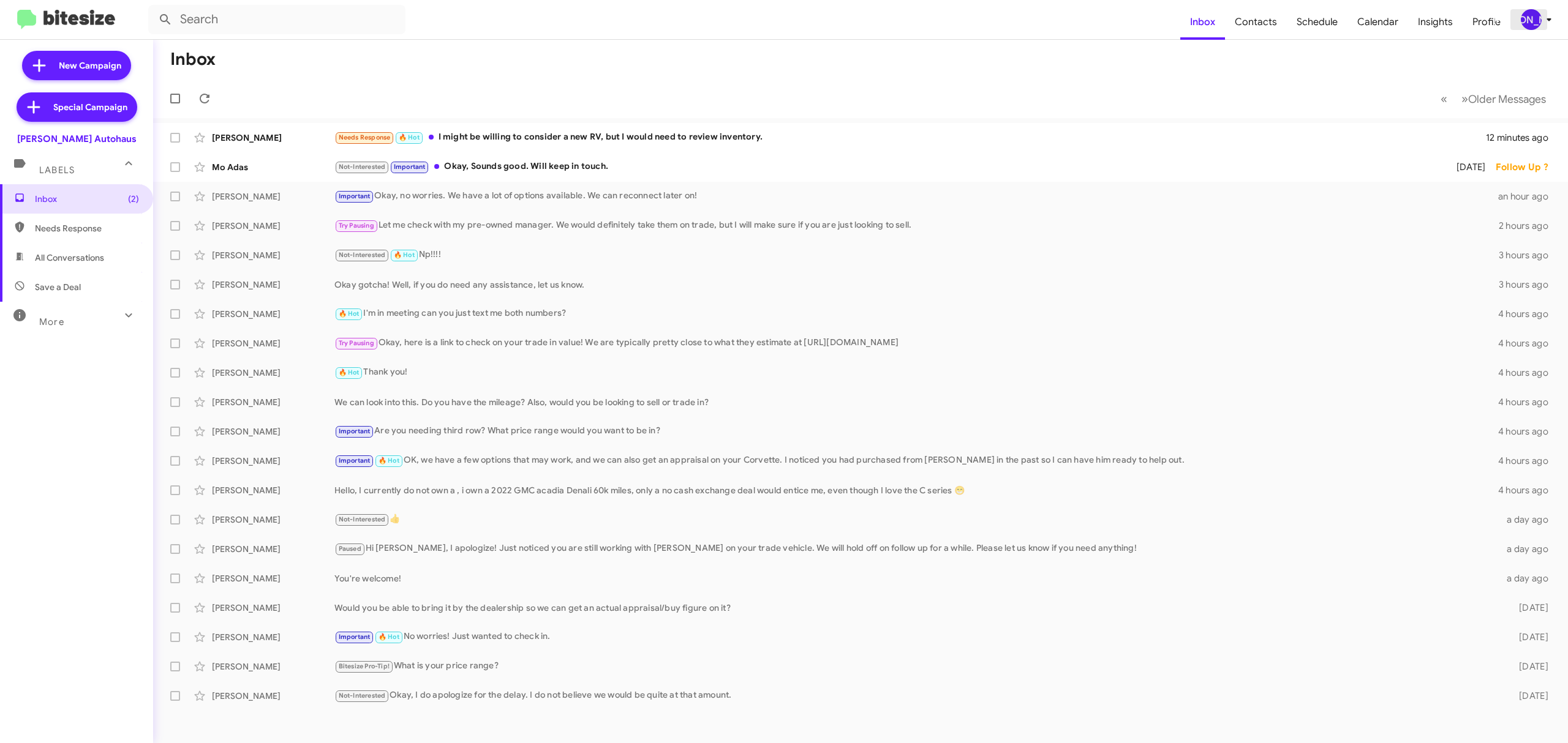
click at [1536, 22] on div "[PERSON_NAME]" at bounding box center [1531, 19] width 21 height 21
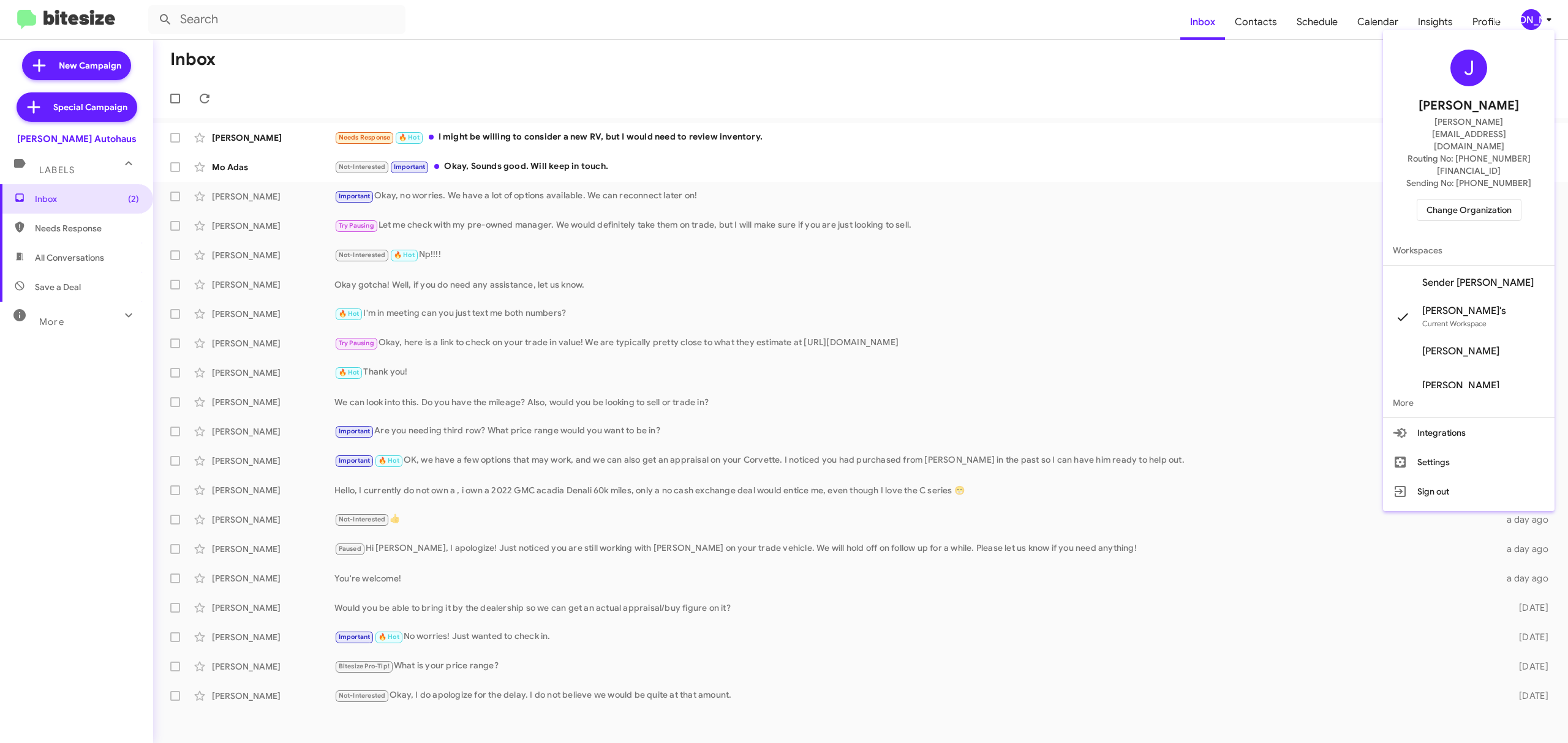
click at [1535, 22] on div at bounding box center [784, 371] width 1568 height 743
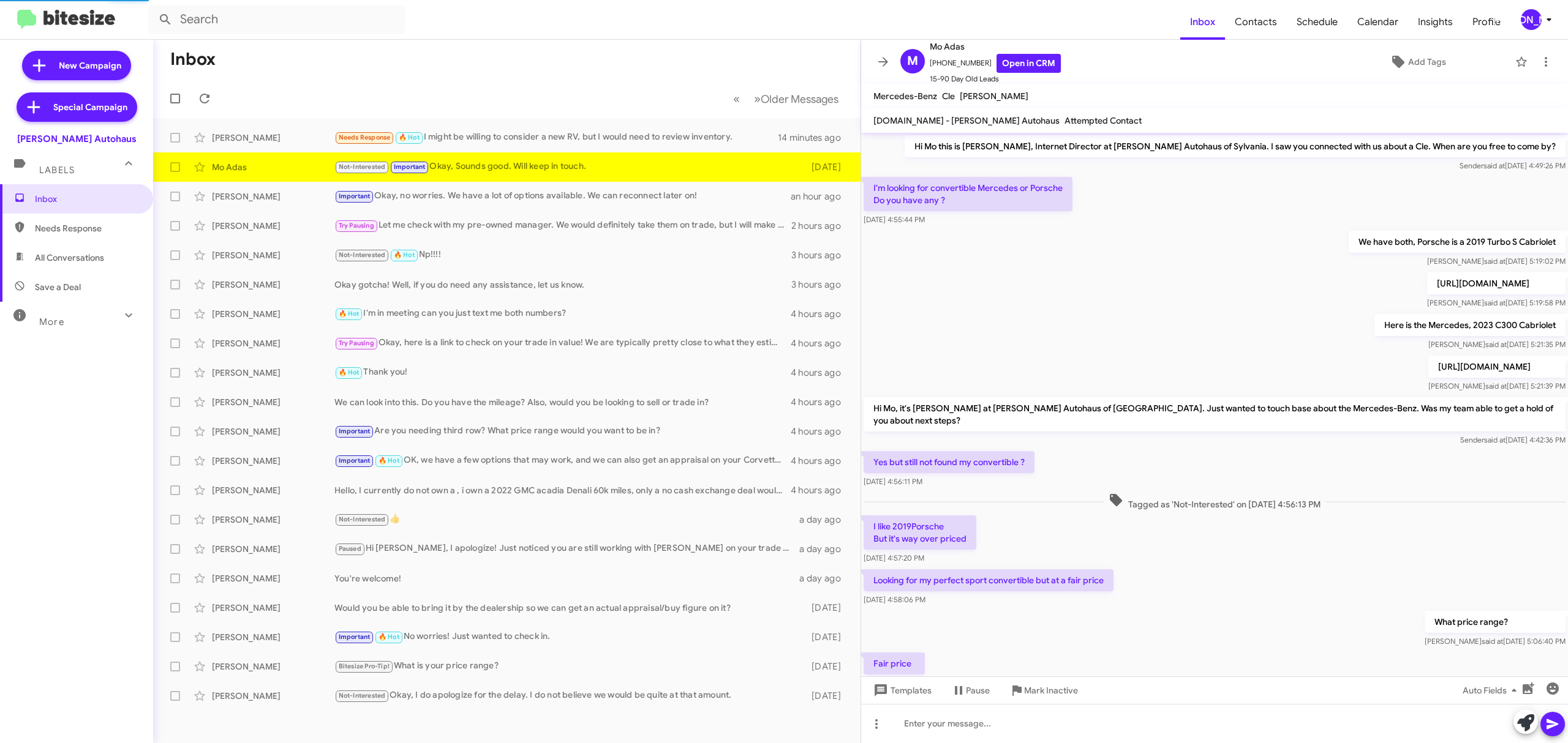
scroll to position [360, 0]
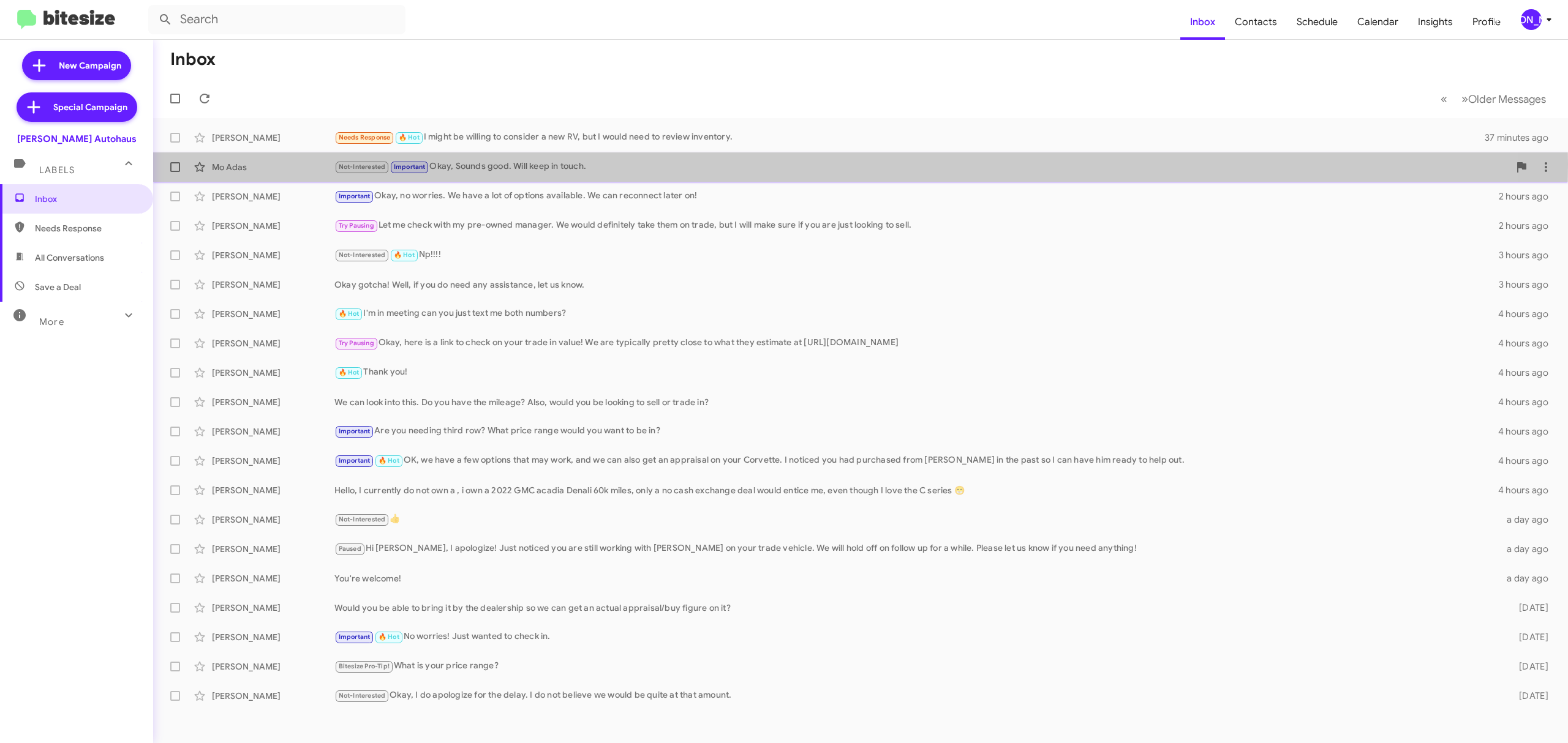
click at [532, 164] on div "Not-Interested Important Okay, Sounds good. Will keep in touch." at bounding box center [922, 167] width 1175 height 14
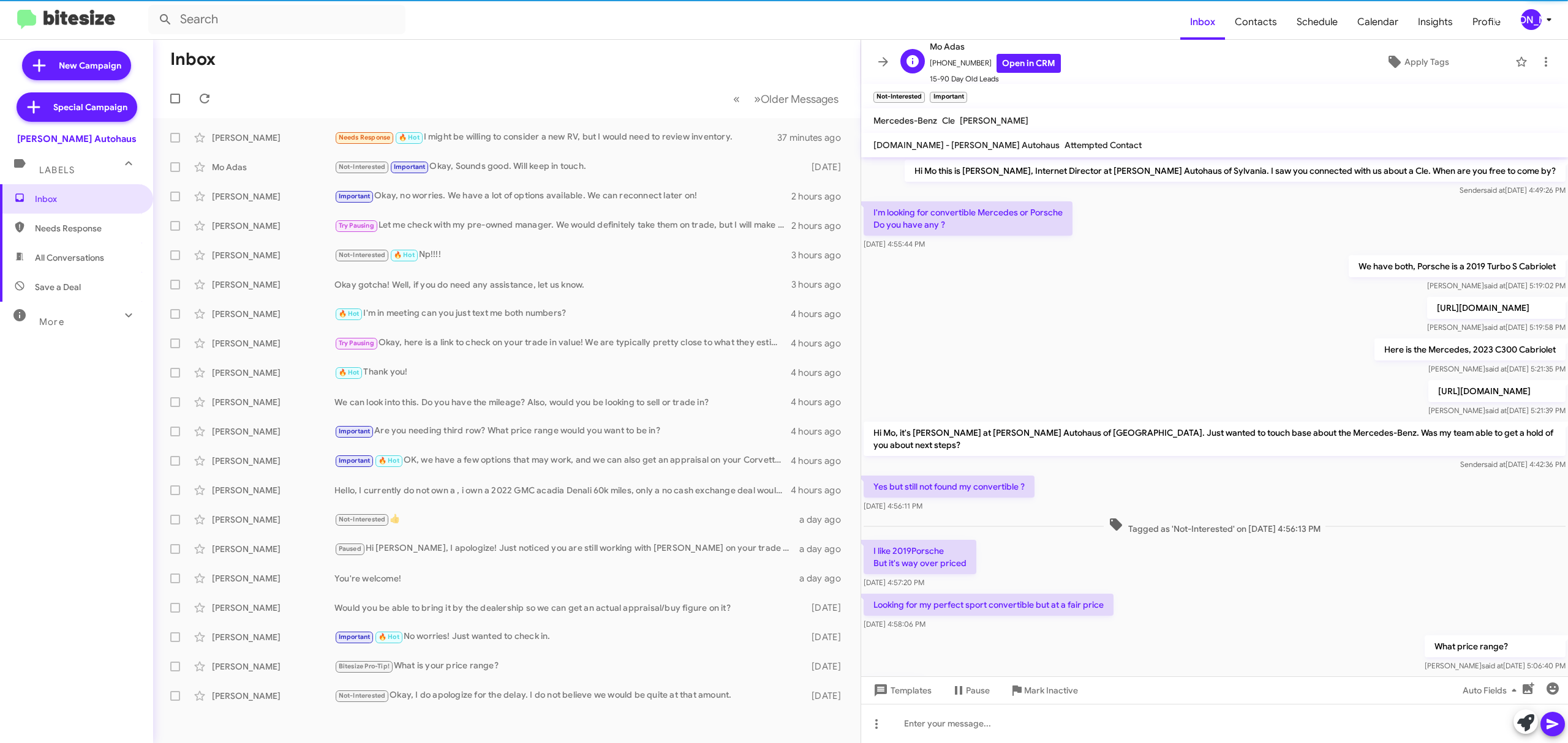
scroll to position [360, 0]
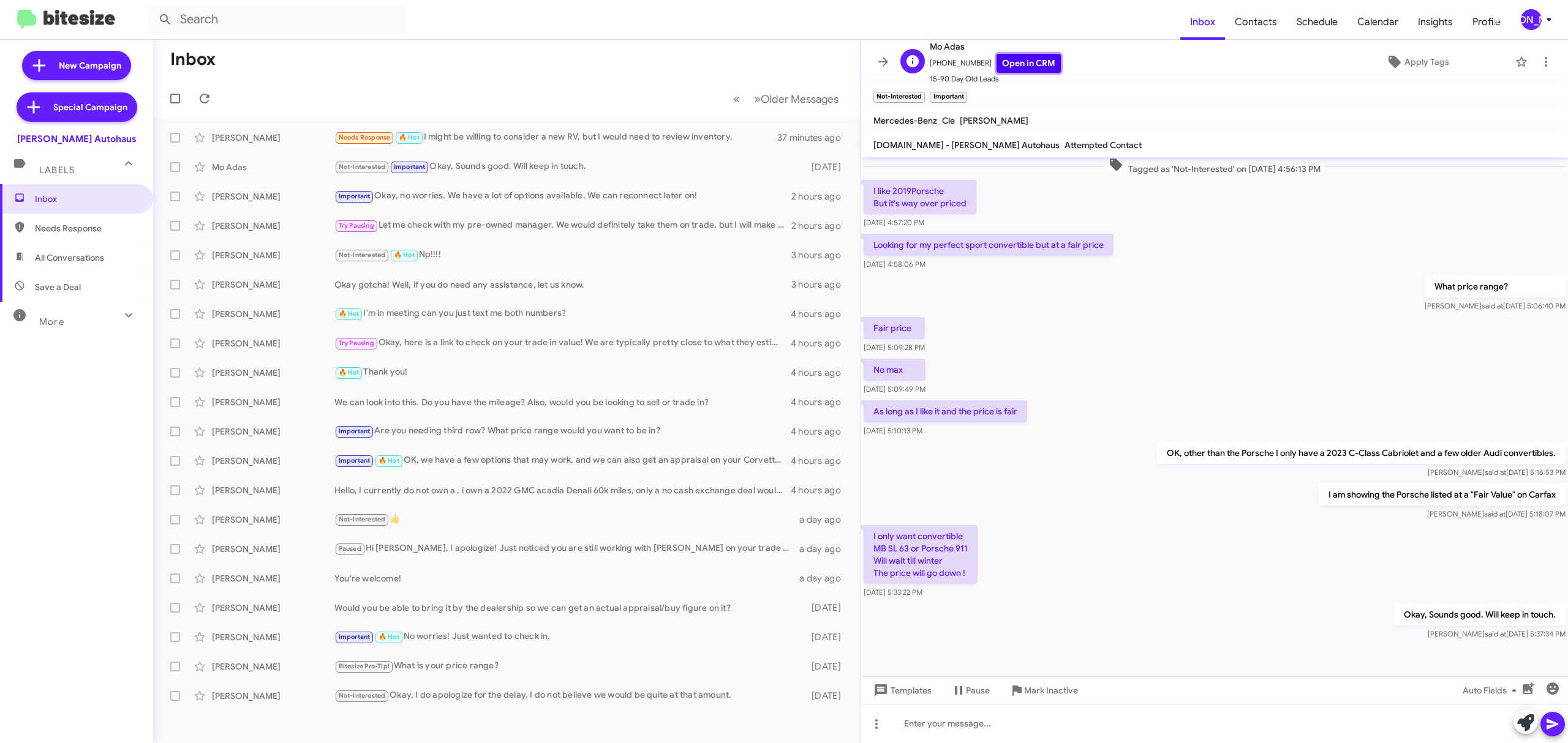
click at [1005, 63] on link "Open in CRM" at bounding box center [1029, 64] width 64 height 19
click at [307, 132] on div "Robert Darby" at bounding box center [273, 138] width 122 height 12
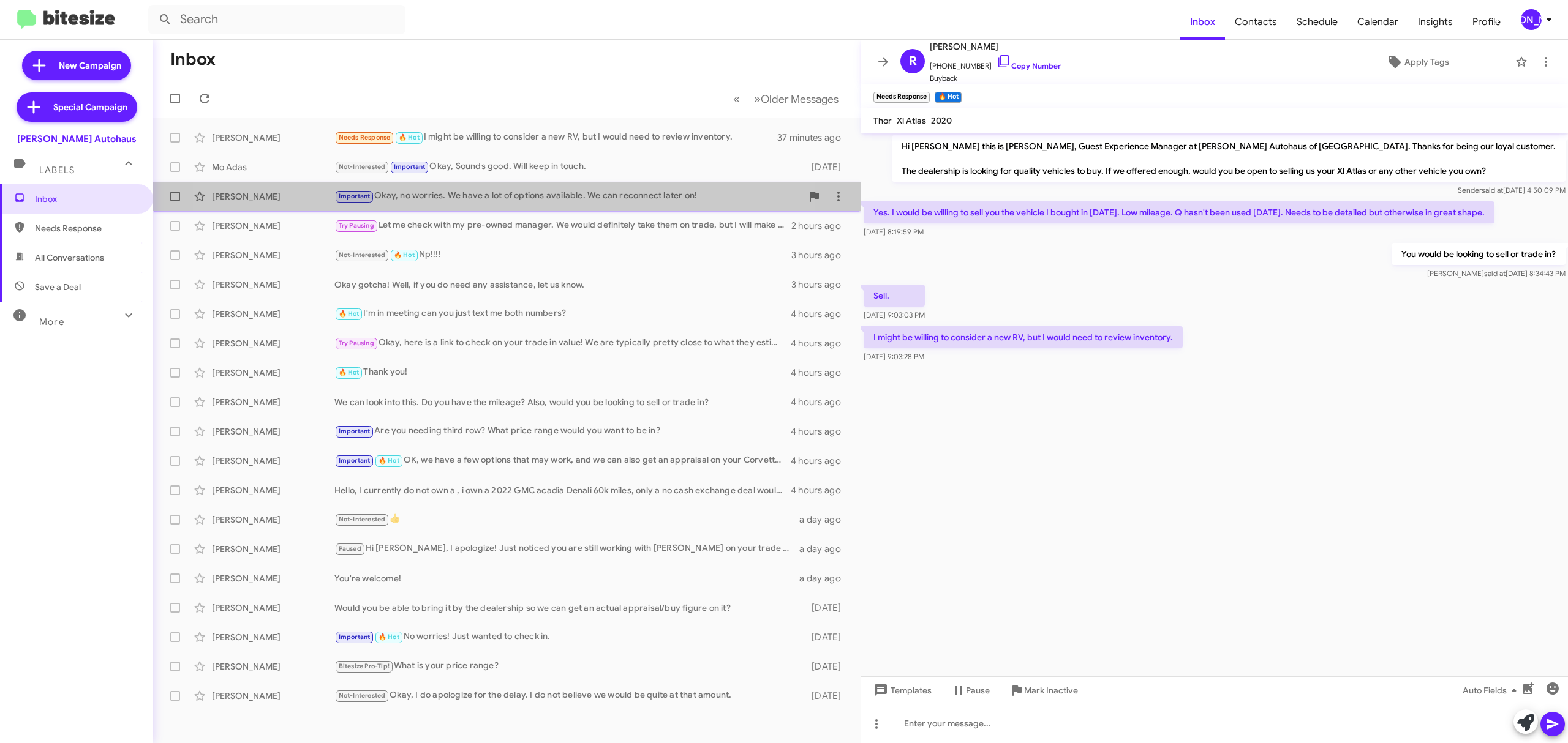
click at [449, 192] on div "Important Okay, no worries. We have a lot of options available. We can reconnec…" at bounding box center [567, 196] width 467 height 14
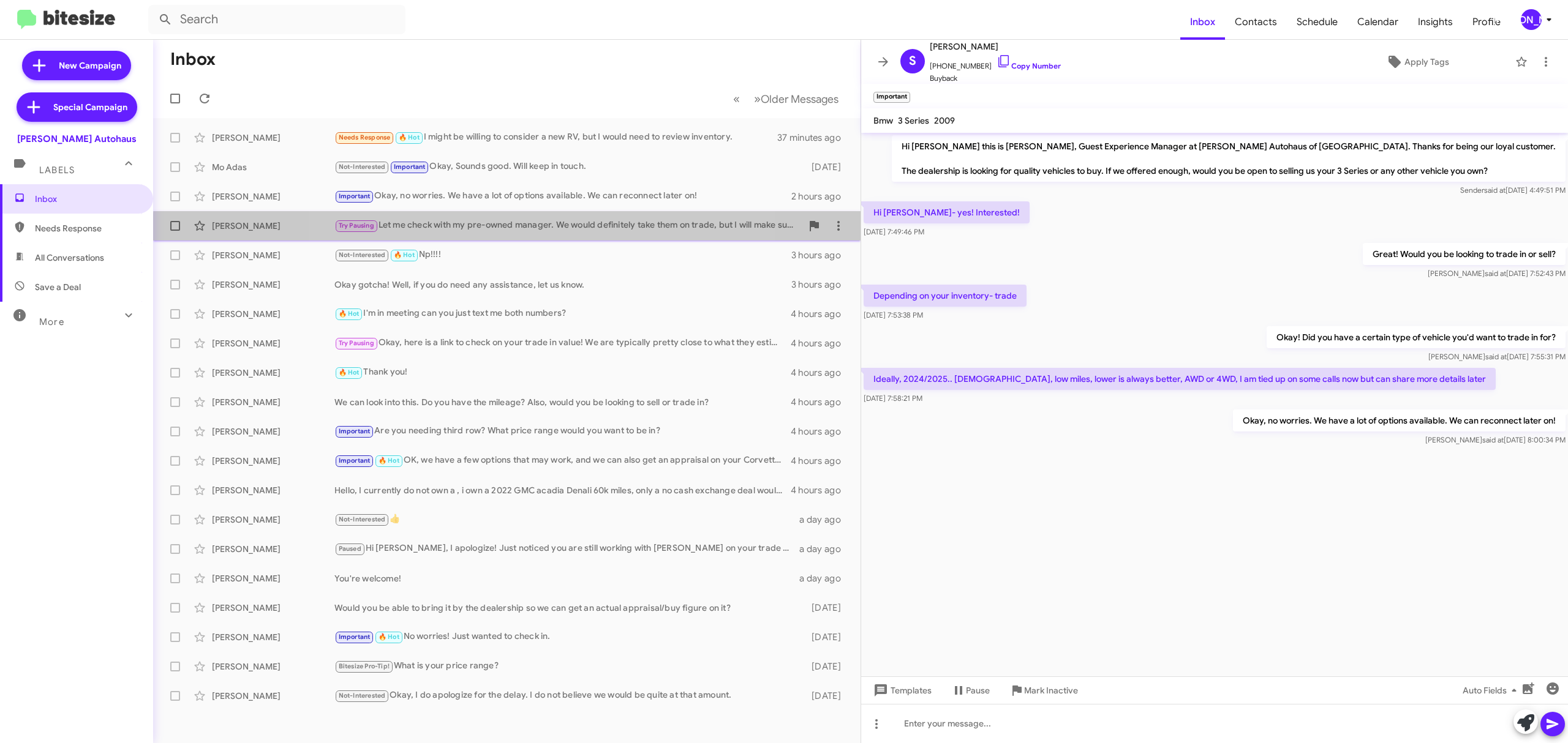
click at [521, 234] on div "Michael Wojciechowski Try Pausing Let me check with my pre-owned manager. We wo…" at bounding box center [506, 226] width 688 height 25
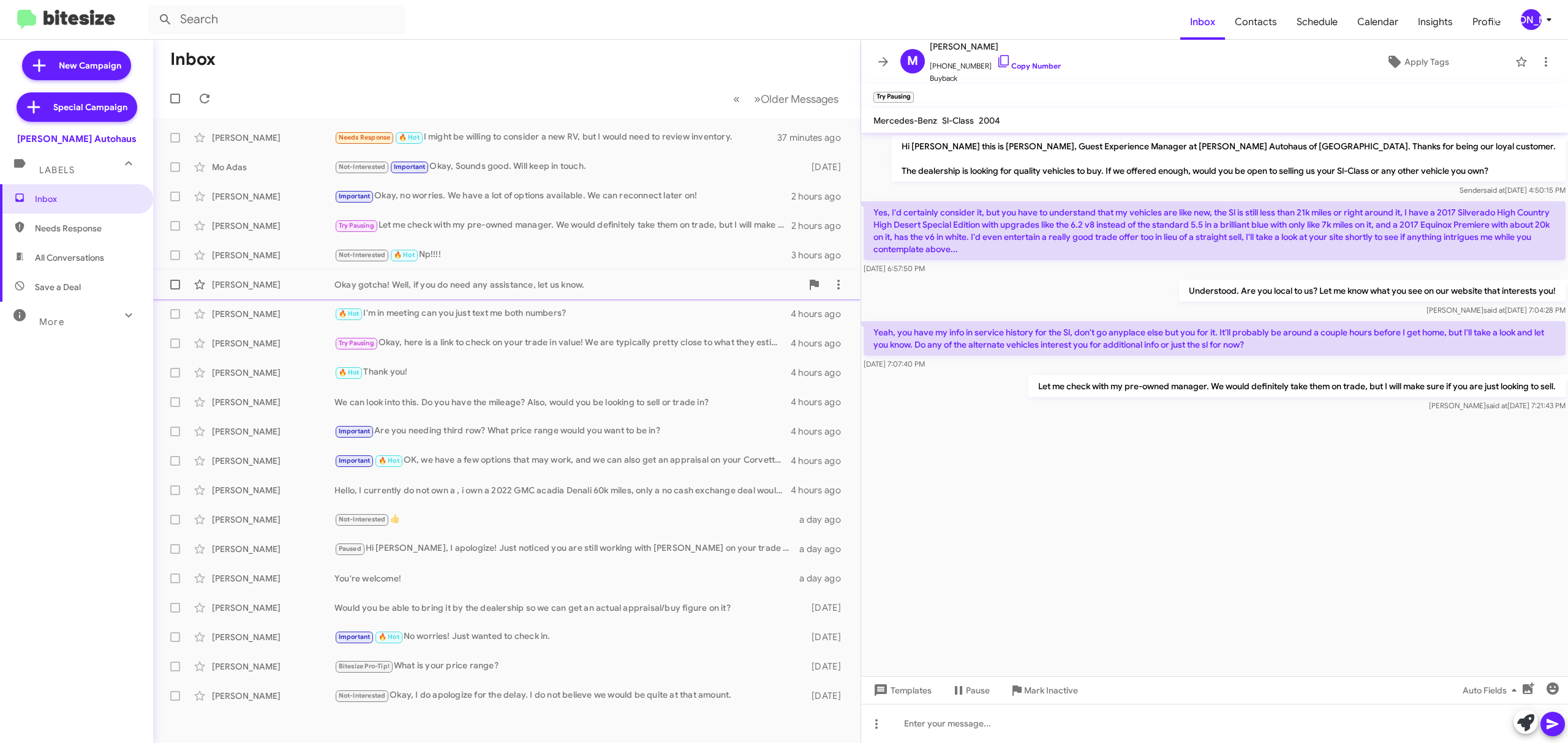
click at [474, 297] on span "Gary Davidson Okay gotcha! Well, if you do need any assistance, let us know. 3 …" at bounding box center [507, 284] width 708 height 29
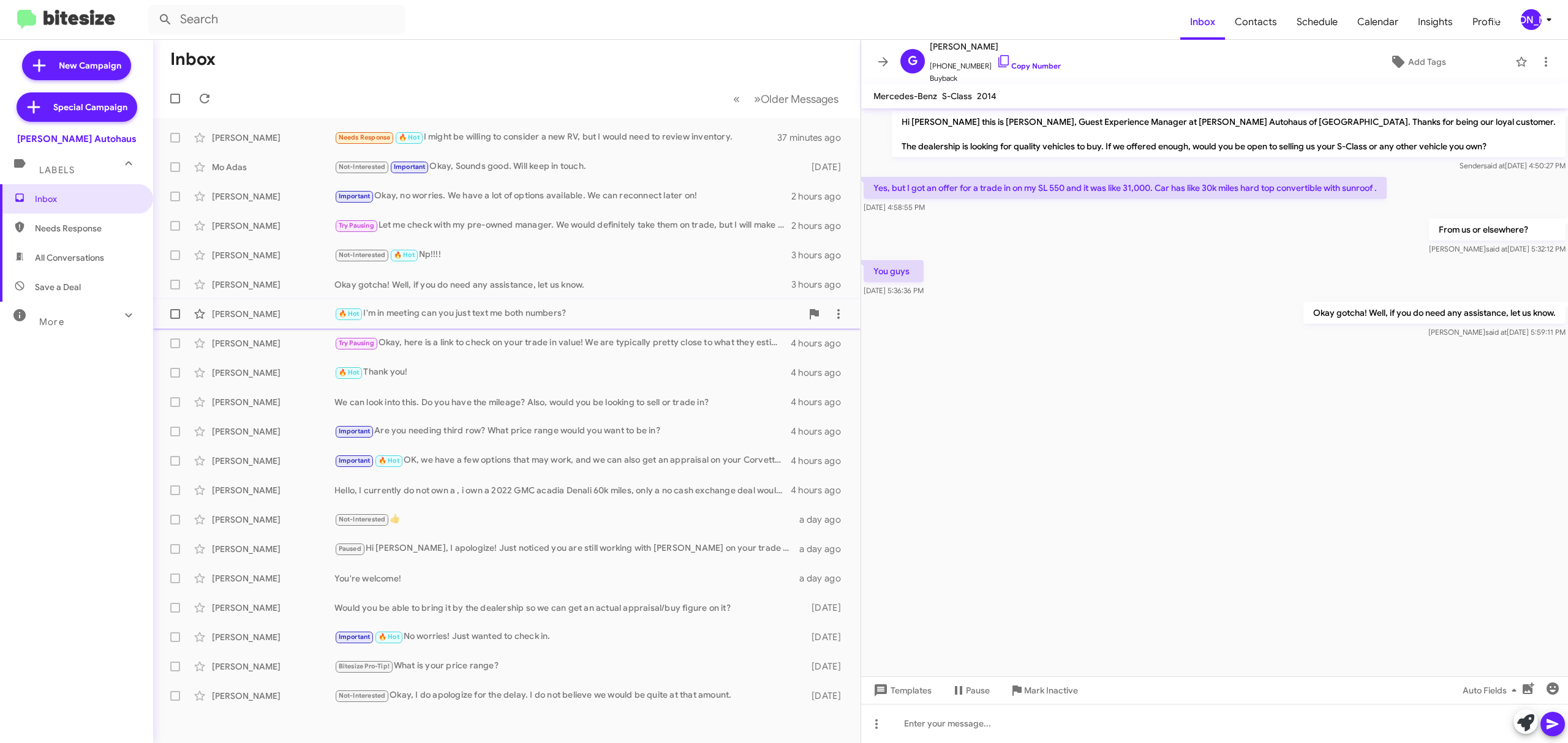
click at [488, 310] on div "🔥 Hot I'm in meeting can you just text me both numbers?" at bounding box center [567, 314] width 467 height 14
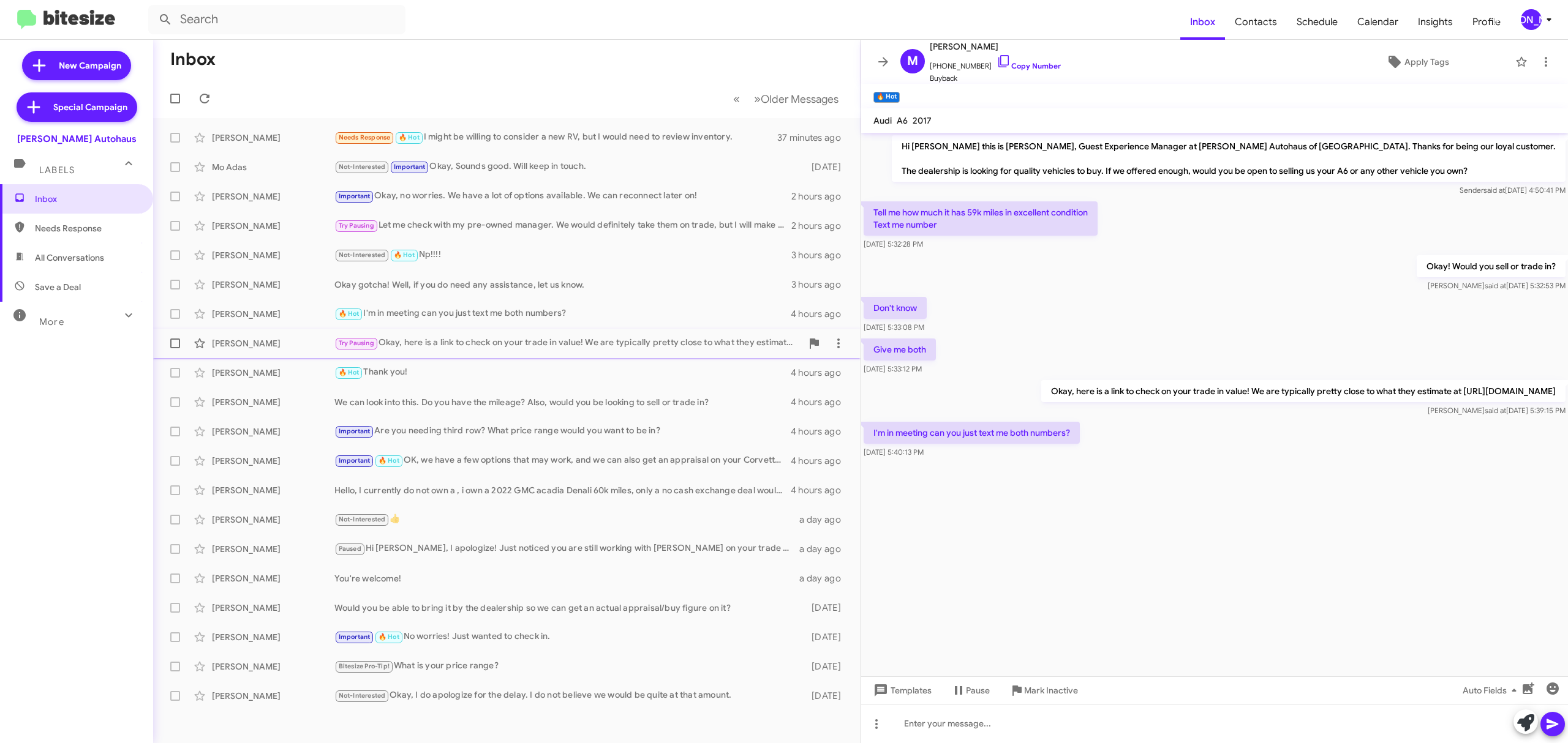
click at [473, 342] on div "Try Pausing Okay, here is a link to check on your trade in value! We are typica…" at bounding box center [567, 343] width 467 height 14
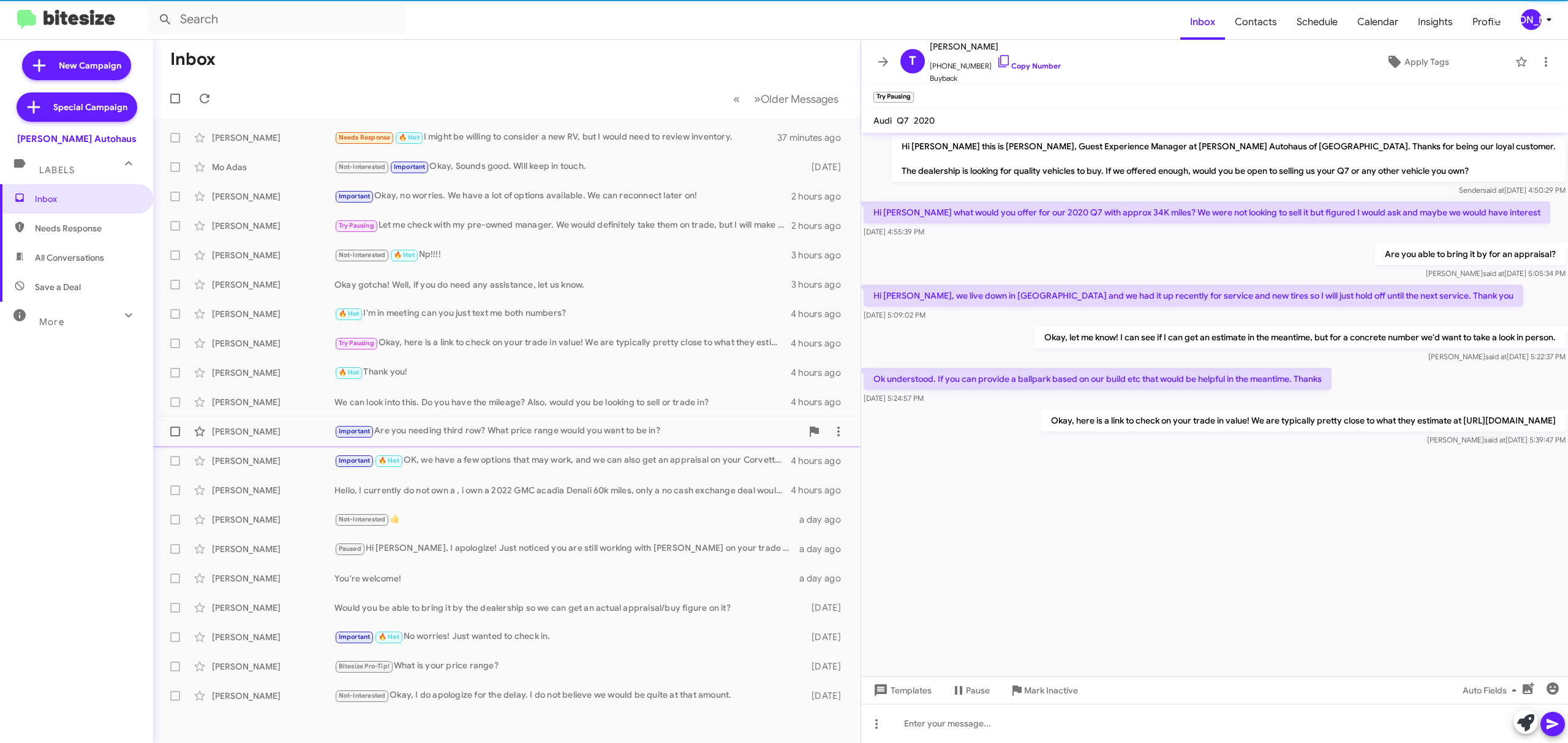
click at [429, 427] on div "Important Are you needing third row? What price range would you want to be in?" at bounding box center [567, 432] width 467 height 14
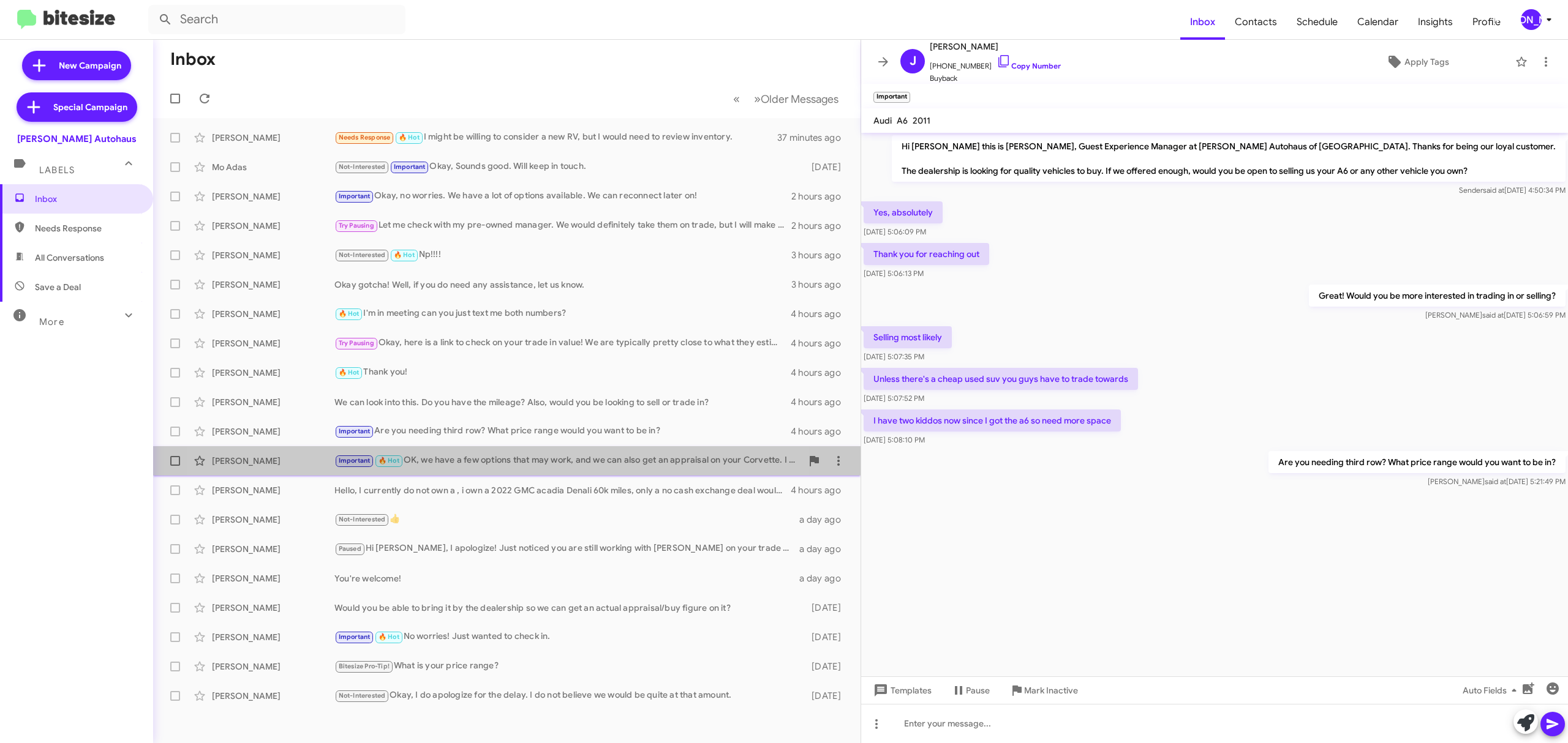
click at [446, 466] on div "Important 🔥 Hot OK, we have a few options that may work, and we can also get an…" at bounding box center [567, 461] width 467 height 14
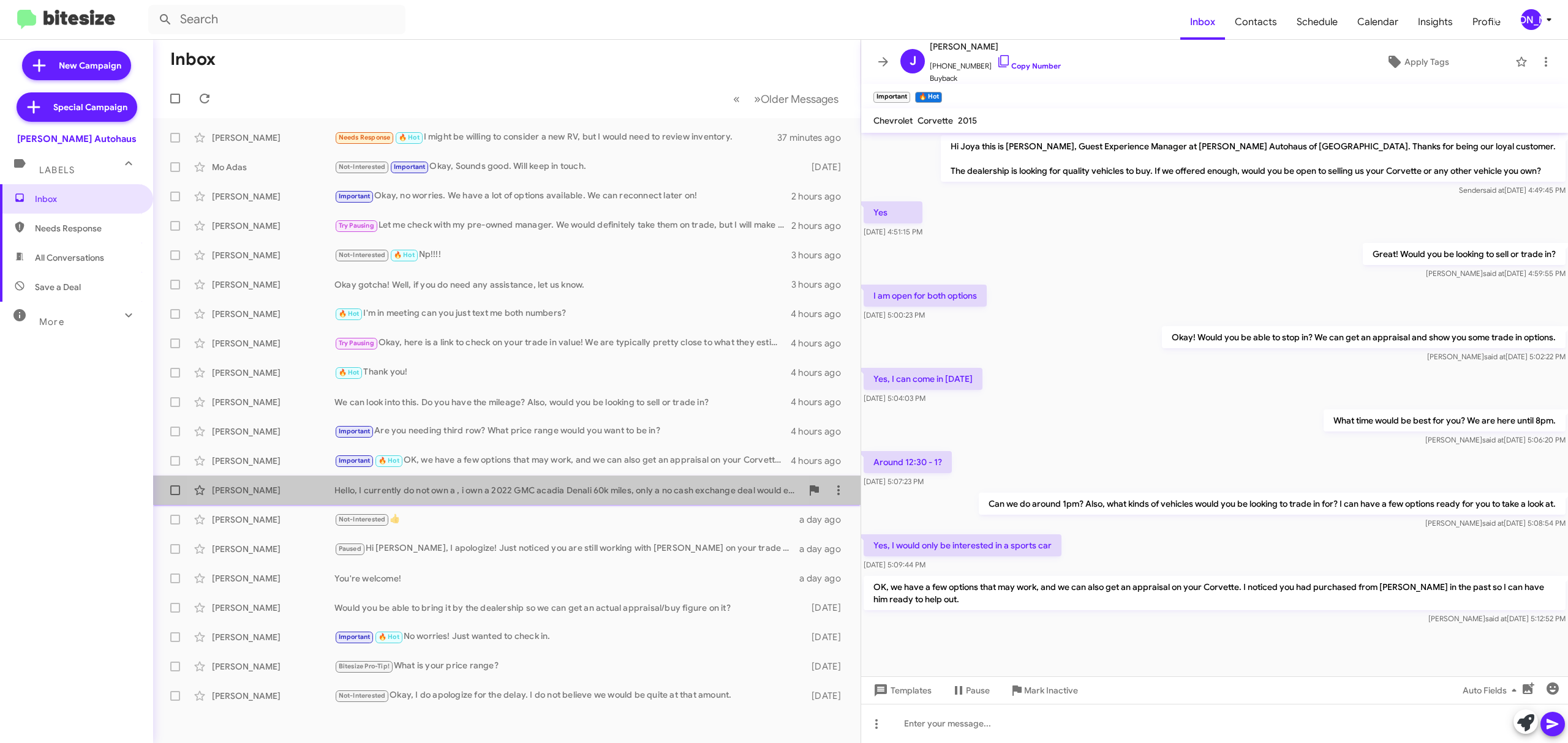
click at [446, 495] on div "Hello, I currently do not own a , i own a 2022 GMC acadia Denali 60k miles, onl…" at bounding box center [567, 490] width 467 height 12
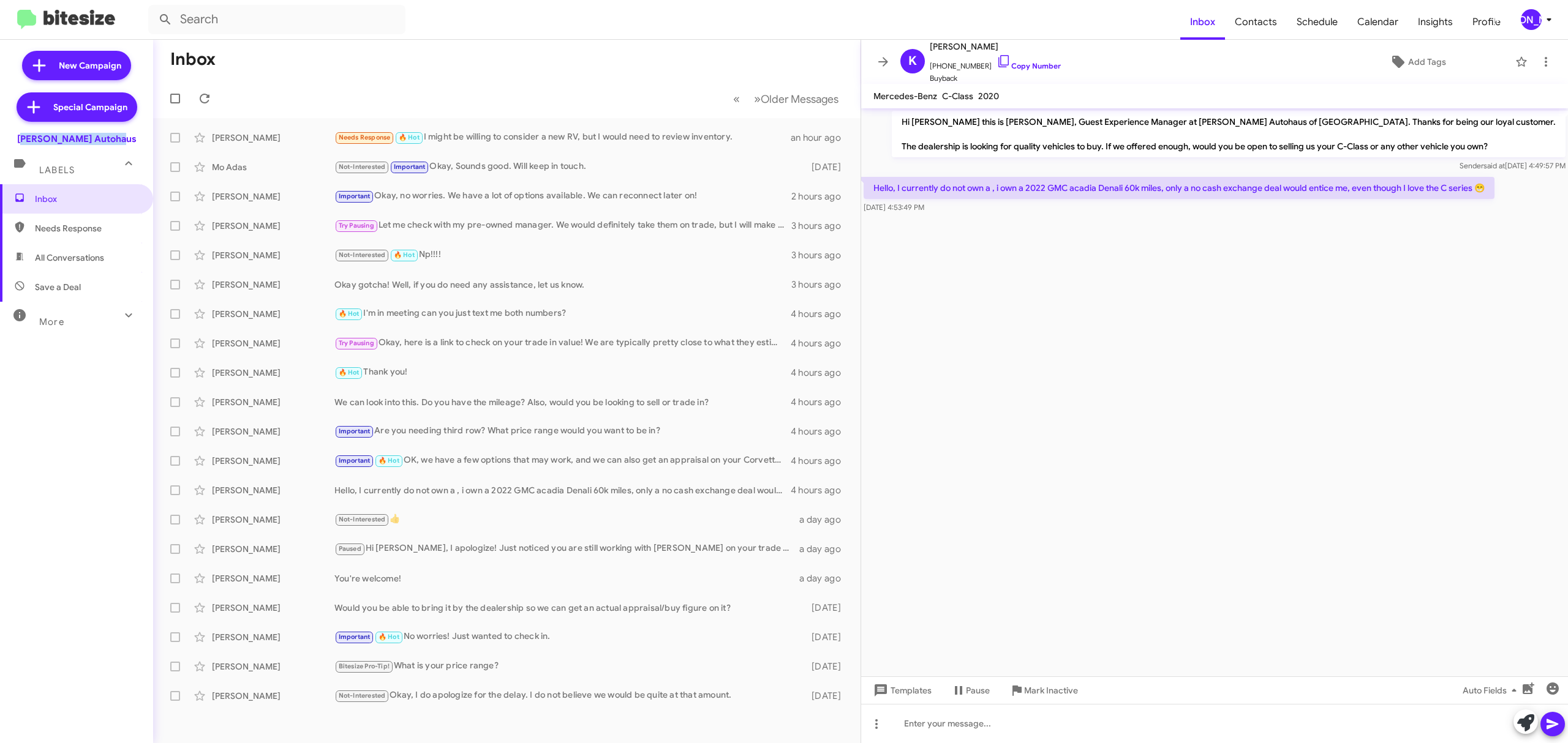
drag, startPoint x: 126, startPoint y: 140, endPoint x: 21, endPoint y: 142, distance: 105.0
click at [21, 142] on div "[PERSON_NAME] Autohaus" at bounding box center [77, 136] width 153 height 17
copy div "[PERSON_NAME] Autohaus"
click at [1530, 20] on div "[PERSON_NAME]" at bounding box center [1531, 19] width 21 height 21
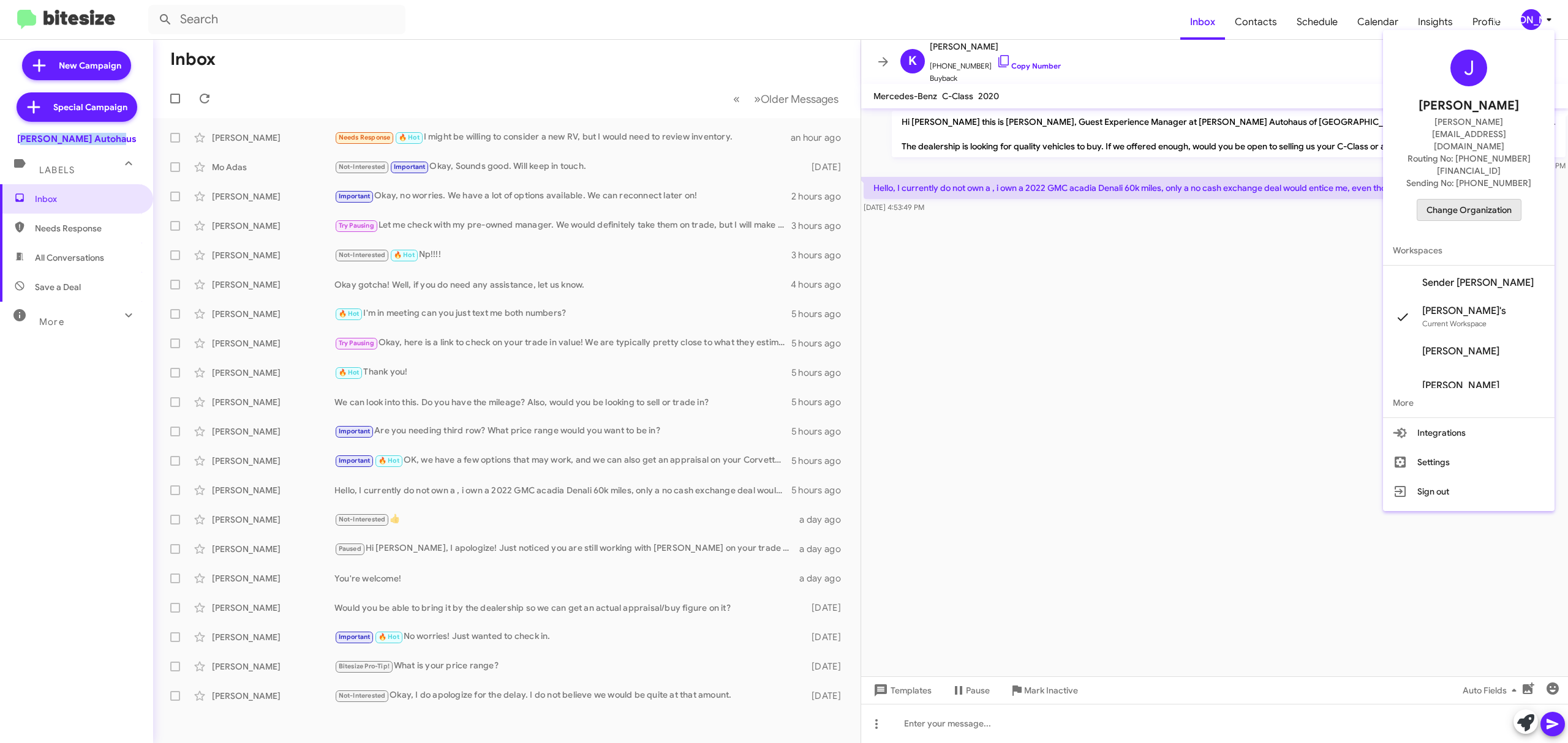
click at [1480, 200] on span "Change Organization" at bounding box center [1469, 210] width 85 height 21
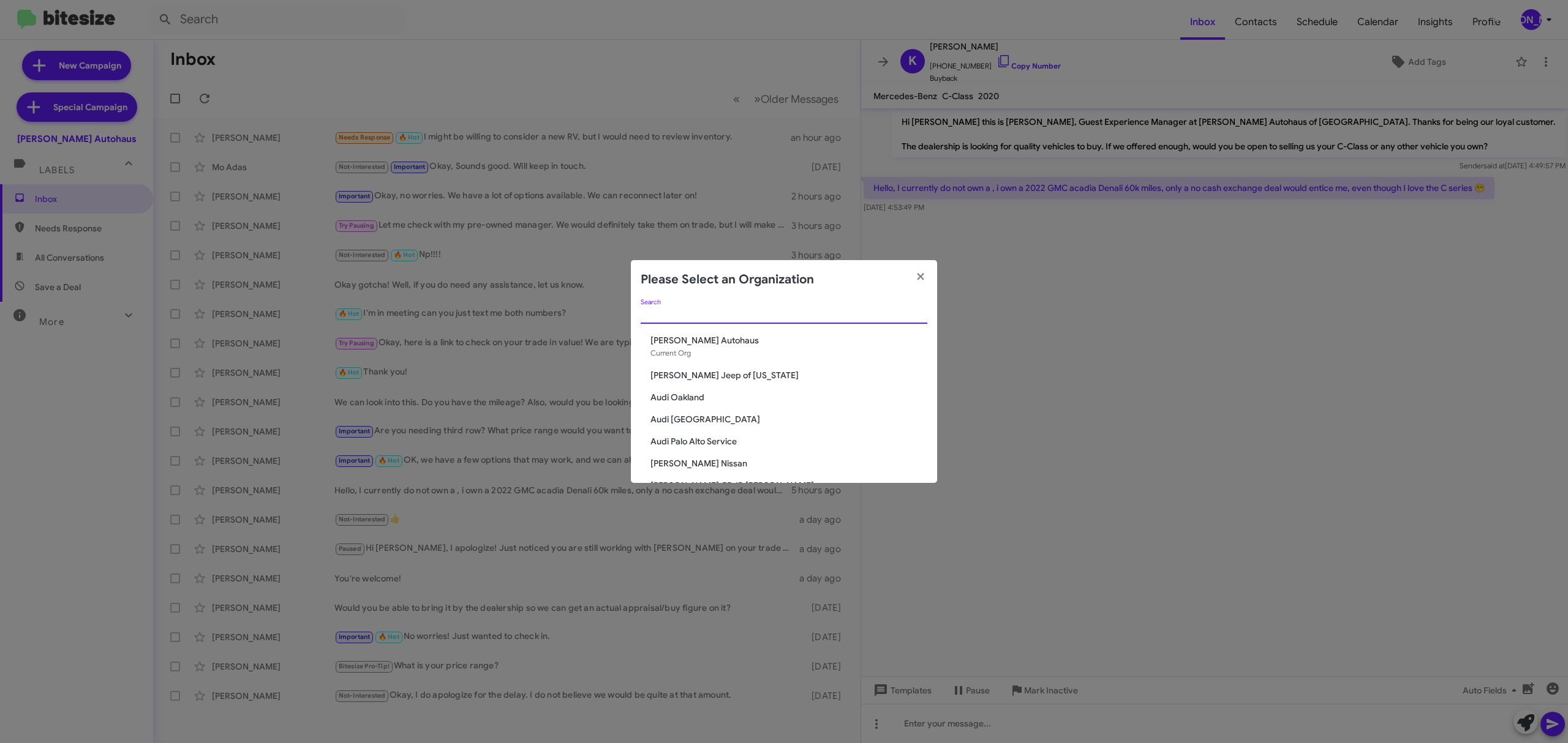
click at [789, 312] on input "Search" at bounding box center [784, 315] width 287 height 10
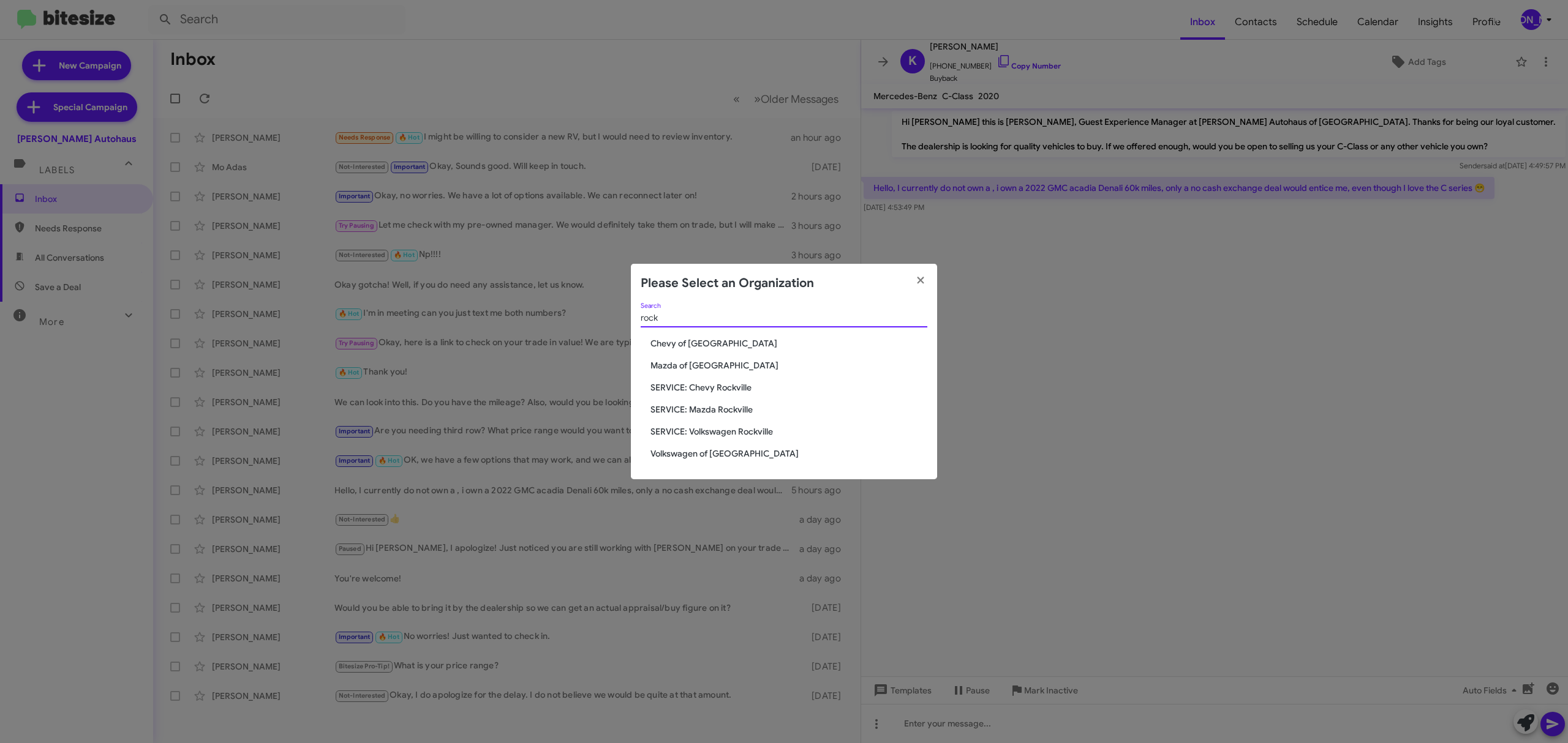
type input "rock"
click at [703, 343] on span "Chevy of Rockville" at bounding box center [788, 343] width 277 height 12
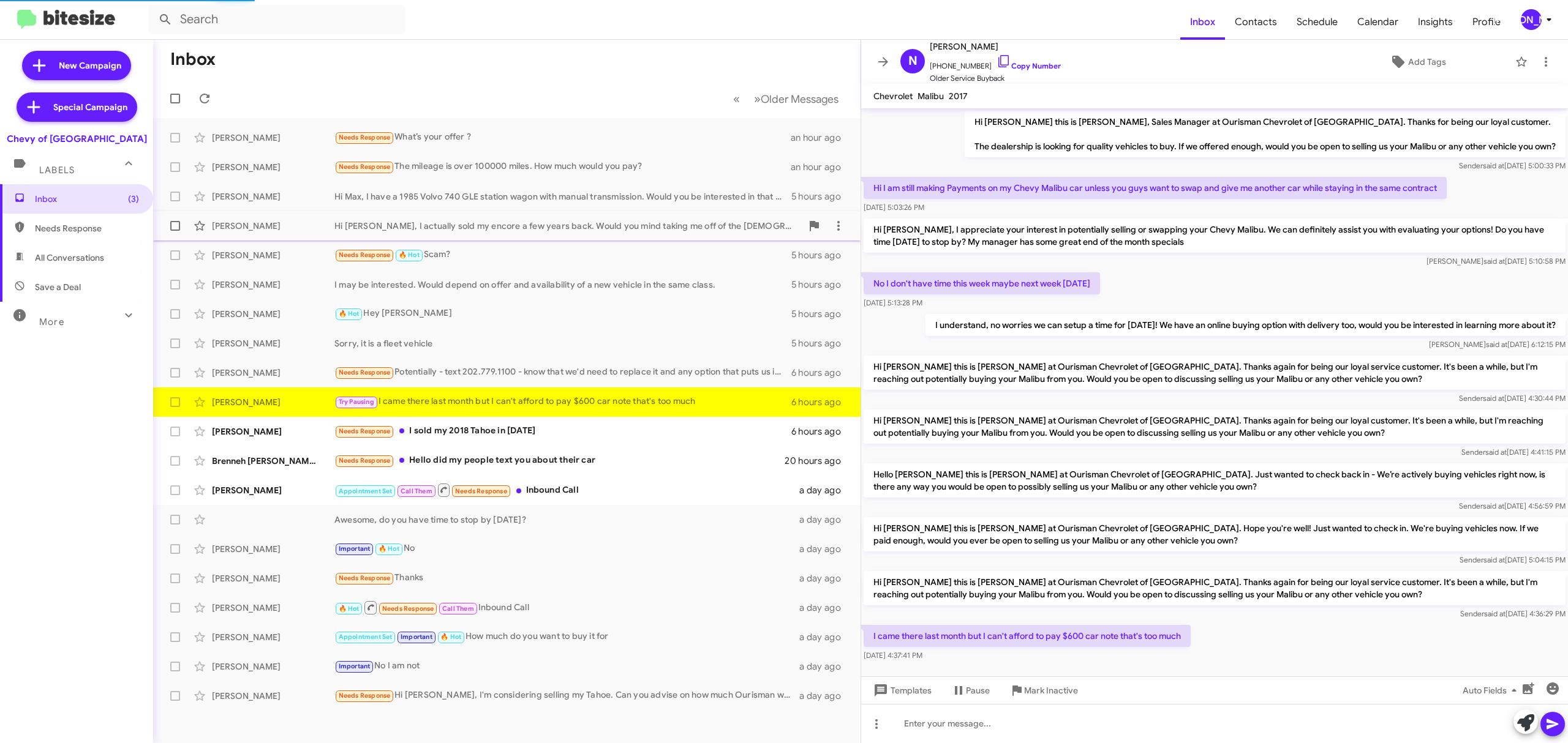
scroll to position [21, 0]
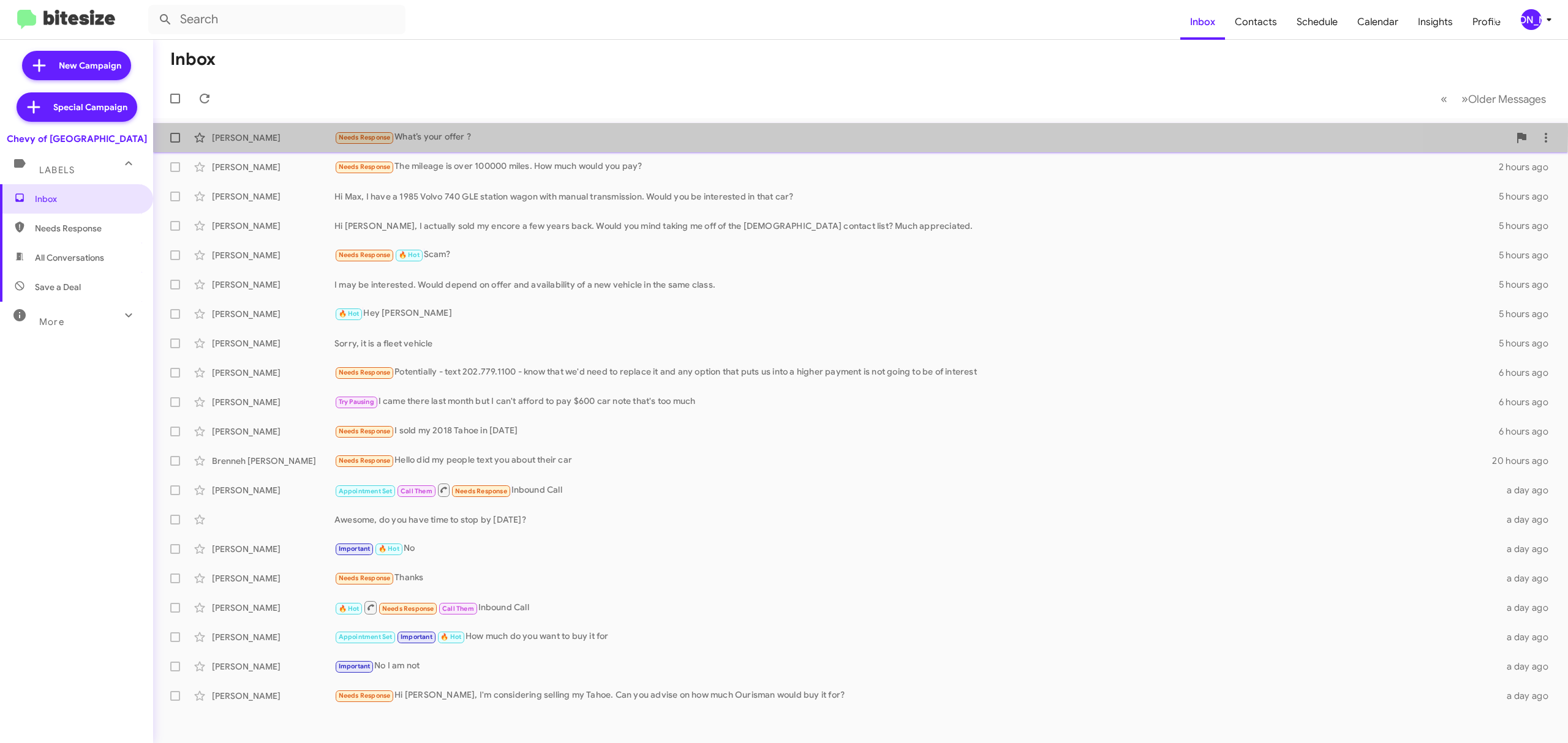
click at [250, 132] on div "Fabian Deabreu" at bounding box center [273, 138] width 122 height 12
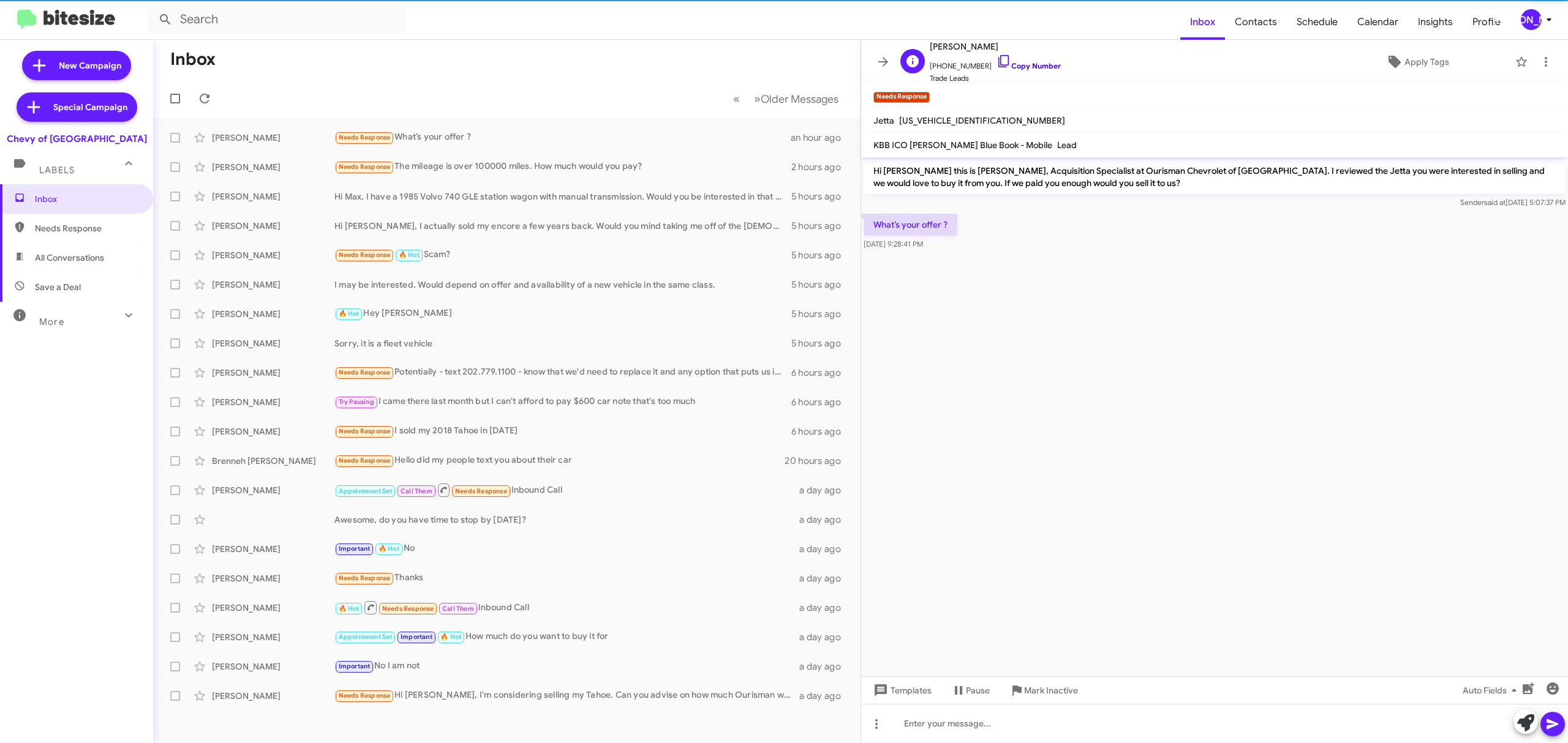
click at [1021, 69] on link "Copy Number" at bounding box center [1029, 66] width 64 height 9
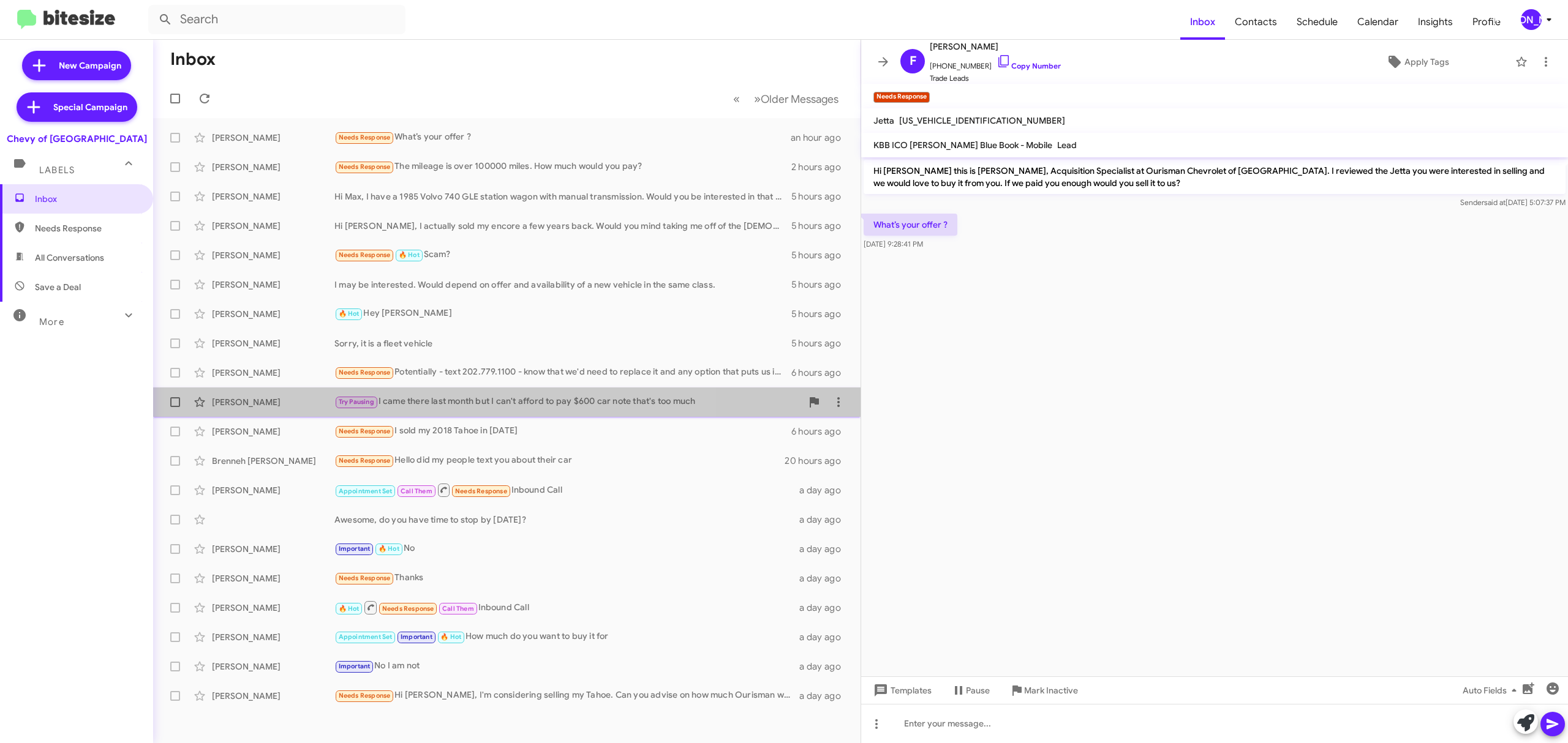
click at [244, 395] on div "Natalia Abdulrahman Try Pausing I came there last month but I can't afford to p…" at bounding box center [506, 402] width 688 height 25
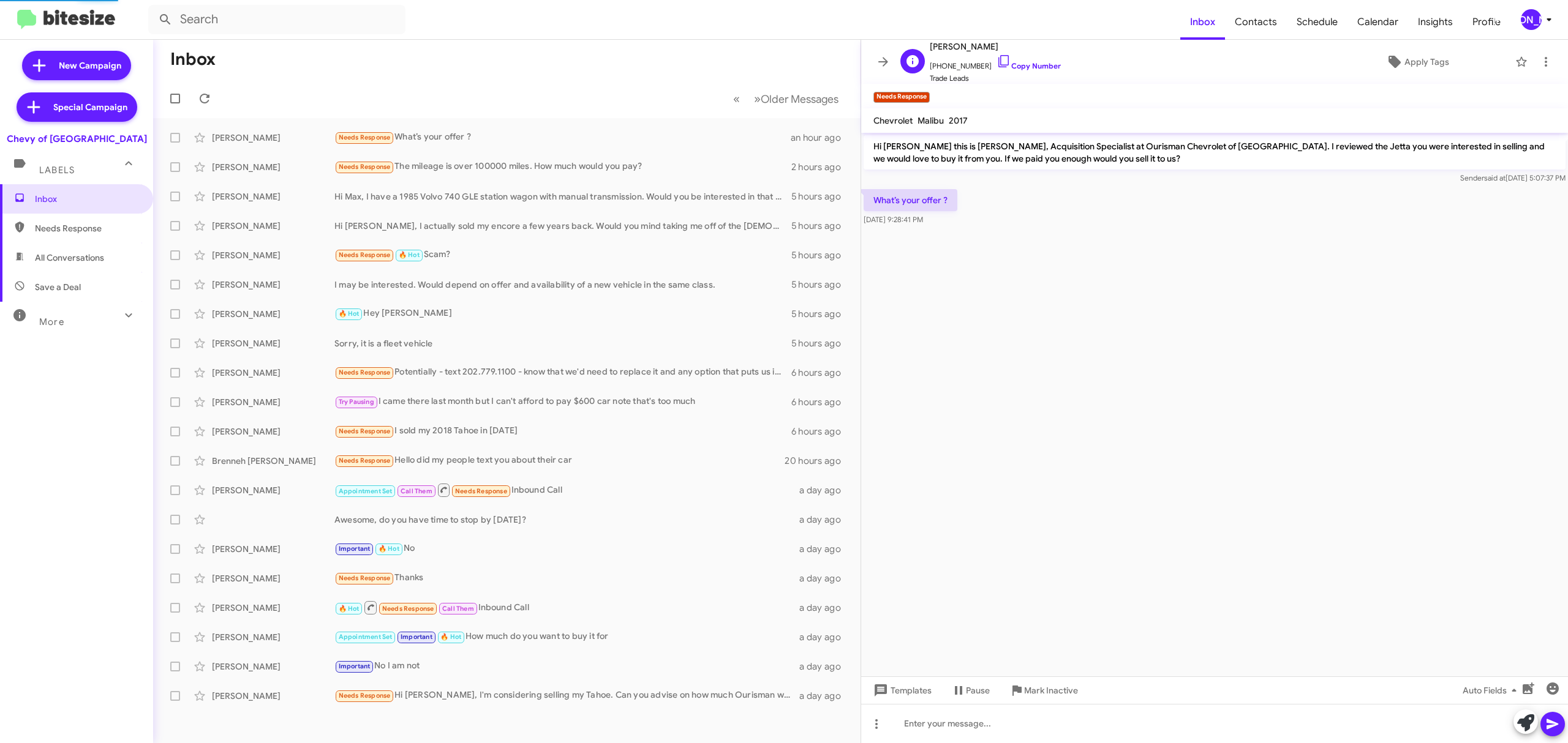
scroll to position [45, 0]
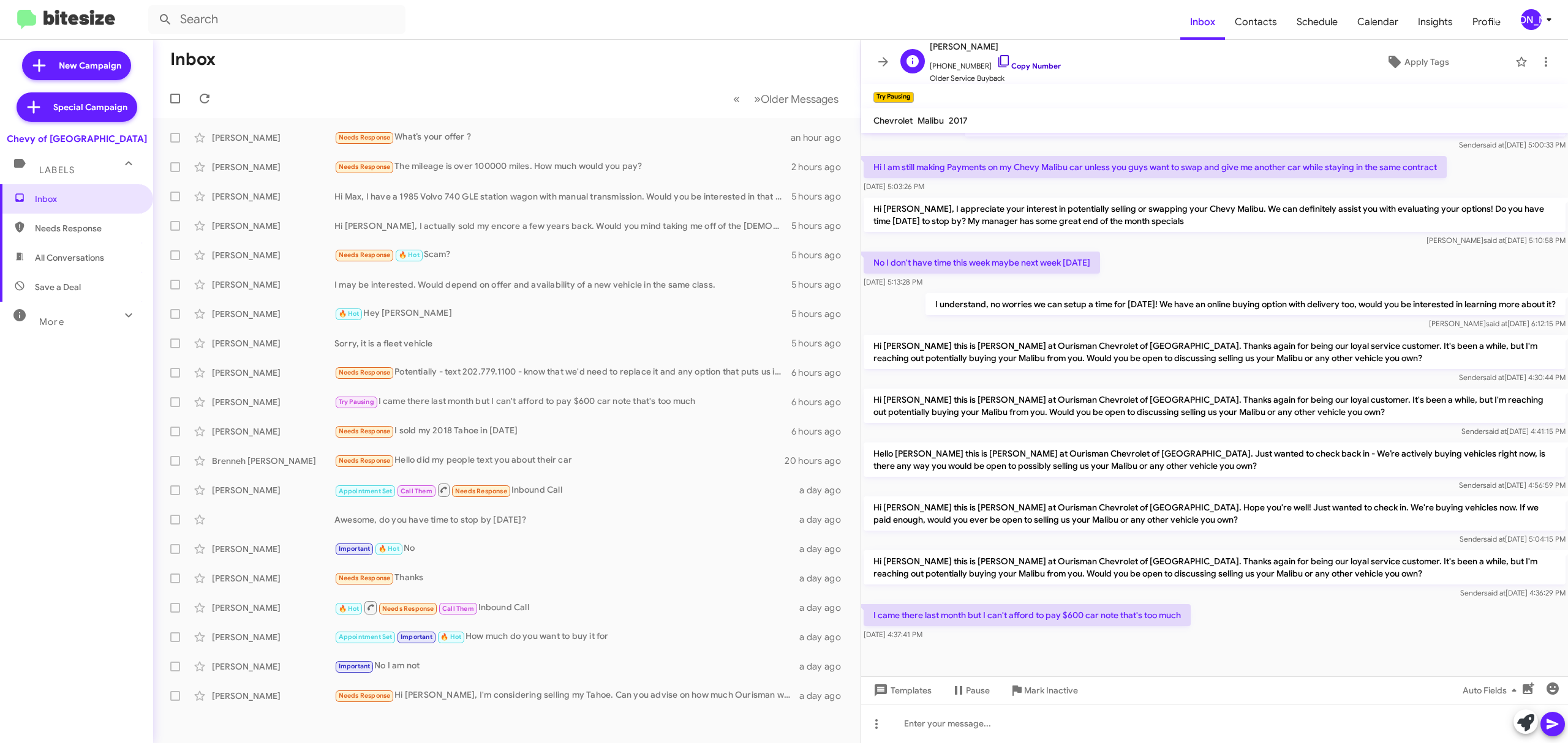
click at [1024, 66] on link "Copy Number" at bounding box center [1029, 66] width 64 height 9
click at [268, 458] on div "Brenneh Conyers" at bounding box center [273, 461] width 122 height 12
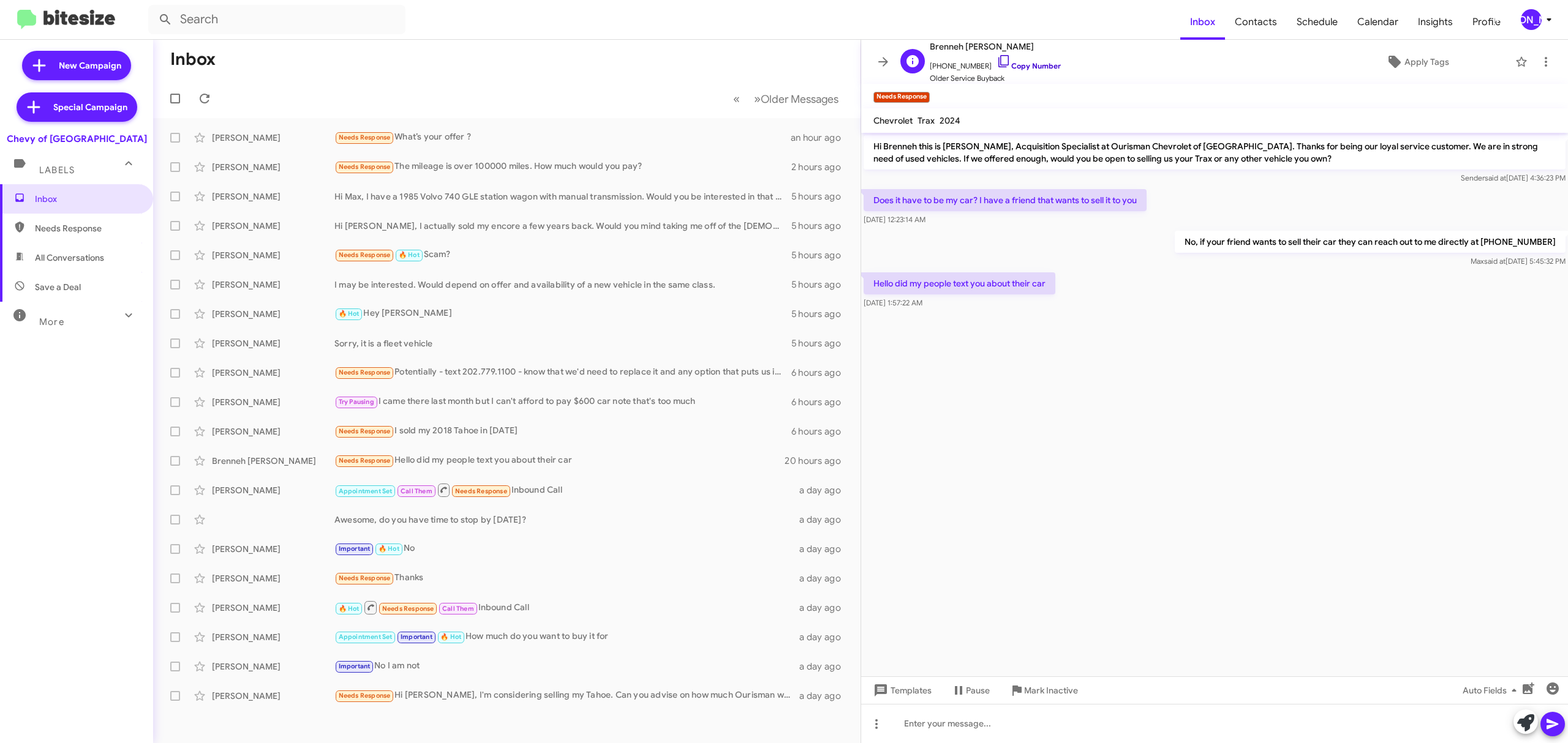
click at [1020, 61] on link "Copy Number" at bounding box center [1029, 66] width 64 height 9
click at [1015, 67] on link "Copy Number" at bounding box center [1029, 66] width 64 height 9
click at [312, 480] on div "Elexis Smith Appointment Set Call Them Needs Response Inbound Call a day ago" at bounding box center [506, 490] width 688 height 25
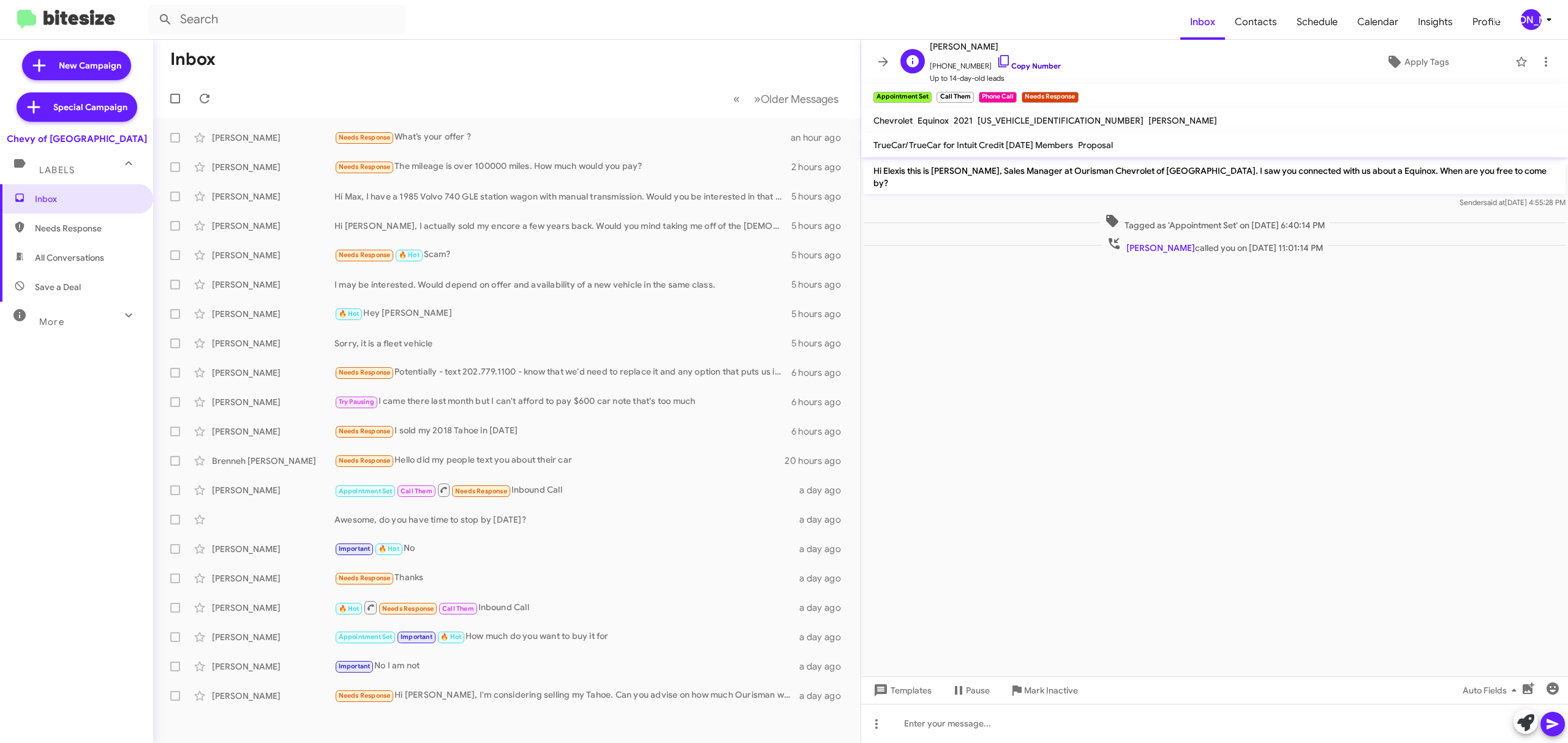
click at [1018, 67] on link "Copy Number" at bounding box center [1029, 66] width 64 height 9
click at [880, 59] on icon at bounding box center [883, 61] width 15 height 15
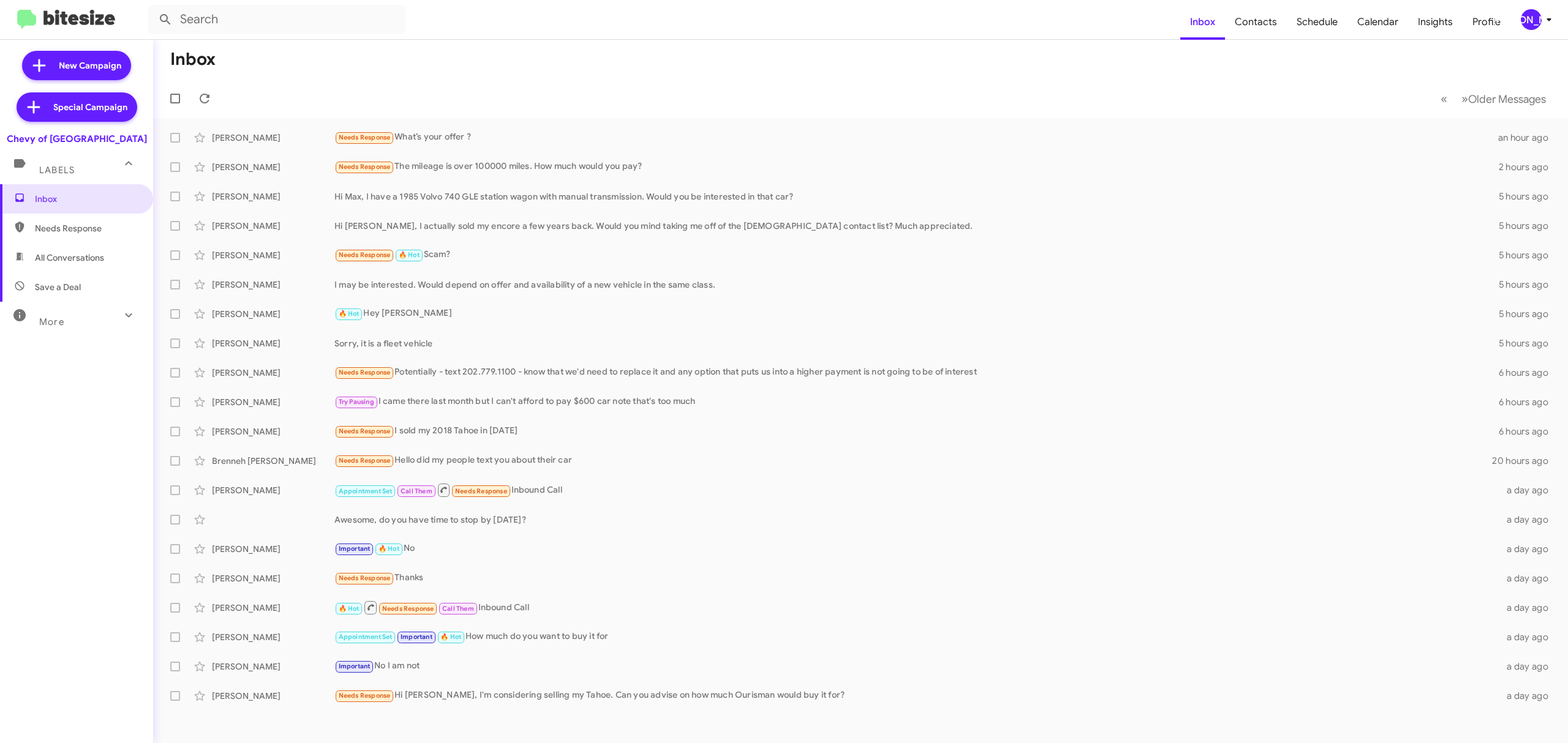
click at [1539, 22] on div "[PERSON_NAME]" at bounding box center [1531, 19] width 21 height 21
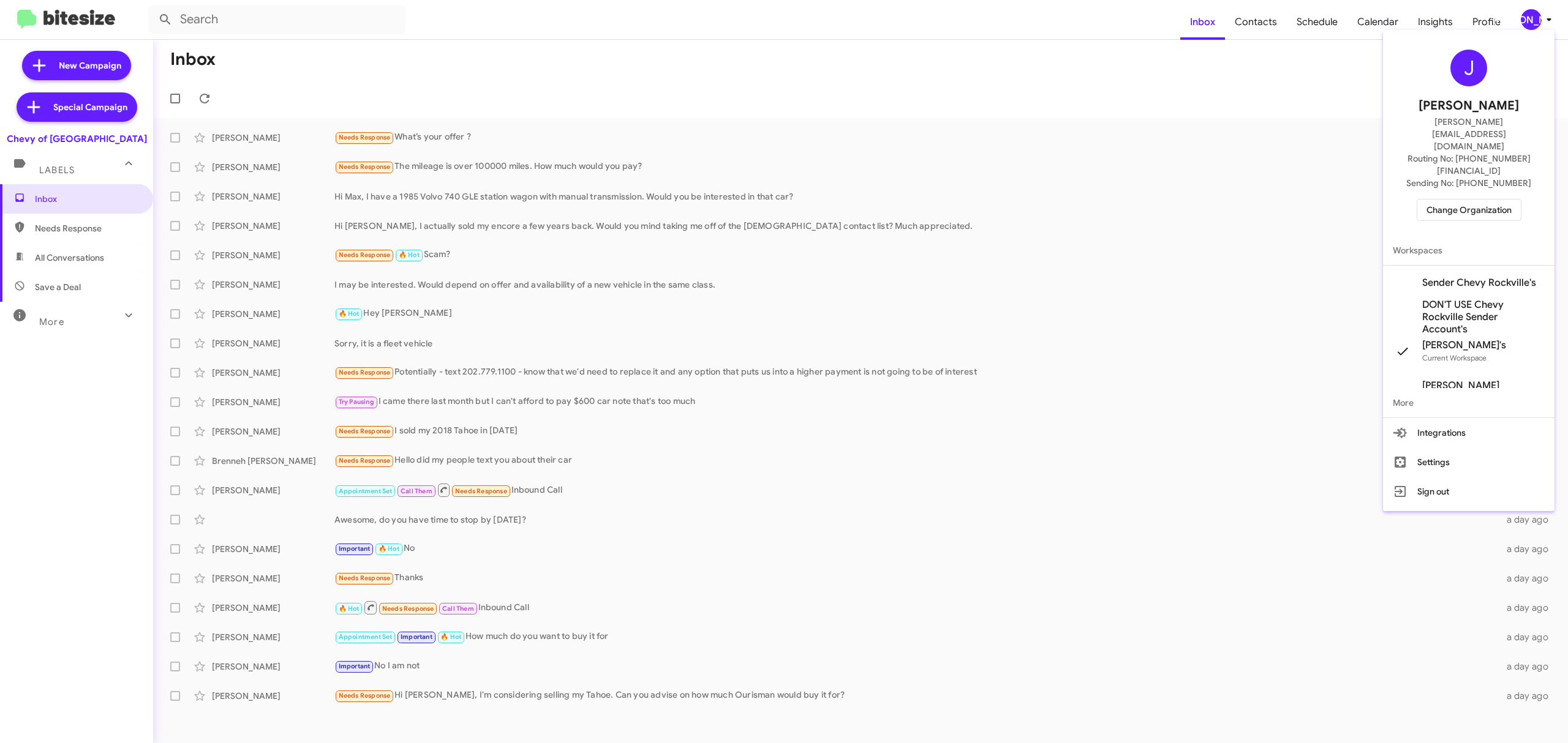
click at [1429, 200] on span "Change Organization" at bounding box center [1469, 210] width 85 height 21
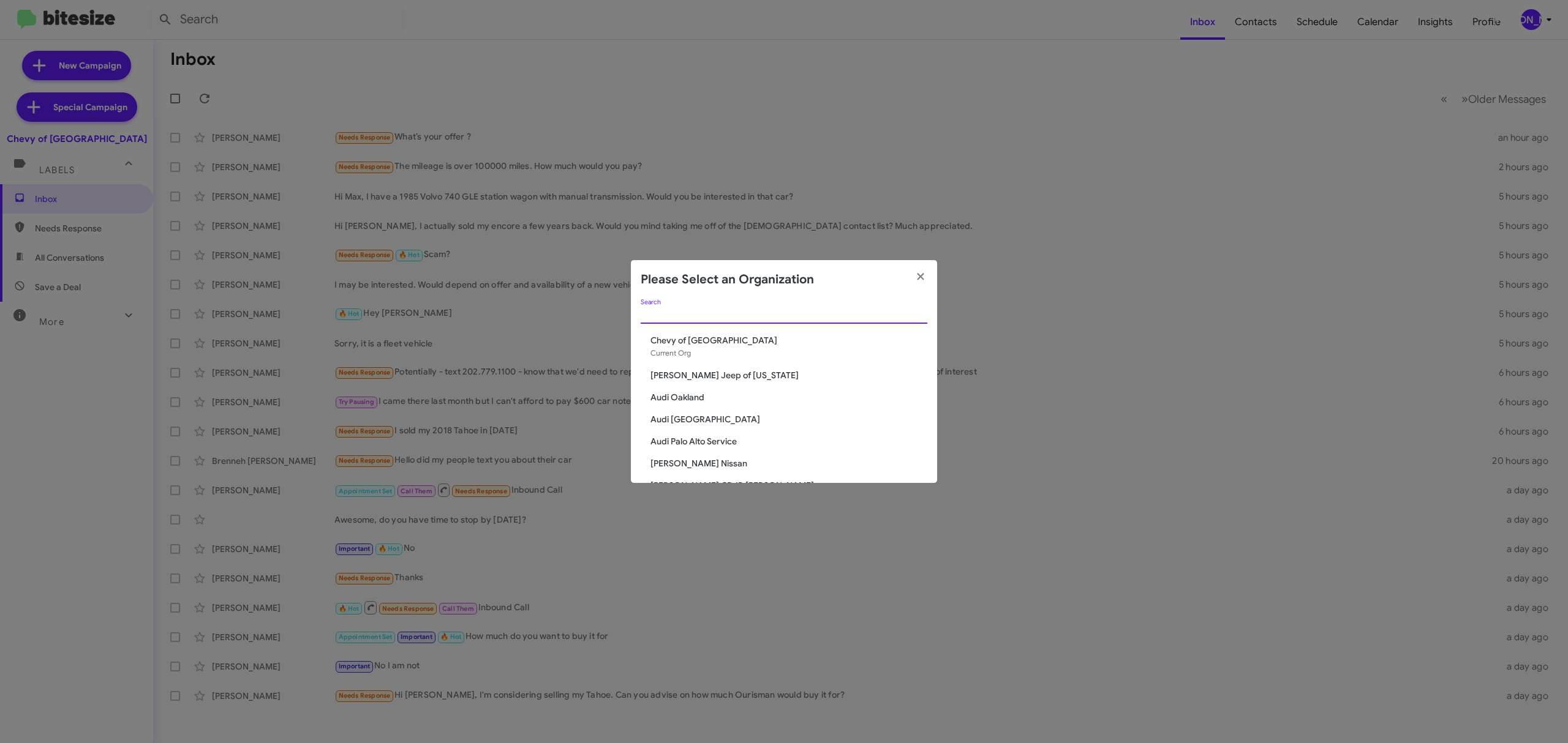
click at [802, 316] on input "Search" at bounding box center [784, 315] width 287 height 10
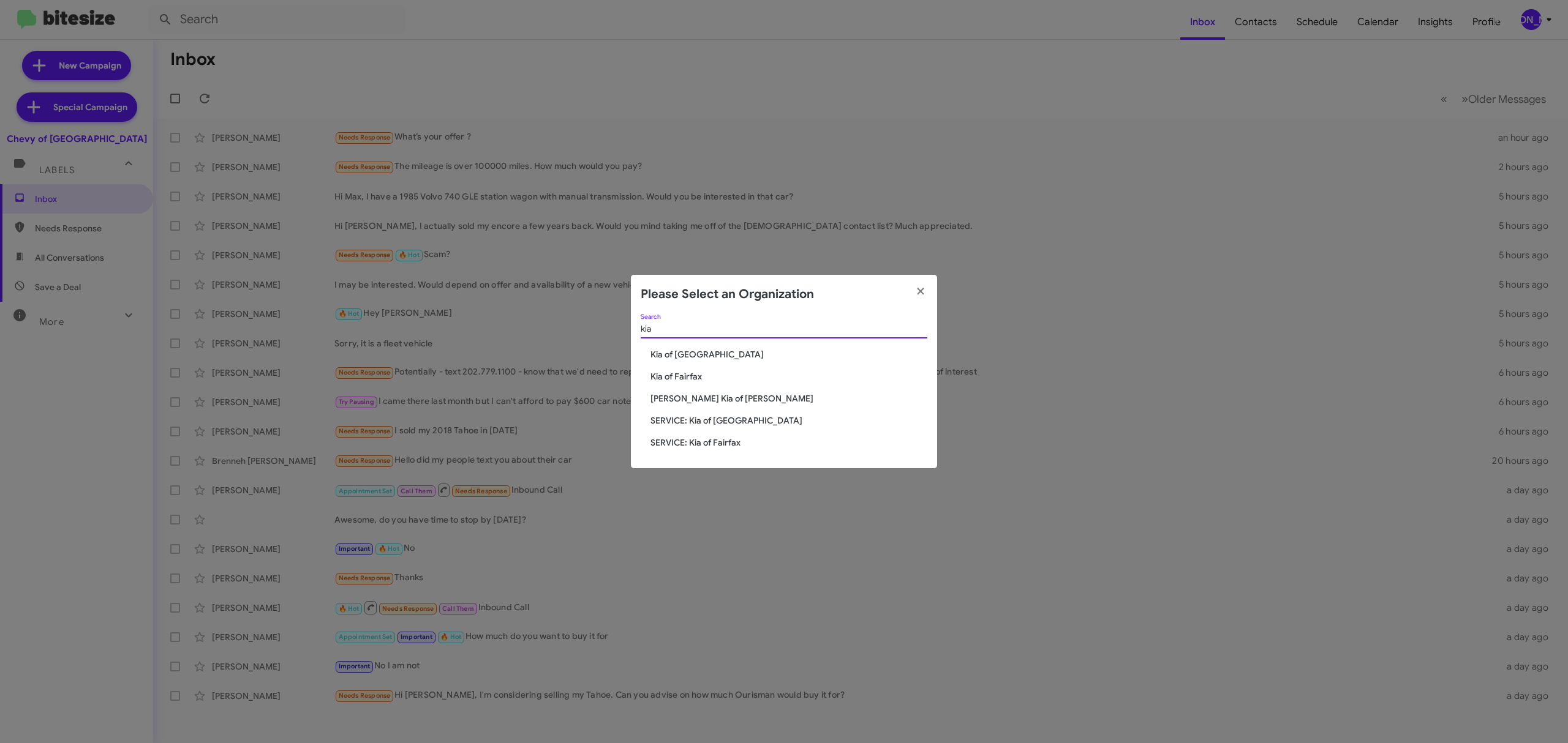
type input "kia"
click at [694, 378] on span "Kia of Fairfax" at bounding box center [788, 377] width 277 height 12
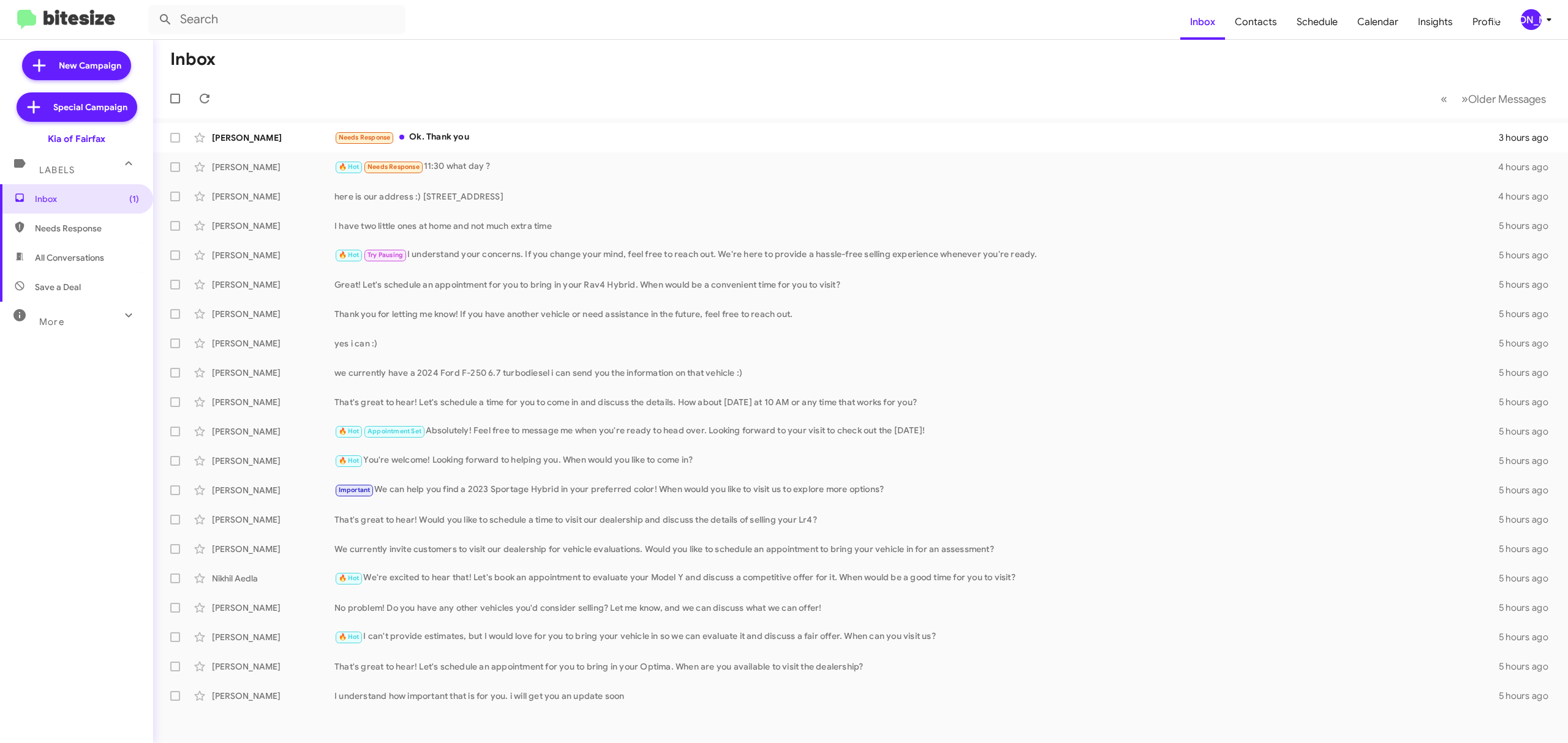
click at [1485, 112] on mat-toolbar-row "« Previous » Next Older Messages" at bounding box center [860, 98] width 1415 height 40
click at [1488, 99] on span "Older Messages" at bounding box center [1507, 98] width 78 height 13
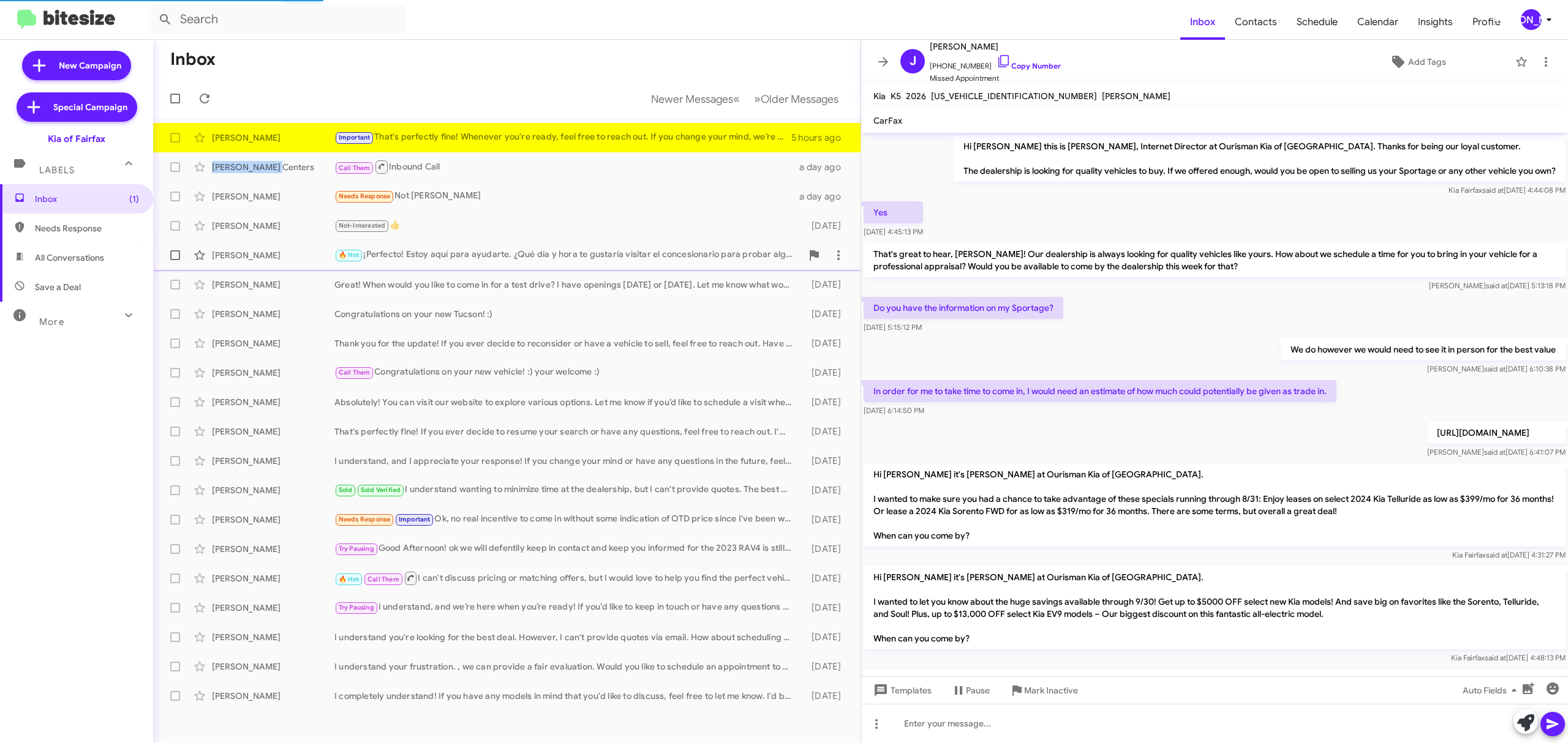
scroll to position [669, 0]
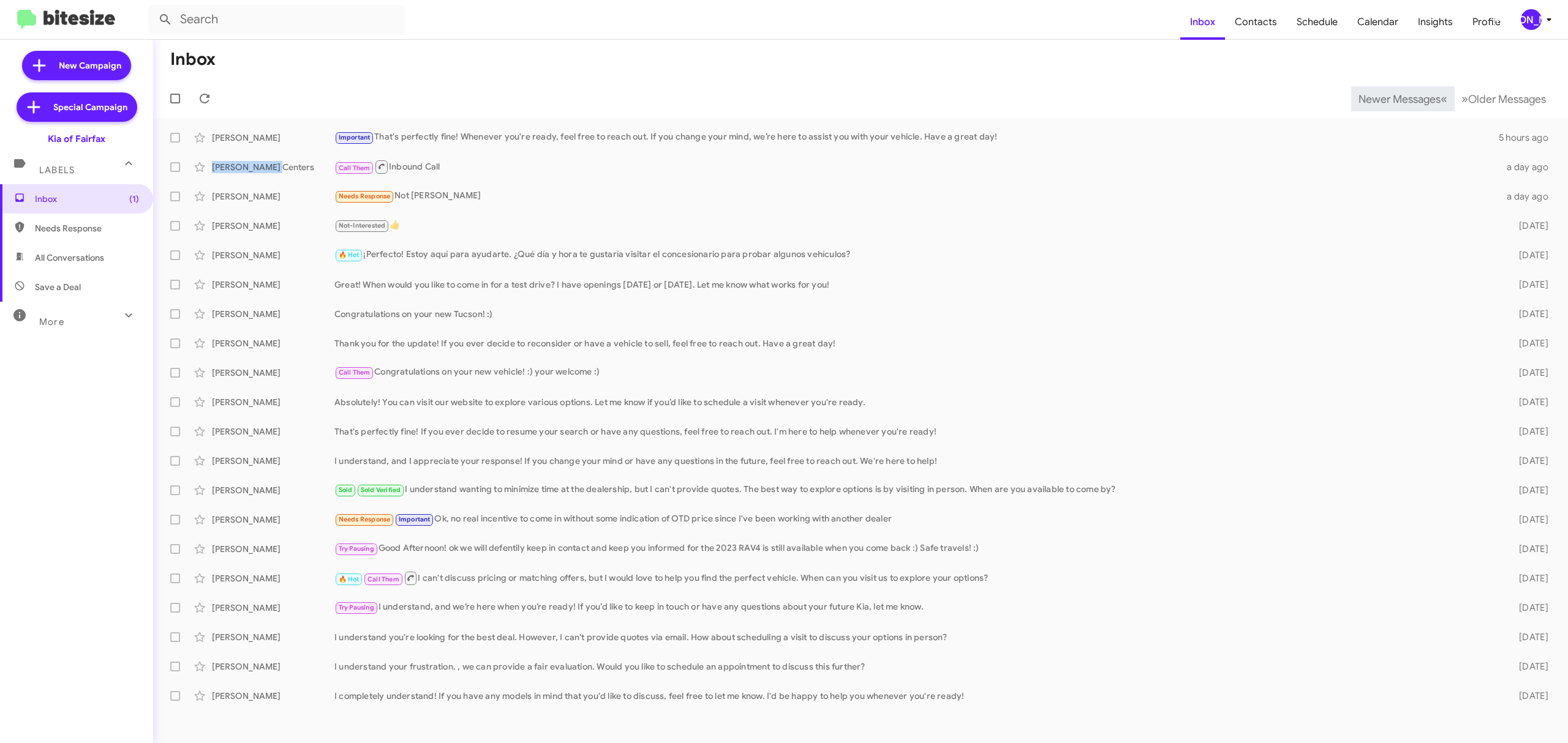
click at [1390, 98] on span "Newer Messages" at bounding box center [1400, 98] width 82 height 13
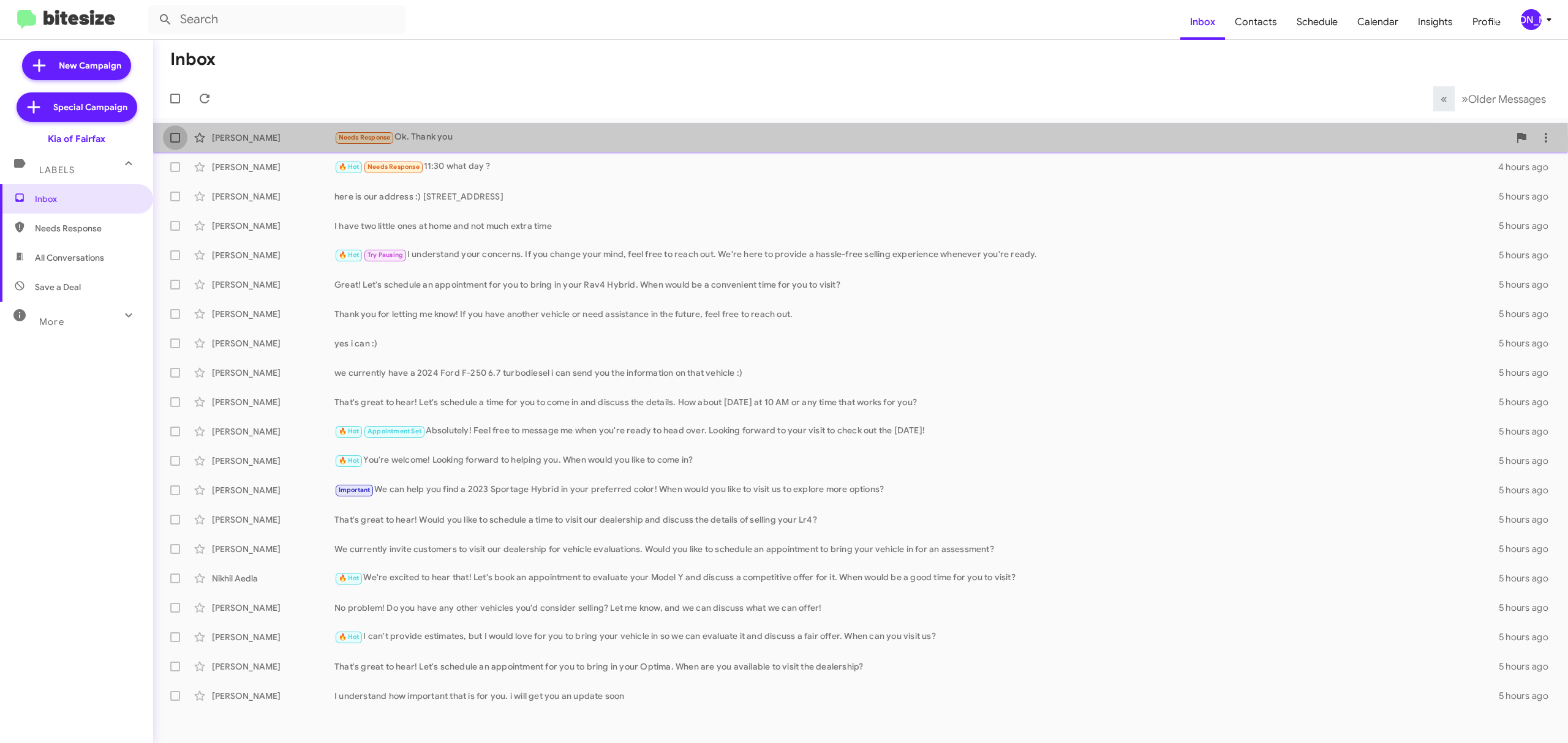
click at [177, 140] on span at bounding box center [175, 137] width 10 height 10
click at [175, 143] on input "checkbox" at bounding box center [174, 143] width 1 height 1
checkbox input "true"
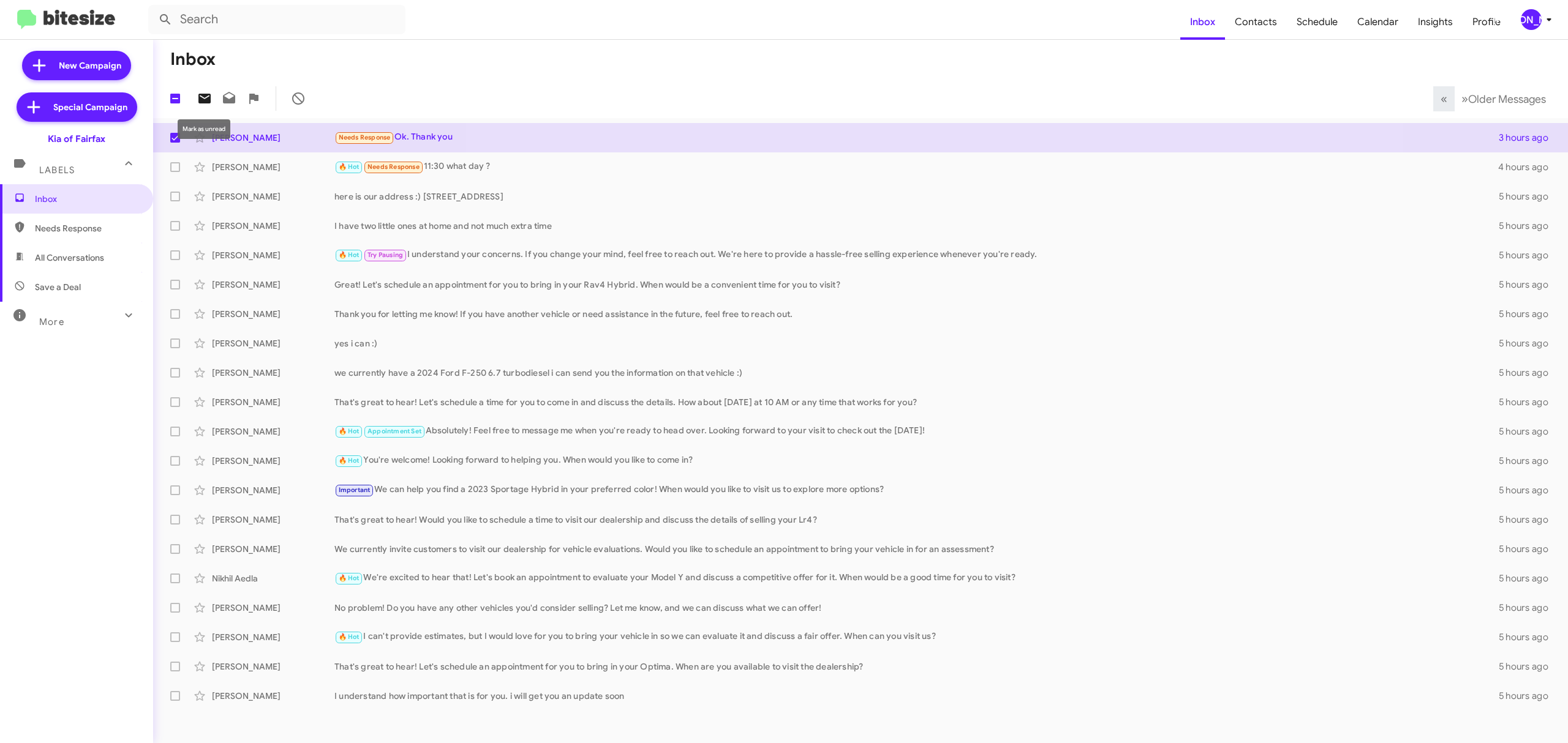
click at [211, 98] on icon at bounding box center [205, 98] width 12 height 10
click at [1517, 29] on button "[PERSON_NAME]" at bounding box center [1532, 19] width 44 height 21
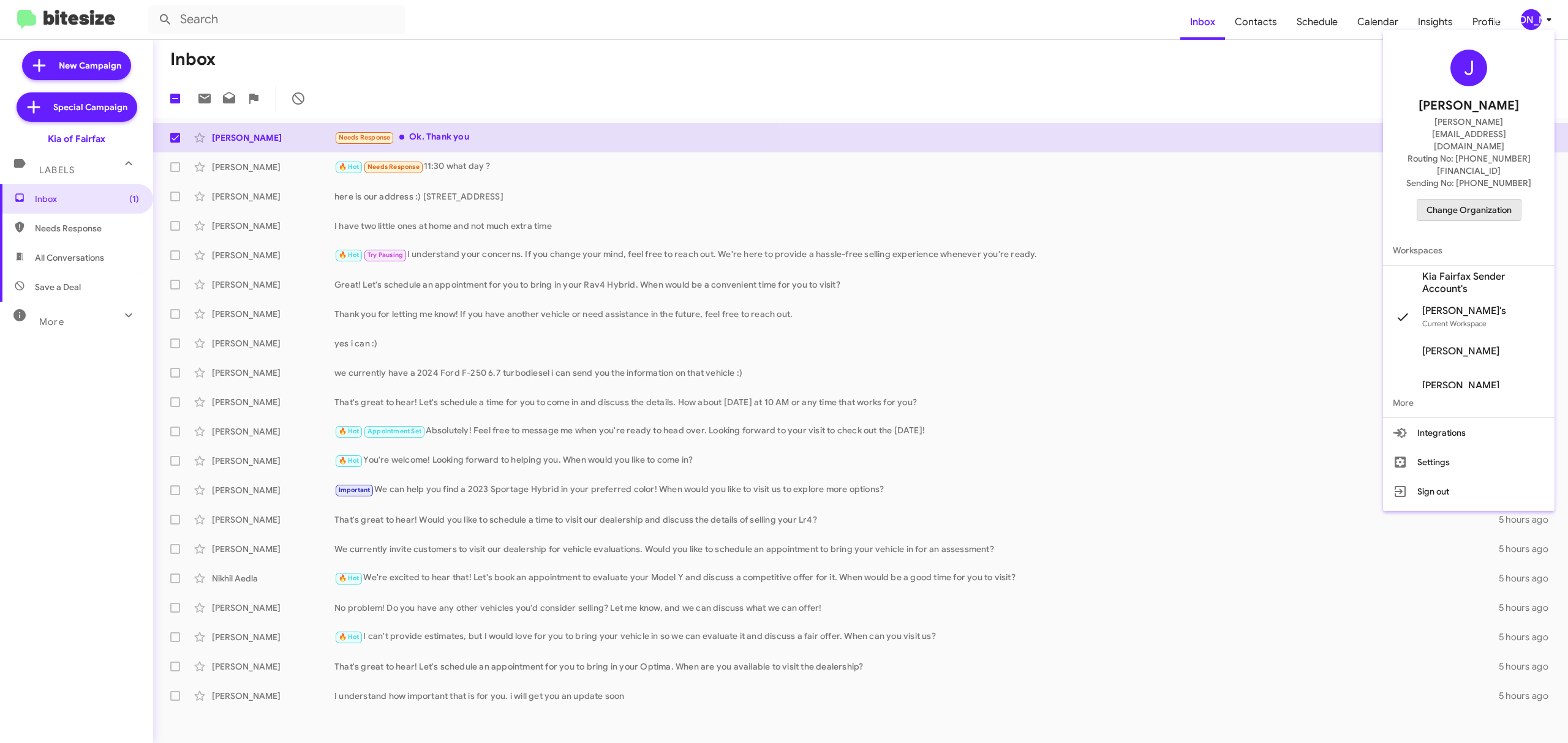
click at [1449, 200] on span "Change Organization" at bounding box center [1469, 210] width 85 height 21
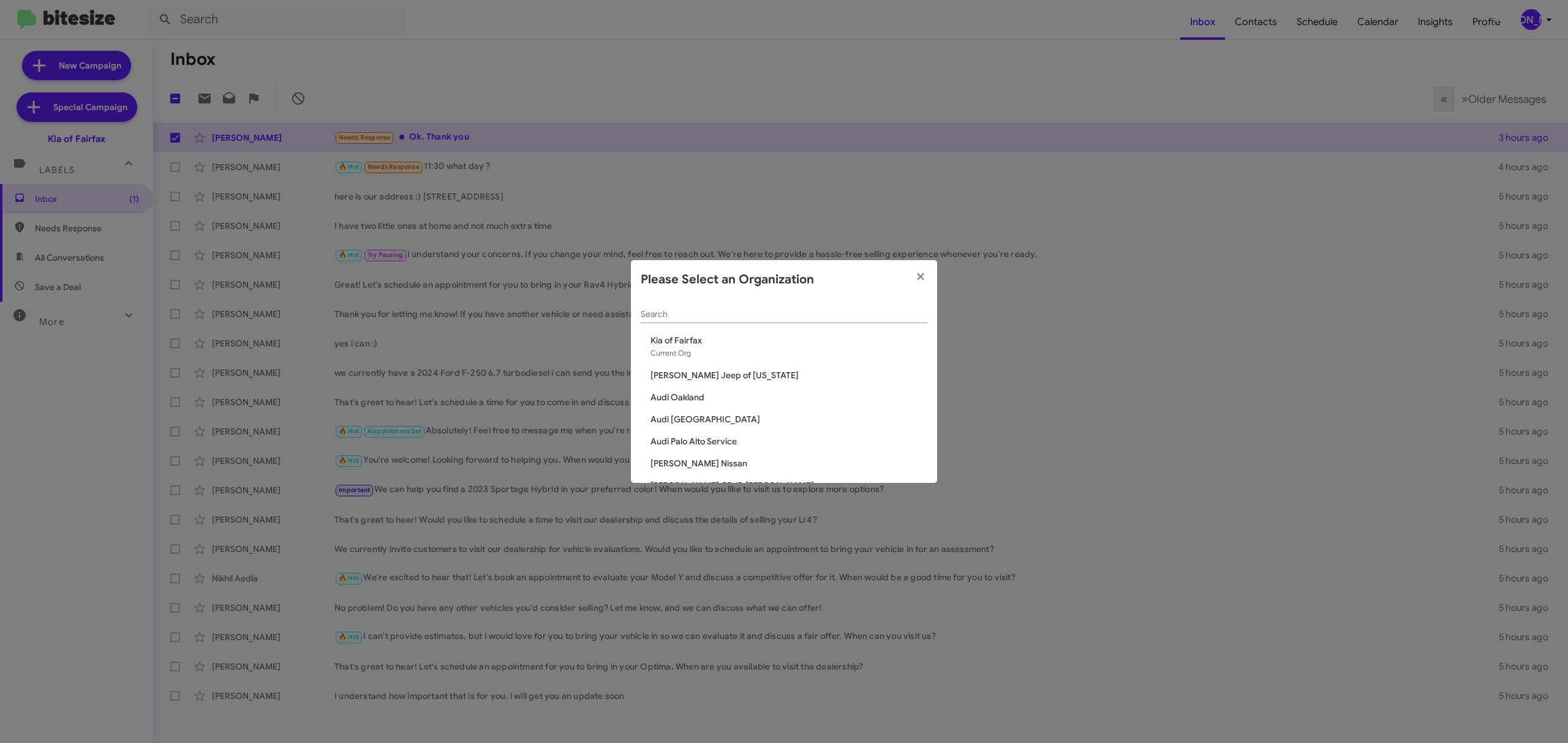
click at [745, 314] on input "Search" at bounding box center [784, 315] width 287 height 10
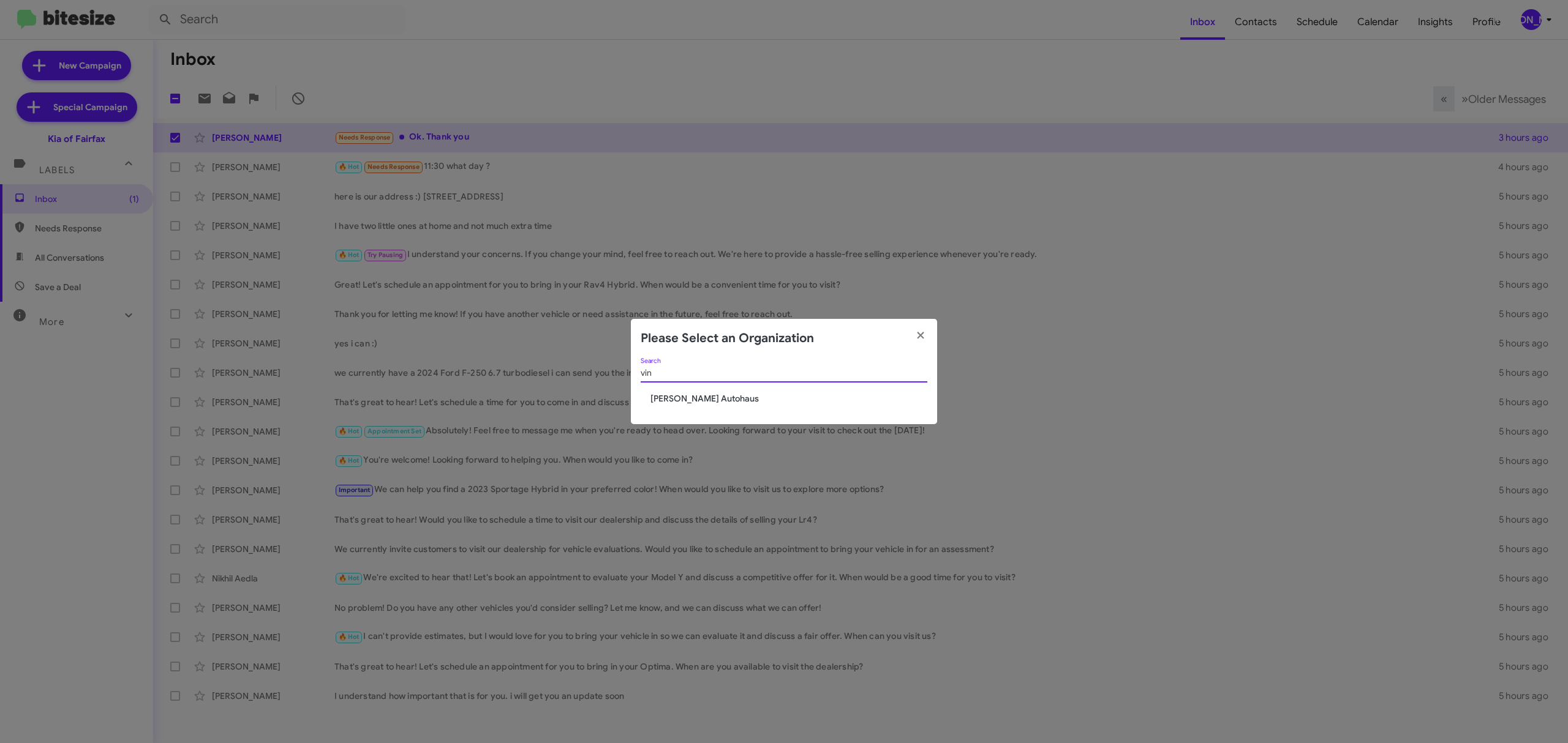
type input "vin"
click at [691, 398] on span "[PERSON_NAME] Autohaus" at bounding box center [788, 399] width 277 height 12
